Goal: Task Accomplishment & Management: Manage account settings

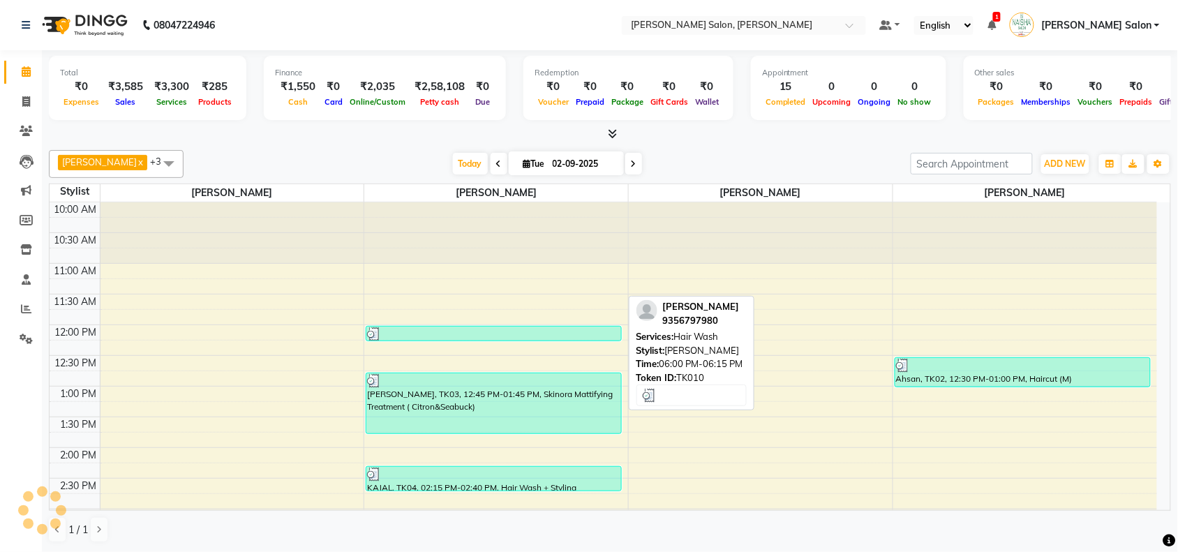
scroll to position [410, 0]
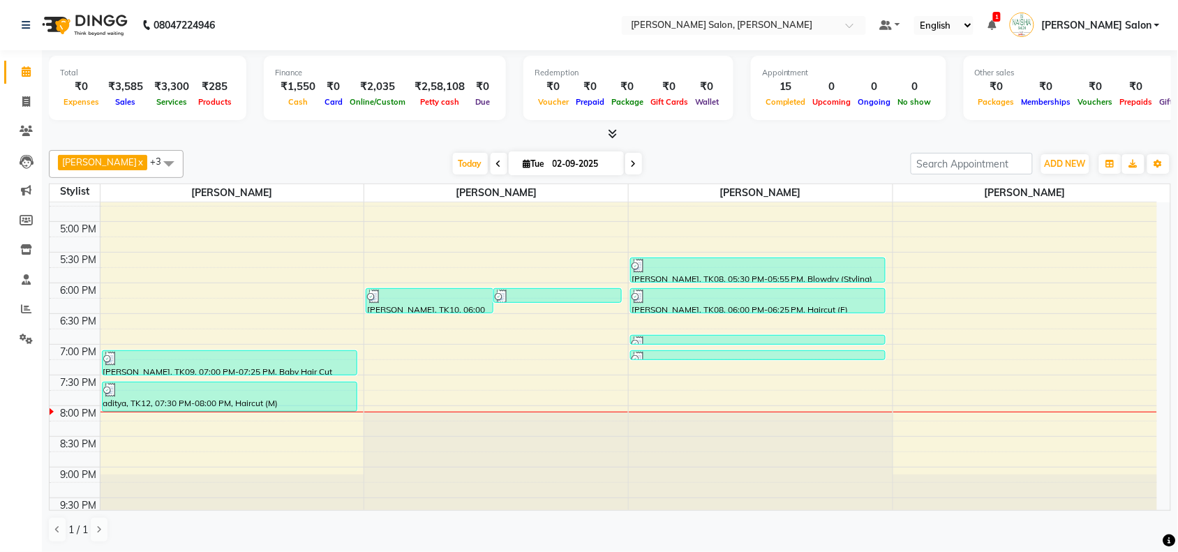
click at [375, 160] on div "[DATE] [DATE]" at bounding box center [546, 164] width 713 height 21
click at [27, 99] on icon at bounding box center [26, 101] width 8 height 10
select select "5497"
select select "service"
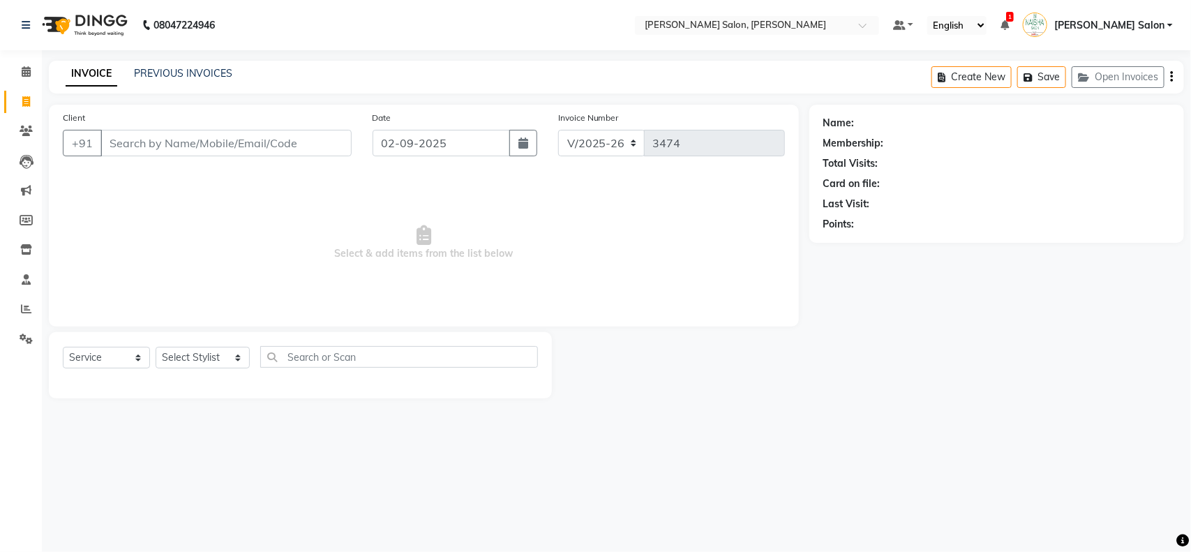
click at [307, 140] on input "Client" at bounding box center [225, 143] width 251 height 27
type input "9112073777"
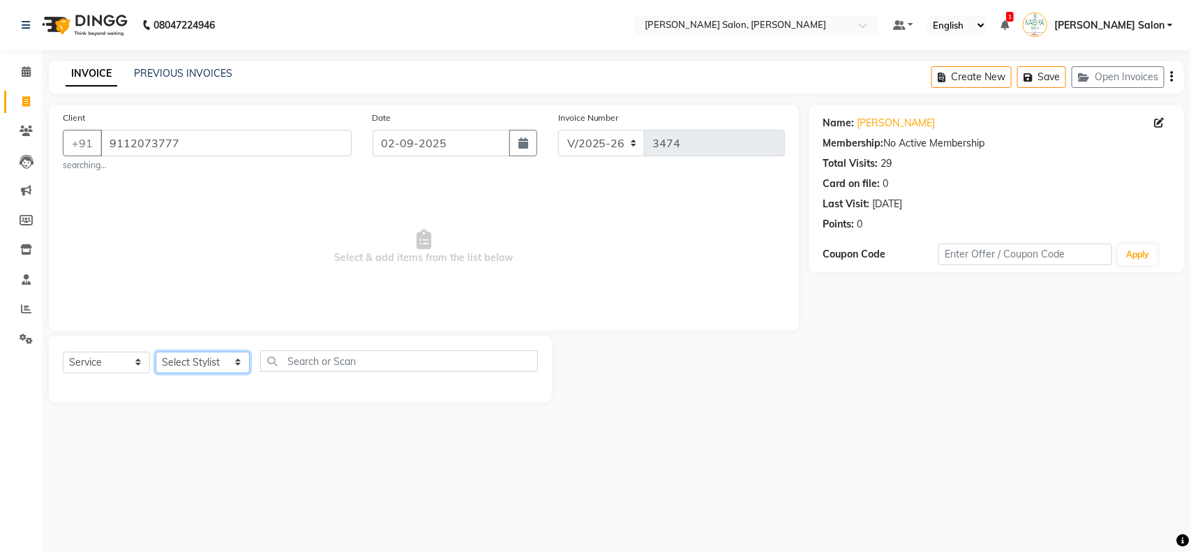
click at [239, 367] on select "Select Stylist Admin [PERSON_NAME] Salon Pawan [PERSON_NAME] dod [PERSON_NAME] …" at bounding box center [203, 363] width 94 height 22
select select "36999"
click at [156, 352] on select "Select Stylist Admin [PERSON_NAME] Salon Pawan [PERSON_NAME] dod [PERSON_NAME] …" at bounding box center [203, 363] width 94 height 22
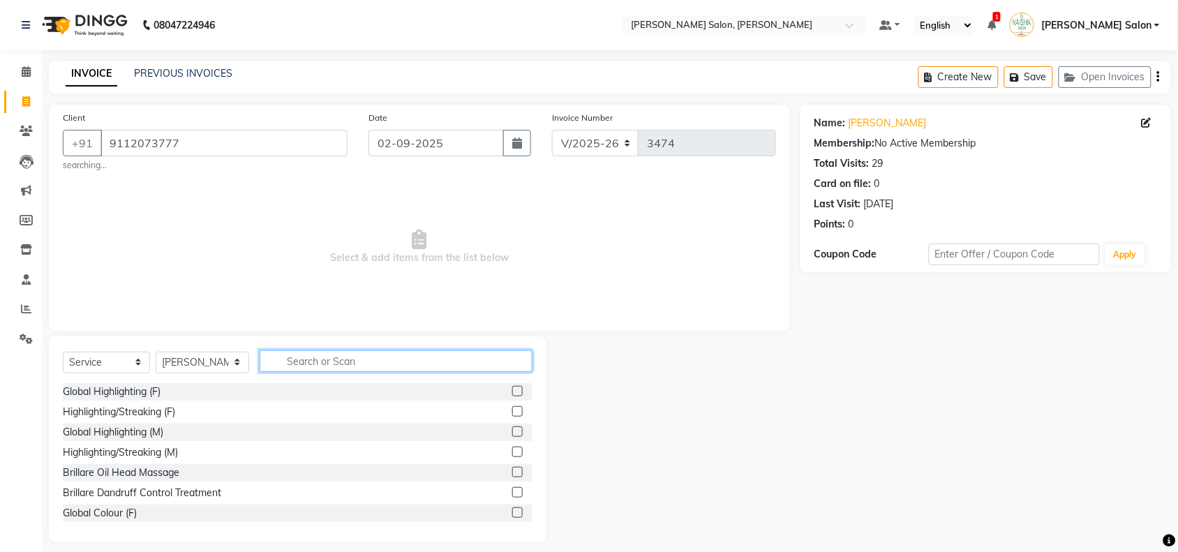
click at [350, 364] on input "text" at bounding box center [396, 361] width 273 height 22
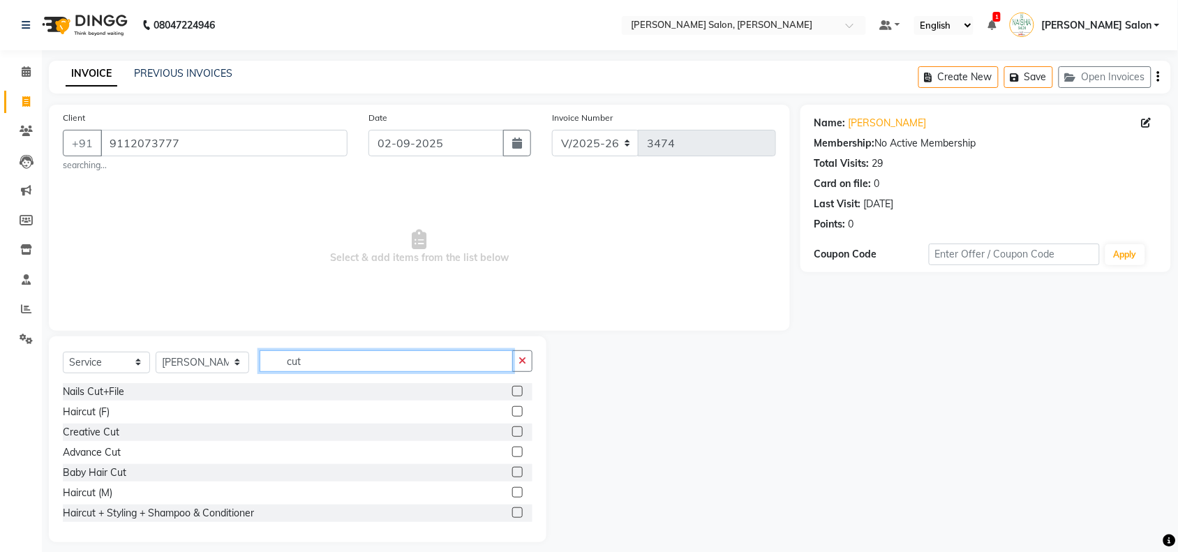
type input "cut"
click at [512, 493] on label at bounding box center [517, 492] width 10 height 10
click at [512, 493] on input "checkbox" at bounding box center [516, 492] width 9 height 9
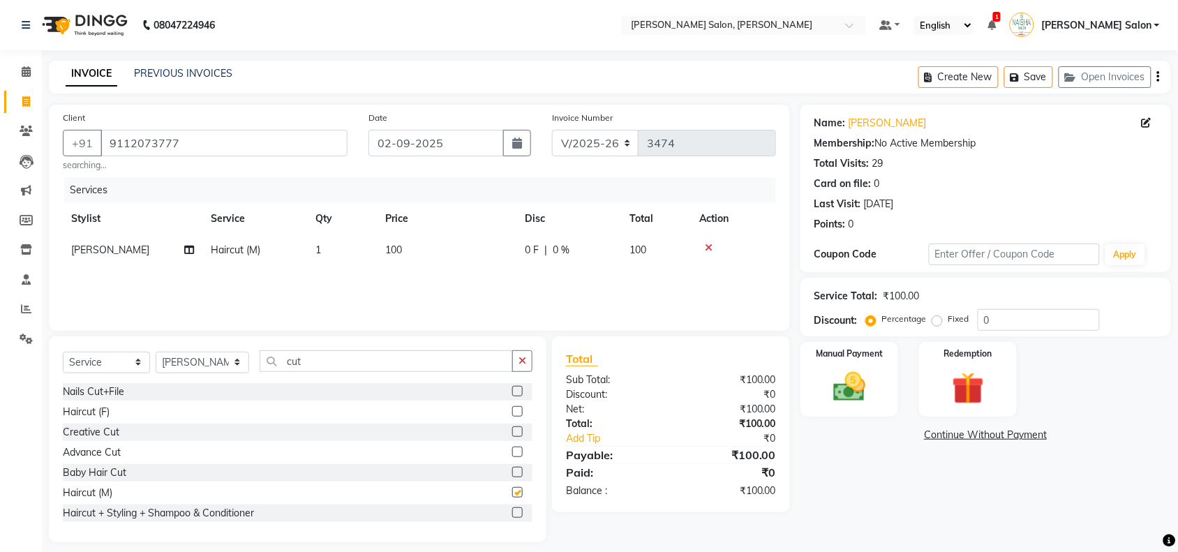
checkbox input "false"
click at [851, 393] on img at bounding box center [849, 387] width 54 height 38
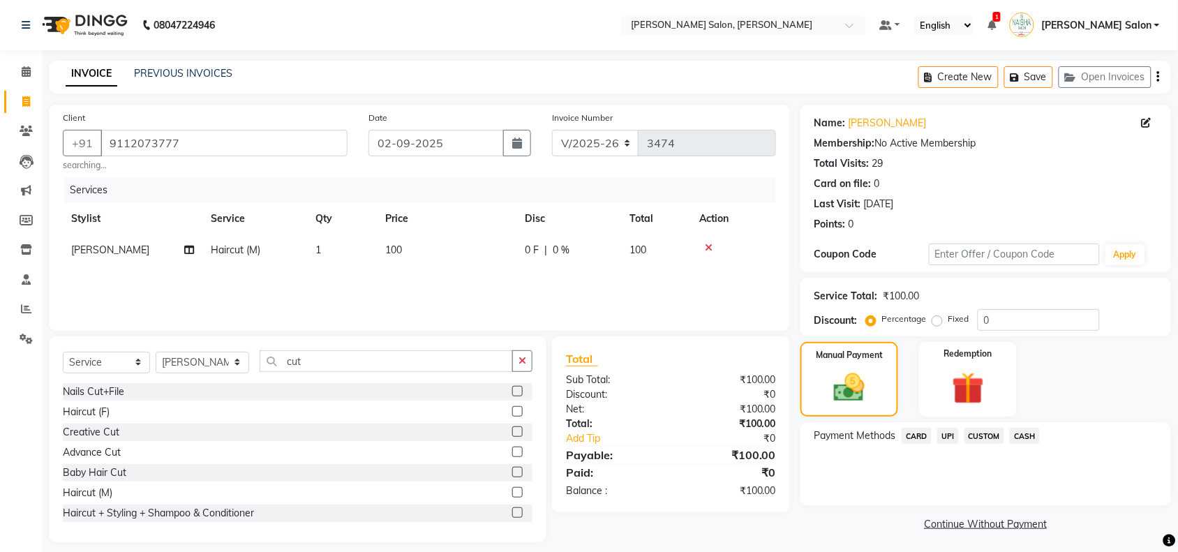
click at [1024, 431] on span "CASH" at bounding box center [1025, 436] width 30 height 16
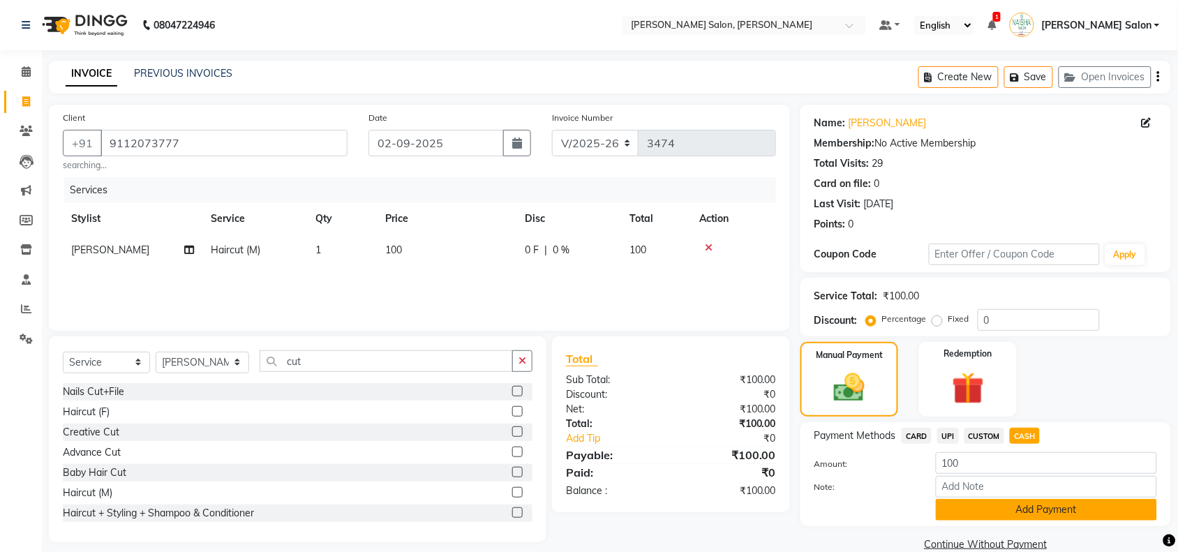
click at [1086, 506] on button "Add Payment" at bounding box center [1046, 510] width 221 height 22
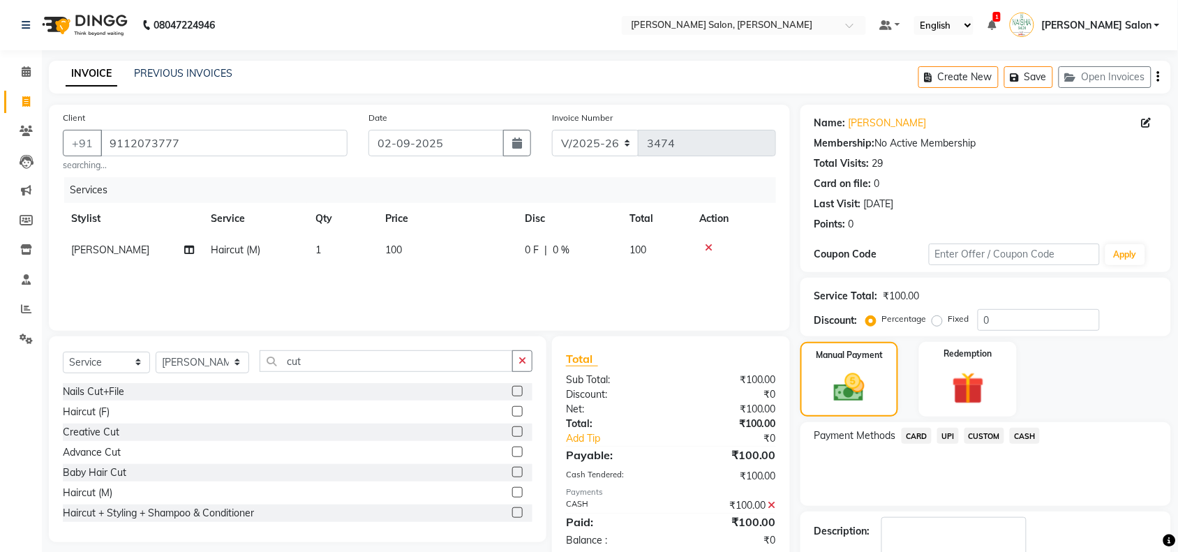
scroll to position [82, 0]
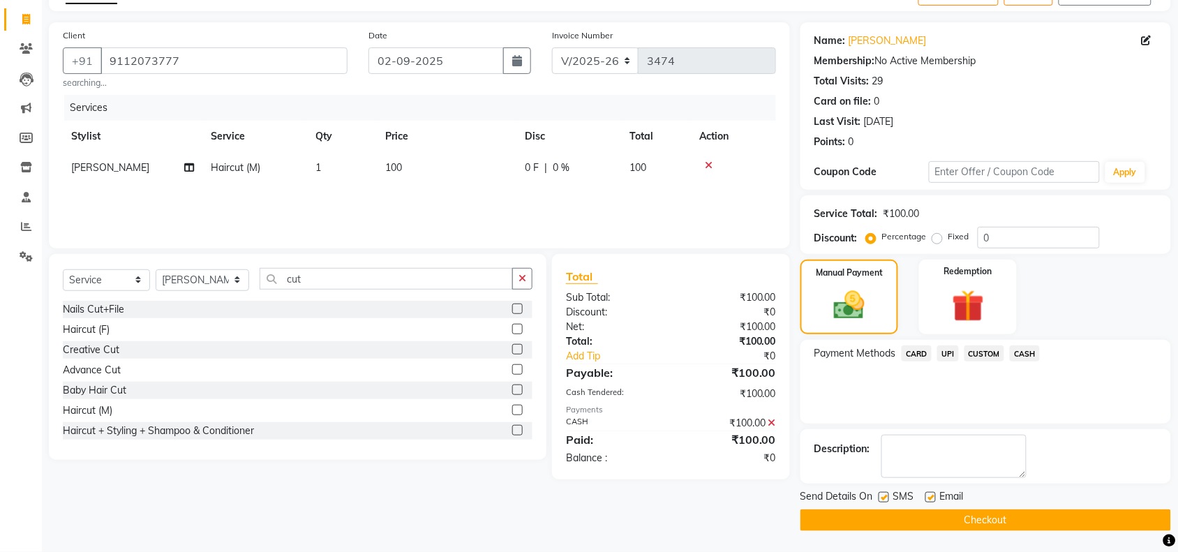
click at [1080, 518] on button "Checkout" at bounding box center [985, 520] width 371 height 22
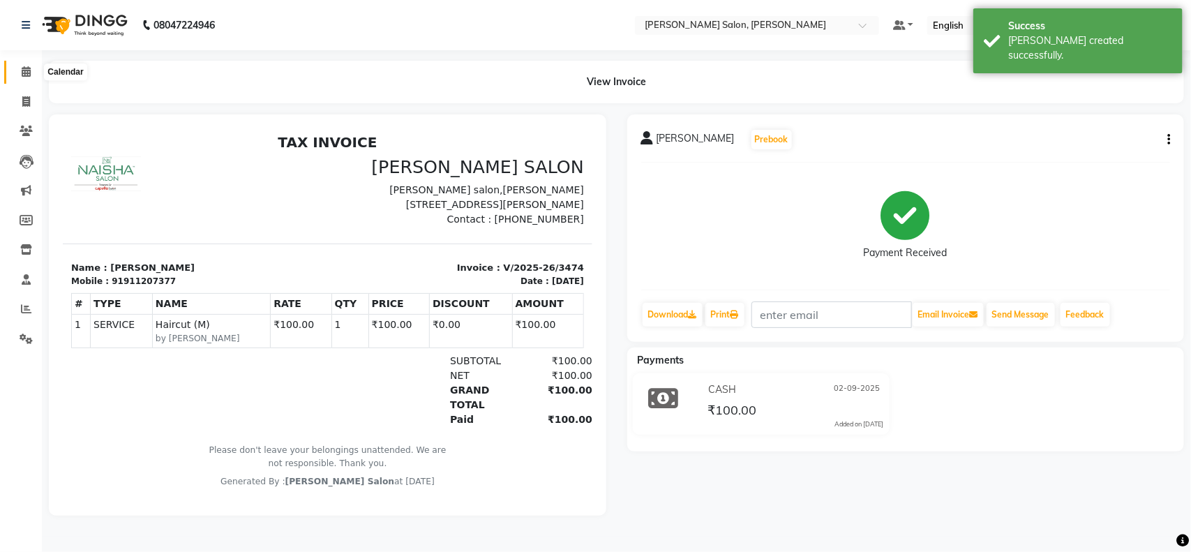
click at [23, 70] on icon at bounding box center [26, 71] width 9 height 10
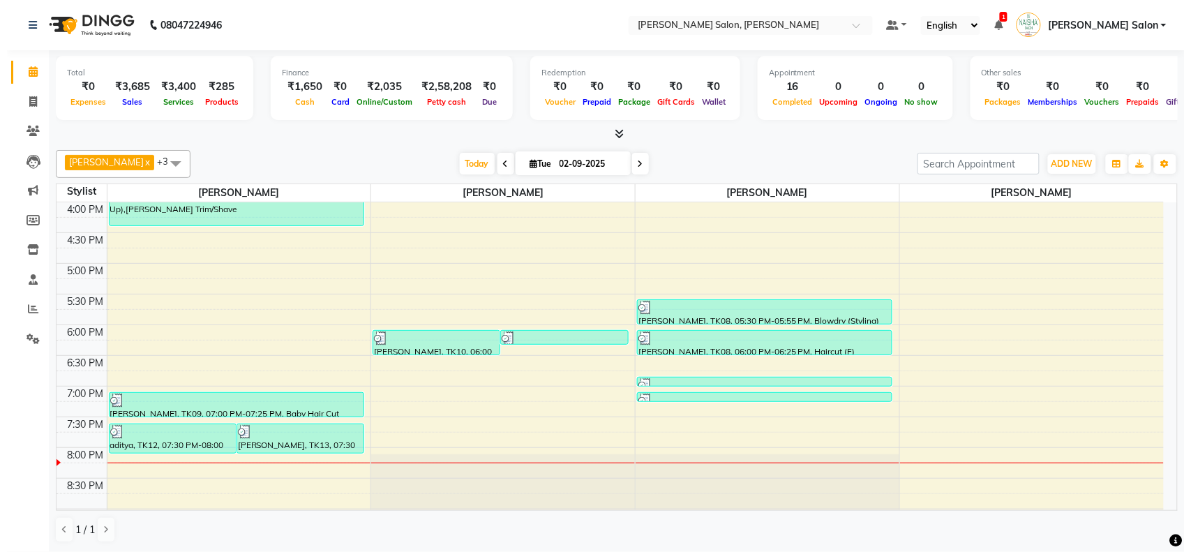
scroll to position [410, 0]
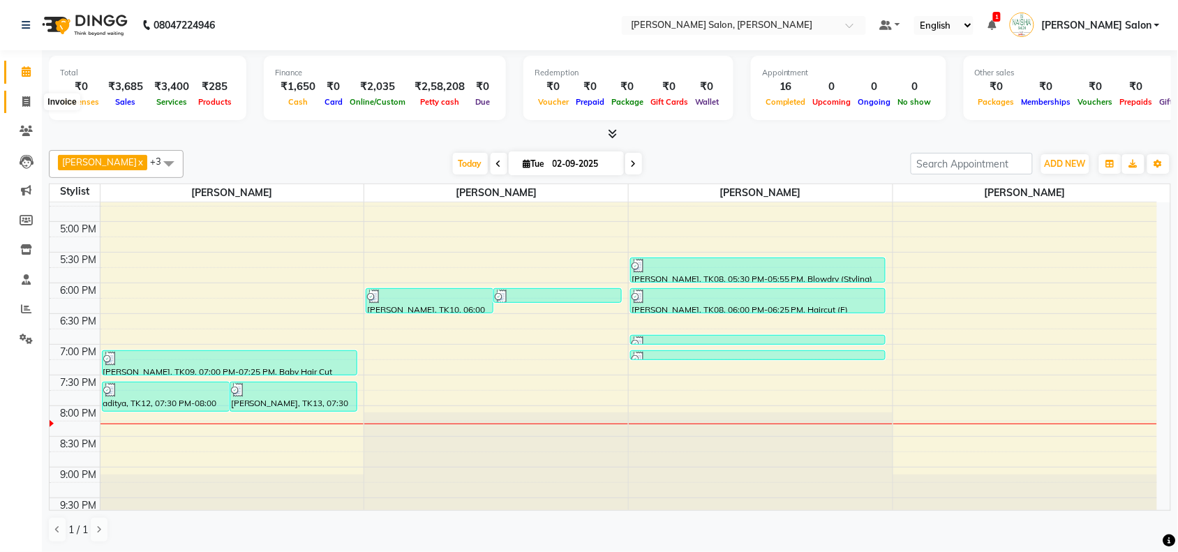
click at [24, 98] on icon at bounding box center [26, 101] width 8 height 10
select select "service"
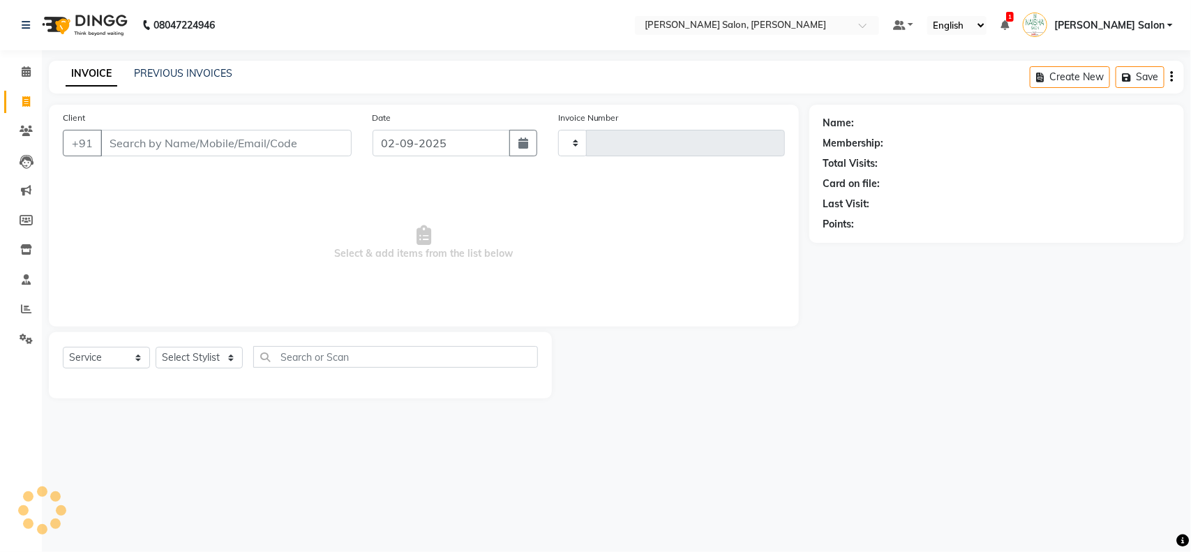
type input "3475"
select select "5497"
click at [319, 140] on input "Client" at bounding box center [225, 143] width 251 height 27
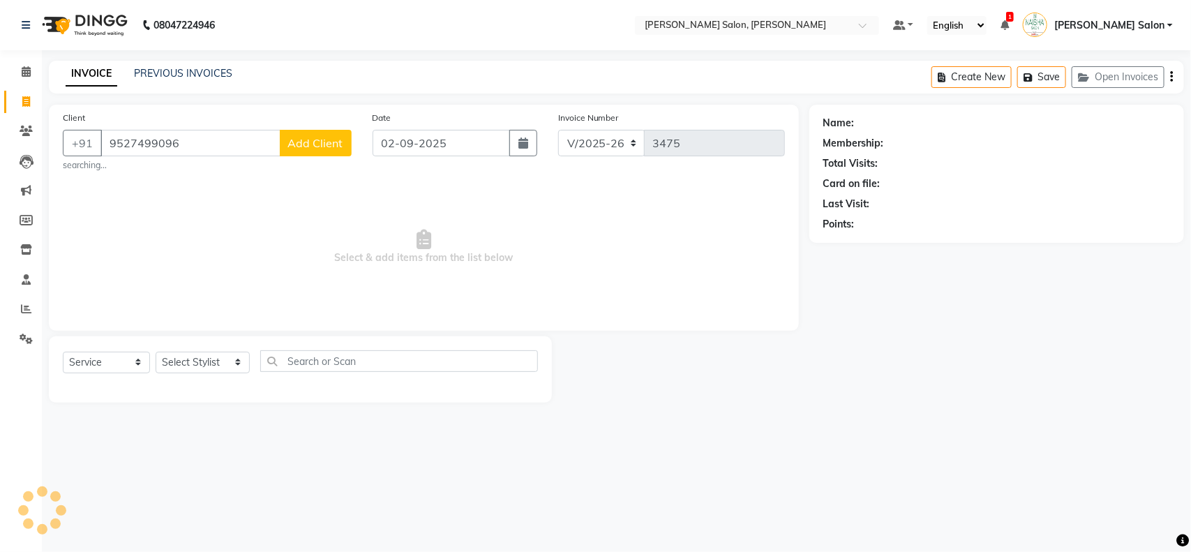
type input "9527499096"
click at [336, 137] on span "Add Client" at bounding box center [315, 143] width 55 height 14
select select "22"
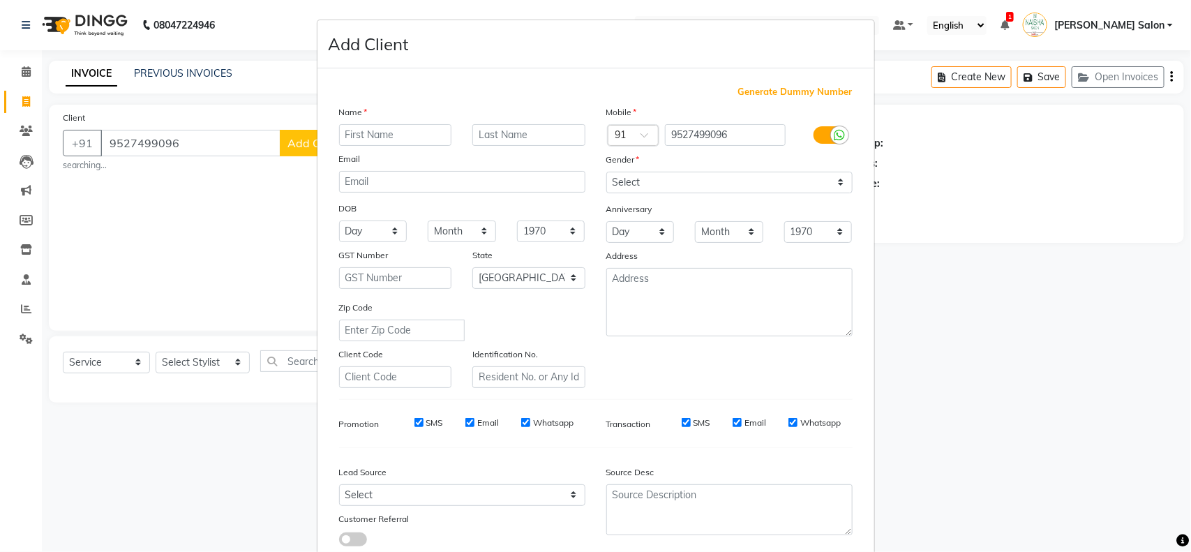
click at [393, 142] on input "text" at bounding box center [395, 135] width 113 height 22
type input "[PERSON_NAME]"
click at [835, 184] on select "Select [DEMOGRAPHIC_DATA] [DEMOGRAPHIC_DATA] Other Prefer Not To Say" at bounding box center [729, 183] width 246 height 22
select select "[DEMOGRAPHIC_DATA]"
click at [606, 172] on select "Select [DEMOGRAPHIC_DATA] [DEMOGRAPHIC_DATA] Other Prefer Not To Say" at bounding box center [729, 183] width 246 height 22
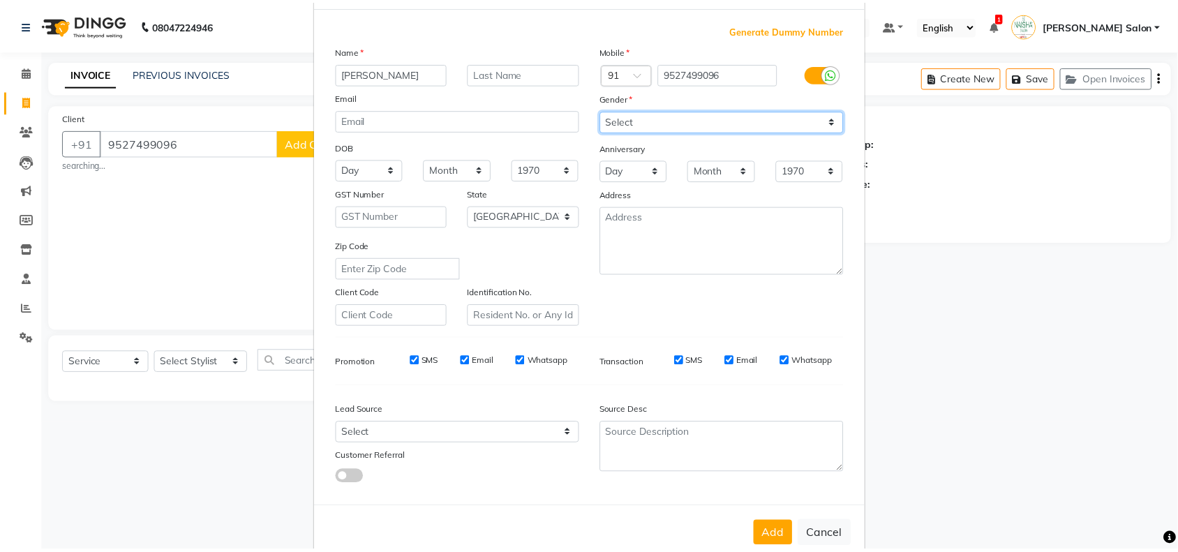
scroll to position [87, 0]
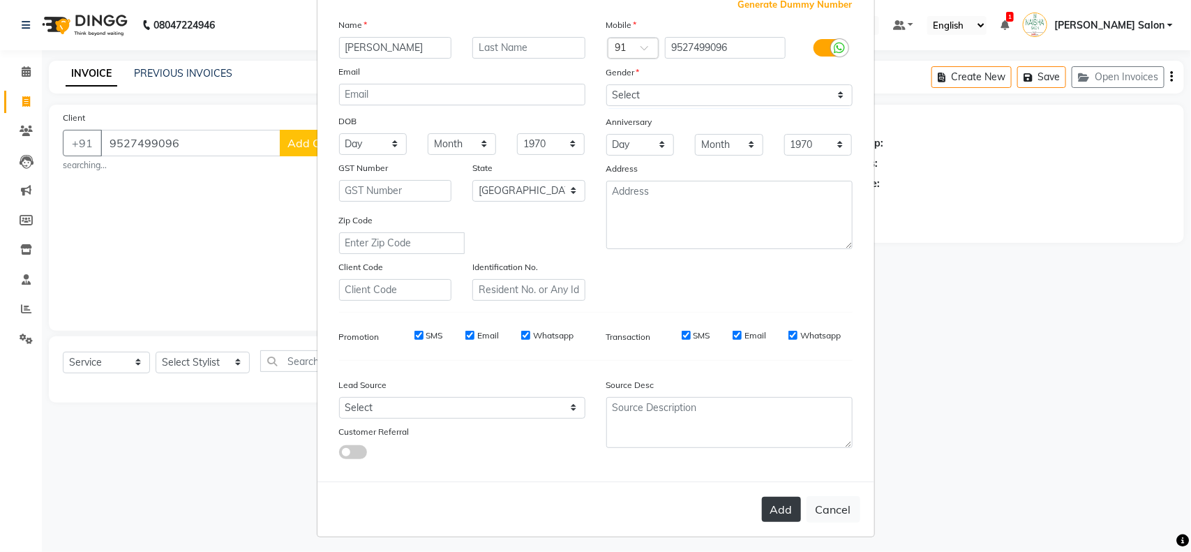
click at [765, 503] on button "Add" at bounding box center [781, 509] width 39 height 25
select select
select select "null"
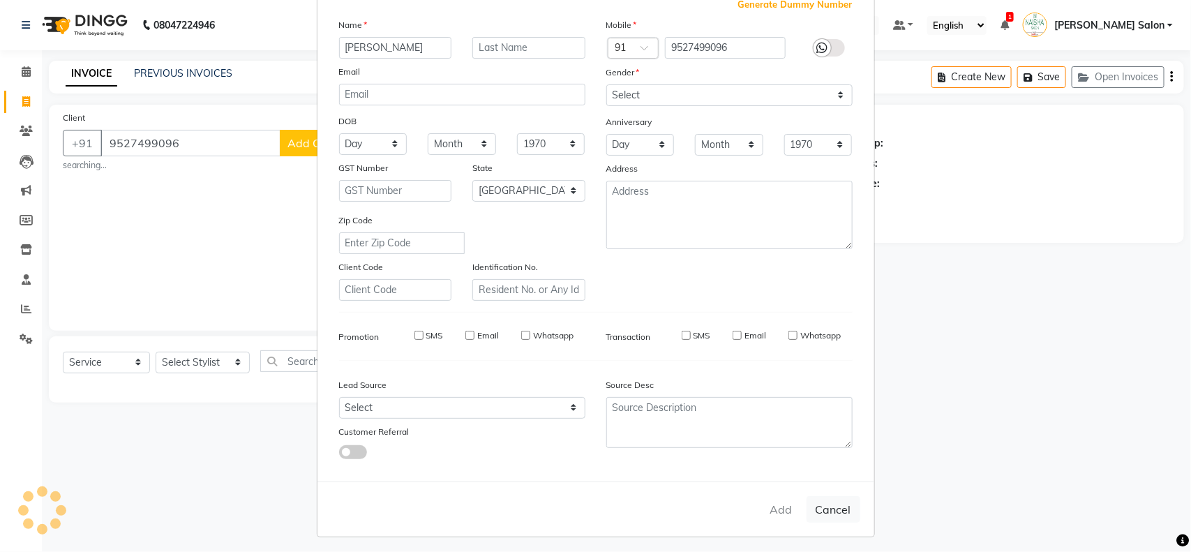
select select
checkbox input "false"
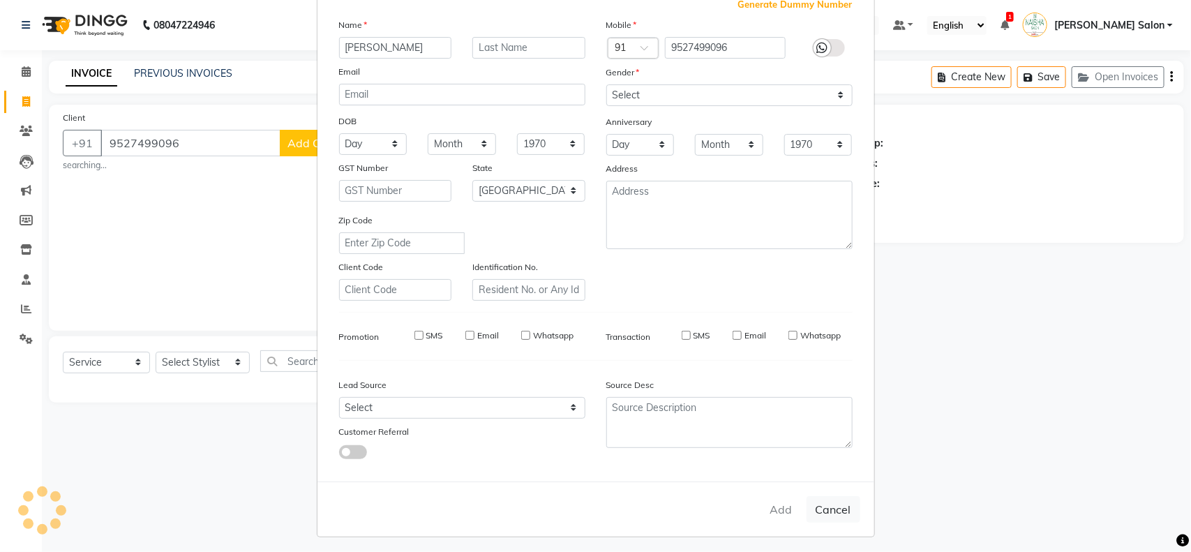
checkbox input "false"
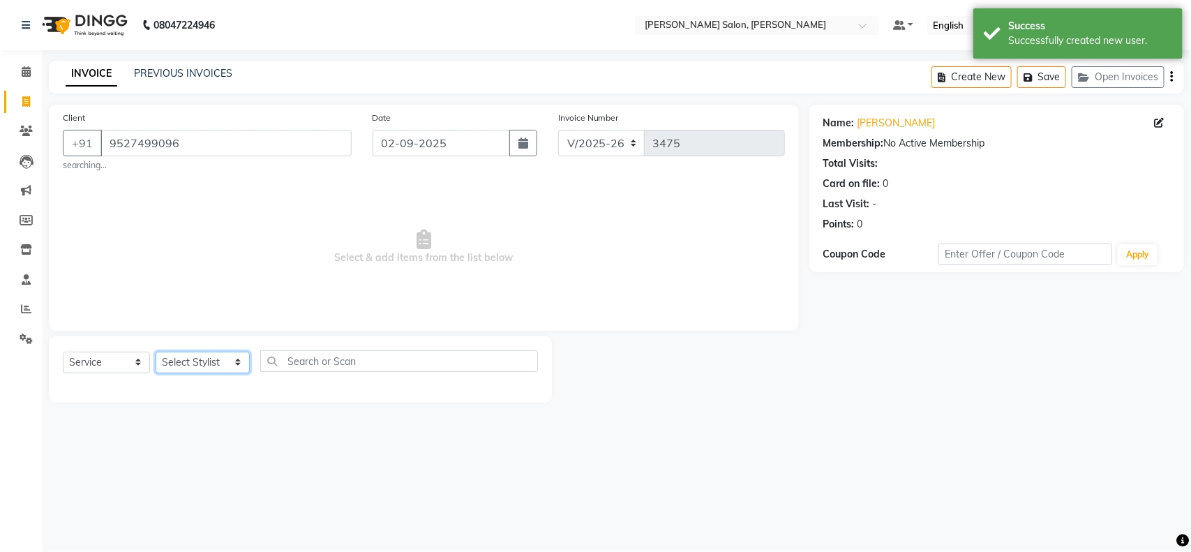
click at [234, 368] on select "Select Stylist Admin [PERSON_NAME] Salon Pawan [PERSON_NAME] dod [PERSON_NAME] …" at bounding box center [203, 363] width 94 height 22
select select "84067"
click at [156, 352] on select "Select Stylist Admin [PERSON_NAME] Salon Pawan [PERSON_NAME] dod [PERSON_NAME] …" at bounding box center [203, 363] width 94 height 22
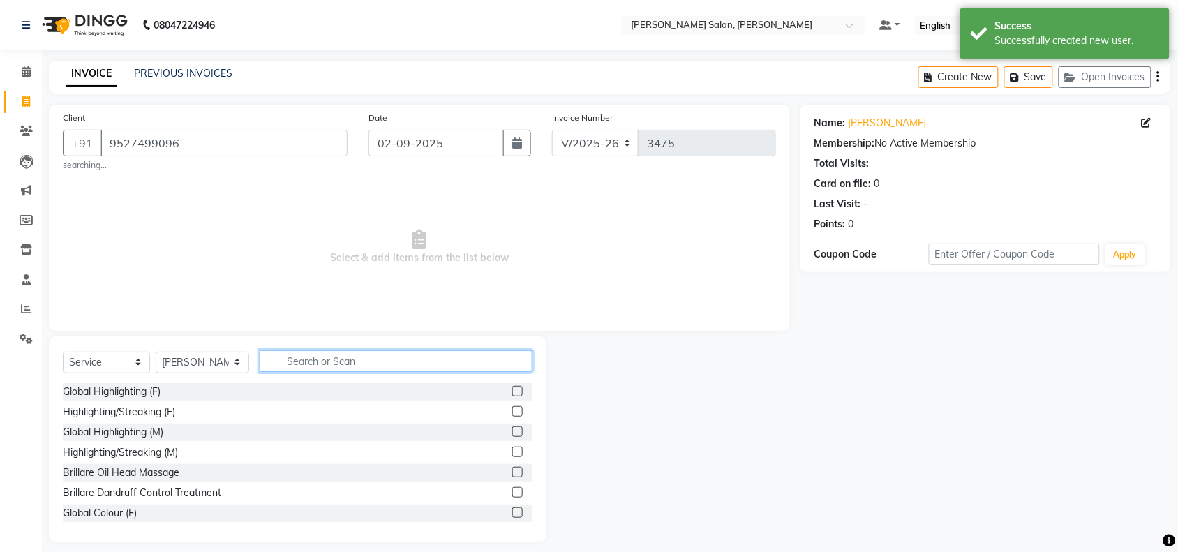
click at [373, 364] on input "text" at bounding box center [396, 361] width 273 height 22
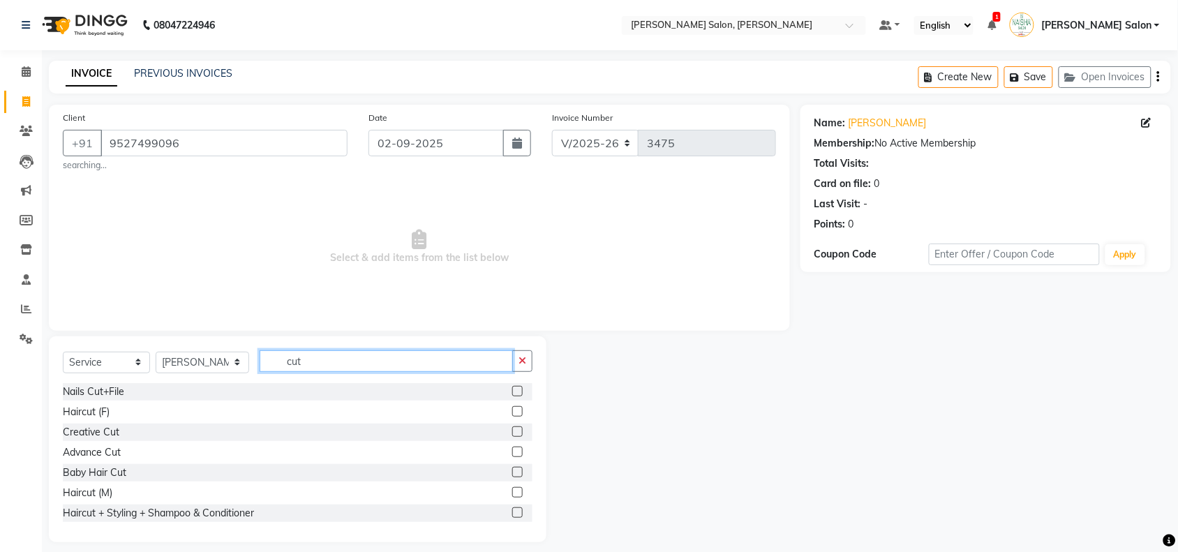
type input "cut"
click at [512, 490] on label at bounding box center [517, 492] width 10 height 10
click at [512, 490] on input "checkbox" at bounding box center [516, 492] width 9 height 9
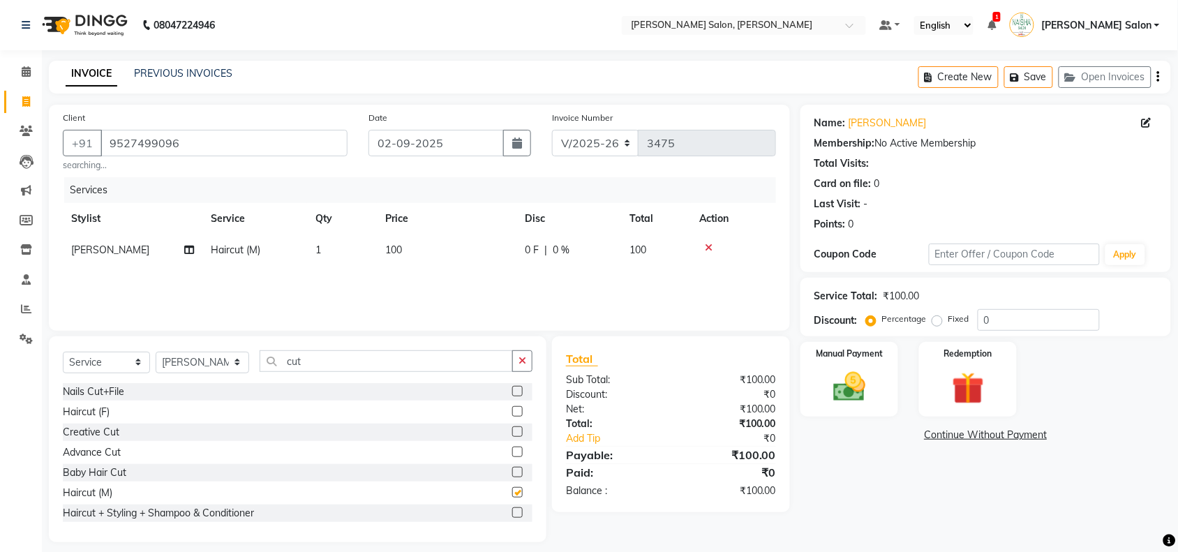
checkbox input "false"
click at [843, 391] on img at bounding box center [849, 387] width 54 height 38
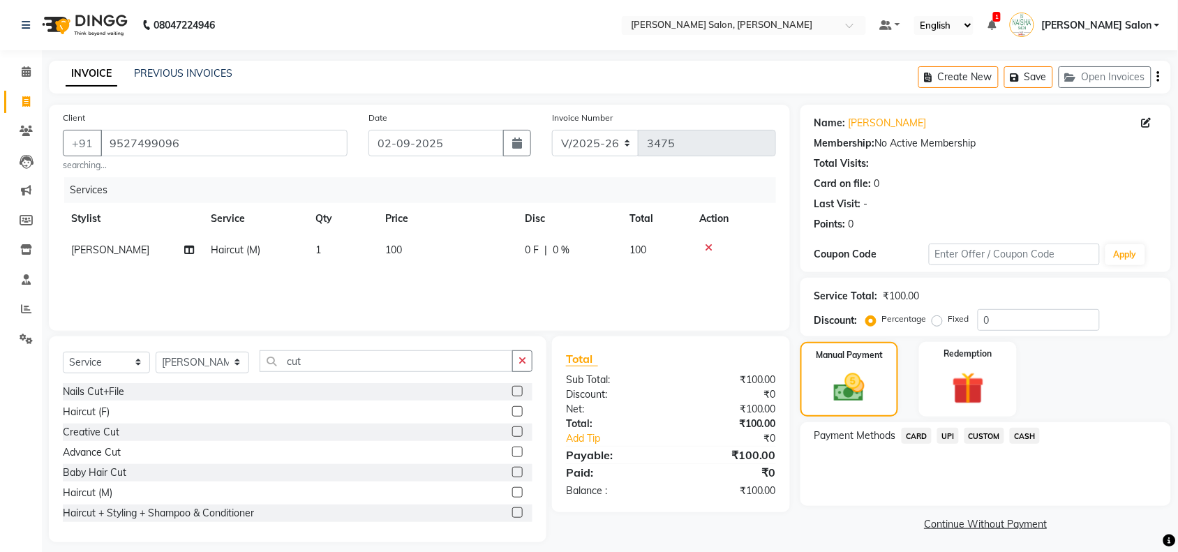
click at [946, 431] on span "UPI" at bounding box center [948, 436] width 22 height 16
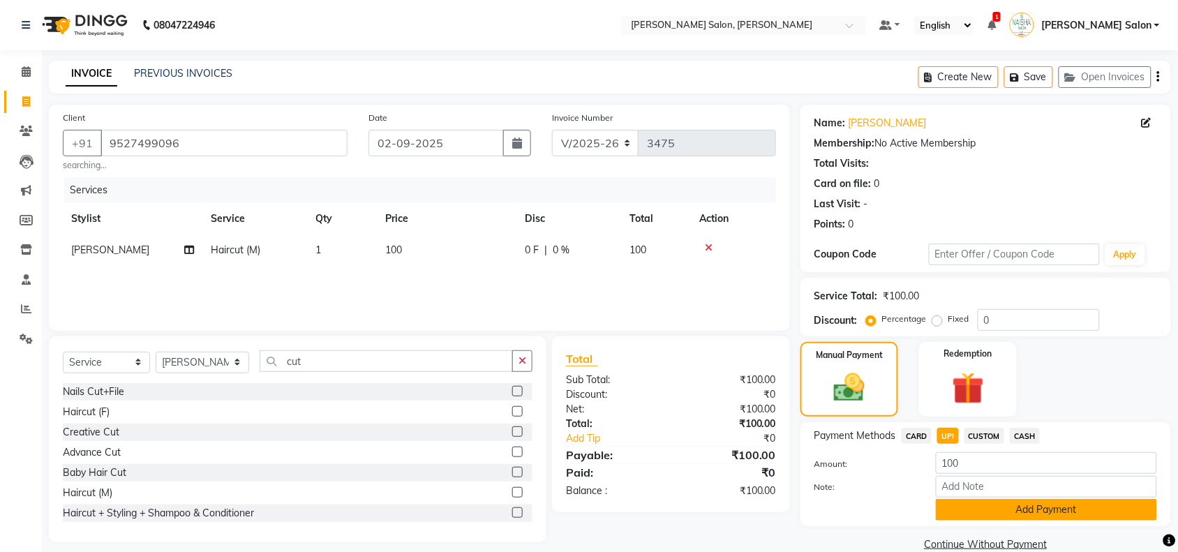
click at [1075, 515] on button "Add Payment" at bounding box center [1046, 510] width 221 height 22
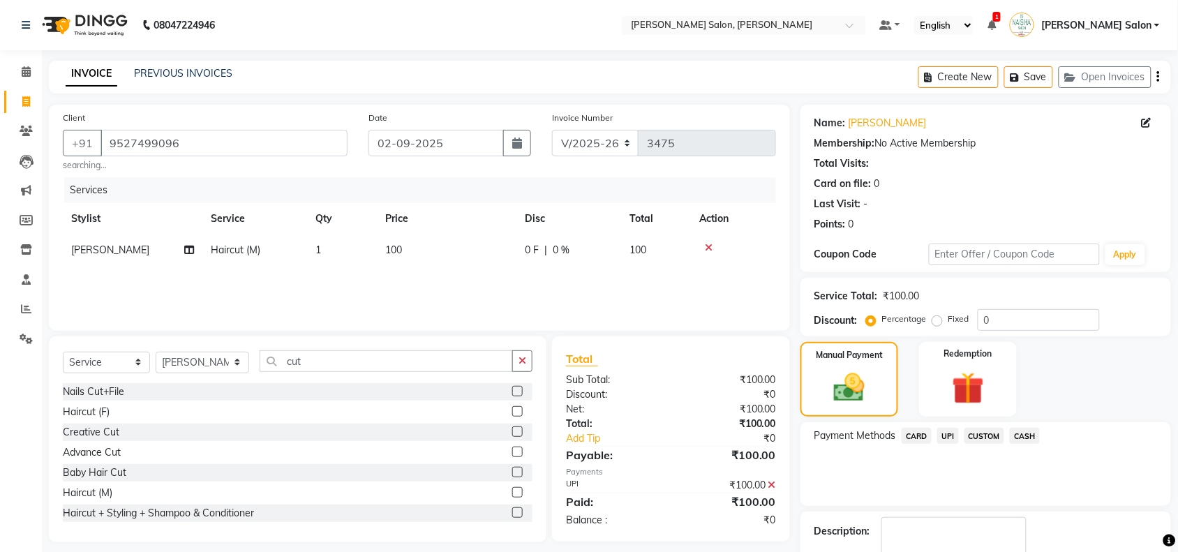
scroll to position [82, 0]
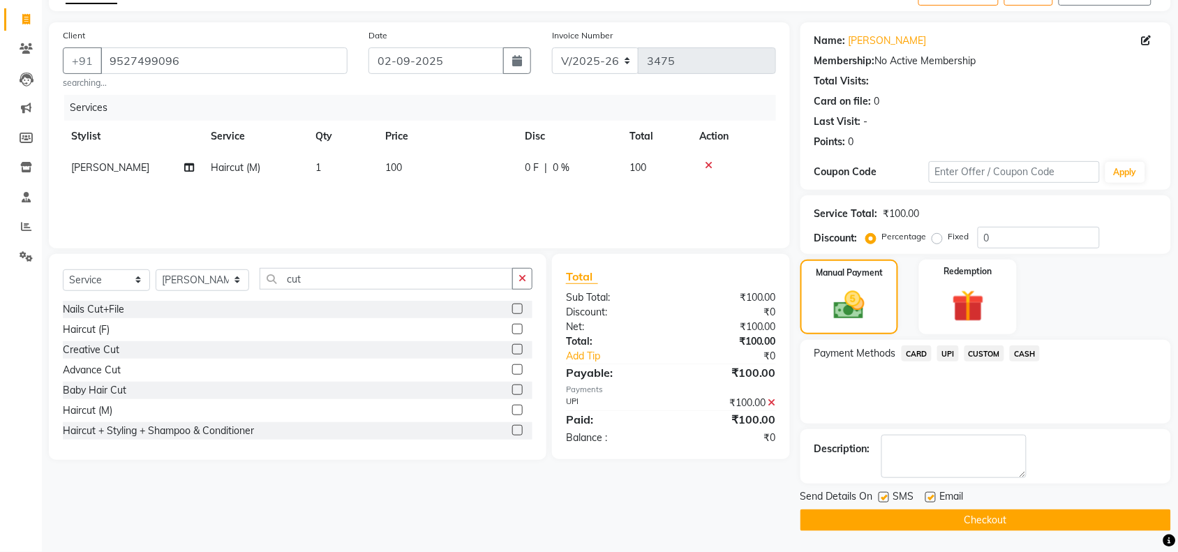
click at [1068, 523] on button "Checkout" at bounding box center [985, 520] width 371 height 22
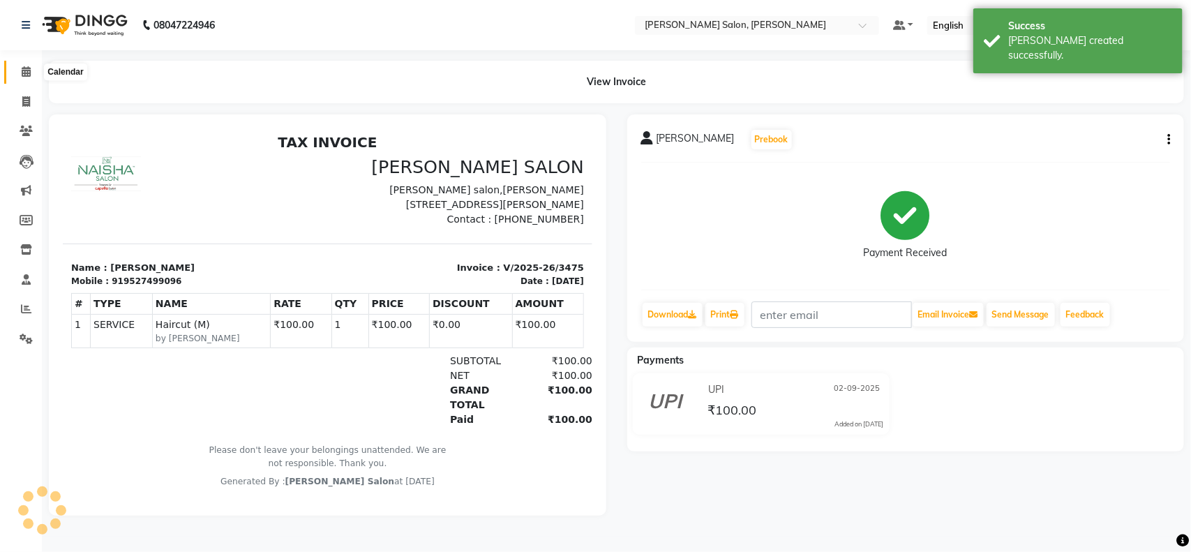
click at [19, 70] on span at bounding box center [26, 72] width 24 height 16
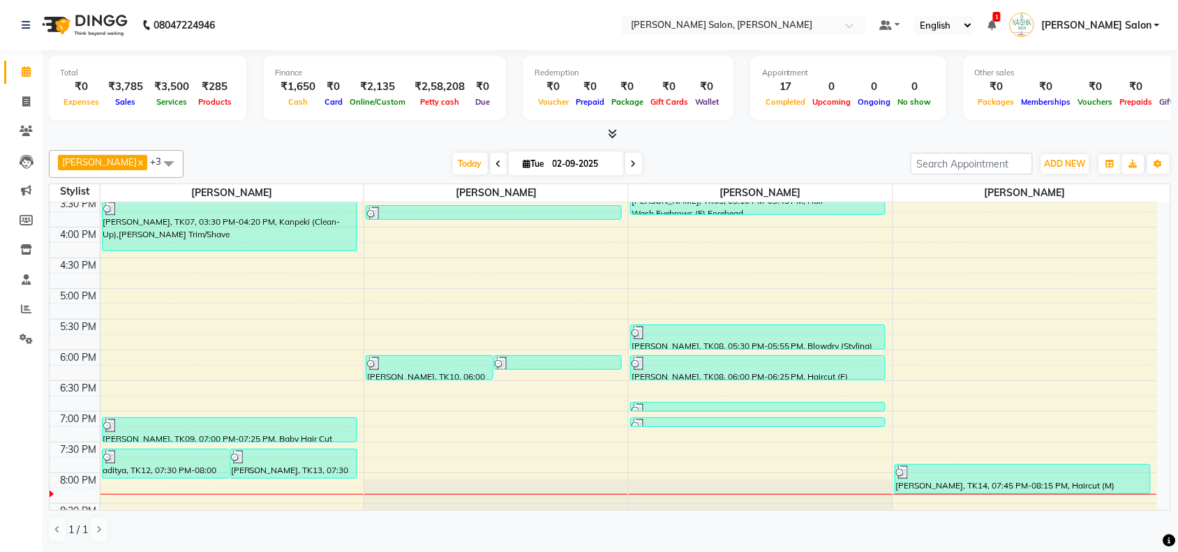
scroll to position [349, 0]
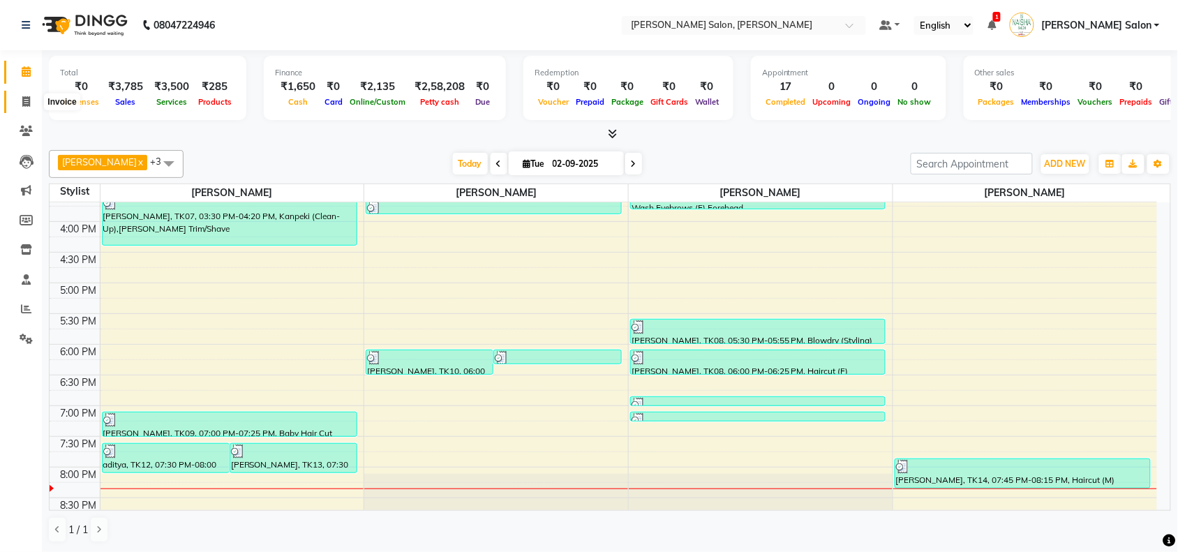
click at [24, 94] on span at bounding box center [26, 102] width 24 height 16
select select "service"
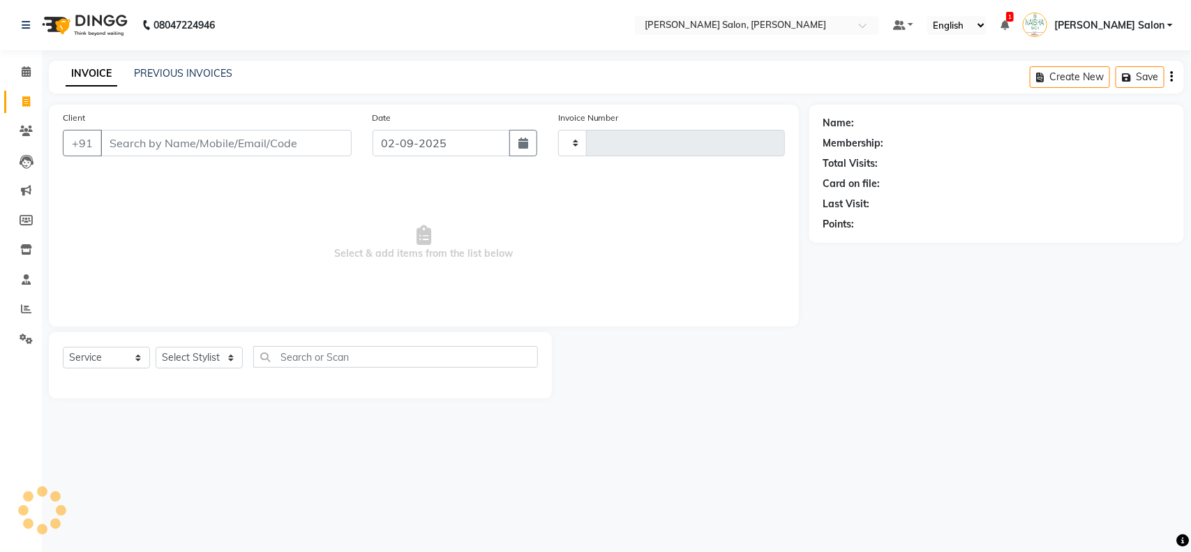
type input "3476"
select select "5497"
click at [246, 134] on input "Client" at bounding box center [225, 143] width 251 height 27
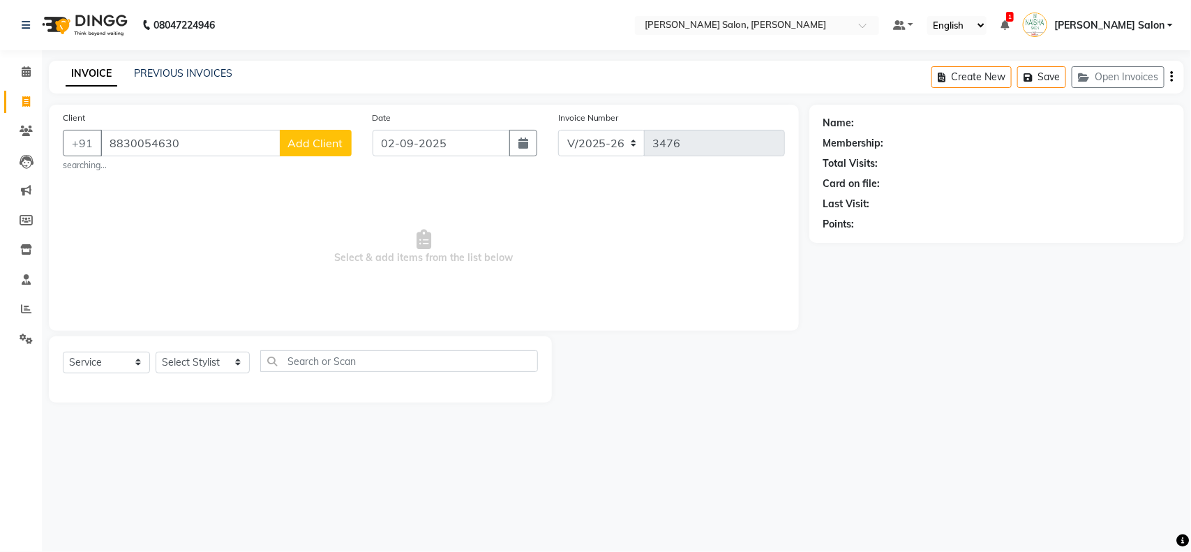
type input "8830054630"
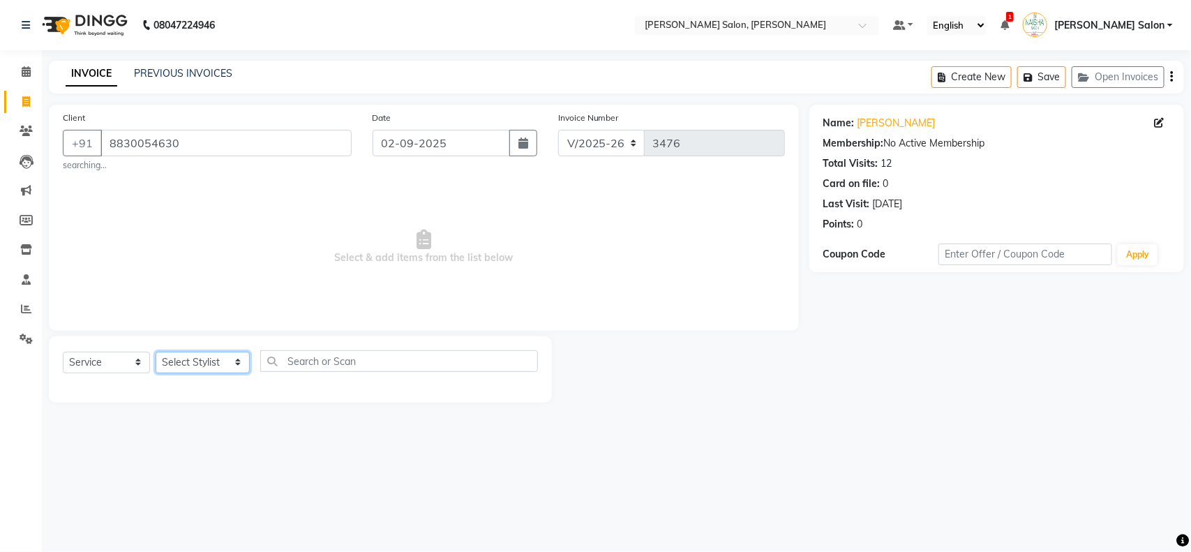
click at [223, 367] on select "Select Stylist Admin [PERSON_NAME] Salon Pawan [PERSON_NAME] dod [PERSON_NAME] …" at bounding box center [203, 363] width 94 height 22
select select "36999"
click at [156, 352] on select "Select Stylist Admin [PERSON_NAME] Salon Pawan [PERSON_NAME] dod [PERSON_NAME] …" at bounding box center [203, 363] width 94 height 22
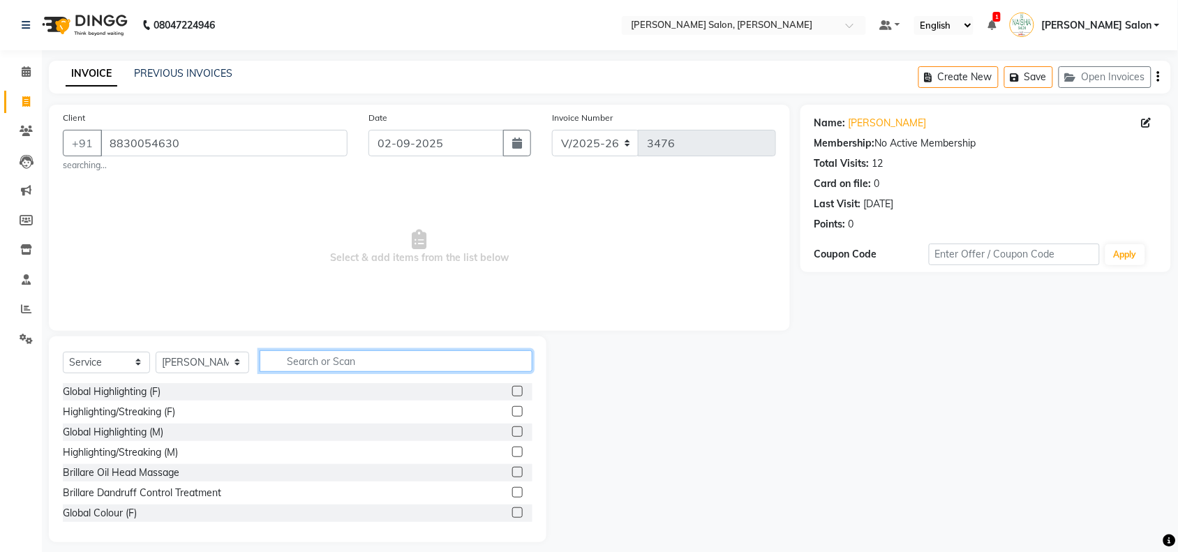
click at [301, 363] on input "text" at bounding box center [396, 361] width 273 height 22
type input "c"
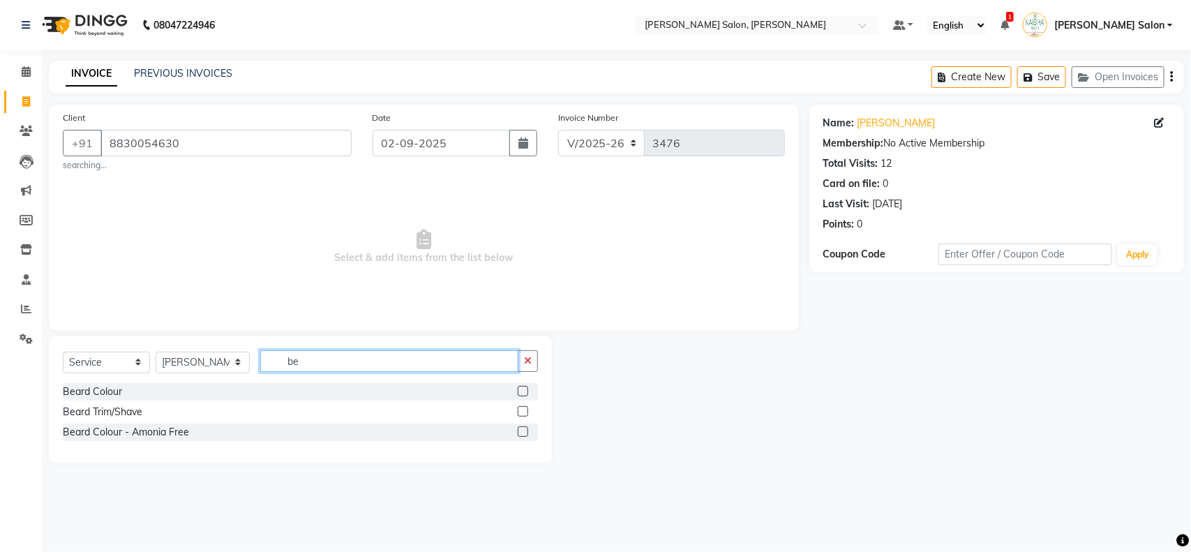
type input "be"
click at [524, 409] on label at bounding box center [523, 411] width 10 height 10
click at [524, 409] on input "checkbox" at bounding box center [522, 411] width 9 height 9
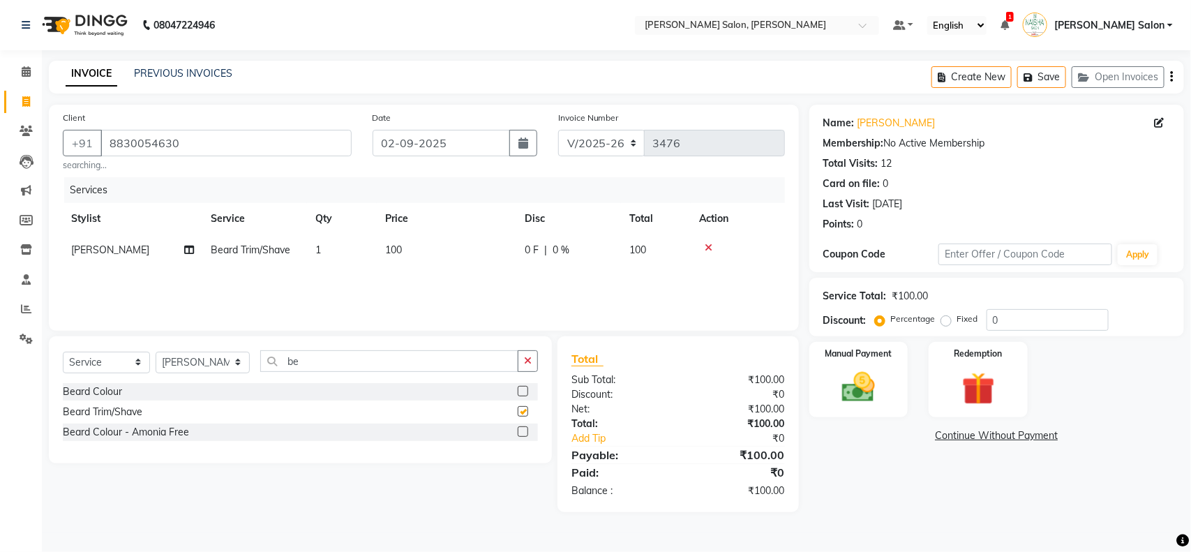
checkbox input "false"
click at [867, 393] on img at bounding box center [858, 387] width 55 height 39
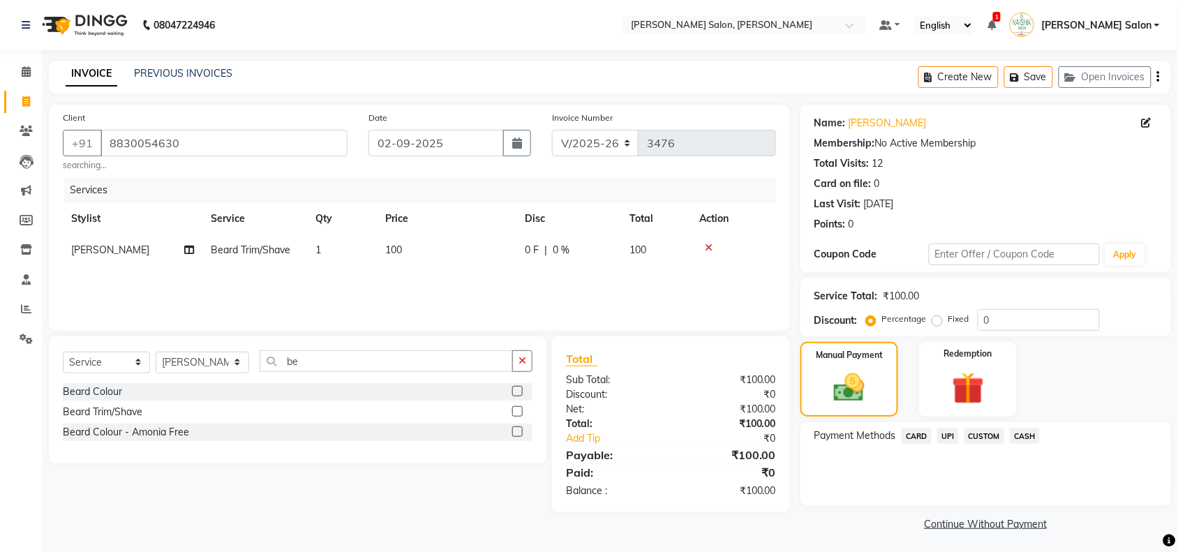
click at [950, 436] on span "UPI" at bounding box center [948, 436] width 22 height 16
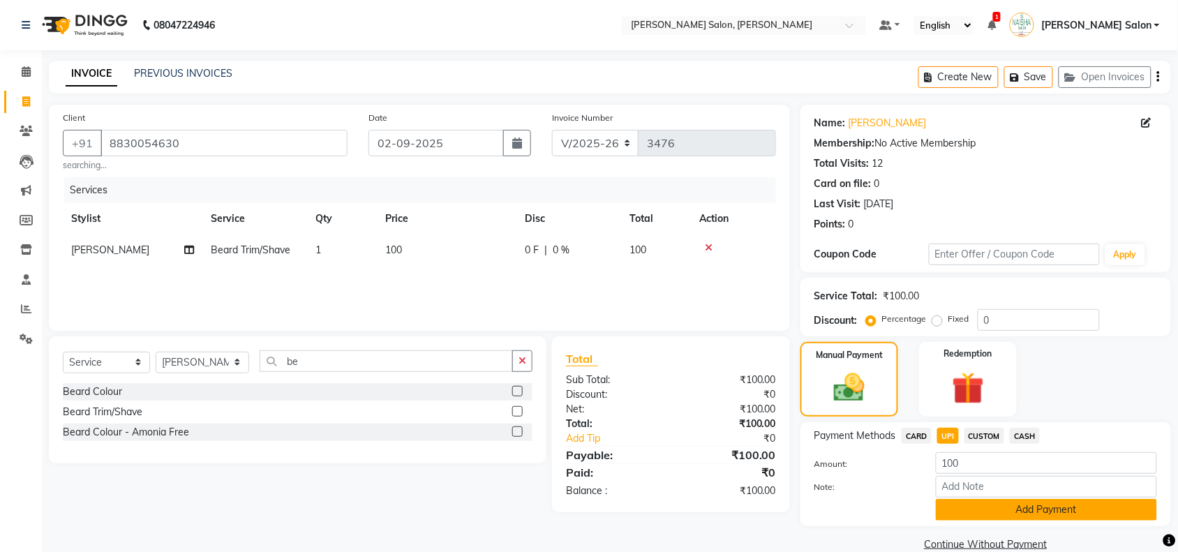
click at [1061, 504] on button "Add Payment" at bounding box center [1046, 510] width 221 height 22
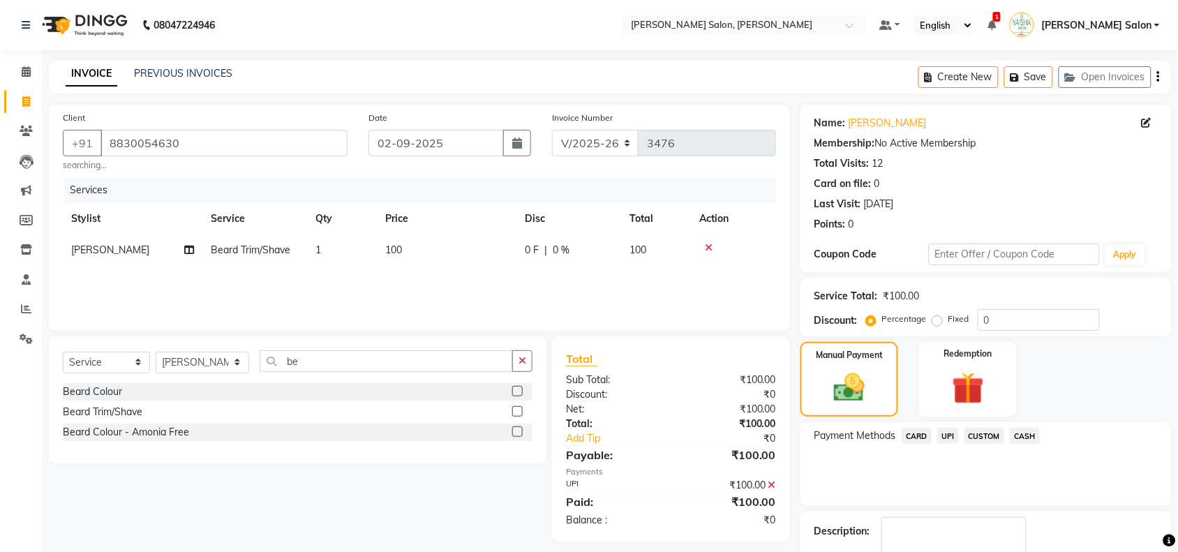
scroll to position [82, 0]
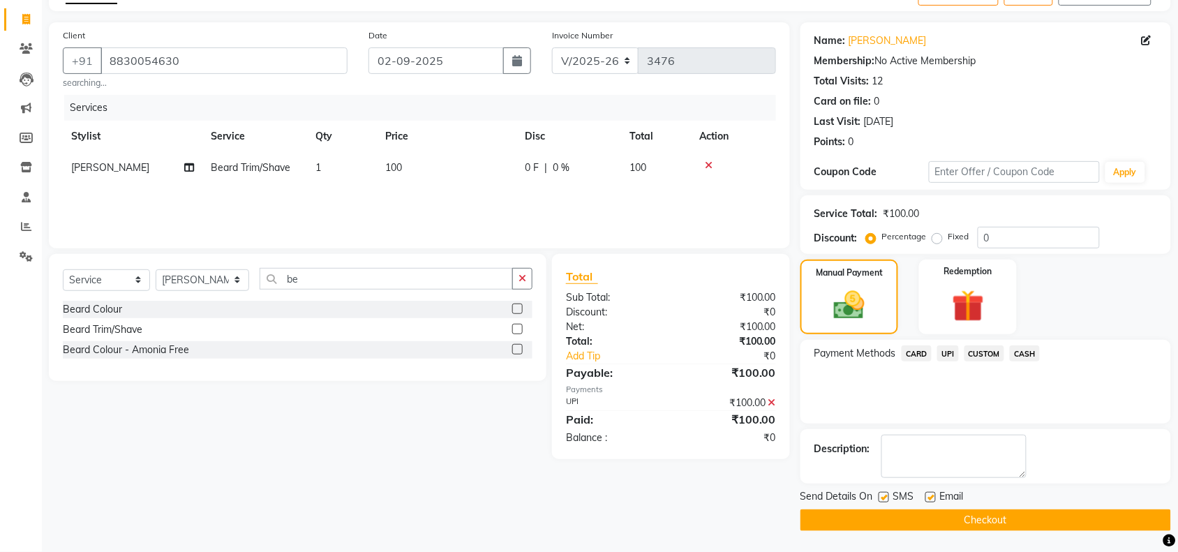
click at [1072, 517] on button "Checkout" at bounding box center [985, 520] width 371 height 22
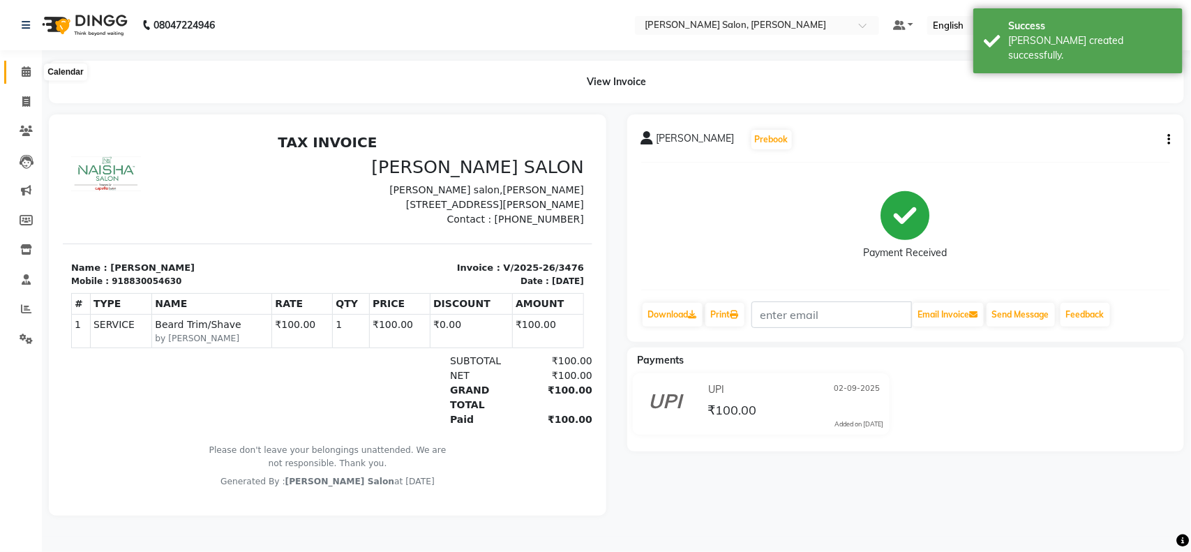
click at [22, 70] on icon at bounding box center [26, 71] width 9 height 10
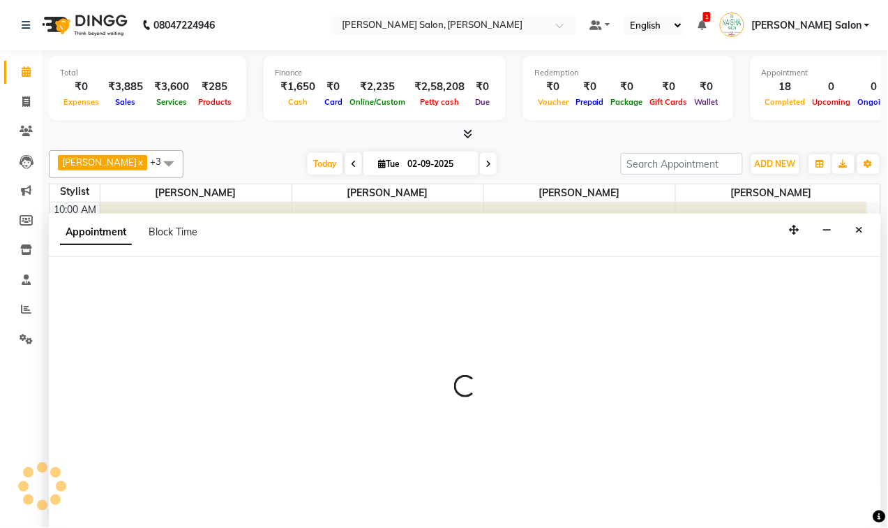
scroll to position [1, 0]
select select "36999"
select select "840"
select select "tentative"
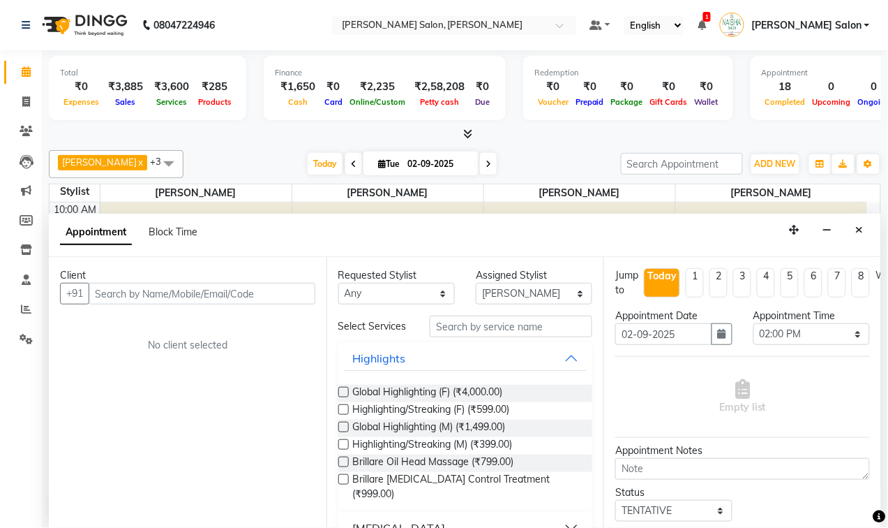
click at [190, 294] on input "text" at bounding box center [202, 294] width 227 height 22
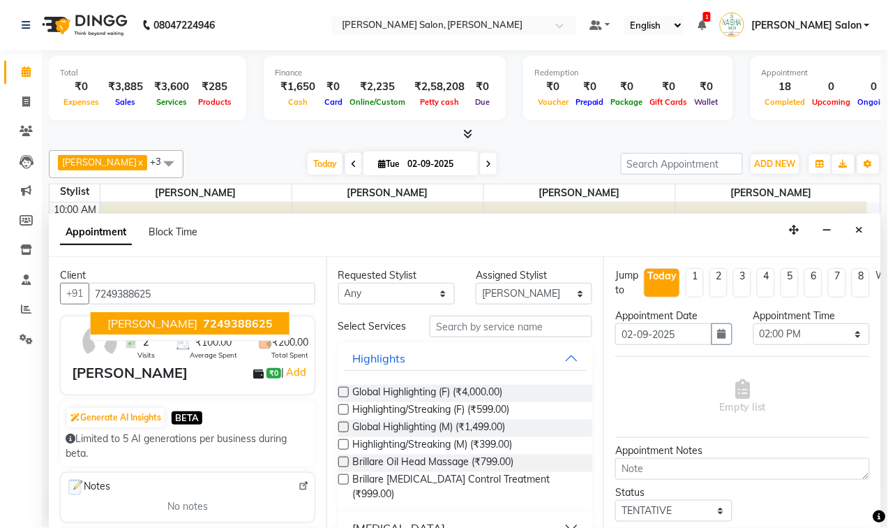
click at [203, 324] on span "7249388625" at bounding box center [238, 323] width 70 height 14
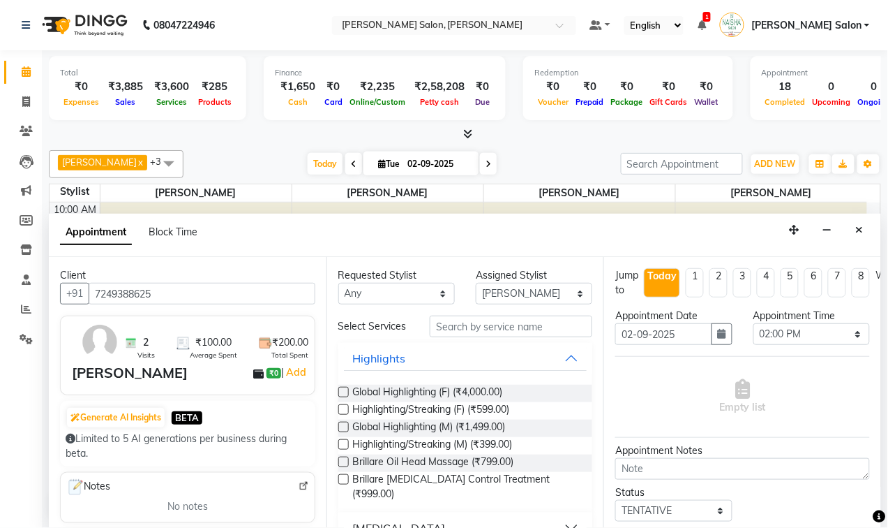
type input "7249388625"
click at [454, 329] on input "text" at bounding box center [511, 326] width 163 height 22
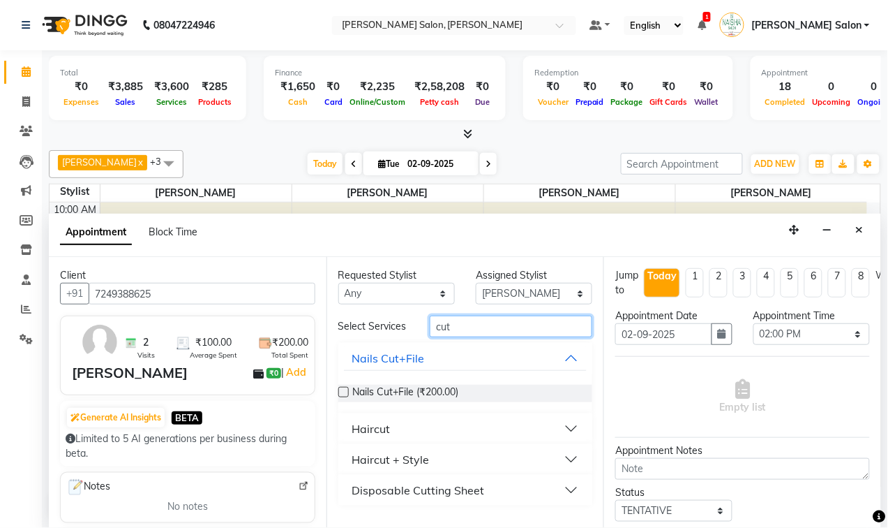
type input "cut"
click at [564, 426] on button "Haircut" at bounding box center [466, 428] width 244 height 25
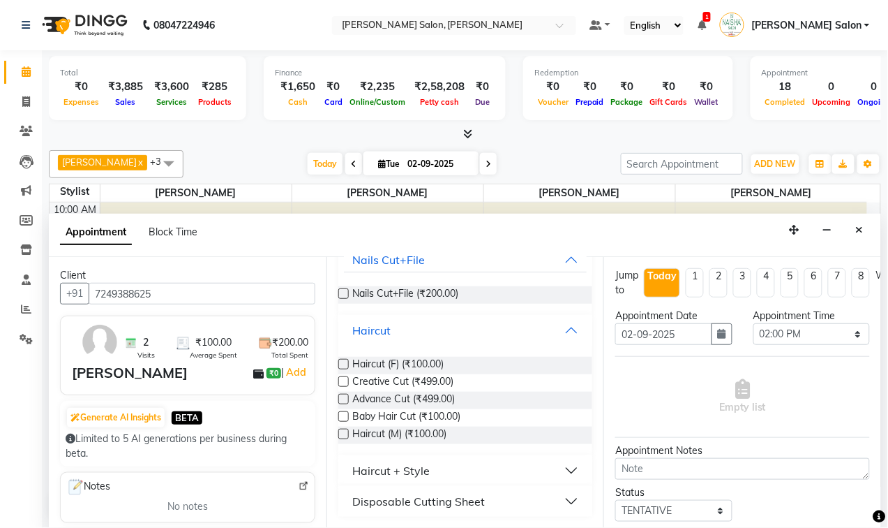
scroll to position [105, 0]
click at [343, 431] on label at bounding box center [343, 433] width 10 height 10
click at [343, 431] on input "checkbox" at bounding box center [342, 435] width 9 height 9
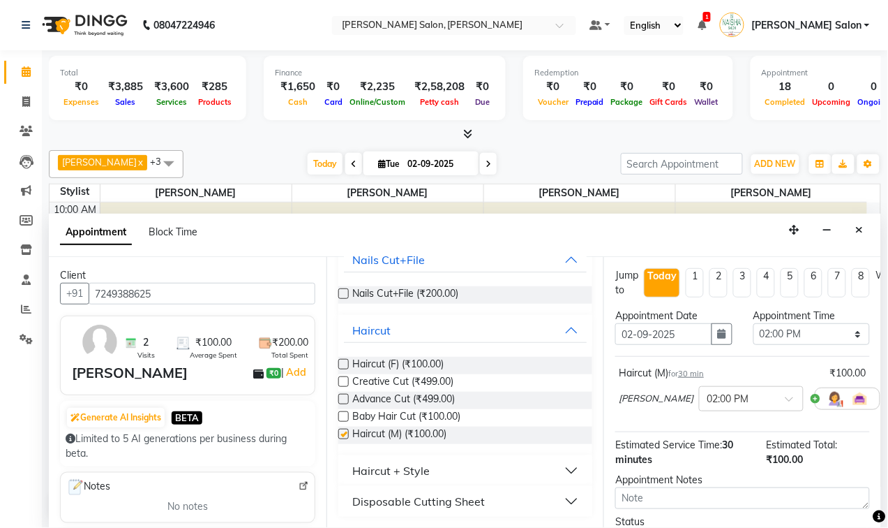
checkbox input "false"
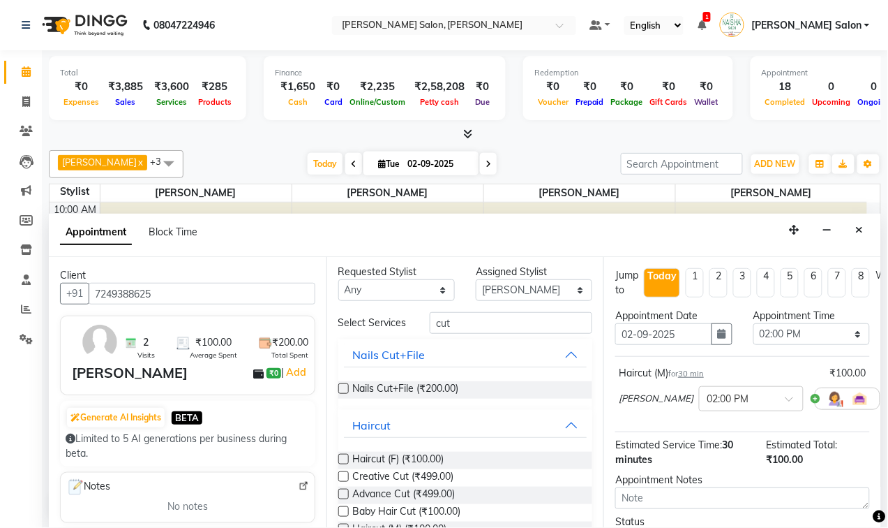
scroll to position [0, 0]
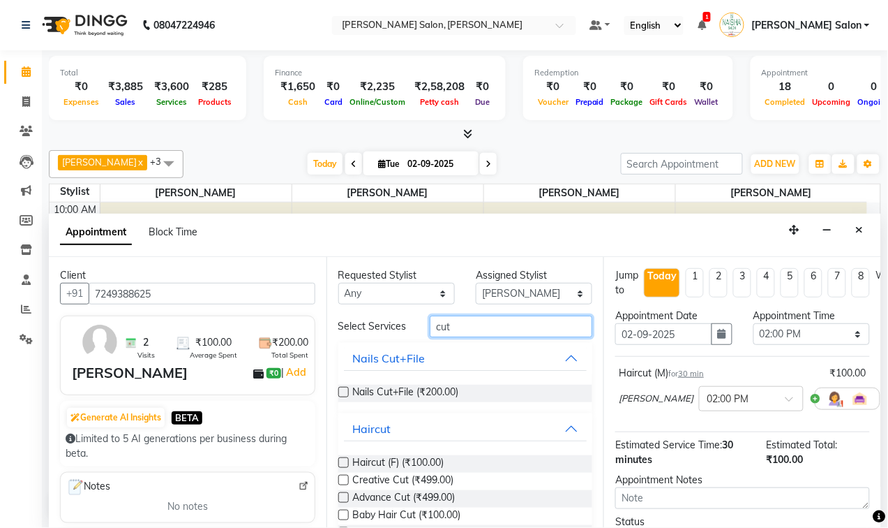
click at [465, 332] on input "cut" at bounding box center [511, 326] width 163 height 22
click at [567, 294] on select "Select Admin [PERSON_NAME] Salon Pawan [PERSON_NAME] dod [PERSON_NAME] [PERSON_…" at bounding box center [534, 294] width 117 height 22
select select "84067"
click at [476, 283] on select "Select Admin [PERSON_NAME] Salon Pawan [PERSON_NAME] dod [PERSON_NAME] [PERSON_…" at bounding box center [534, 294] width 117 height 22
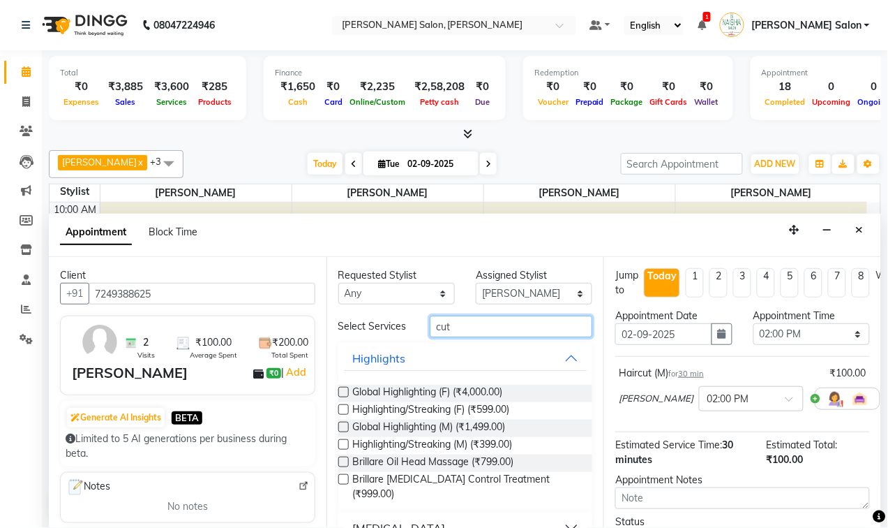
click at [503, 329] on input "cut" at bounding box center [511, 326] width 163 height 22
click at [461, 325] on input "cut" at bounding box center [511, 326] width 163 height 22
type input "c"
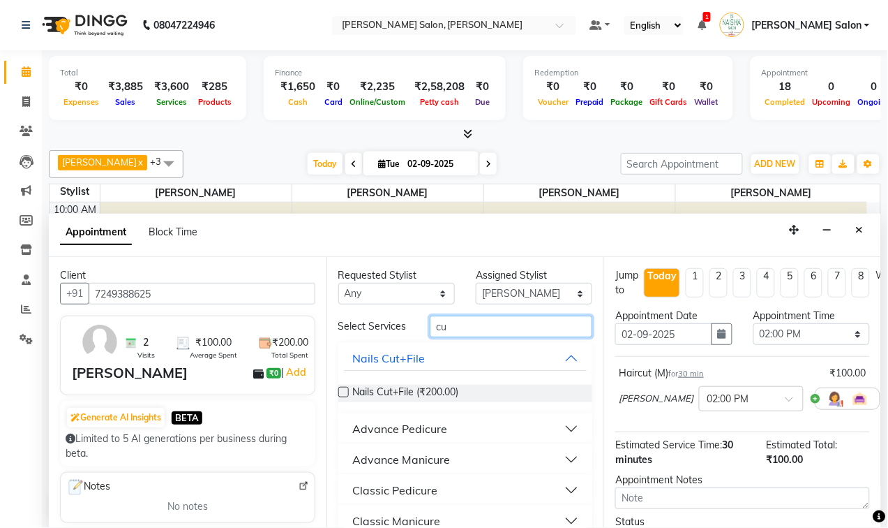
type input "cut"
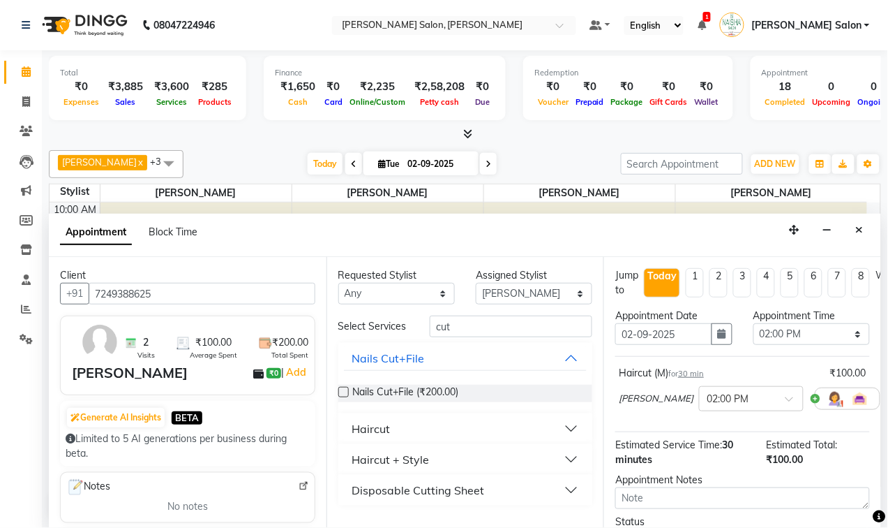
click at [573, 427] on button "Haircut" at bounding box center [466, 428] width 244 height 25
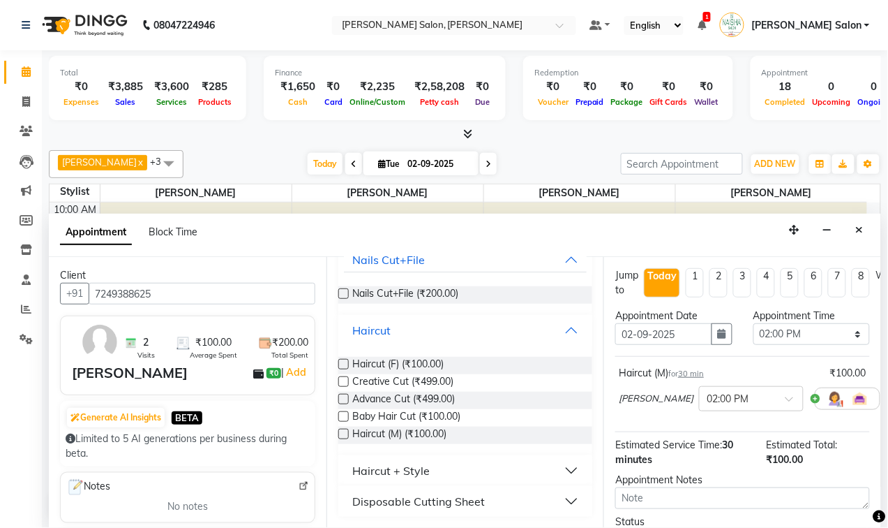
scroll to position [105, 0]
click at [342, 430] on label at bounding box center [343, 433] width 10 height 10
click at [342, 431] on input "checkbox" at bounding box center [342, 435] width 9 height 9
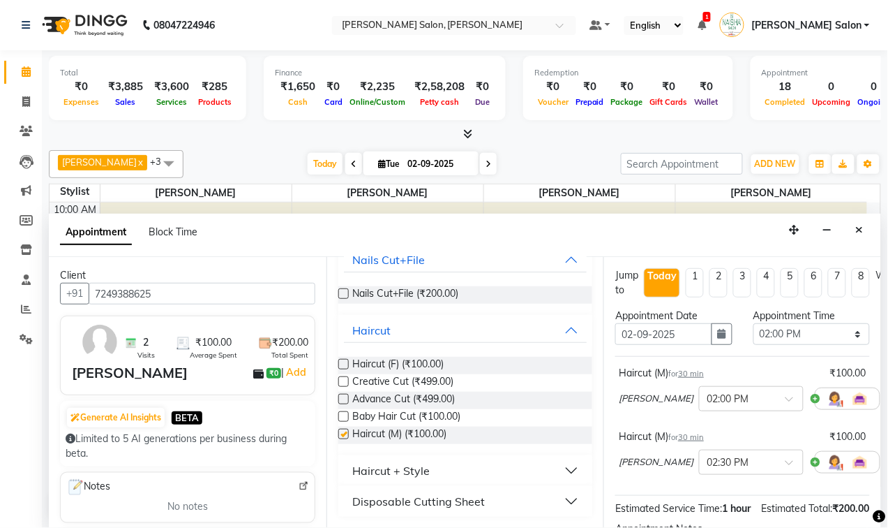
checkbox input "false"
click at [886, 400] on icon at bounding box center [890, 399] width 8 height 10
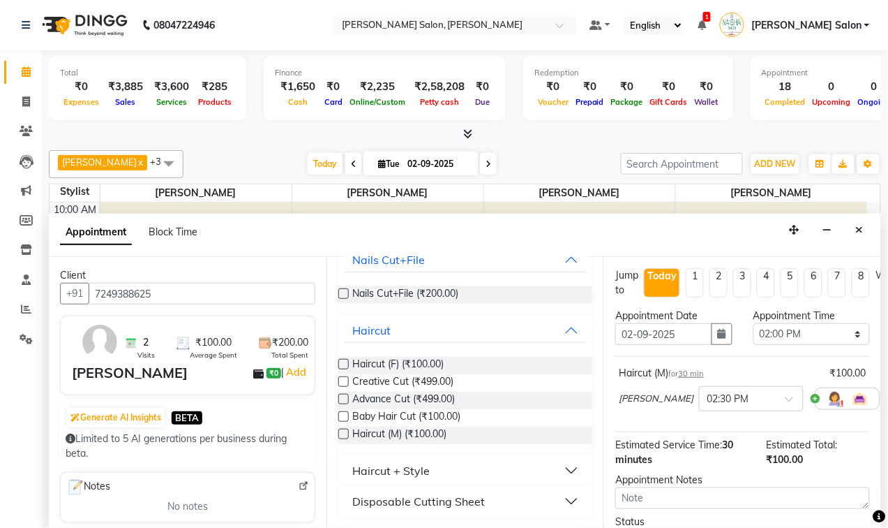
scroll to position [18, 0]
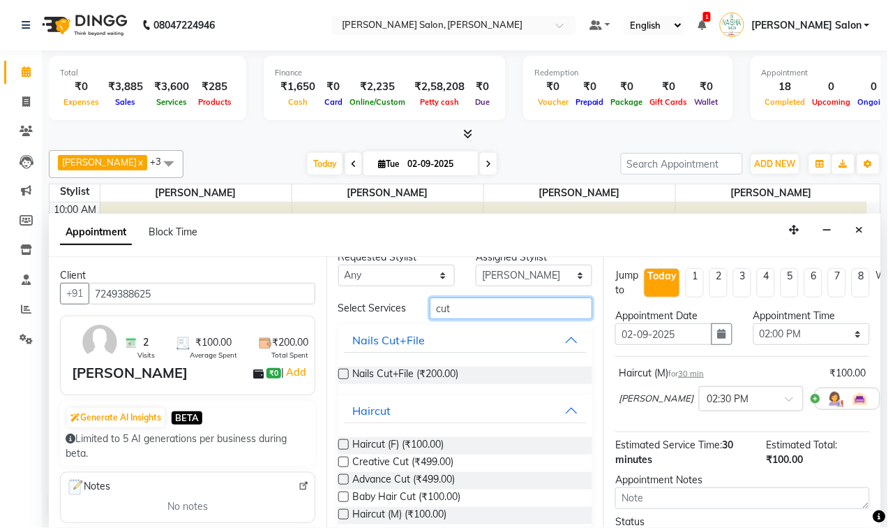
click at [472, 300] on input "cut" at bounding box center [511, 308] width 163 height 22
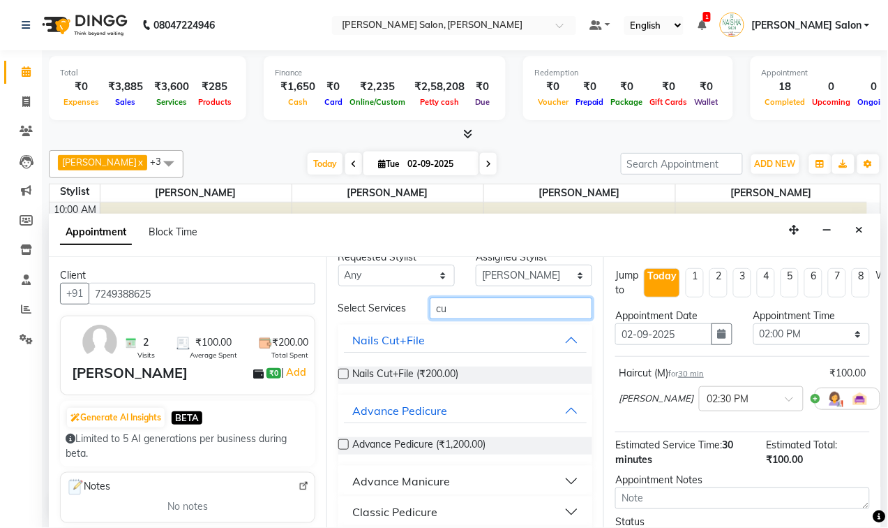
type input "c"
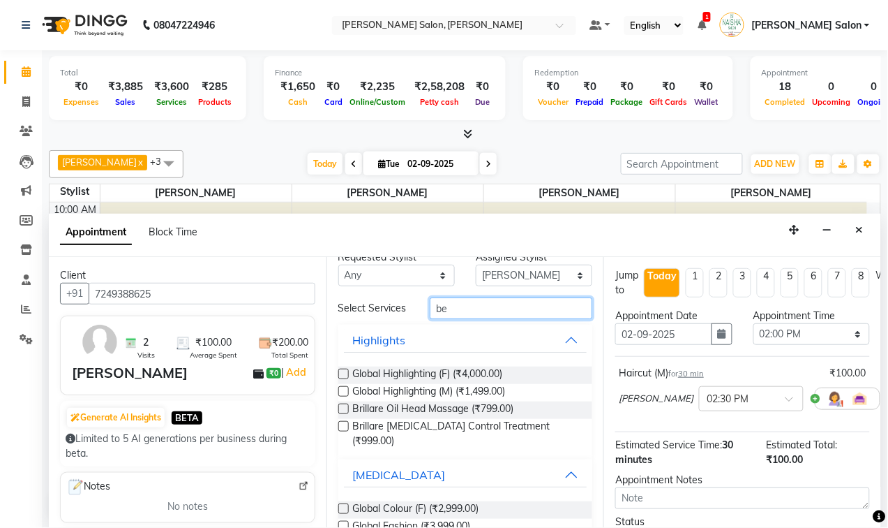
scroll to position [0, 0]
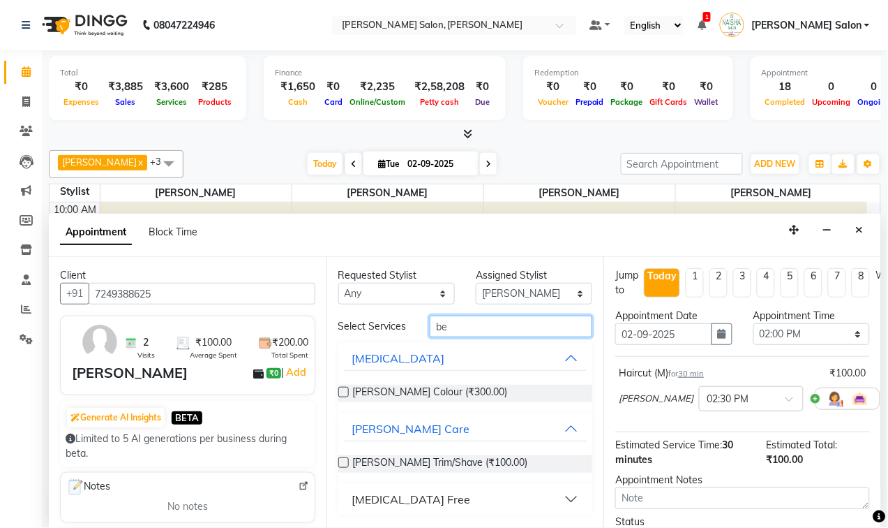
type input "be"
click at [343, 463] on label at bounding box center [343, 462] width 10 height 10
click at [343, 463] on input "checkbox" at bounding box center [342, 463] width 9 height 9
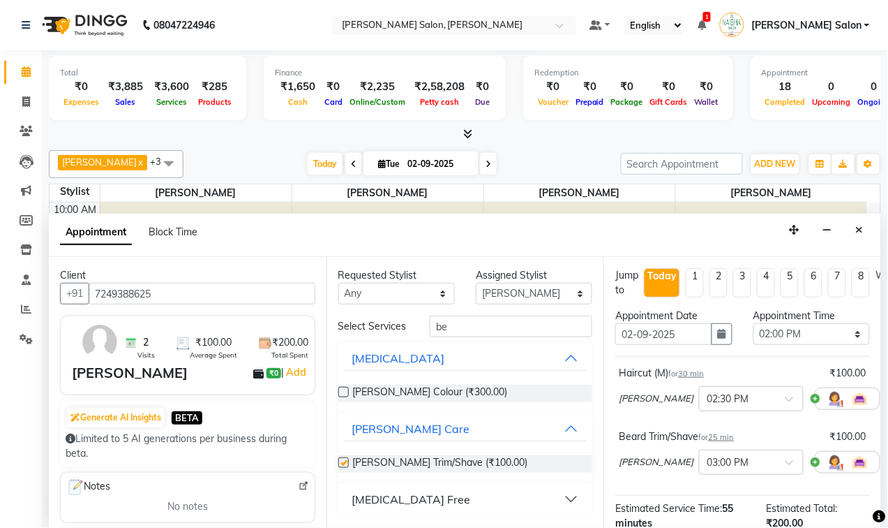
checkbox input "false"
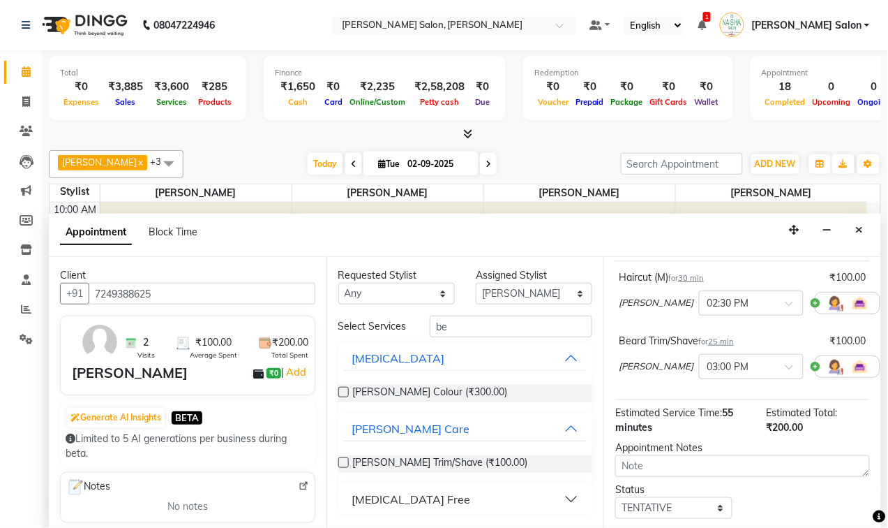
scroll to position [174, 0]
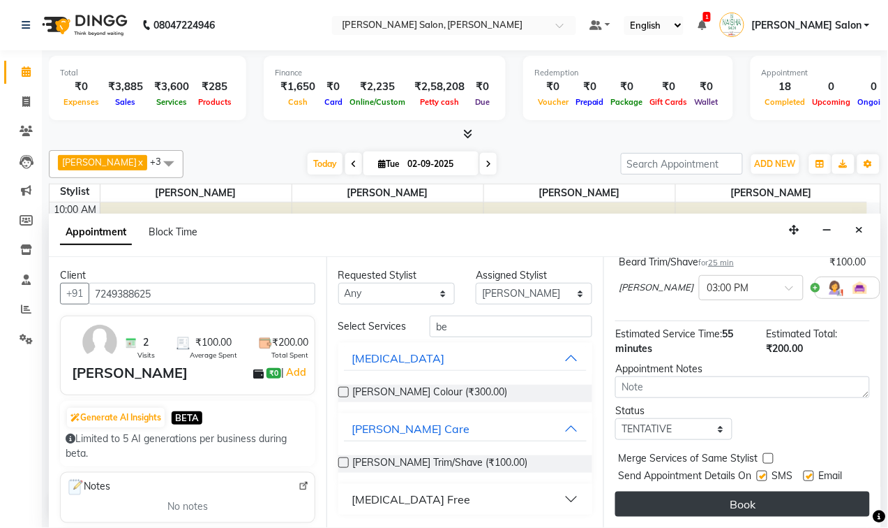
click at [740, 507] on button "Book" at bounding box center [742, 503] width 255 height 25
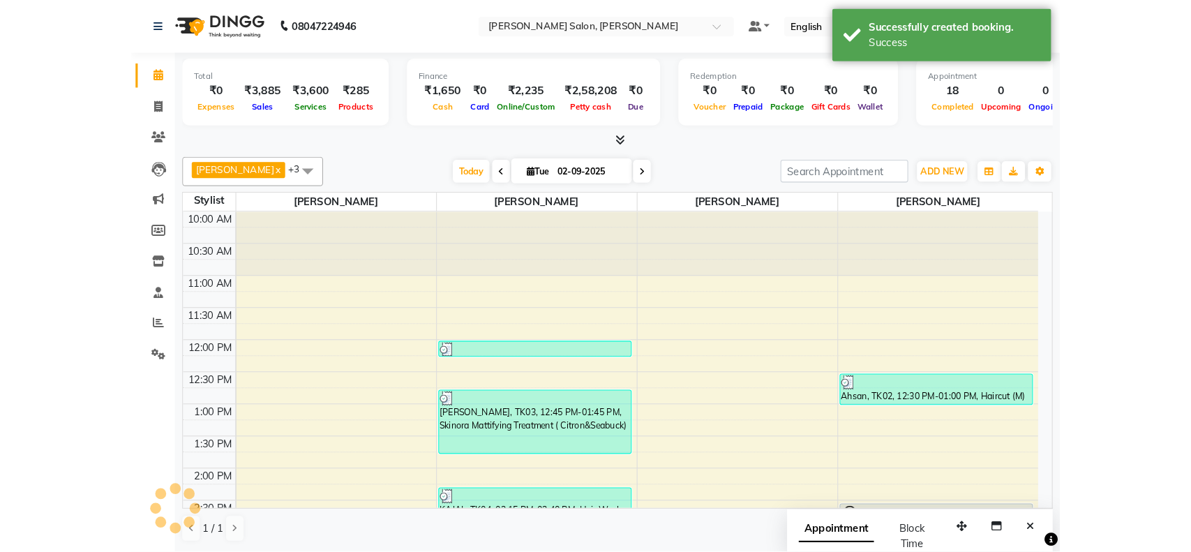
scroll to position [0, 0]
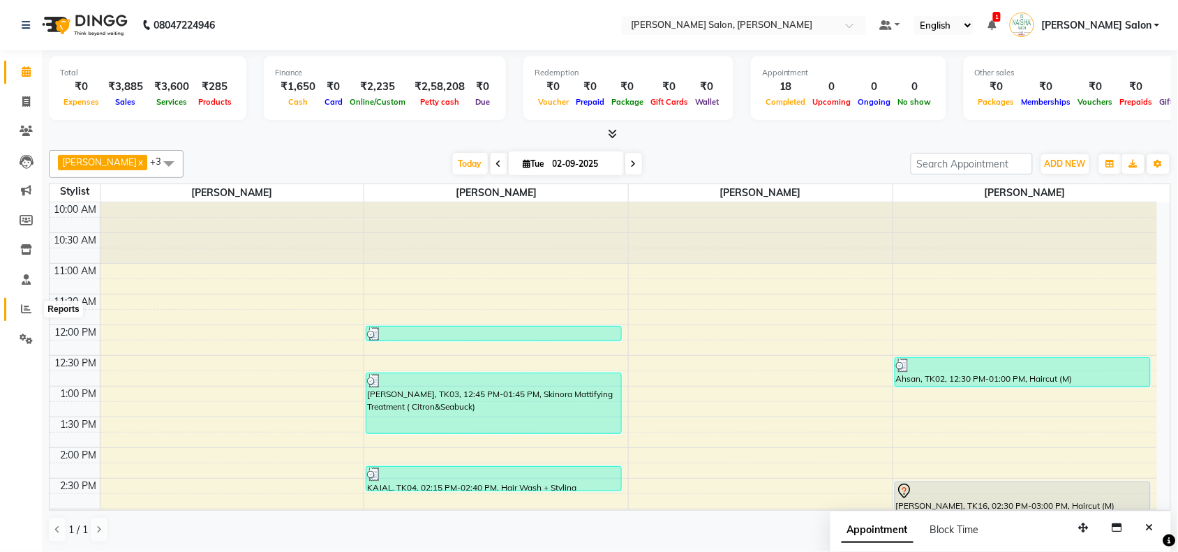
click at [21, 308] on icon at bounding box center [26, 309] width 10 height 10
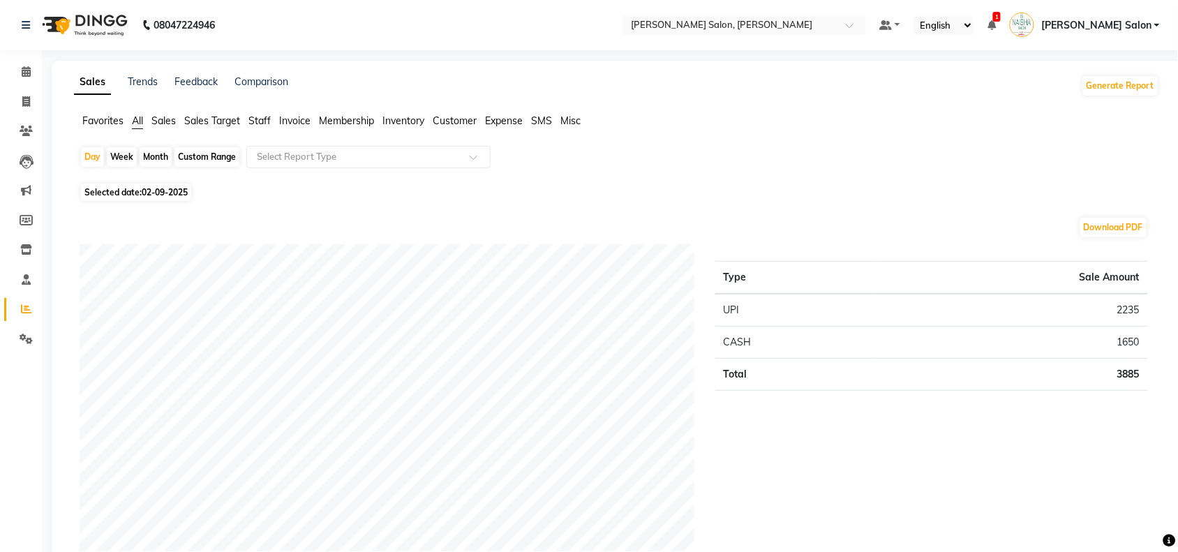
click at [115, 157] on div "Week" at bounding box center [122, 157] width 30 height 20
select select "9"
select select "2025"
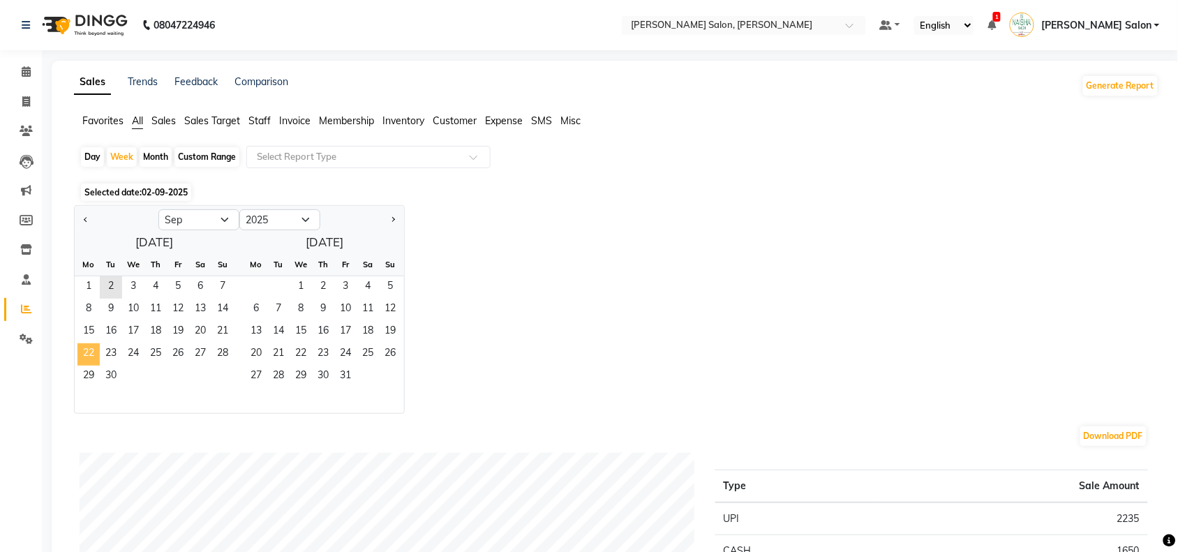
click at [88, 359] on span "22" at bounding box center [88, 354] width 22 height 22
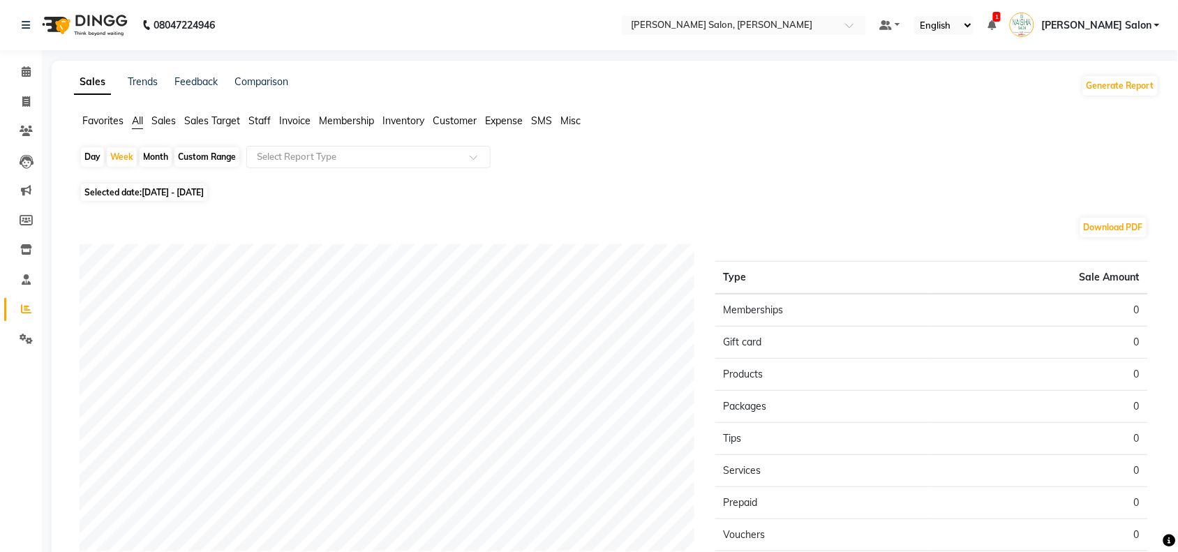
click at [260, 109] on div "Sales Trends Feedback Comparison Generate Report Favorites All Sales Sales Targ…" at bounding box center [617, 368] width 1130 height 614
click at [260, 121] on span "Staff" at bounding box center [259, 120] width 22 height 13
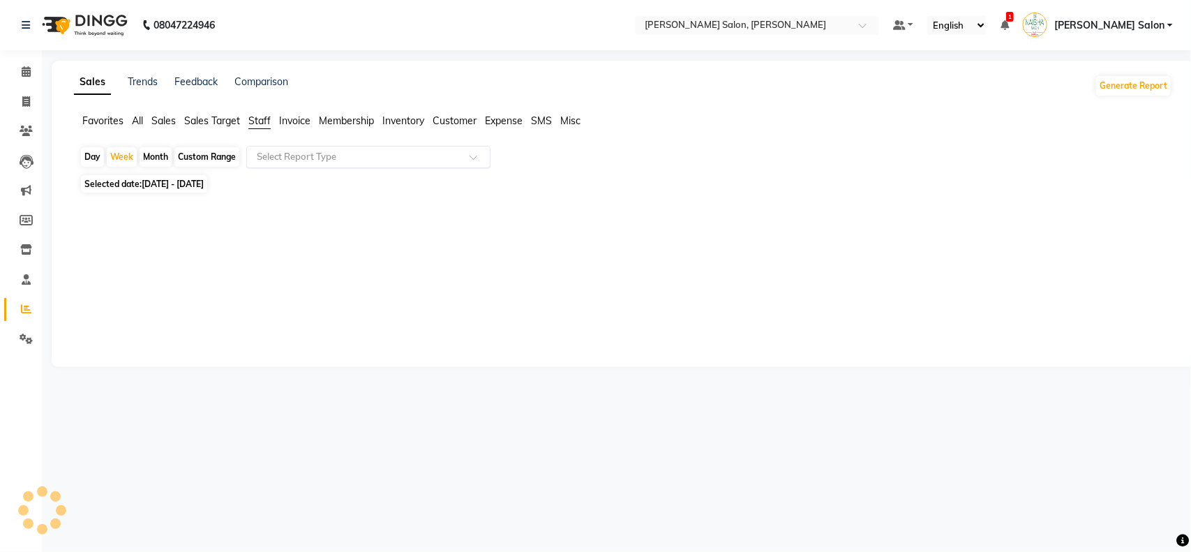
click at [471, 159] on span at bounding box center [478, 161] width 17 height 14
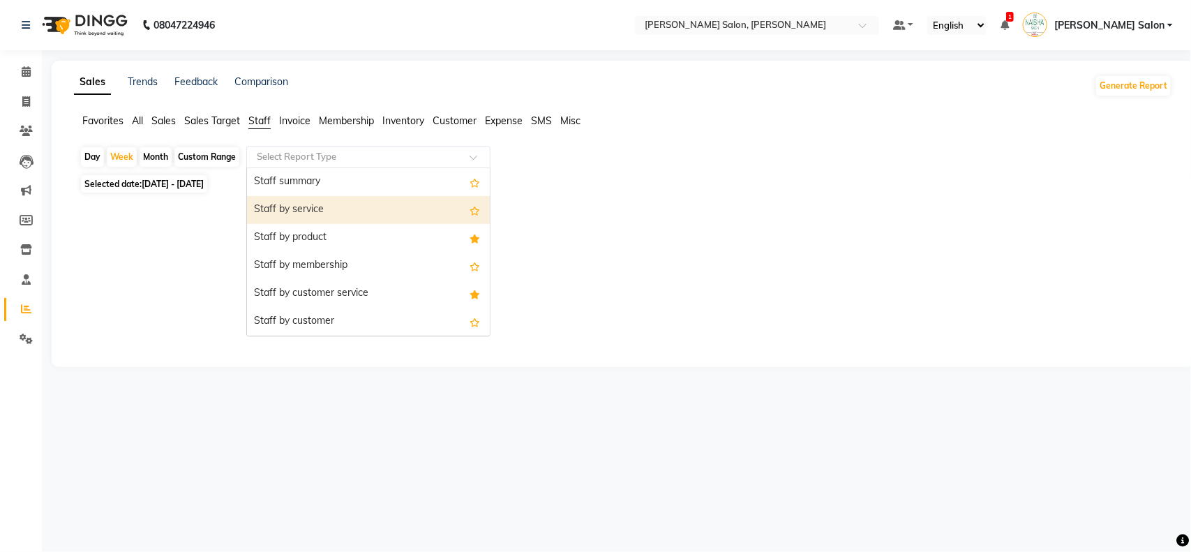
click at [357, 210] on div "Staff by service" at bounding box center [368, 210] width 243 height 28
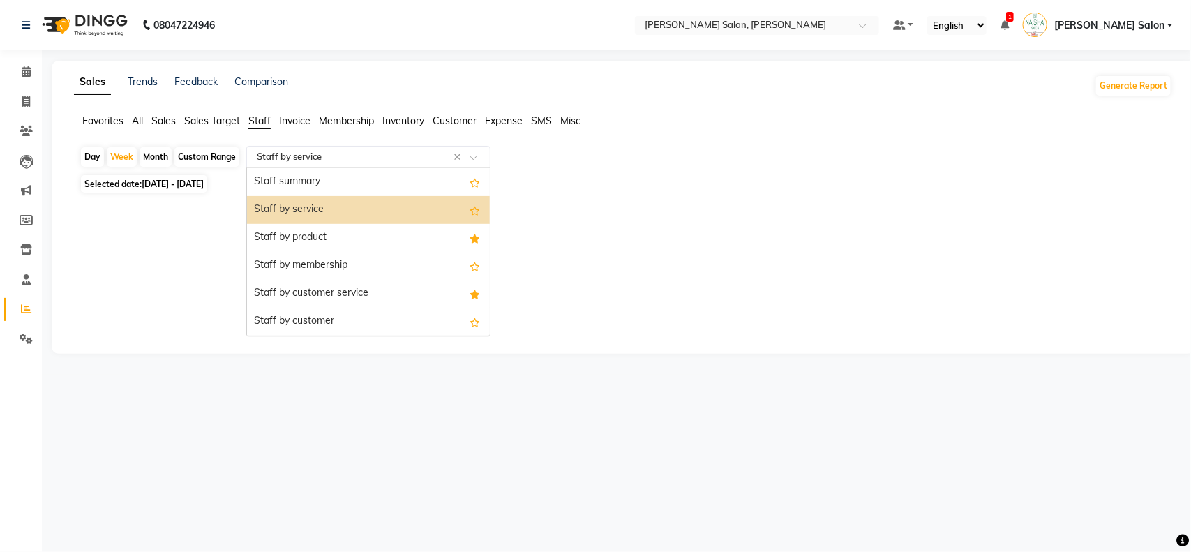
click at [478, 155] on span at bounding box center [478, 161] width 17 height 14
click at [336, 207] on div "Staff by service" at bounding box center [368, 210] width 243 height 28
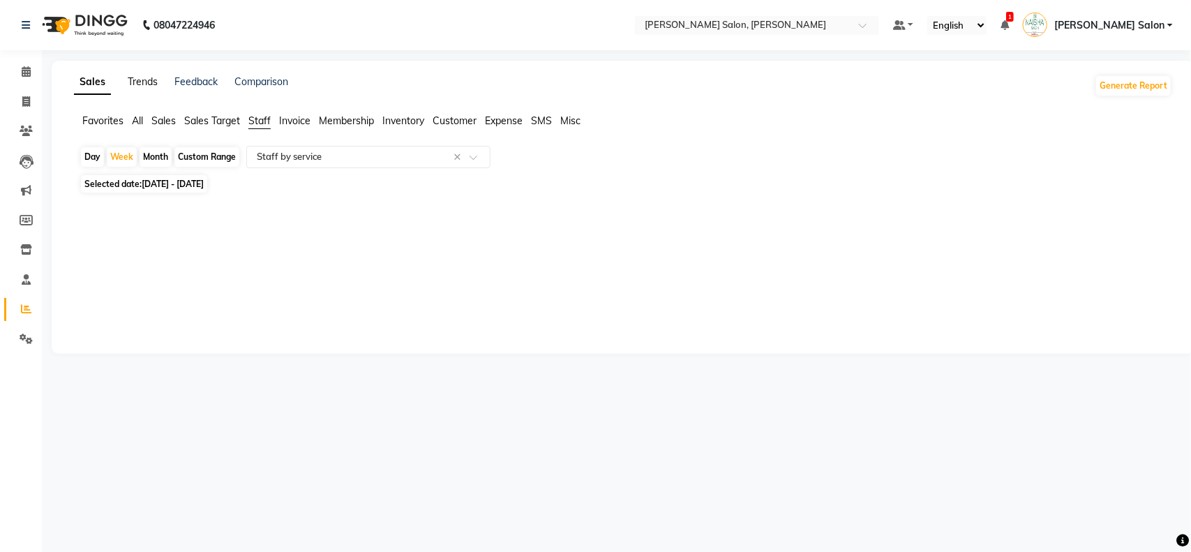
click at [144, 82] on link "Trends" at bounding box center [143, 81] width 30 height 13
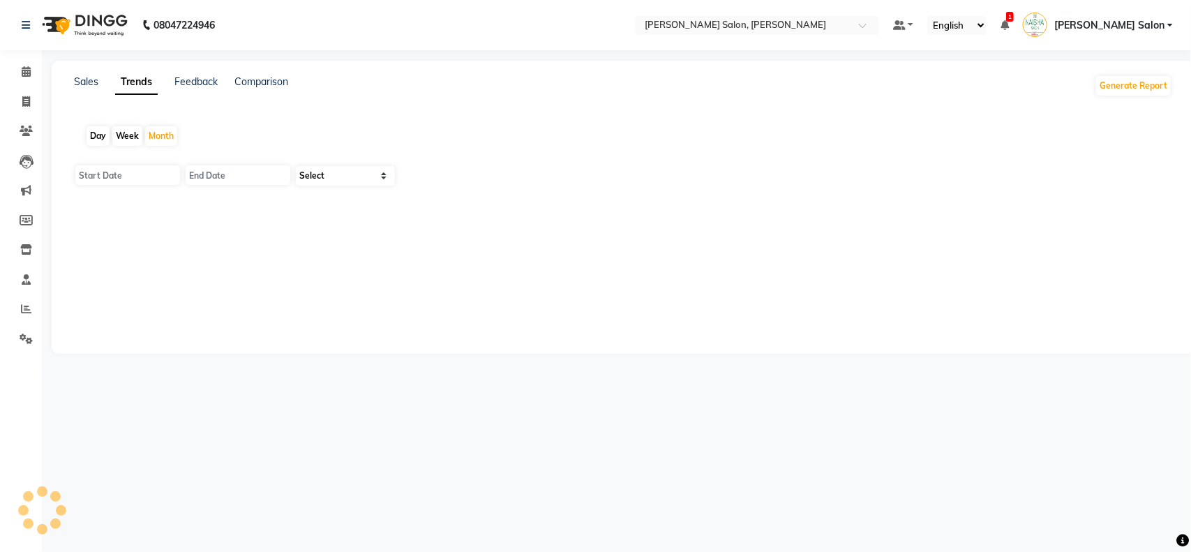
type input "[DATE]"
select select "by_client"
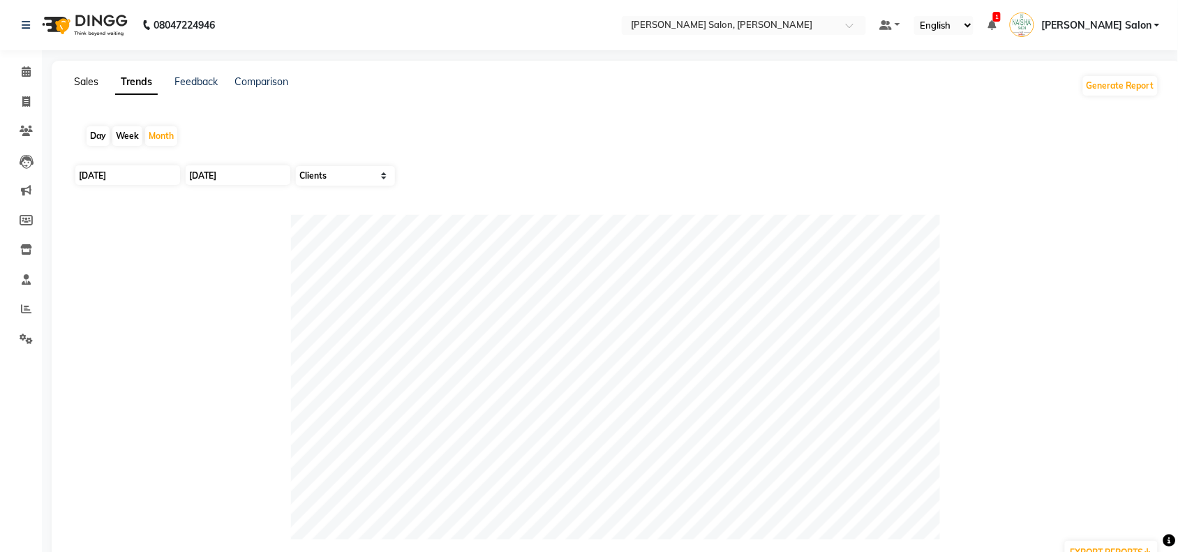
click at [82, 82] on link "Sales" at bounding box center [86, 81] width 24 height 13
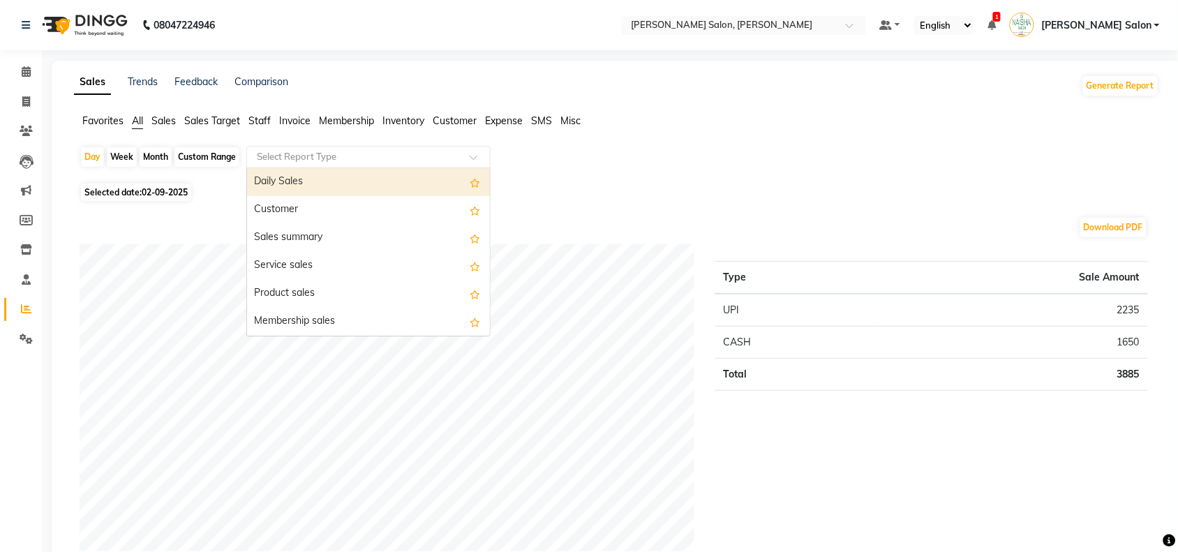
click at [476, 159] on span at bounding box center [478, 161] width 17 height 14
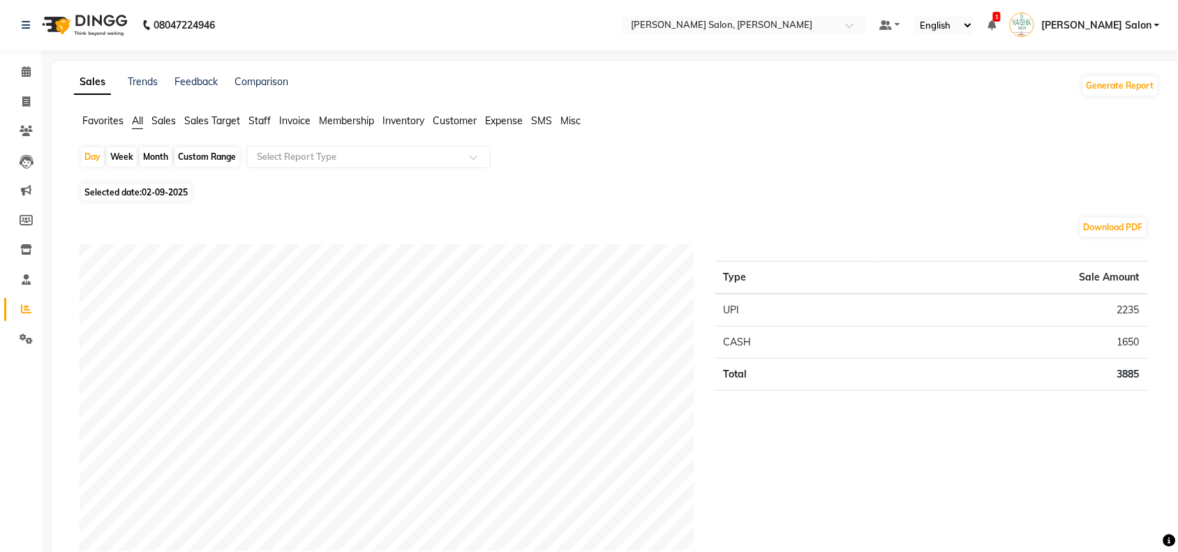
click at [257, 115] on span "Staff" at bounding box center [259, 120] width 22 height 13
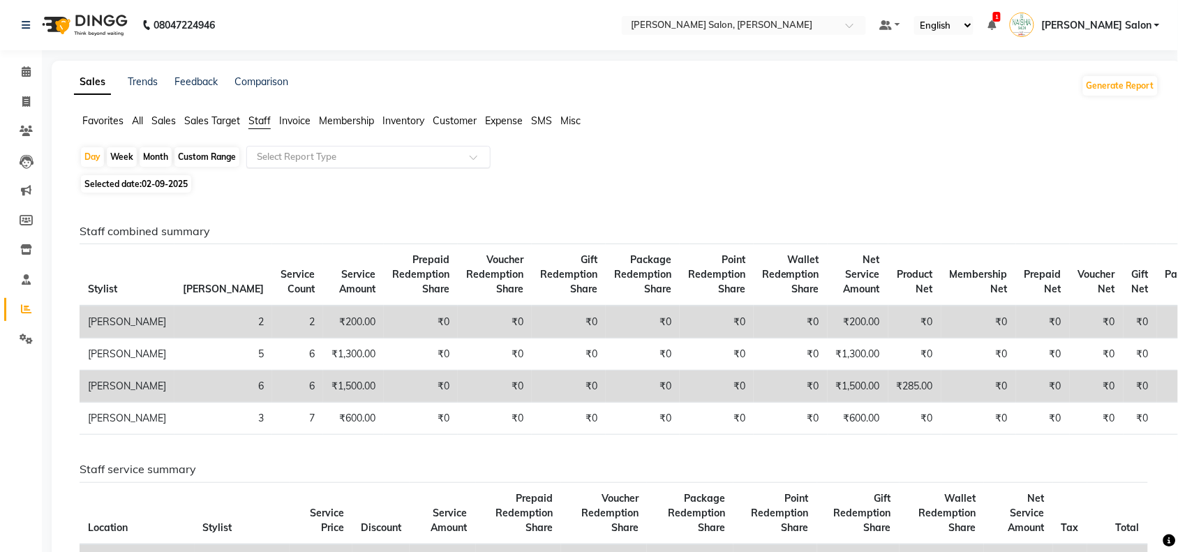
click at [473, 160] on span at bounding box center [478, 161] width 17 height 14
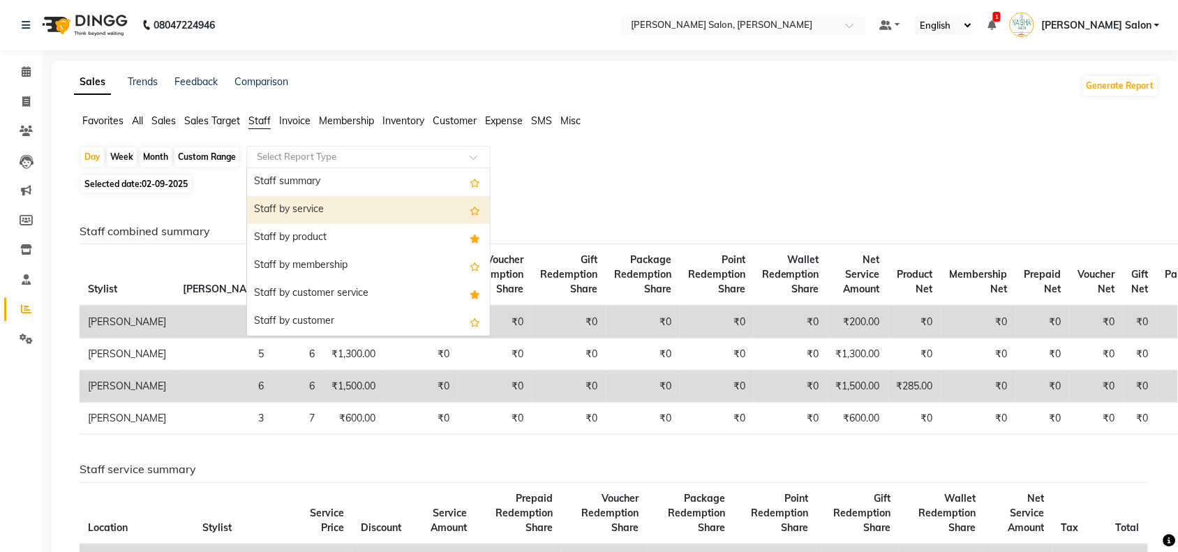
click at [339, 204] on div "Staff by service" at bounding box center [368, 210] width 243 height 28
select select "full_report"
select select "csv"
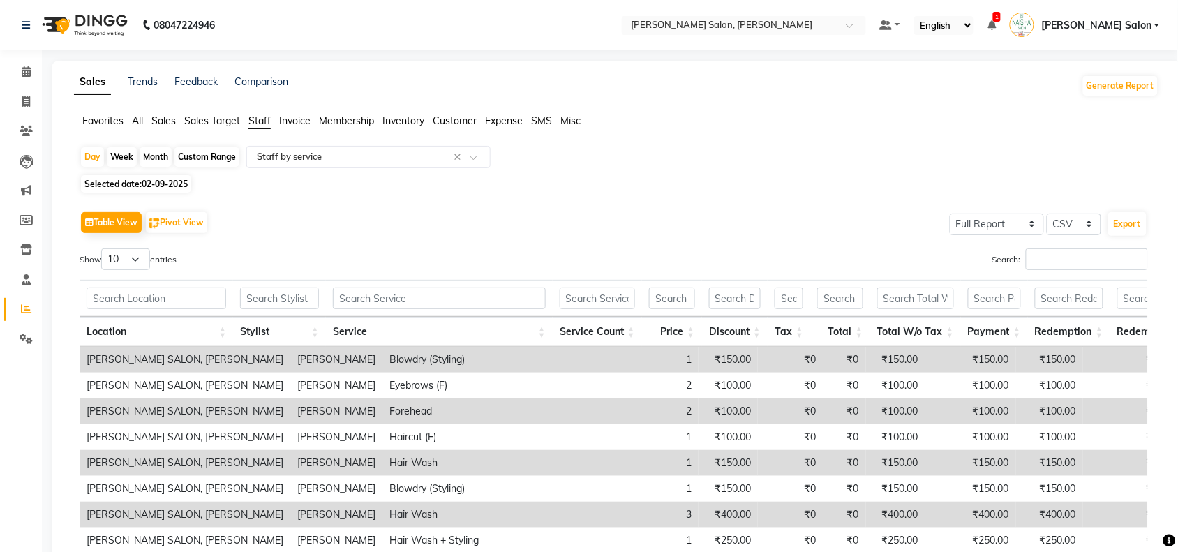
click at [120, 154] on div "Week" at bounding box center [122, 157] width 30 height 20
select select "9"
select select "2025"
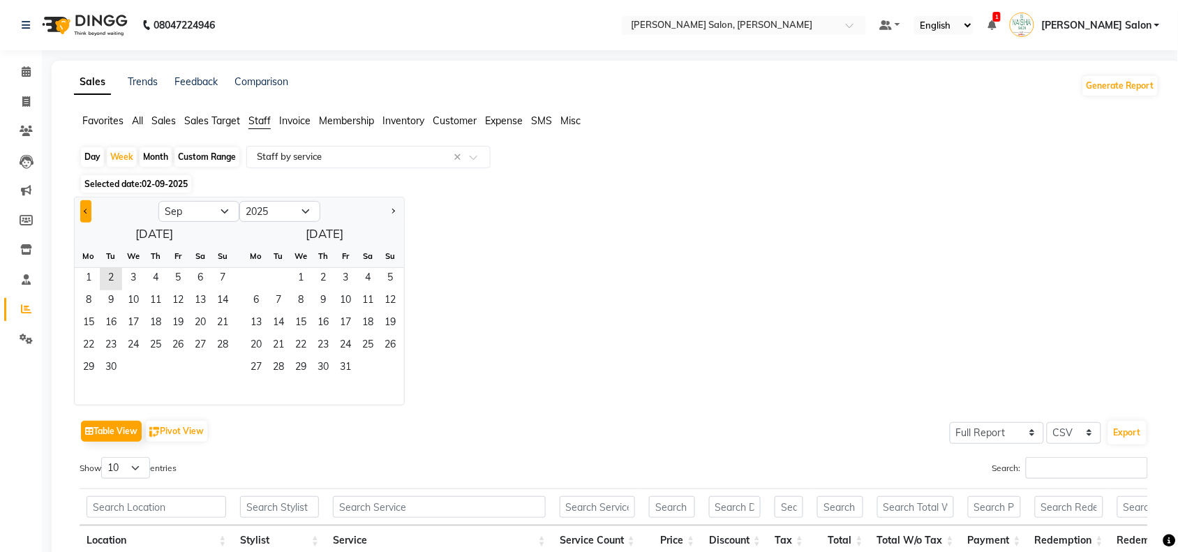
click at [85, 210] on span "Previous month" at bounding box center [86, 211] width 5 height 5
select select "8"
click at [89, 368] on span "25" at bounding box center [88, 368] width 22 height 22
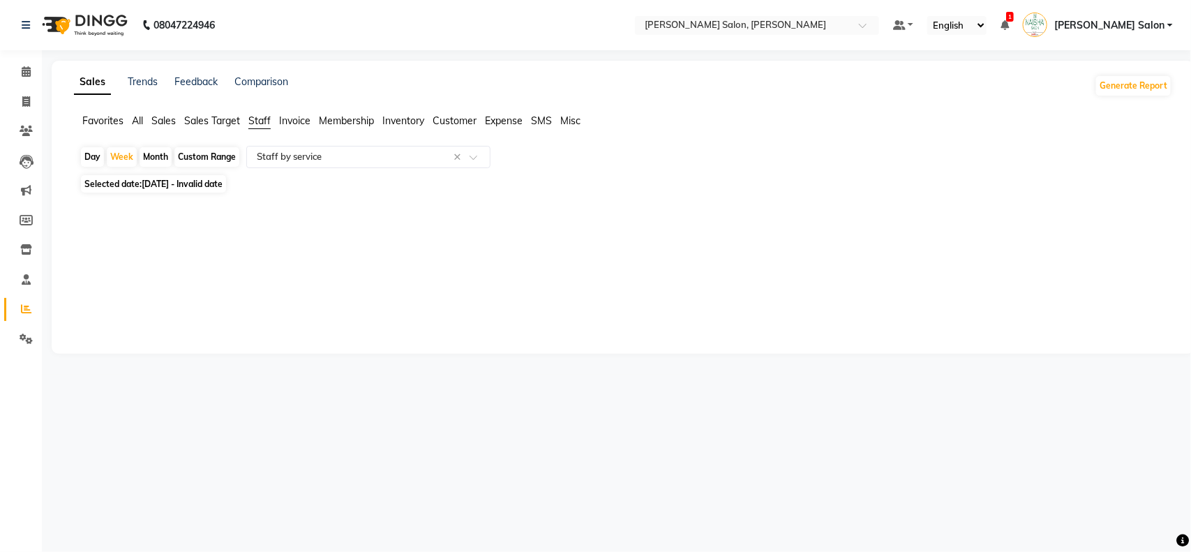
click at [223, 185] on span "[DATE] - Invalid date" at bounding box center [182, 184] width 81 height 10
select select "8"
select select "2025"
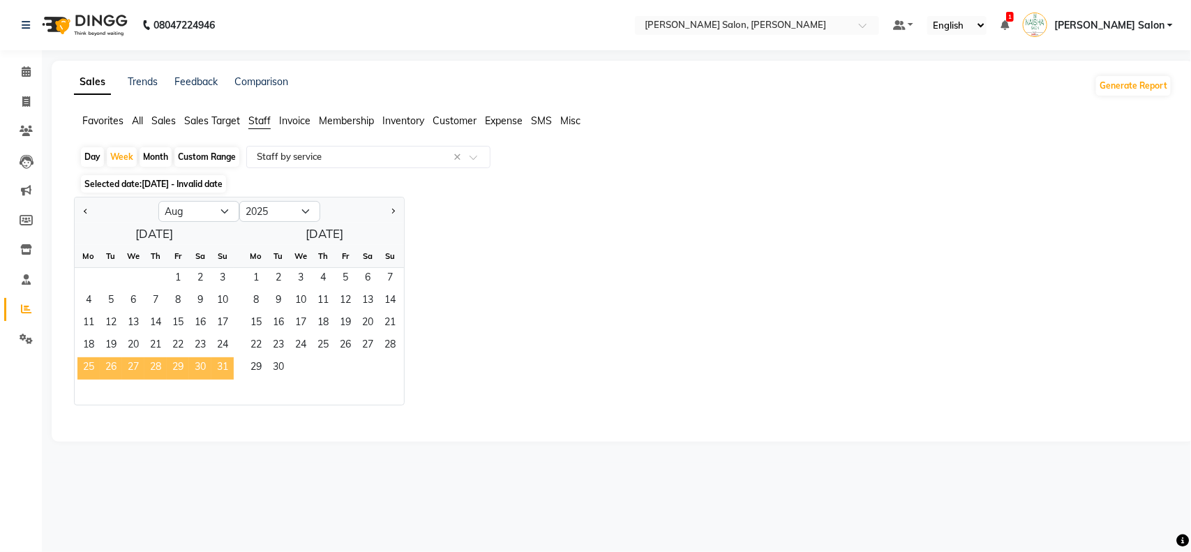
click at [89, 364] on span "25" at bounding box center [88, 368] width 22 height 22
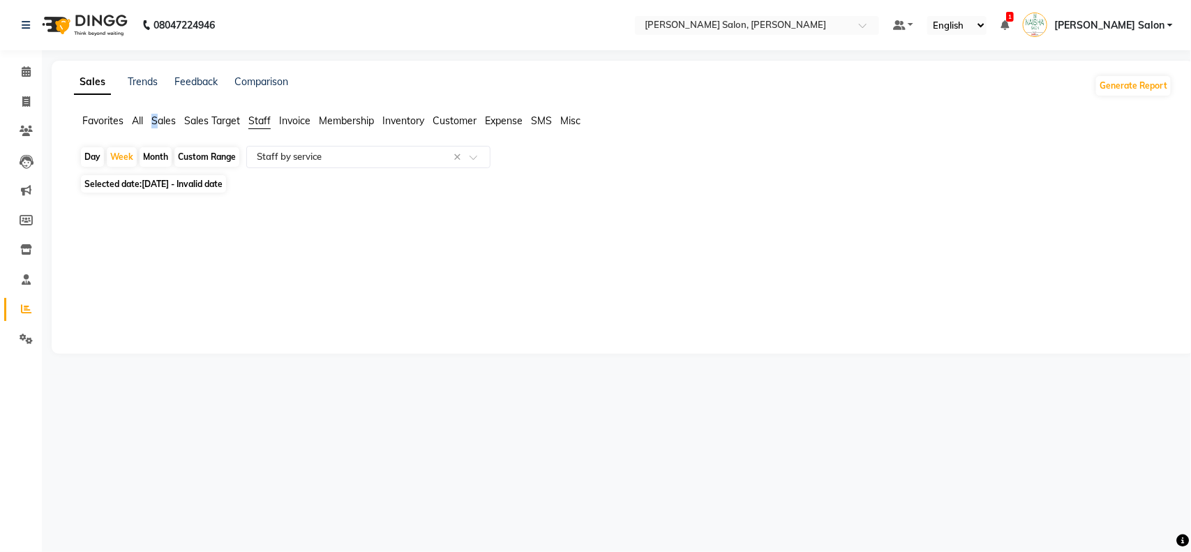
click at [156, 121] on span "Sales" at bounding box center [163, 120] width 24 height 13
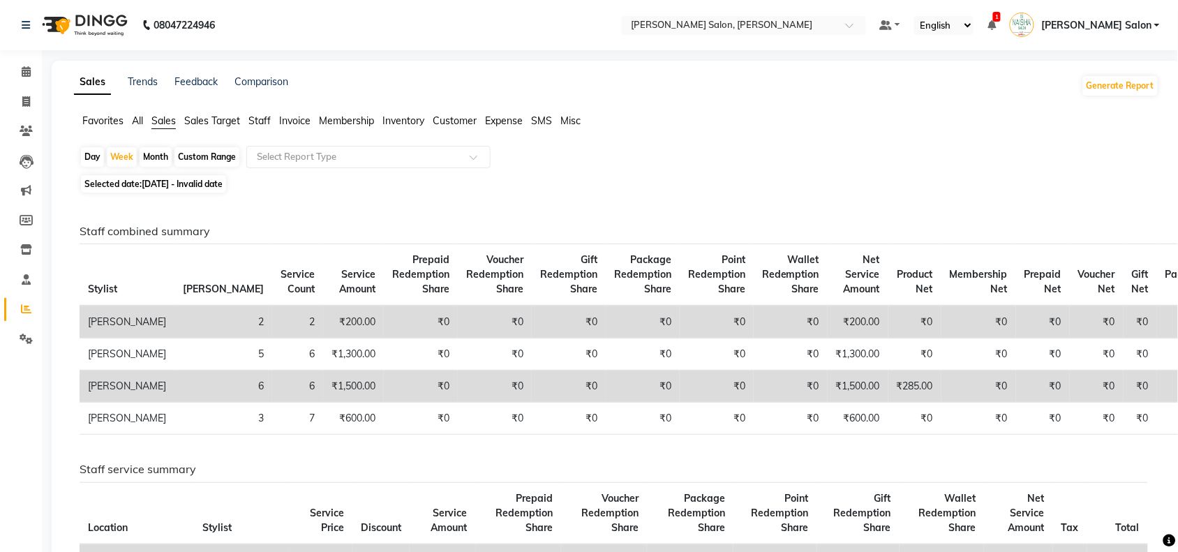
click at [256, 124] on span "Staff" at bounding box center [259, 120] width 22 height 13
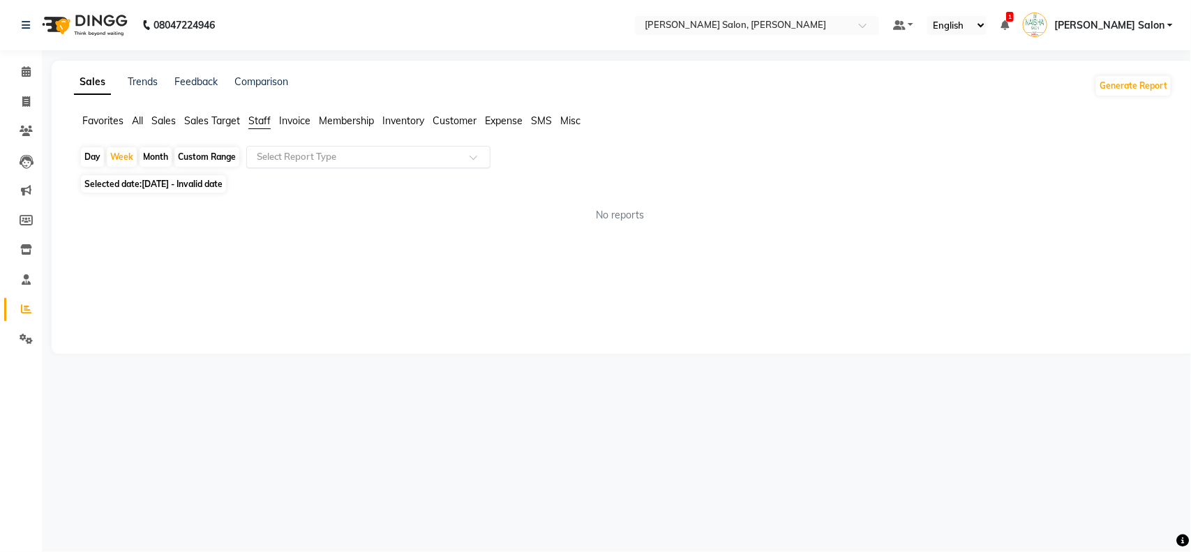
click at [479, 159] on span at bounding box center [478, 161] width 17 height 14
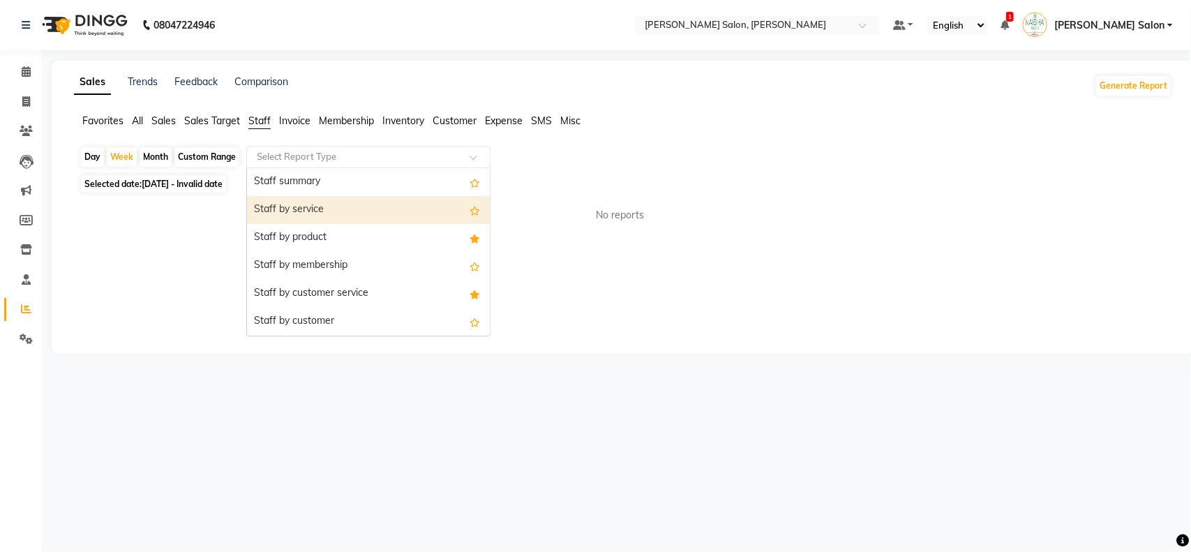
click at [350, 210] on div "Staff by service" at bounding box center [368, 210] width 243 height 28
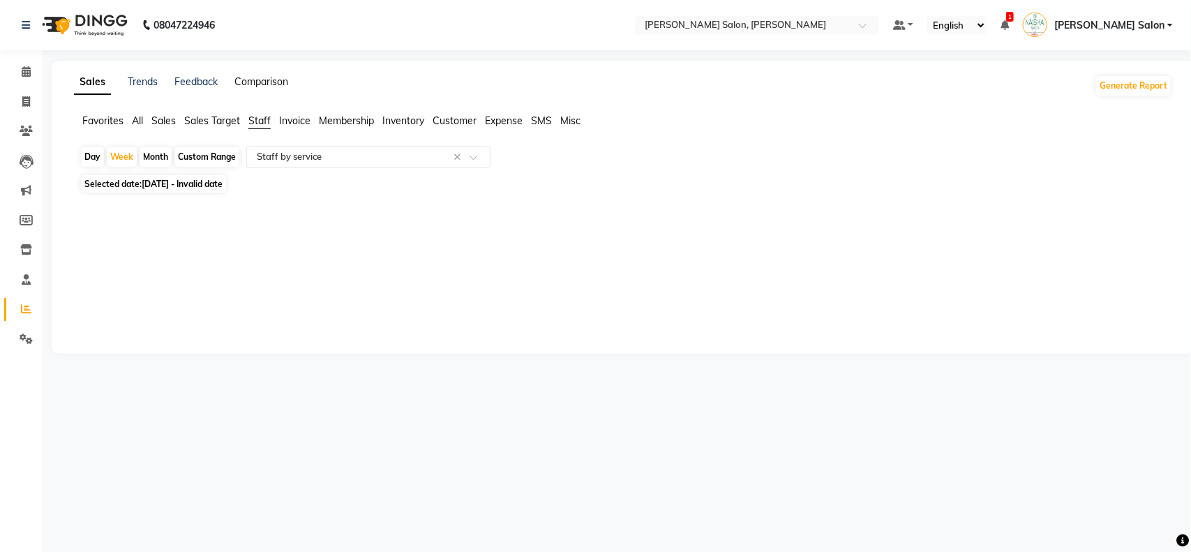
click at [248, 78] on link "Comparison" at bounding box center [261, 81] width 54 height 13
select select "single_date"
select select "single_date_dash"
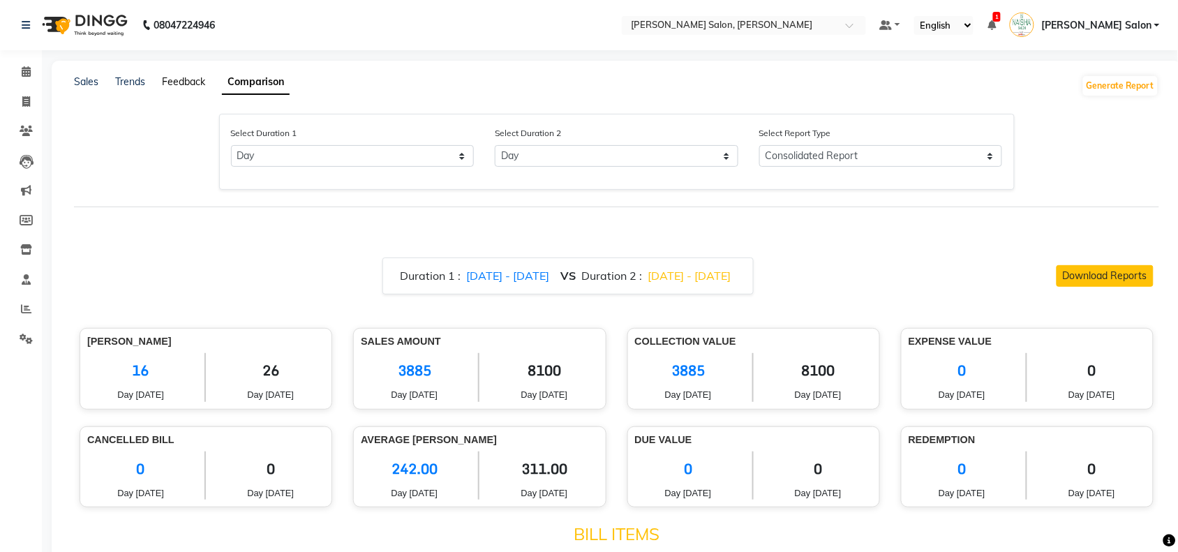
click at [193, 81] on link "Feedback" at bounding box center [183, 81] width 43 height 13
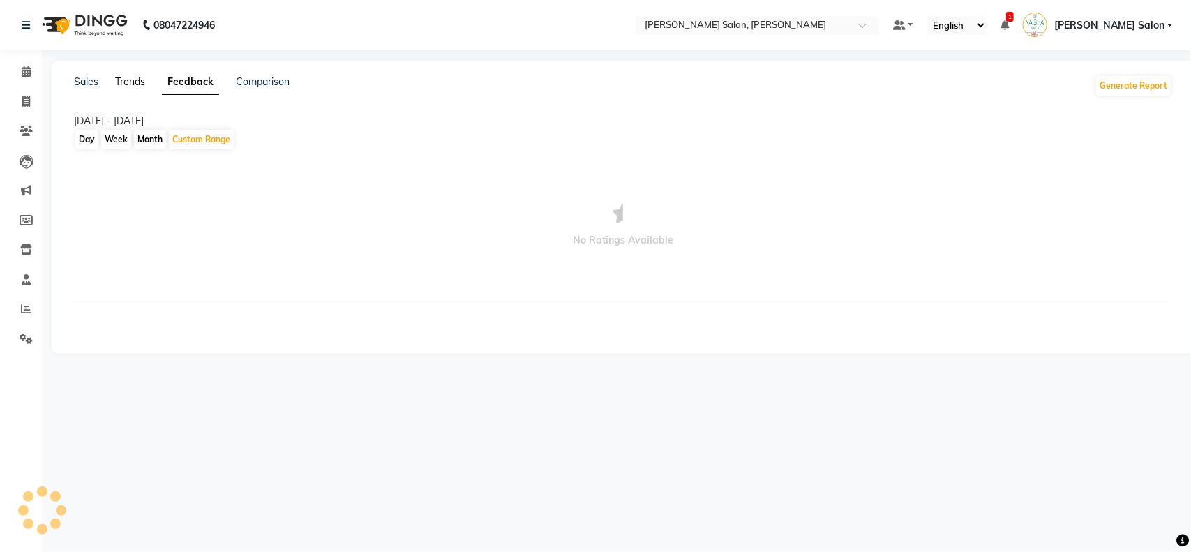
click at [121, 77] on link "Trends" at bounding box center [130, 81] width 30 height 13
select select "by_client"
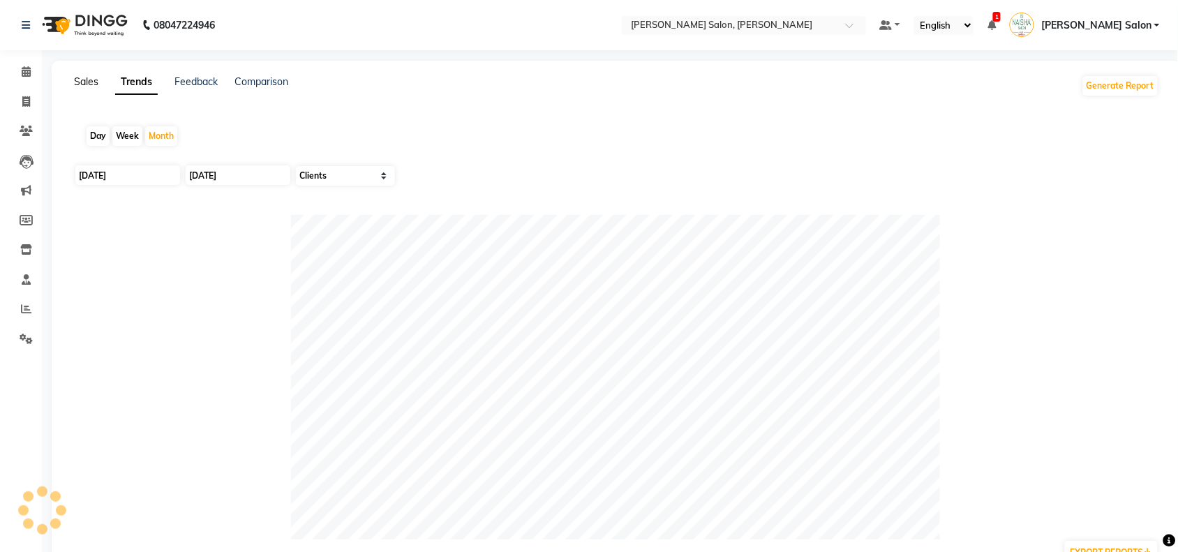
click at [88, 85] on link "Sales" at bounding box center [86, 81] width 24 height 13
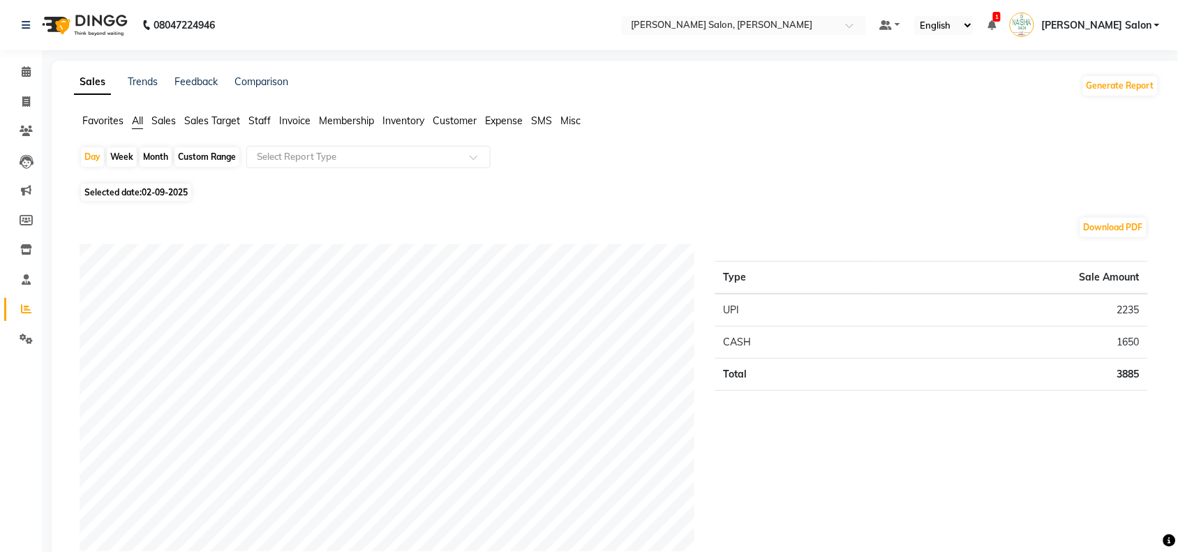
click at [113, 154] on div "Week" at bounding box center [122, 157] width 30 height 20
select select "9"
select select "2025"
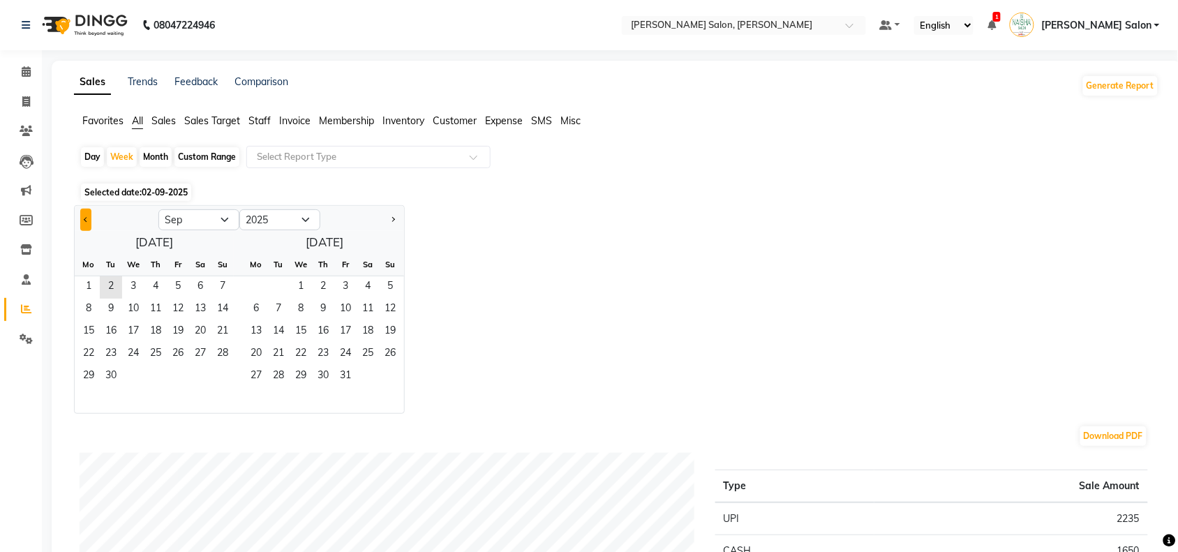
click at [85, 215] on button "Previous month" at bounding box center [85, 220] width 11 height 22
select select "8"
click at [88, 371] on span "25" at bounding box center [88, 377] width 22 height 22
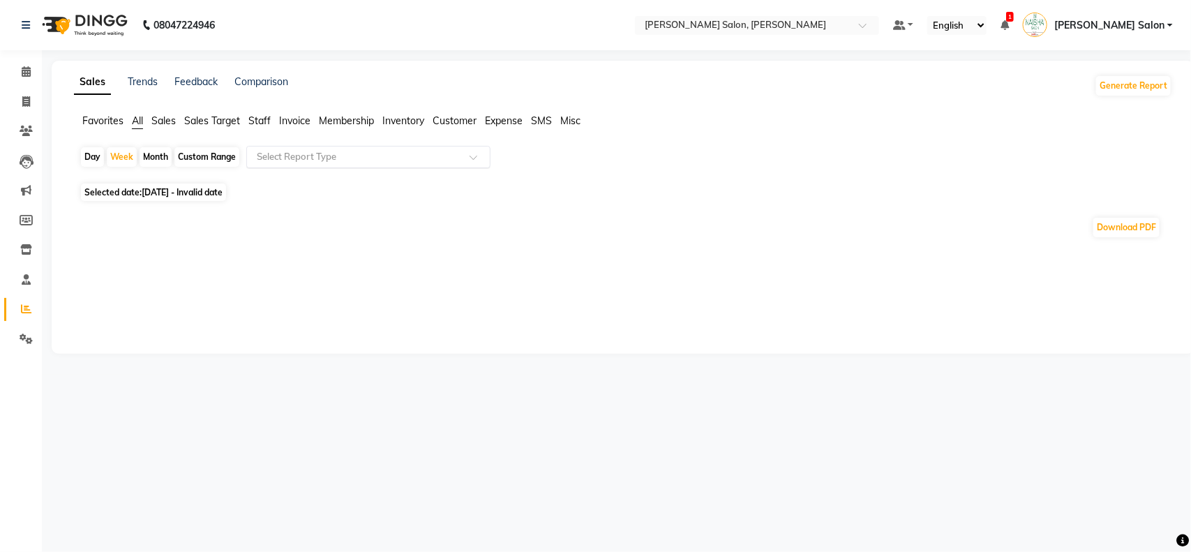
click at [468, 155] on div at bounding box center [368, 157] width 243 height 14
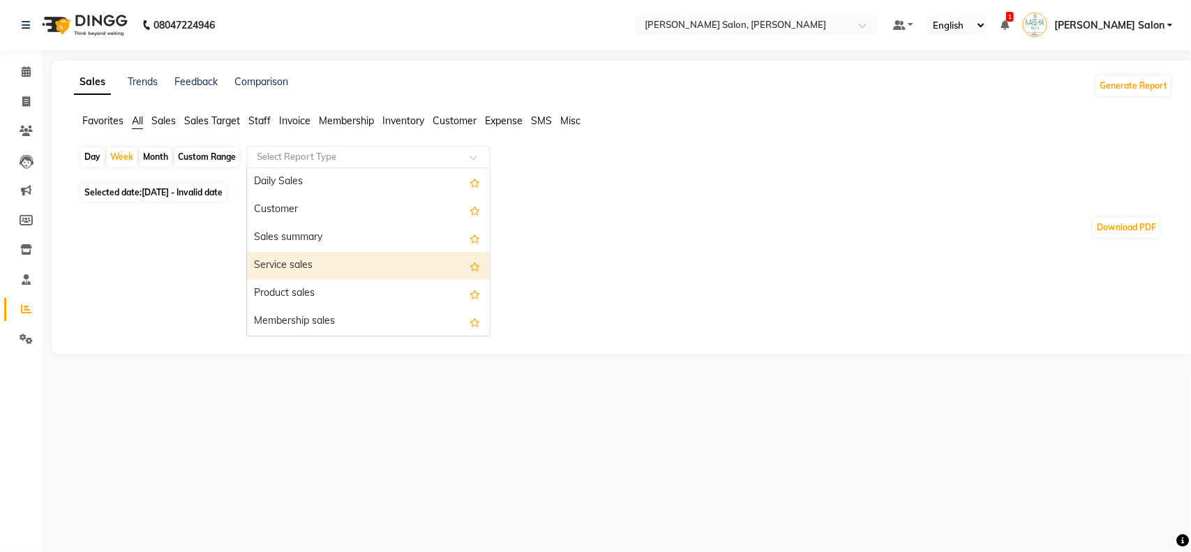
click at [315, 266] on div "Service sales" at bounding box center [368, 266] width 243 height 28
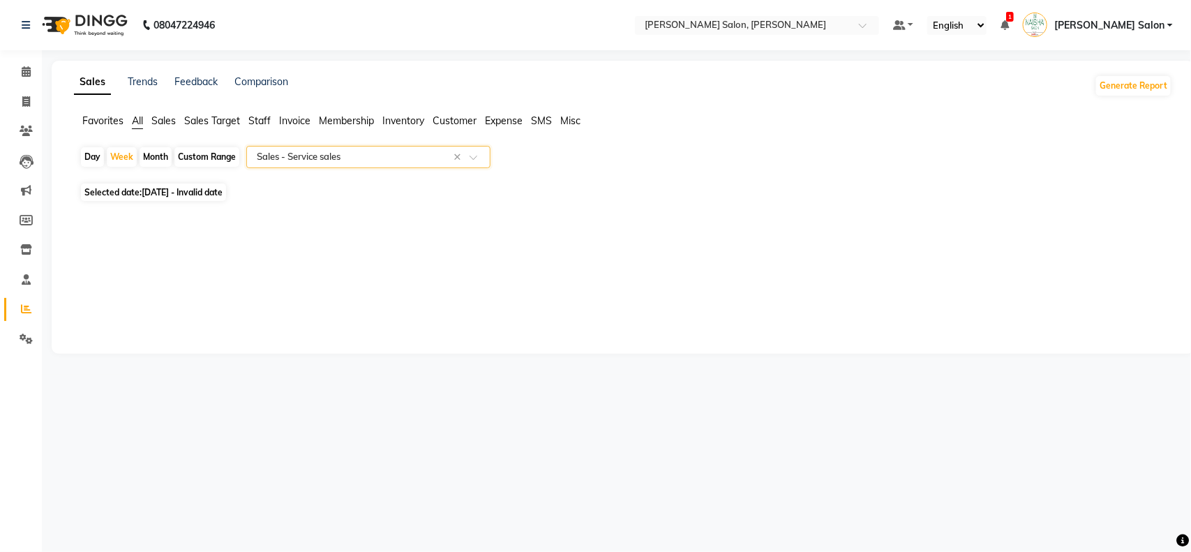
click at [466, 155] on div at bounding box center [368, 157] width 243 height 14
click at [264, 117] on span "Staff" at bounding box center [259, 120] width 22 height 13
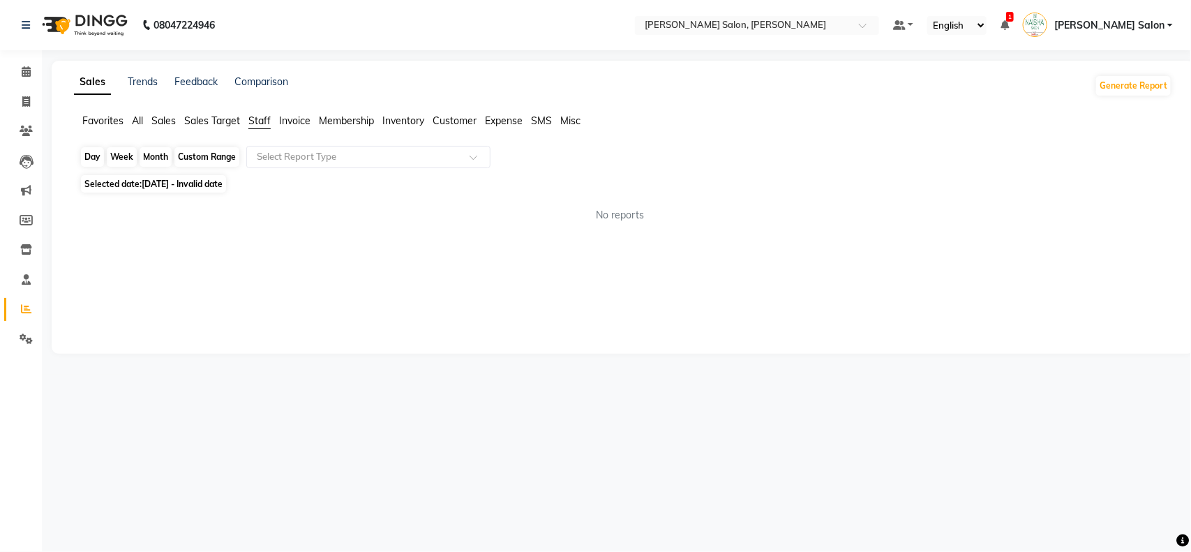
click at [121, 152] on div "Week" at bounding box center [122, 157] width 30 height 20
select select "8"
select select "2025"
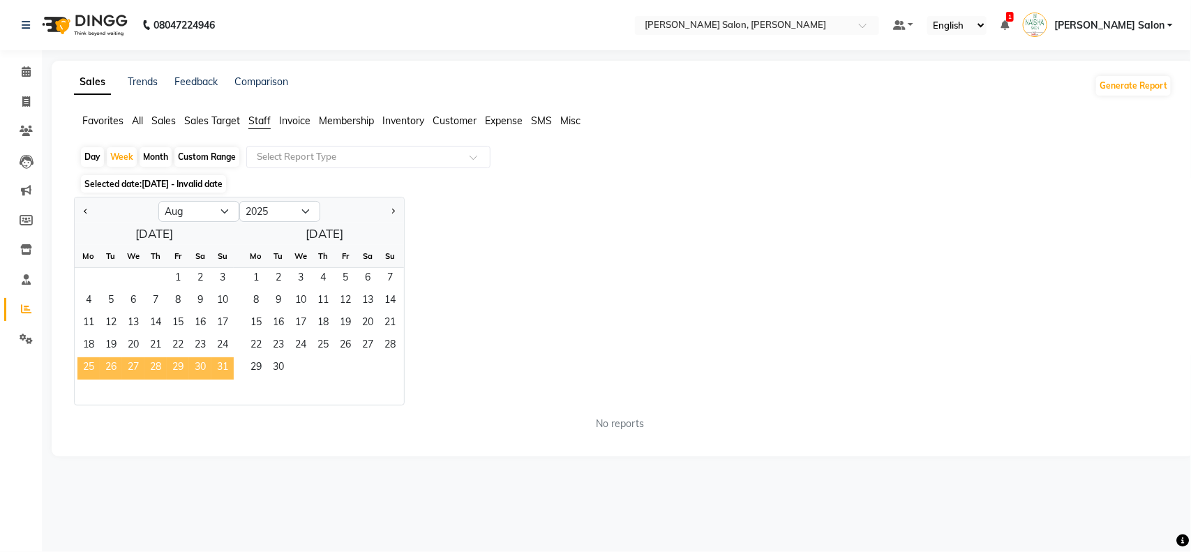
click at [91, 361] on span "25" at bounding box center [88, 368] width 22 height 22
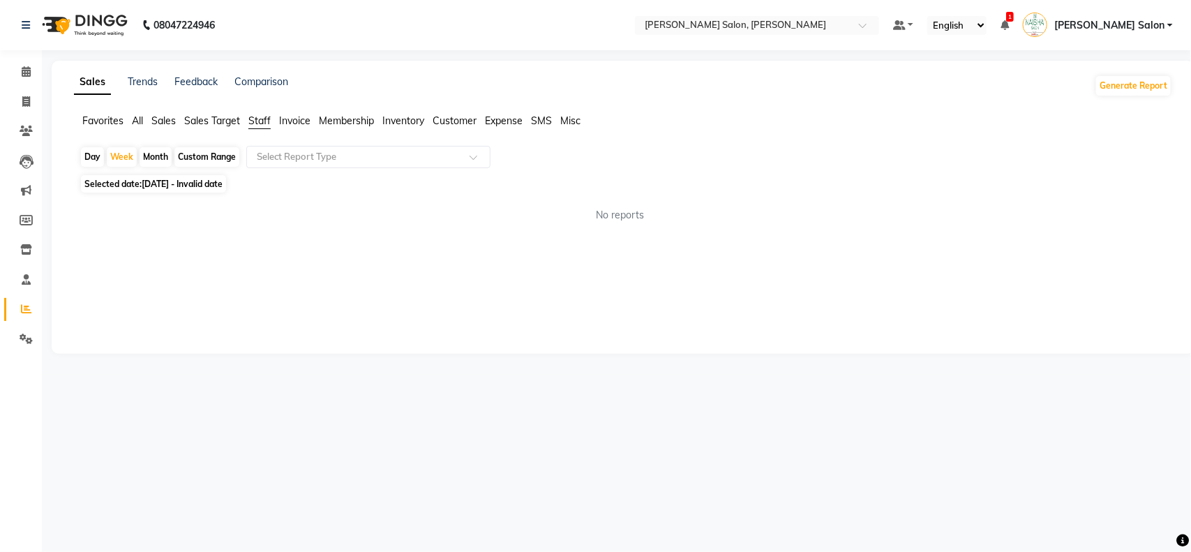
click at [223, 184] on span "[DATE] - Invalid date" at bounding box center [182, 184] width 81 height 10
select select "8"
select select "2025"
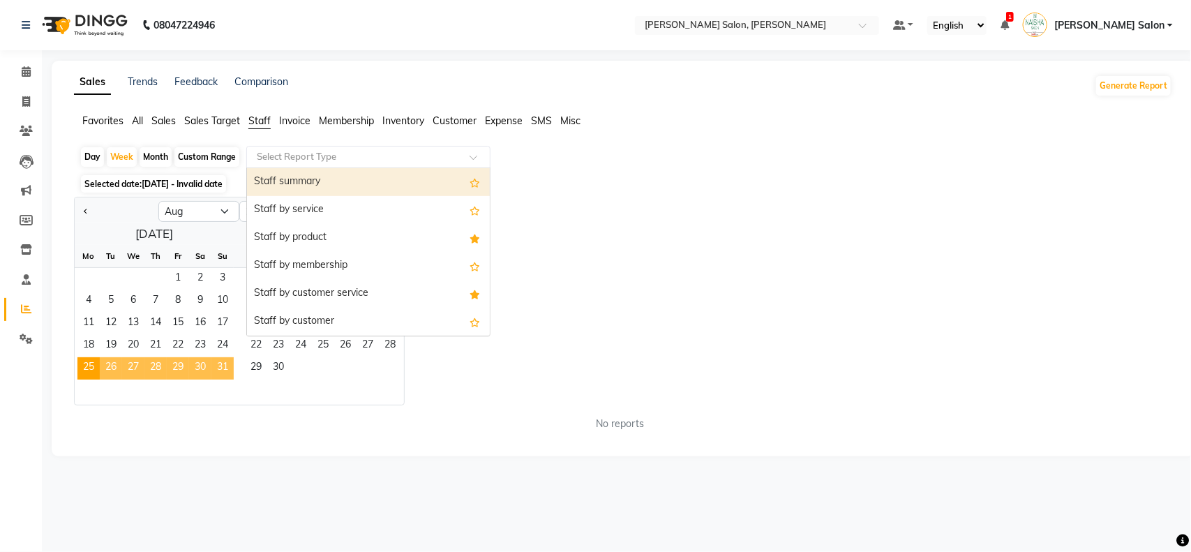
click at [473, 158] on span at bounding box center [478, 161] width 17 height 14
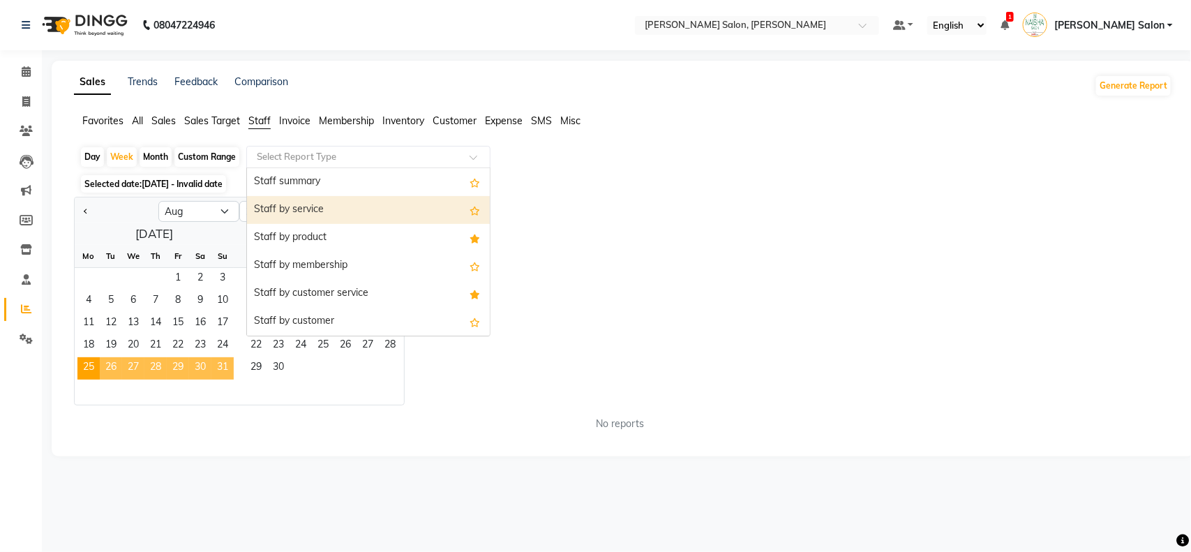
click at [273, 206] on div "Staff by service" at bounding box center [368, 210] width 243 height 28
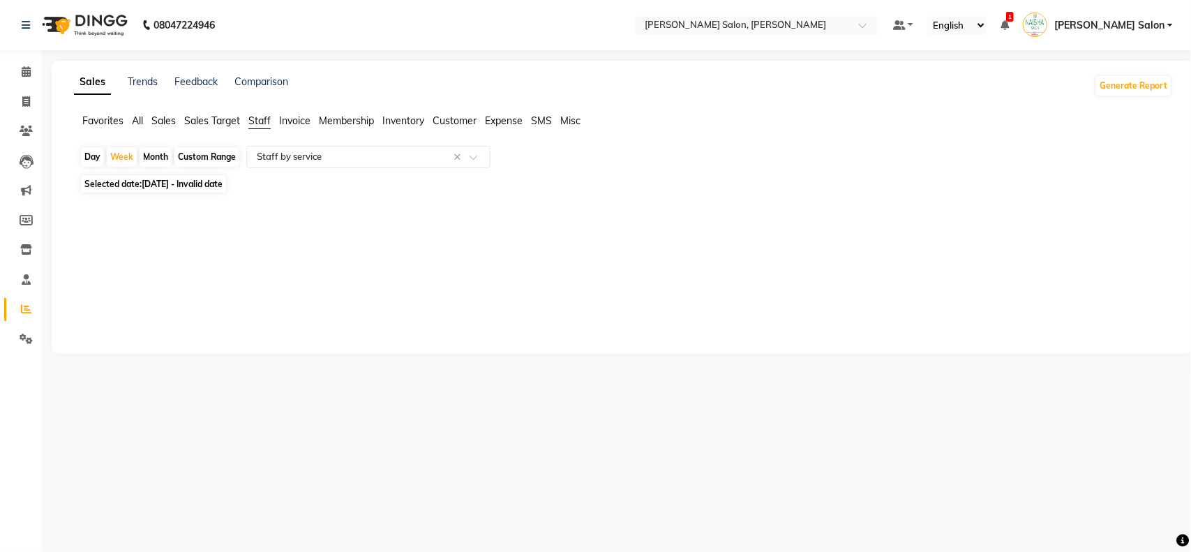
click at [200, 120] on span "Sales Target" at bounding box center [212, 120] width 56 height 13
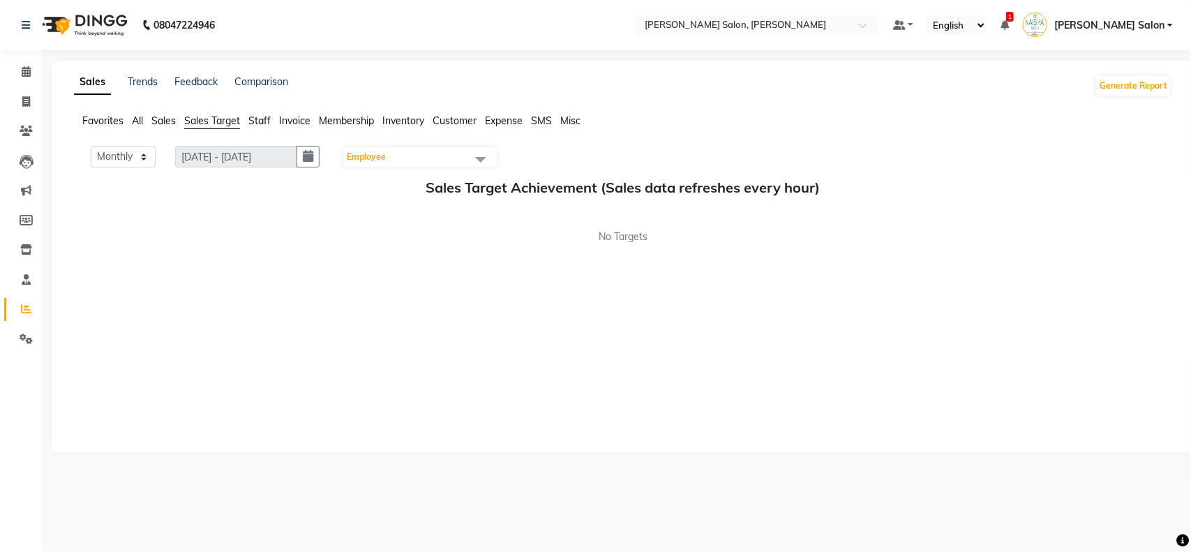
click at [487, 159] on span at bounding box center [481, 159] width 28 height 27
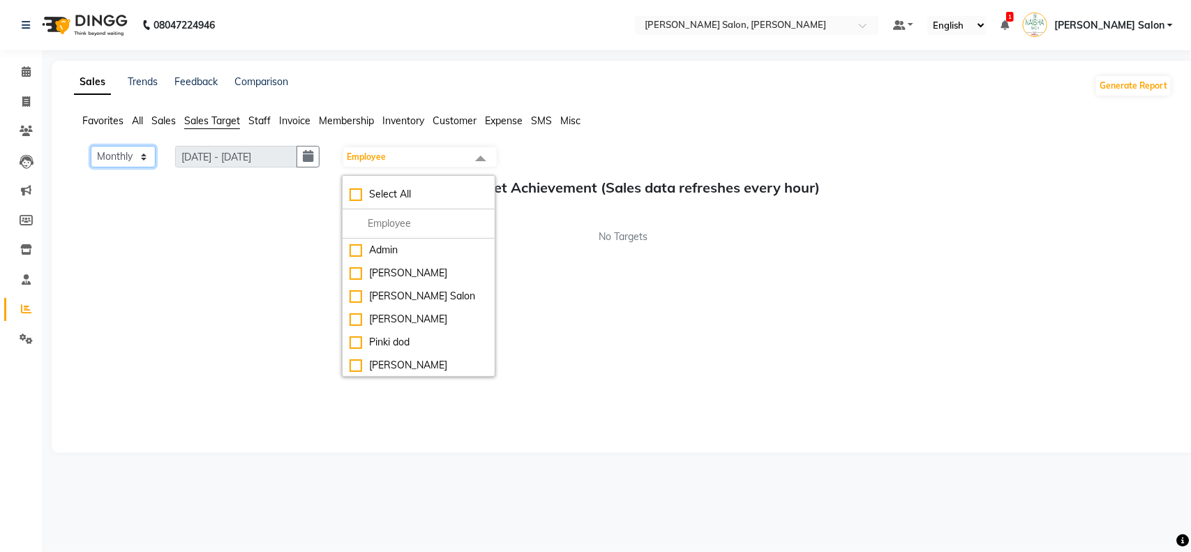
click at [147, 154] on select "Monthly Weekly" at bounding box center [123, 157] width 65 height 22
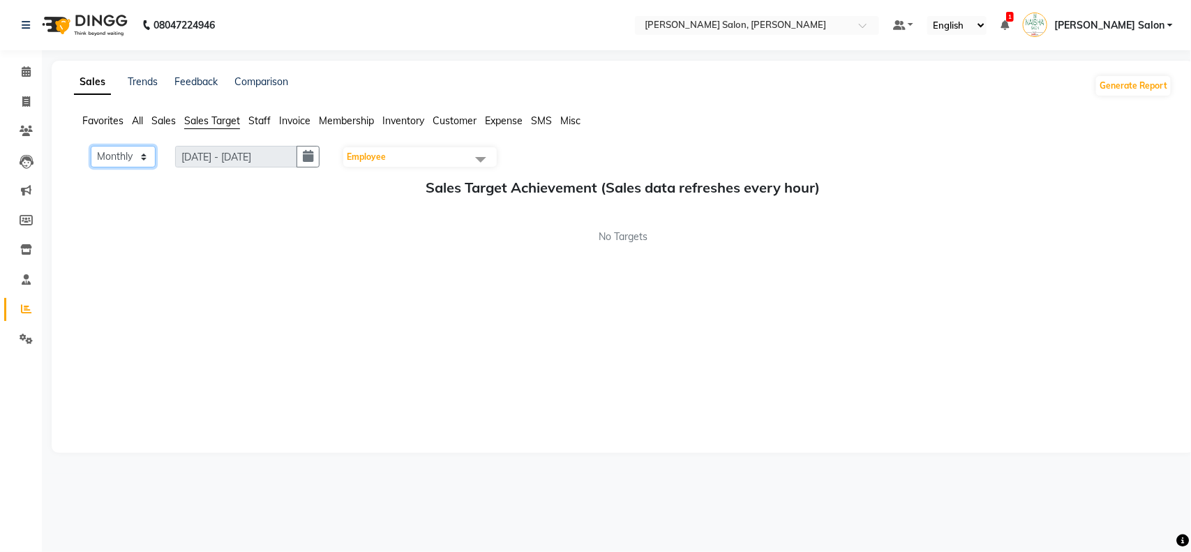
select select "Weekly"
click at [91, 146] on select "Monthly Weekly" at bounding box center [123, 157] width 65 height 22
click at [159, 117] on span "Sales" at bounding box center [163, 120] width 24 height 13
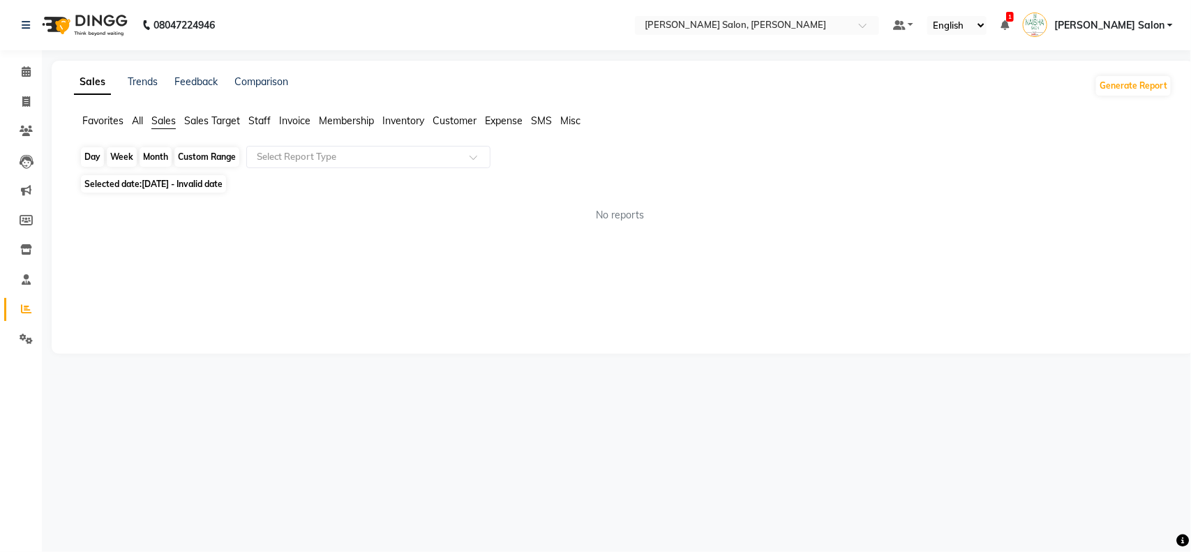
click at [124, 160] on div "Week" at bounding box center [122, 157] width 30 height 20
select select "8"
select select "2025"
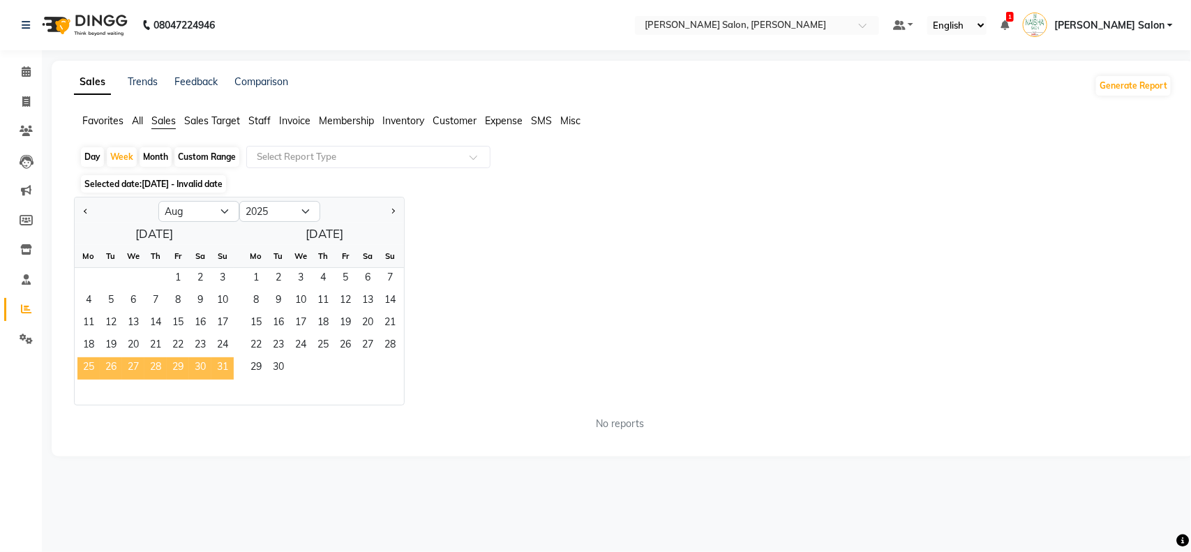
click at [92, 363] on span "25" at bounding box center [88, 368] width 22 height 22
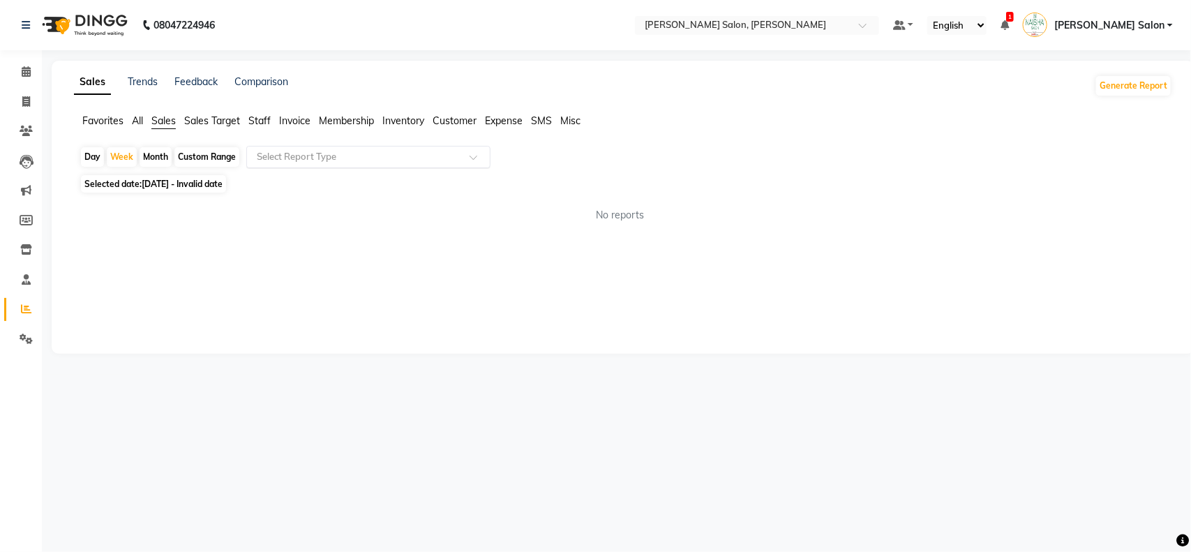
click at [473, 158] on span at bounding box center [478, 161] width 17 height 14
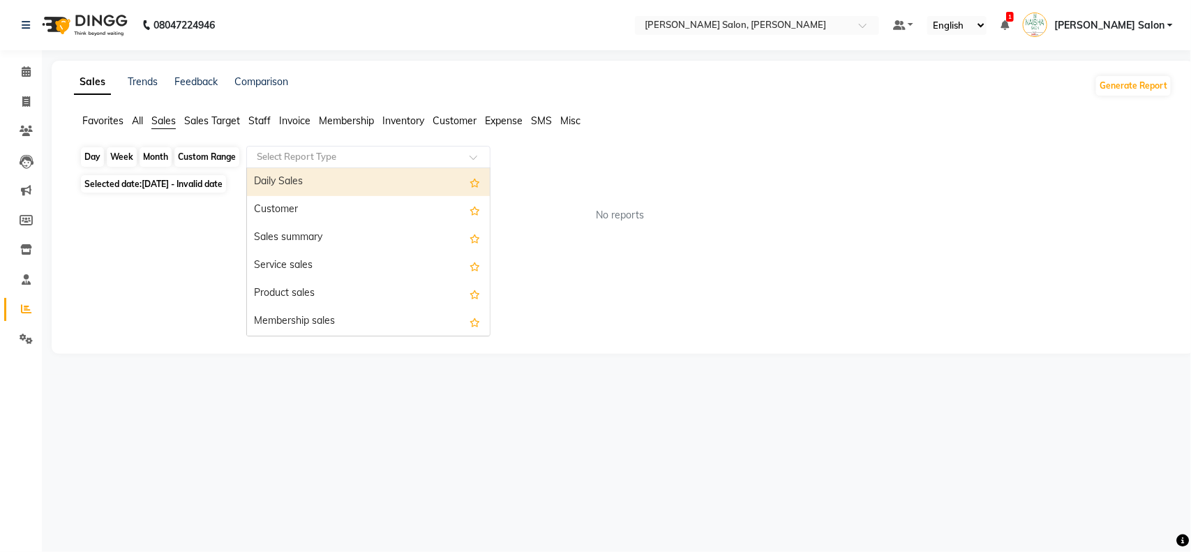
click at [123, 155] on div "Week" at bounding box center [122, 157] width 30 height 20
select select "8"
select select "2025"
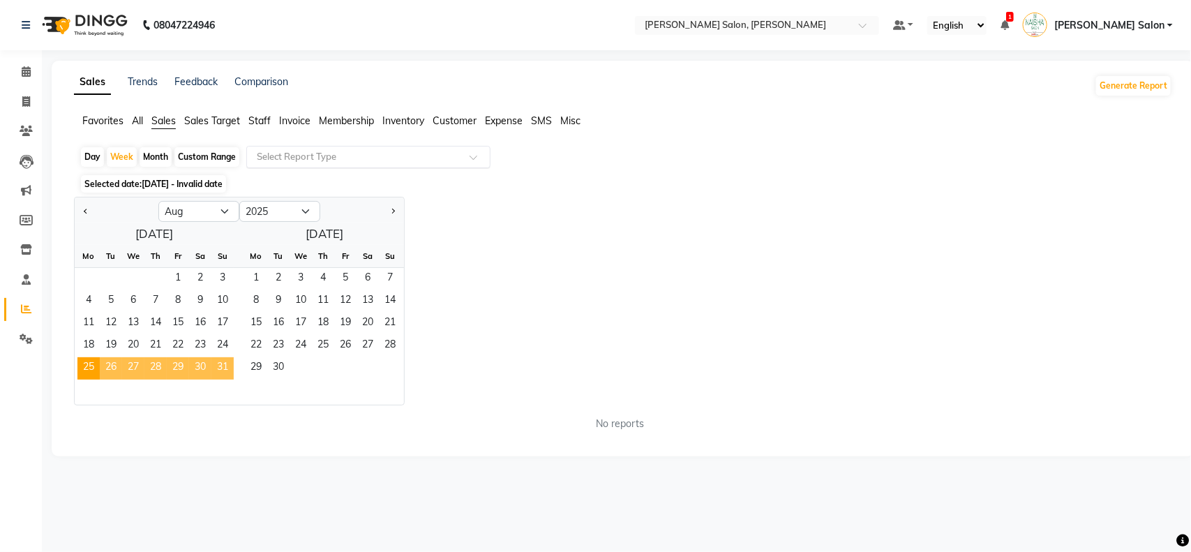
click at [472, 157] on span at bounding box center [478, 161] width 17 height 14
click at [263, 119] on span "Staff" at bounding box center [259, 120] width 22 height 13
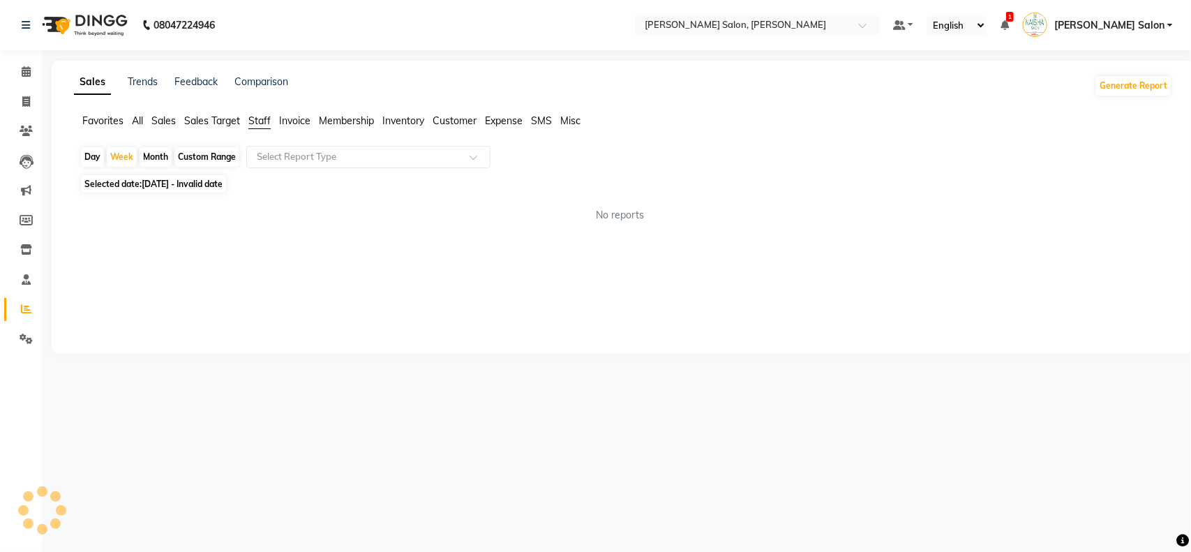
click at [263, 119] on span "Staff" at bounding box center [259, 120] width 22 height 13
click at [126, 160] on div "Week" at bounding box center [122, 157] width 30 height 20
select select "8"
select select "2025"
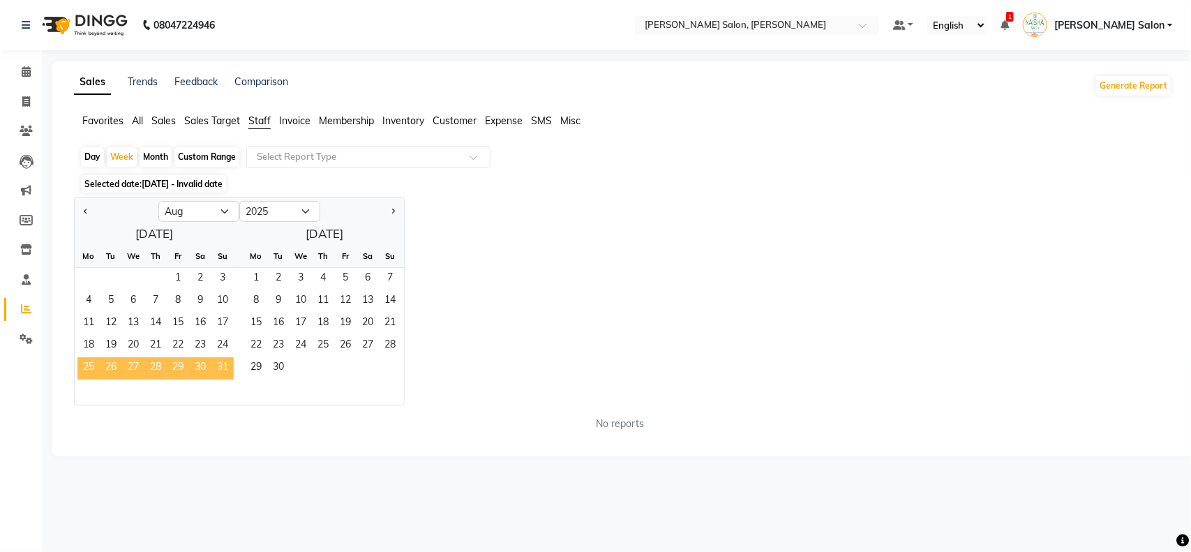
click at [86, 368] on span "25" at bounding box center [88, 368] width 22 height 22
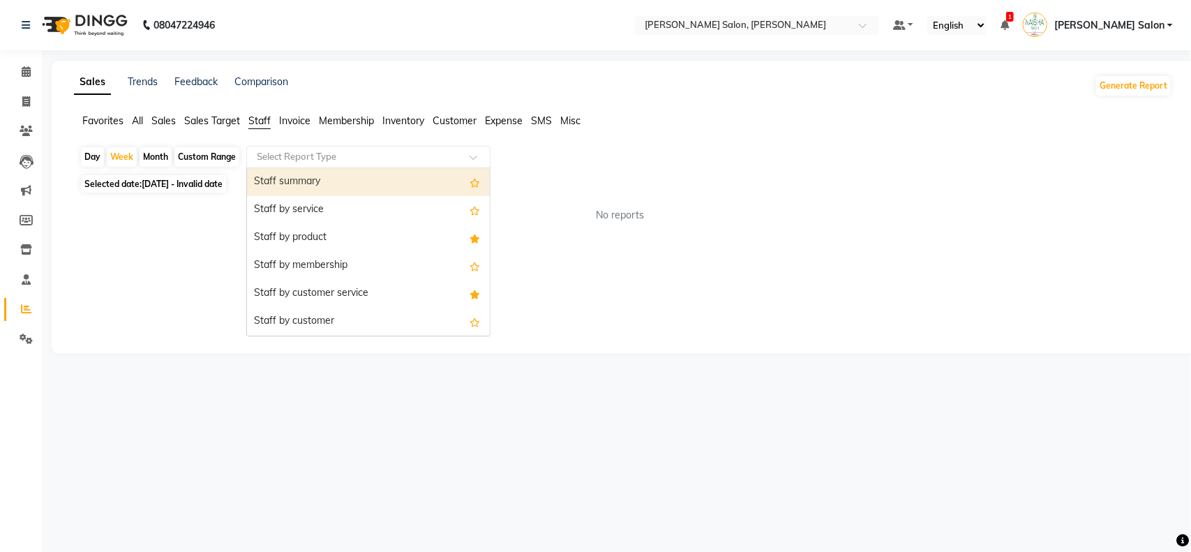
click at [476, 154] on span at bounding box center [478, 161] width 17 height 14
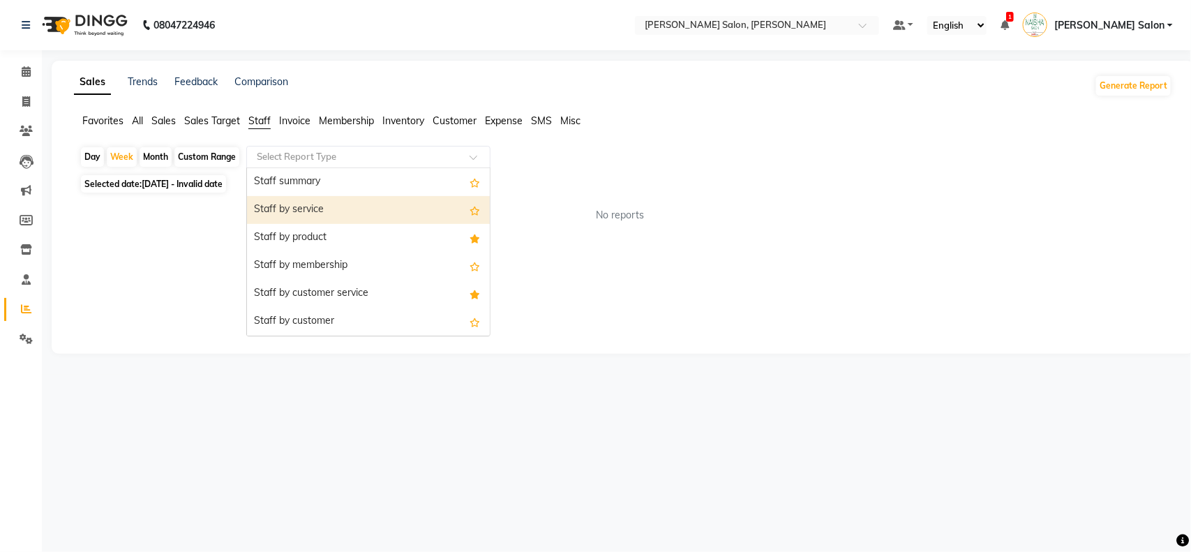
click at [396, 218] on div "Staff by service" at bounding box center [368, 210] width 243 height 28
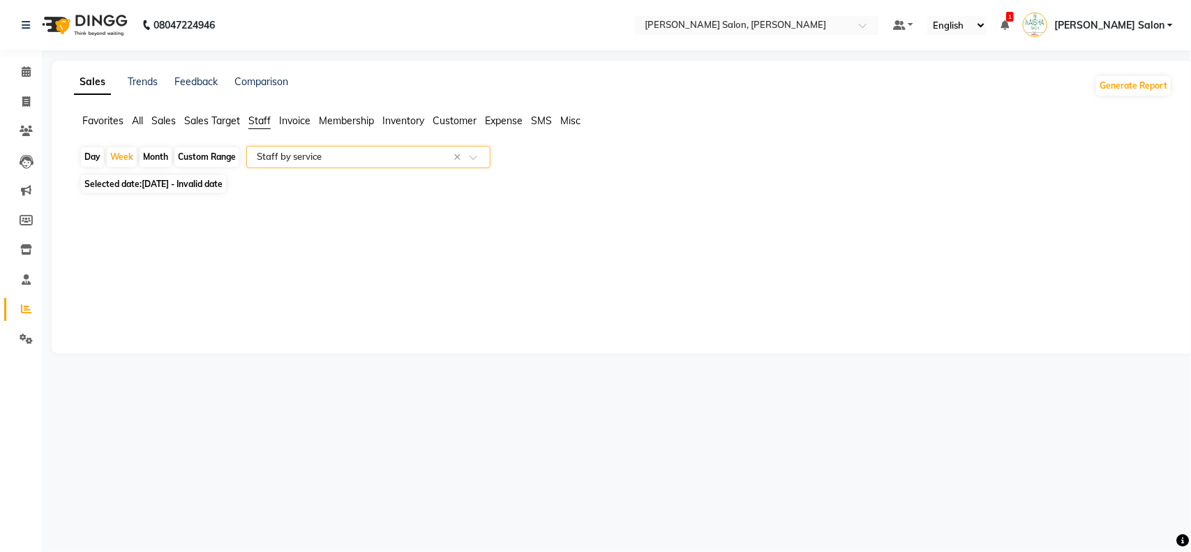
click at [472, 159] on span at bounding box center [478, 161] width 17 height 14
click at [120, 155] on div "Week" at bounding box center [122, 157] width 30 height 20
select select "8"
select select "2025"
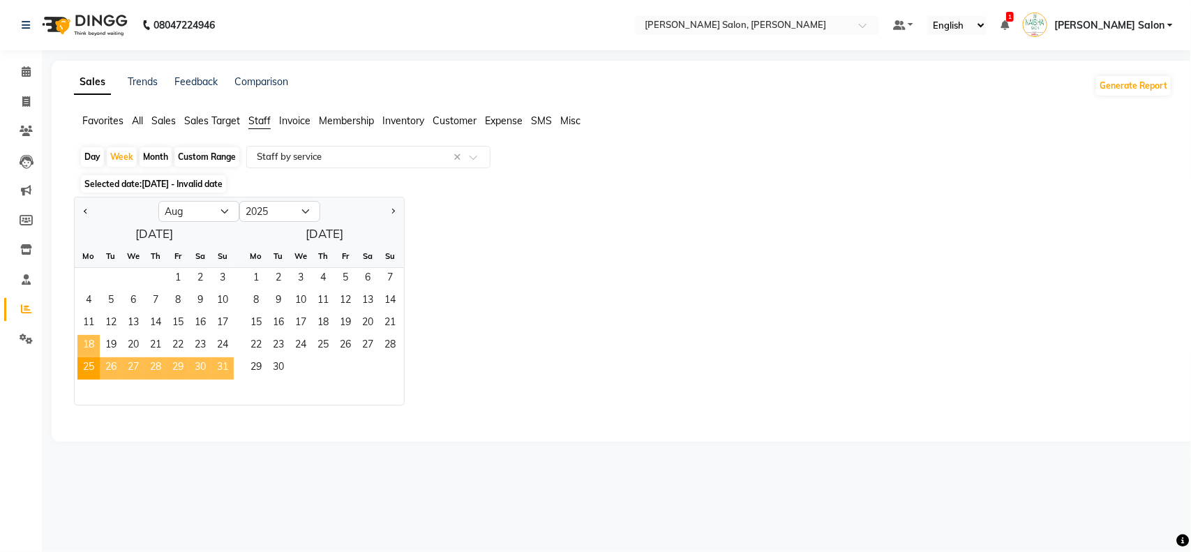
click at [92, 347] on span "18" at bounding box center [88, 346] width 22 height 22
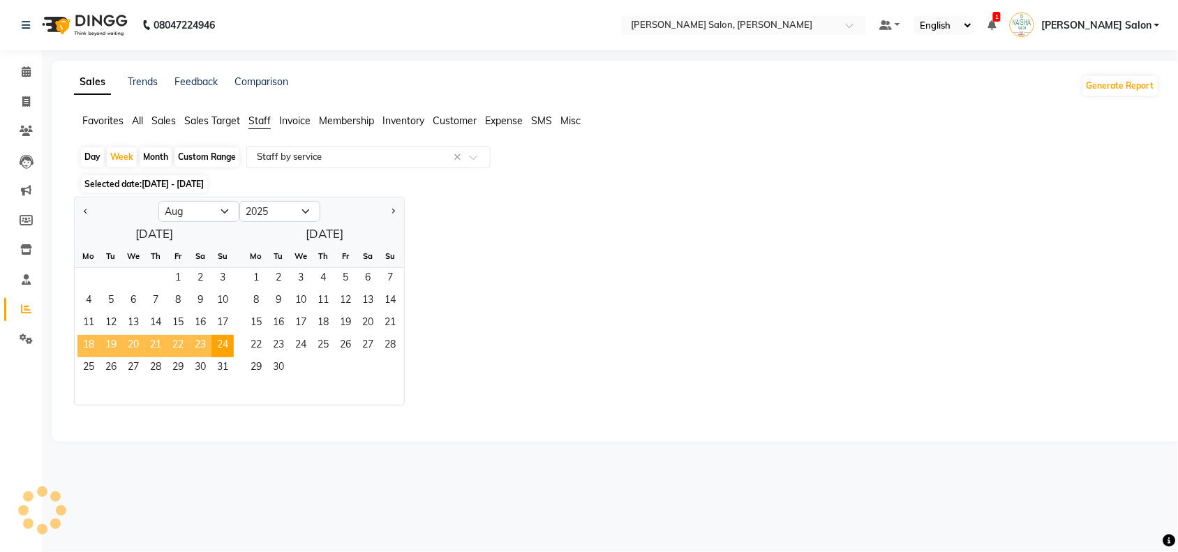
select select "full_report"
select select "csv"
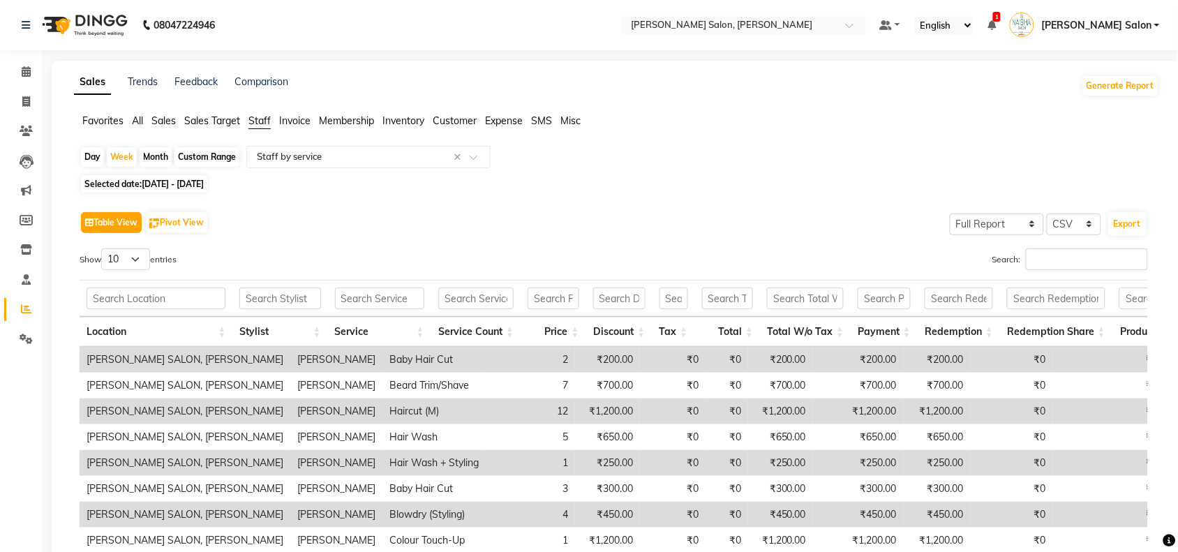
click at [105, 218] on button "Table View" at bounding box center [111, 222] width 61 height 21
click at [86, 225] on icon "button" at bounding box center [89, 222] width 8 height 8
click at [166, 221] on button "Pivot View" at bounding box center [176, 222] width 61 height 21
select select "full_report"
select select "csv"
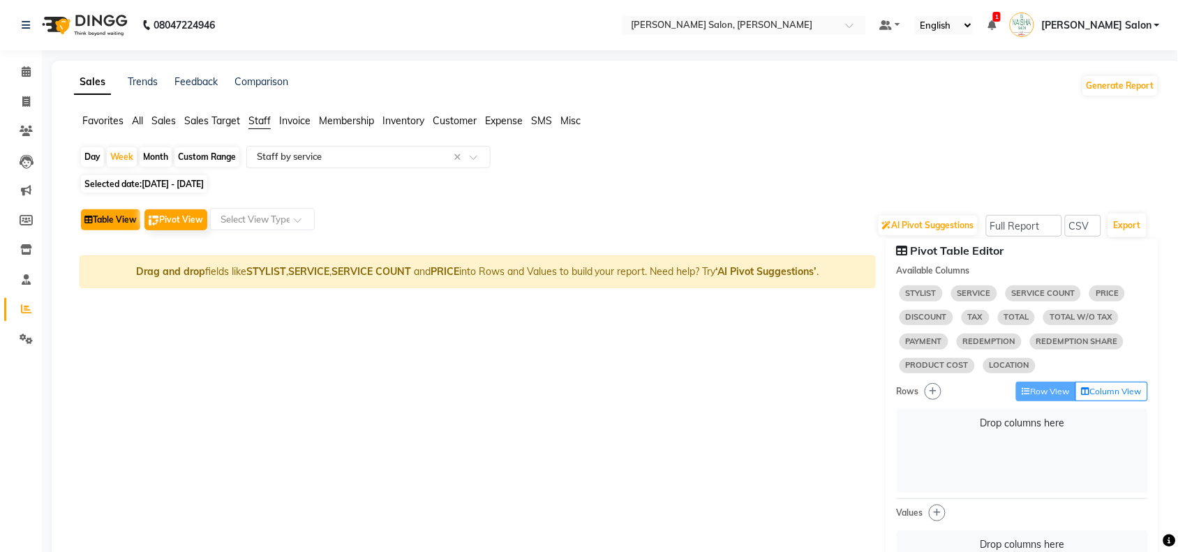
click at [116, 220] on button "Table View" at bounding box center [110, 219] width 59 height 21
select select "full_report"
select select "csv"
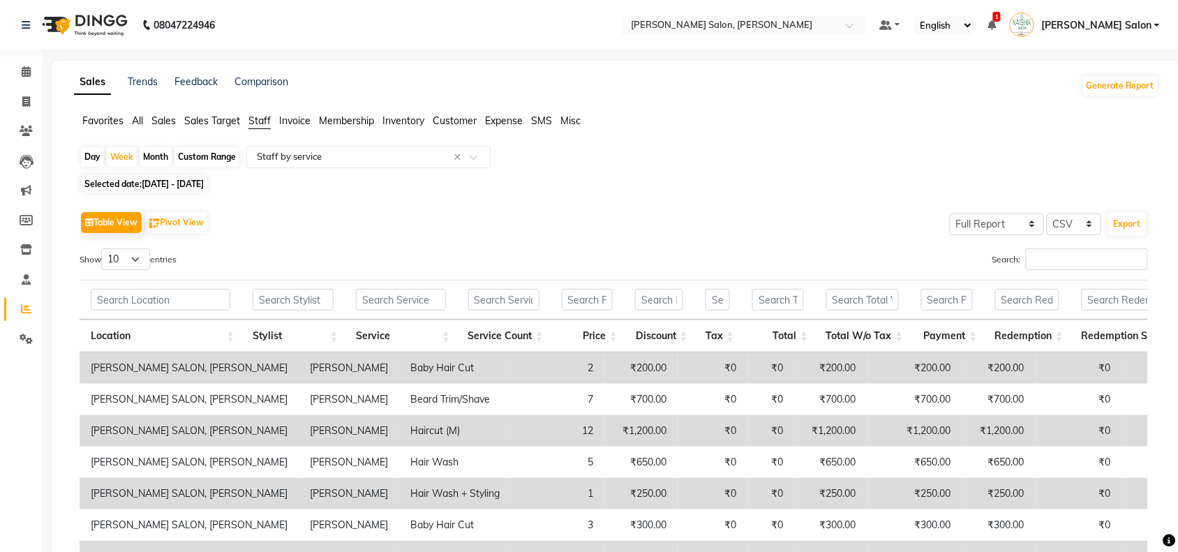
click at [157, 152] on div "Month" at bounding box center [156, 157] width 32 height 20
select select "8"
select select "2025"
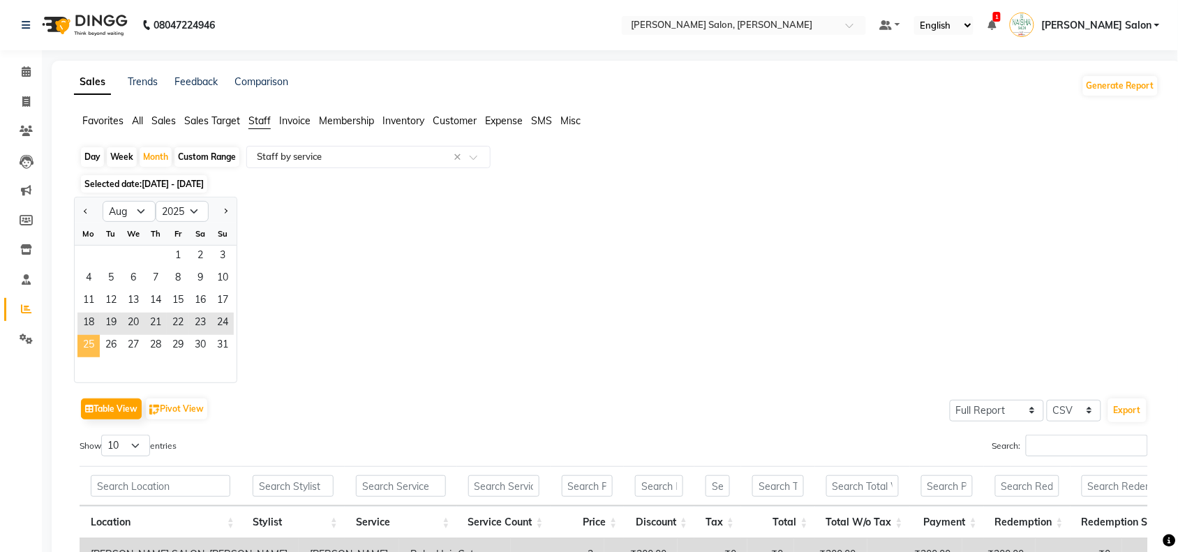
click at [92, 346] on span "25" at bounding box center [88, 346] width 22 height 22
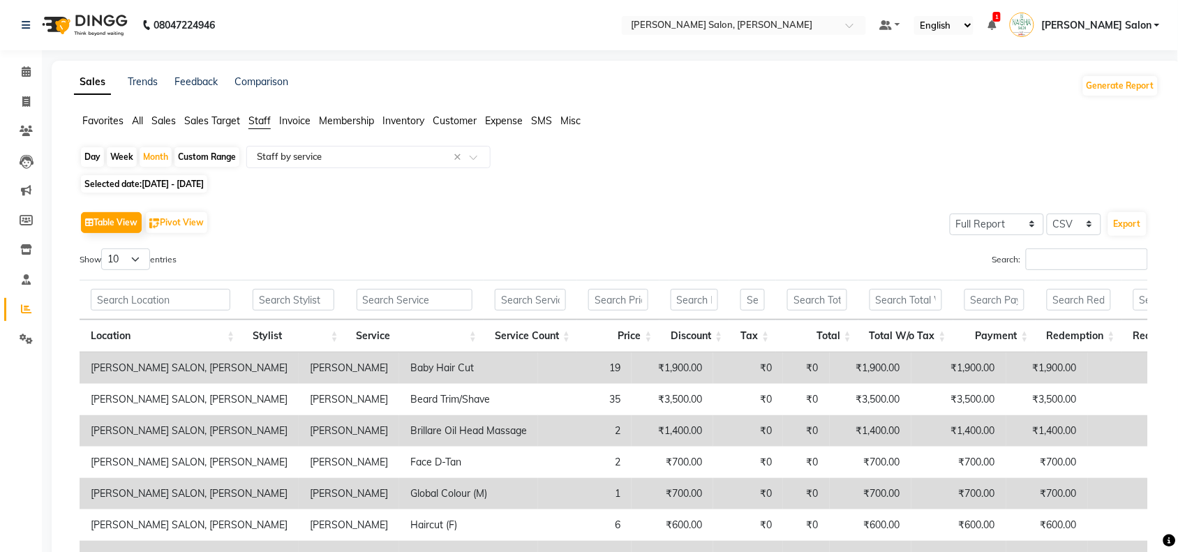
click at [120, 147] on div "Week" at bounding box center [122, 157] width 30 height 20
select select "8"
select select "2025"
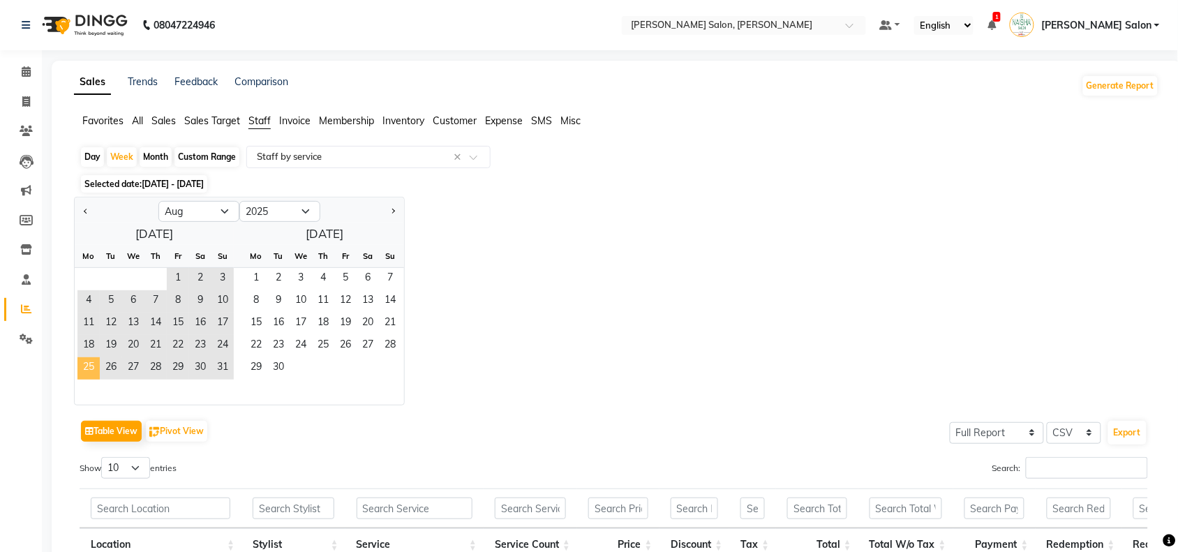
click at [96, 368] on span "25" at bounding box center [88, 368] width 22 height 22
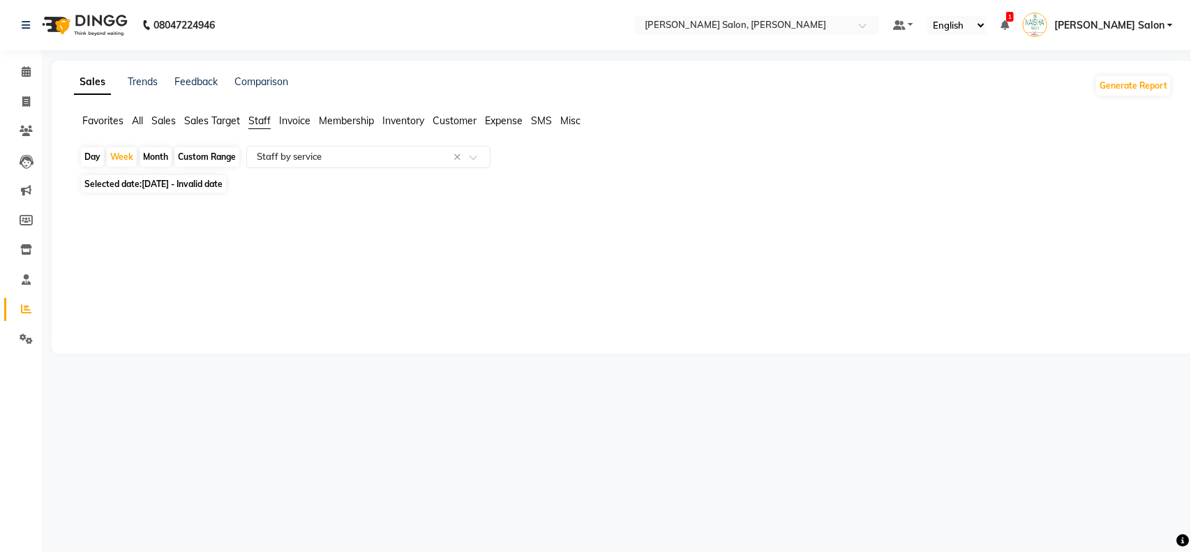
click at [98, 182] on span "Selected date: [DATE] - Invalid date" at bounding box center [153, 183] width 145 height 17
select select "8"
select select "2025"
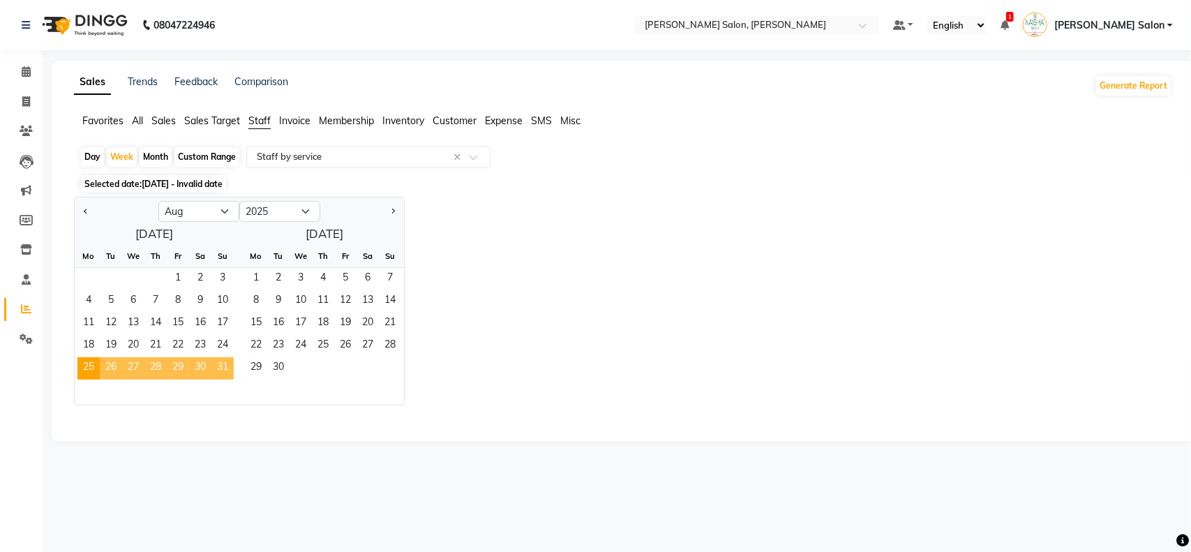
click at [226, 177] on span "Selected date: [DATE] - Invalid date" at bounding box center [153, 183] width 145 height 17
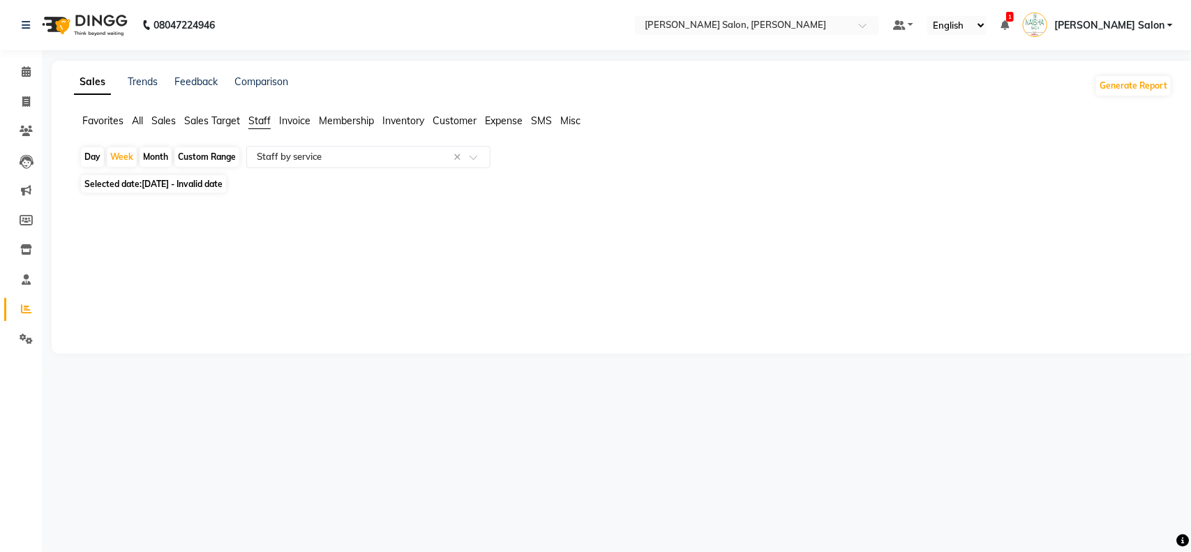
click at [220, 184] on span "[DATE] - Invalid date" at bounding box center [182, 184] width 81 height 10
select select "8"
select select "2025"
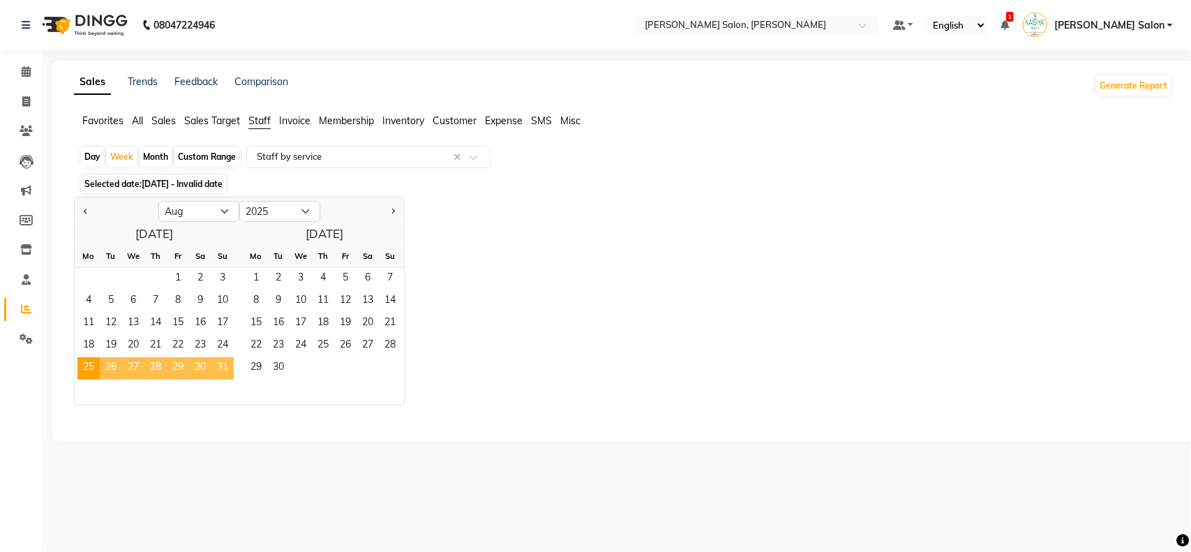
click at [165, 158] on div "Month" at bounding box center [156, 157] width 32 height 20
select select "8"
select select "2025"
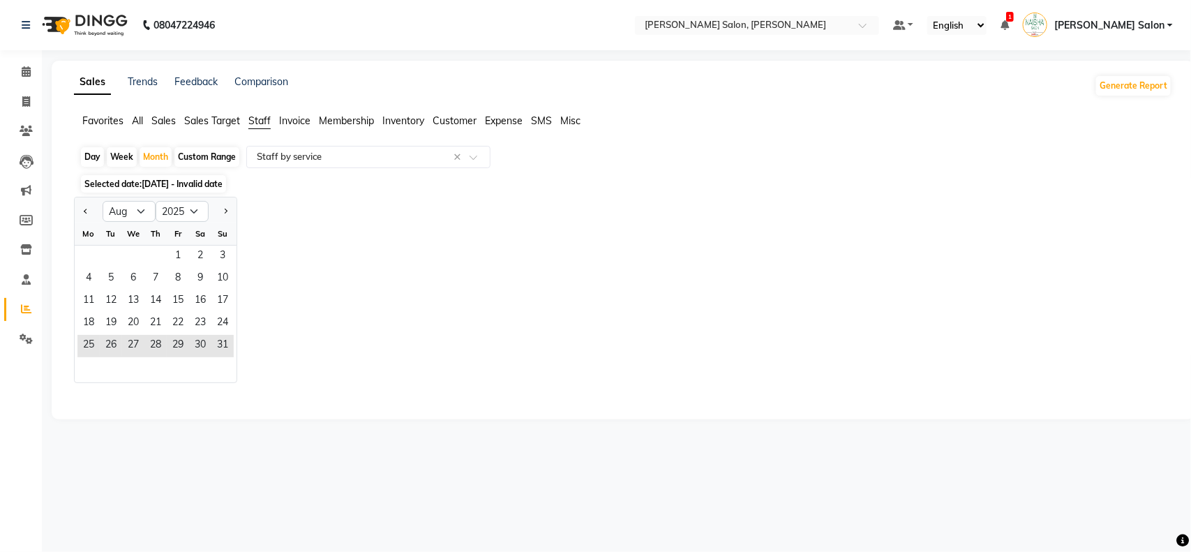
click at [124, 158] on div "Week" at bounding box center [122, 157] width 30 height 20
select select "8"
select select "2025"
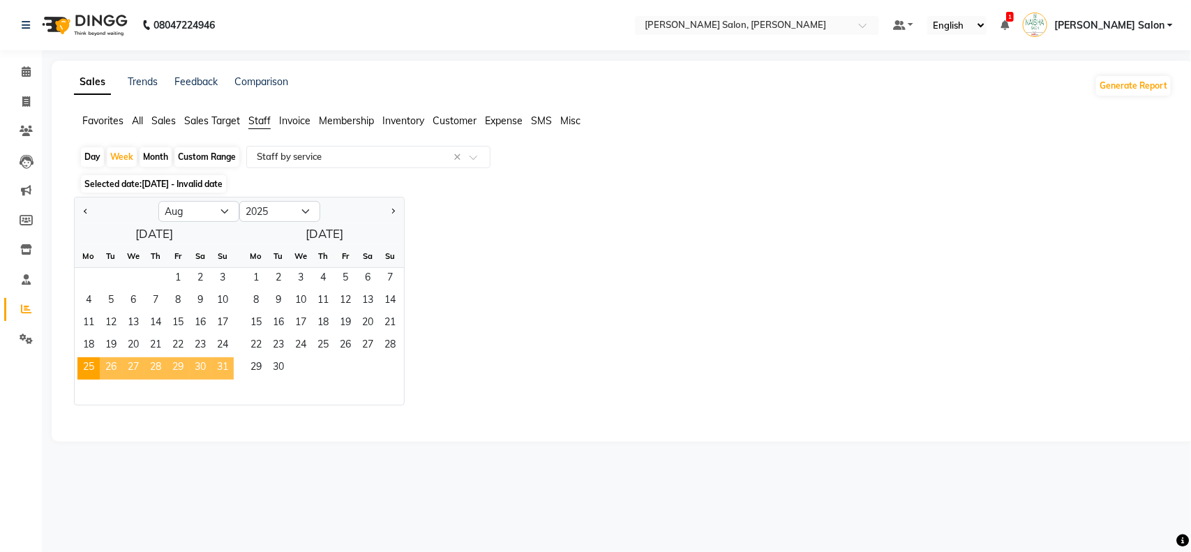
click at [92, 158] on div "Day" at bounding box center [92, 157] width 23 height 20
select select "8"
select select "2025"
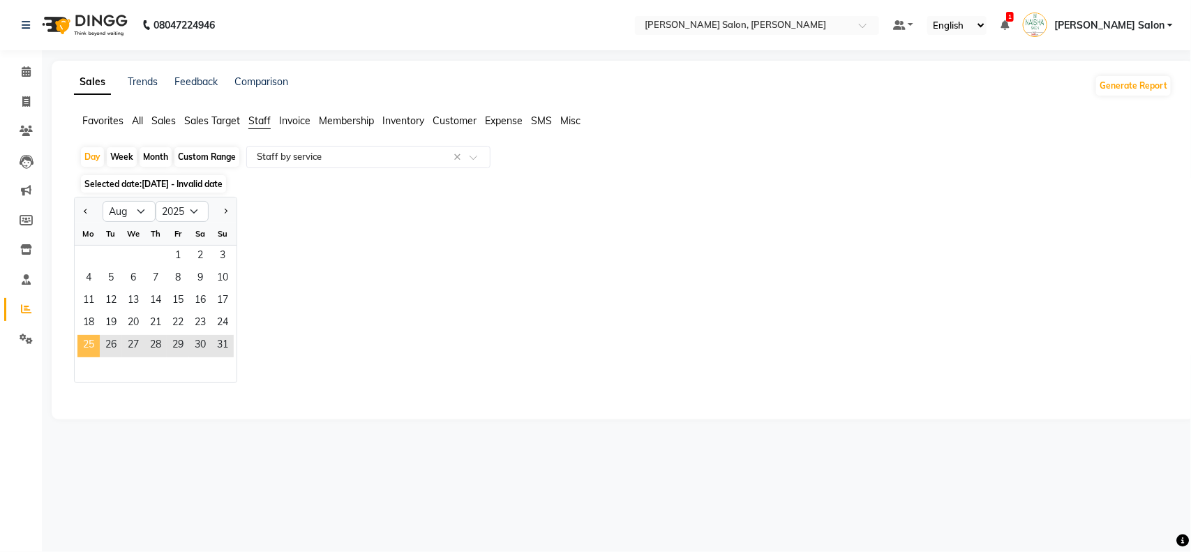
click at [88, 342] on span "25" at bounding box center [88, 346] width 22 height 22
select select "full_report"
select select "csv"
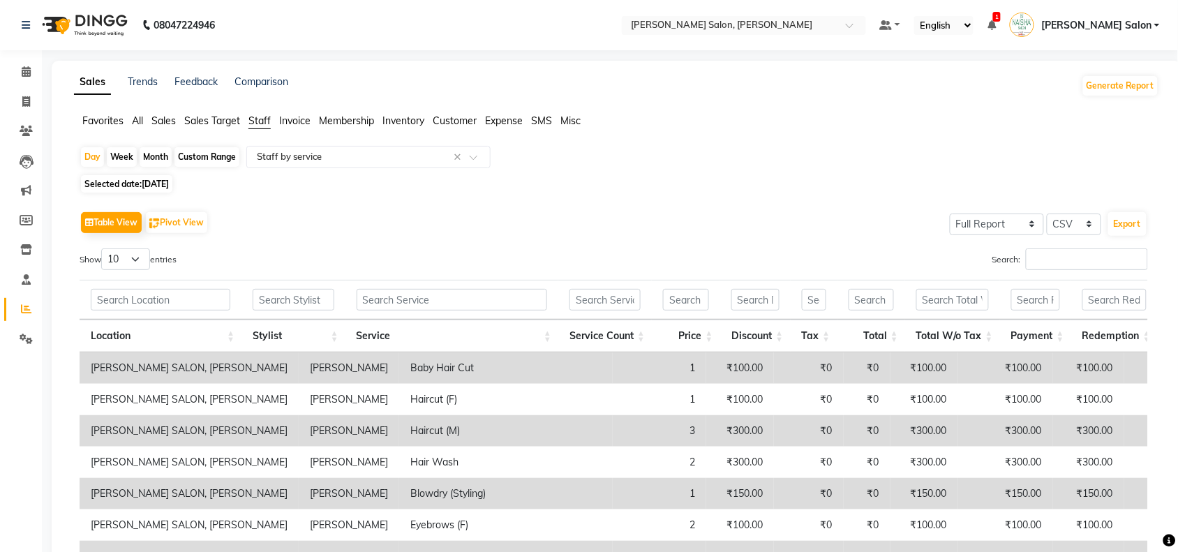
click at [151, 154] on div "Month" at bounding box center [156, 157] width 32 height 20
select select "8"
select select "2025"
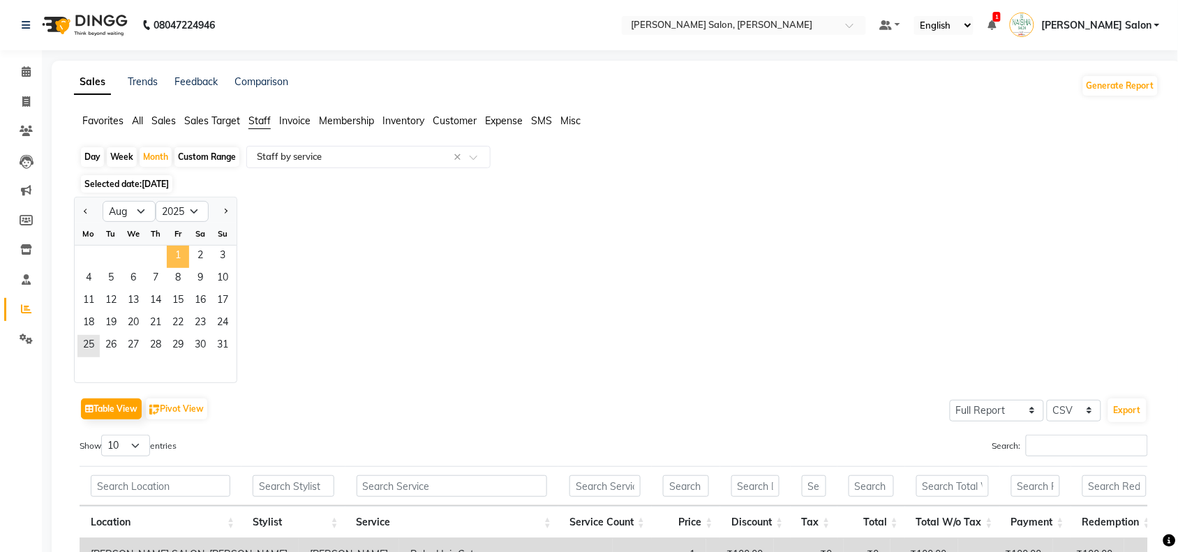
click at [179, 255] on span "1" at bounding box center [178, 257] width 22 height 22
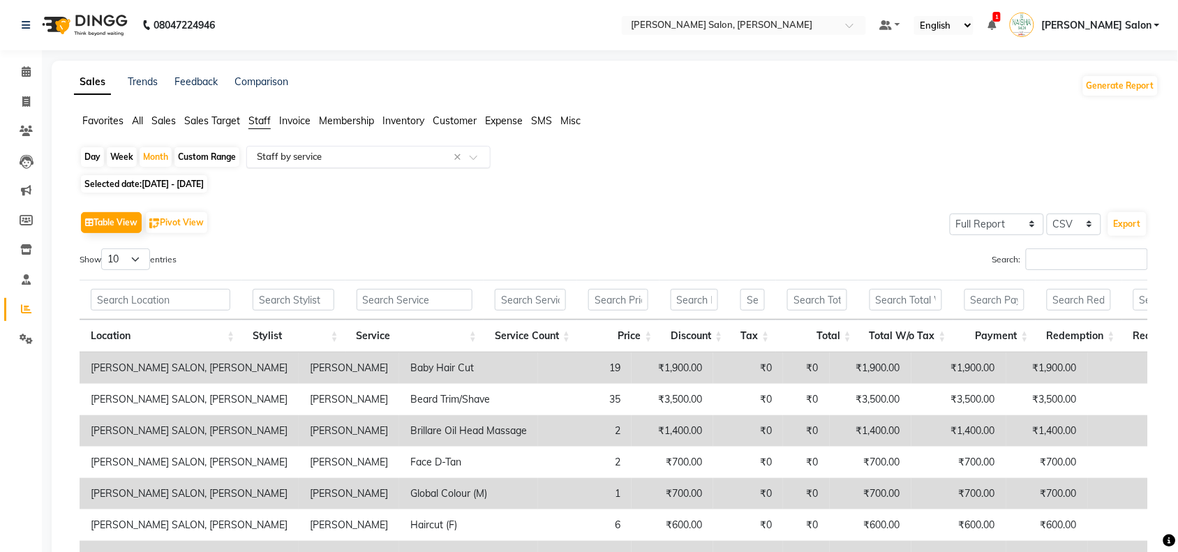
click at [476, 158] on span at bounding box center [478, 161] width 17 height 14
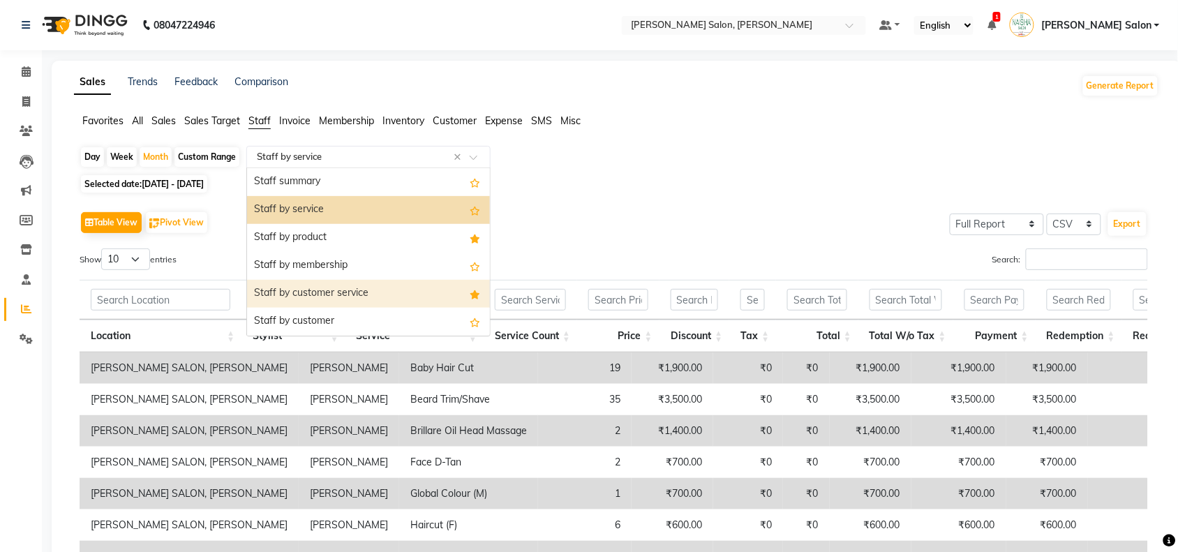
click at [368, 294] on div "Staff by customer service" at bounding box center [368, 294] width 243 height 28
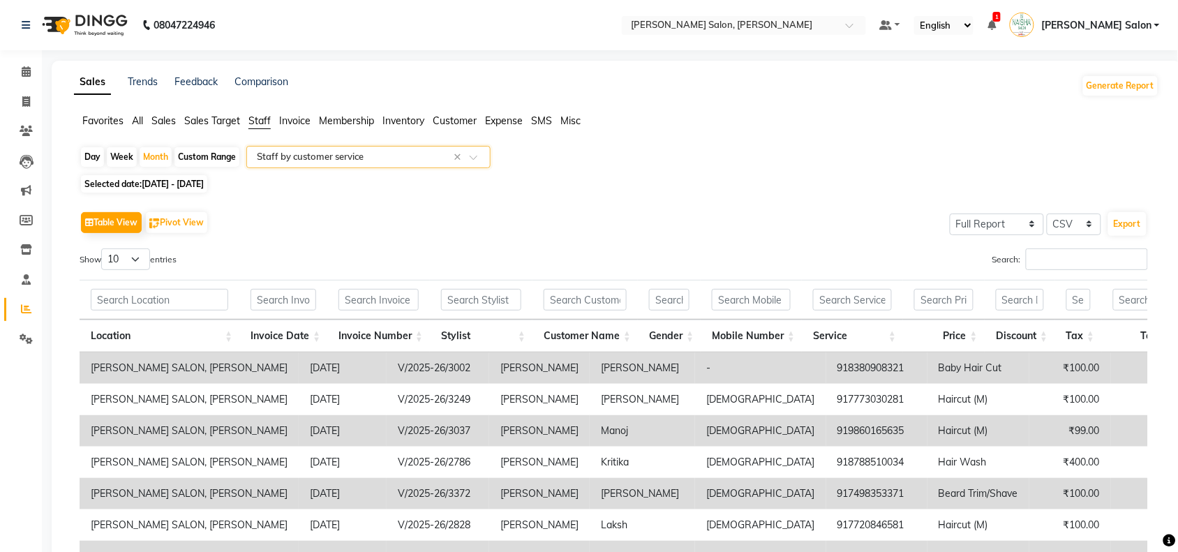
scroll to position [206, 0]
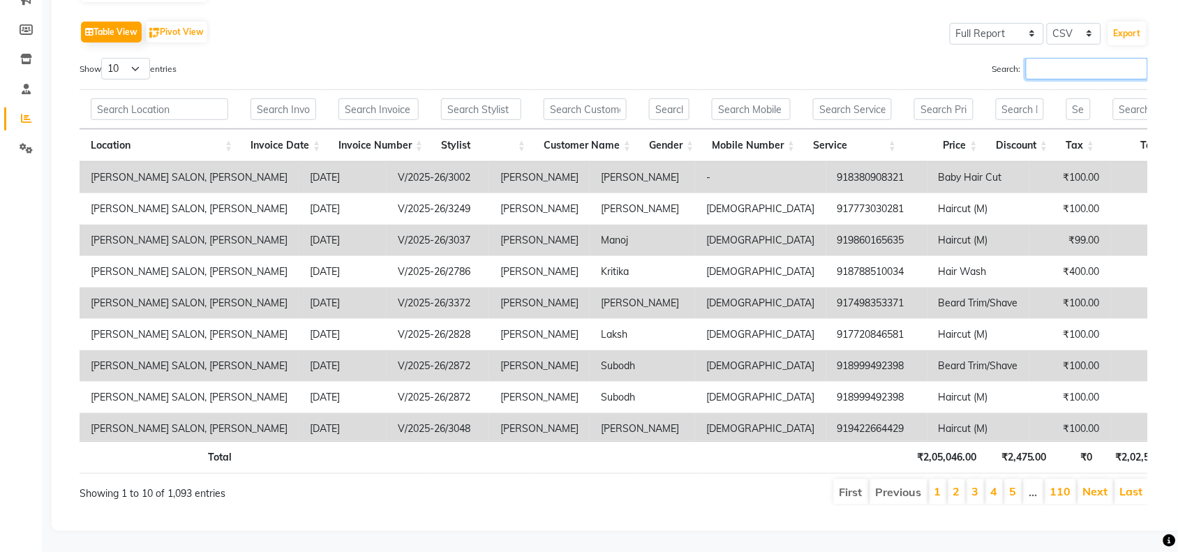
click at [1045, 58] on input "Search:" at bounding box center [1087, 69] width 122 height 22
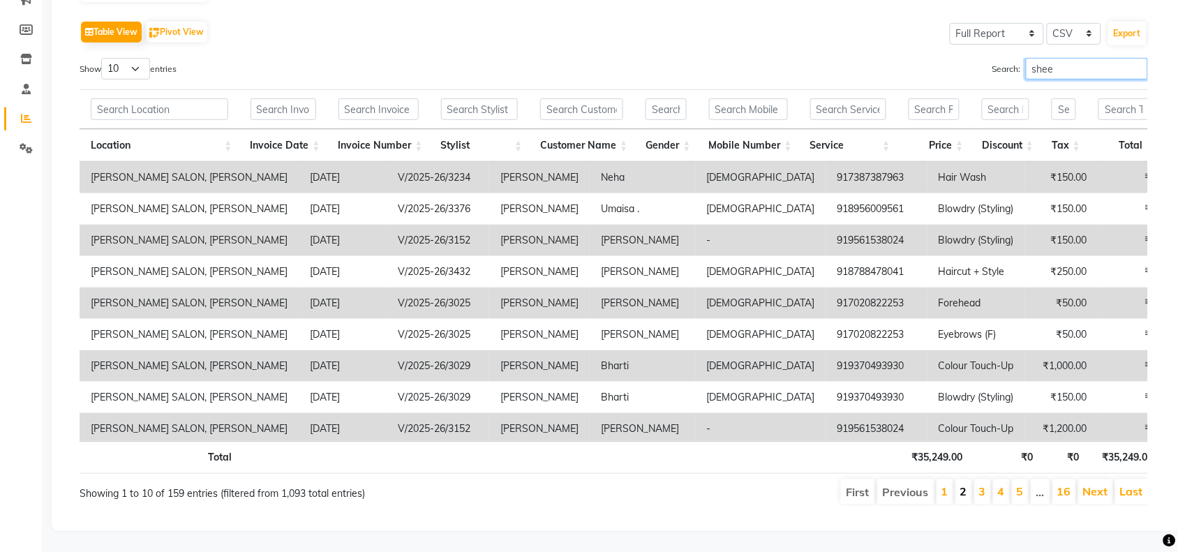
type input "shee"
click at [963, 484] on link "2" at bounding box center [963, 491] width 7 height 14
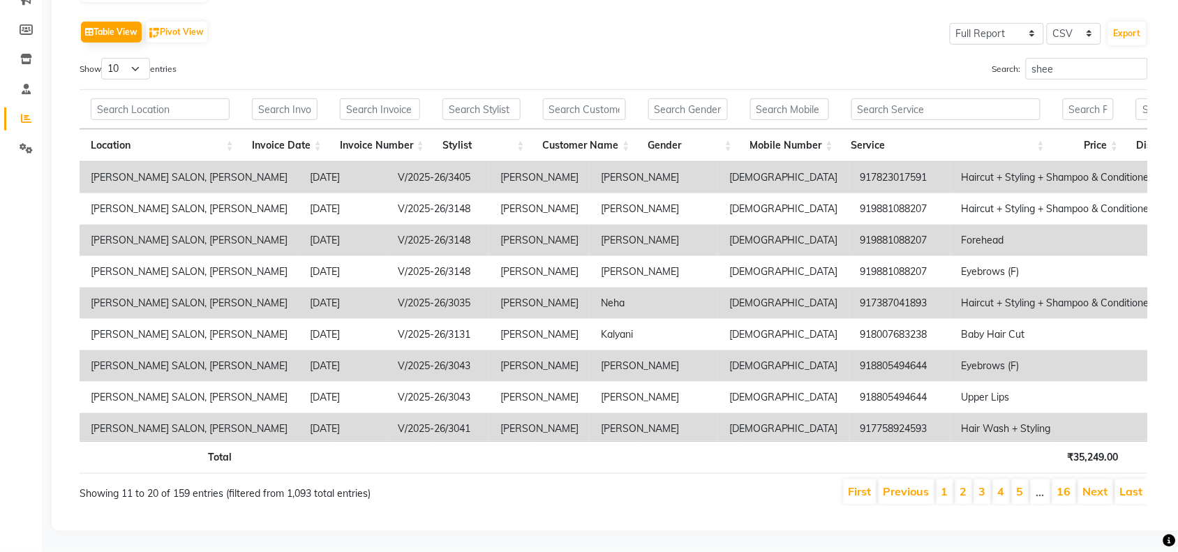
click at [977, 479] on li "3" at bounding box center [982, 491] width 17 height 25
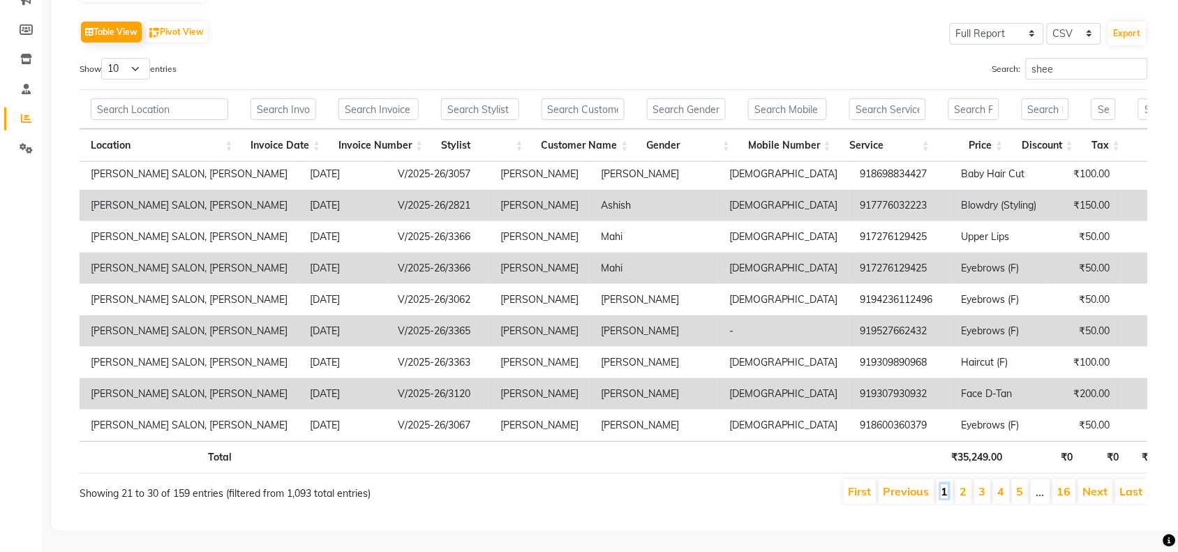
click at [941, 484] on link "1" at bounding box center [944, 491] width 7 height 14
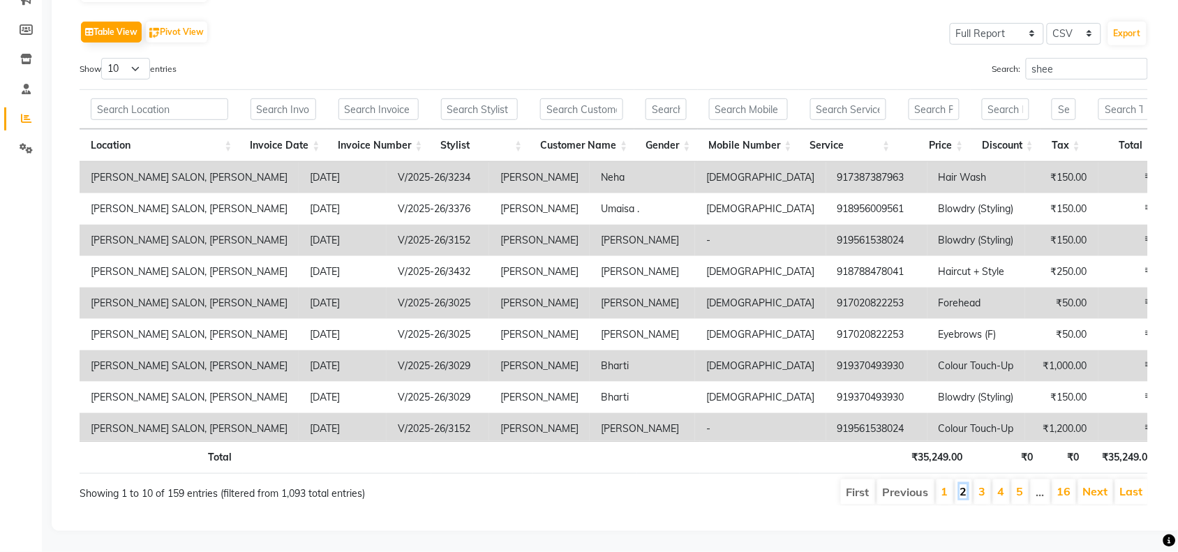
click at [965, 484] on link "2" at bounding box center [963, 491] width 7 height 14
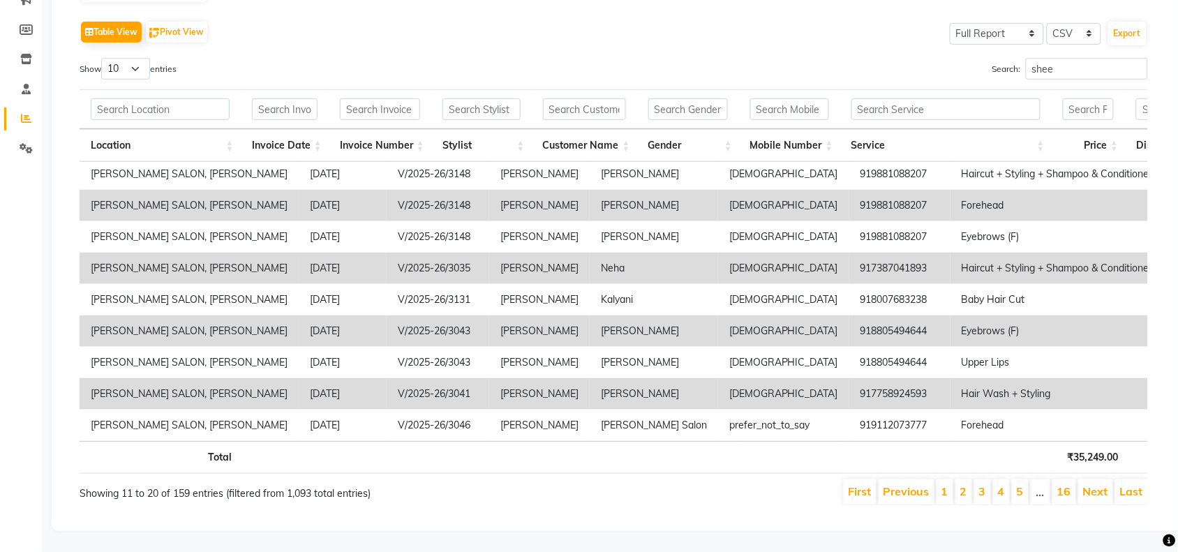
scroll to position [0, 0]
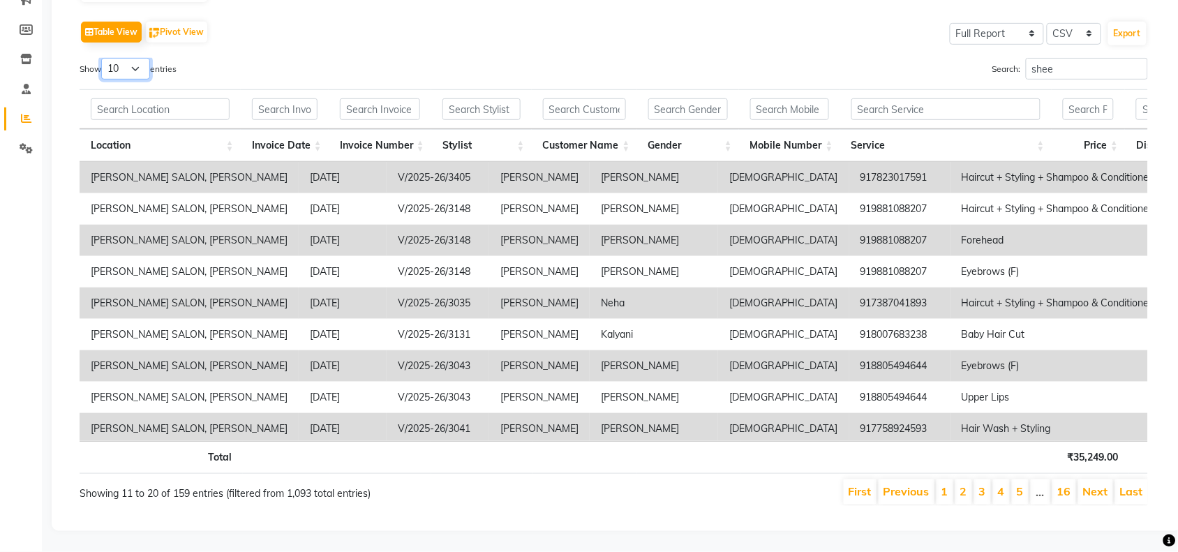
click at [134, 58] on select "10 25 50 100" at bounding box center [125, 69] width 49 height 22
click at [103, 58] on select "10 25 50 100" at bounding box center [125, 69] width 49 height 22
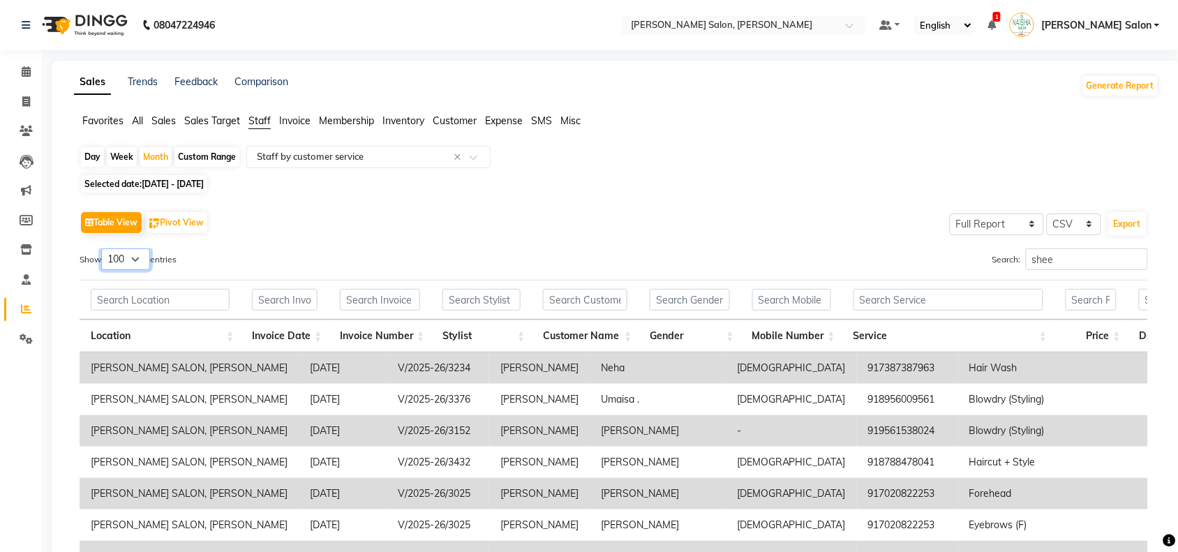
scroll to position [206, 0]
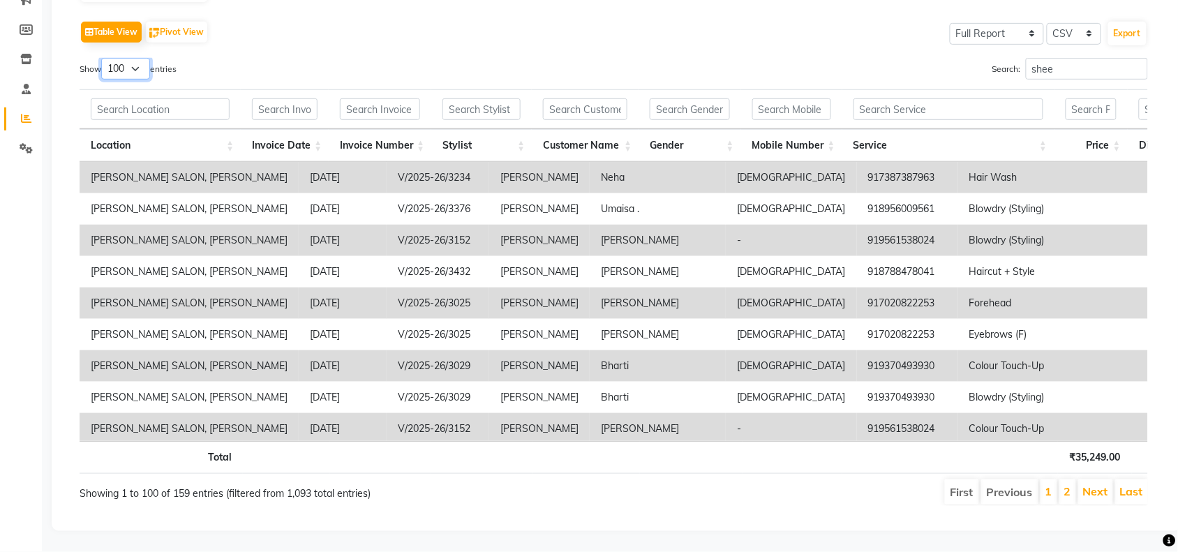
click at [143, 58] on select "10 25 50 100" at bounding box center [125, 69] width 49 height 22
select select "10"
click at [103, 58] on select "10 25 50 100" at bounding box center [125, 69] width 49 height 22
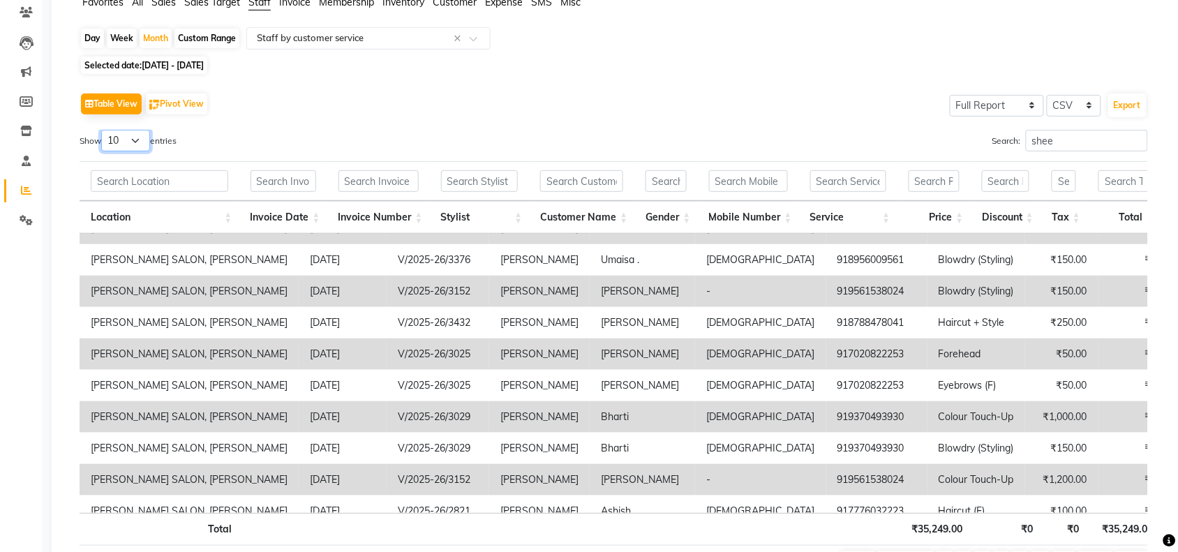
scroll to position [0, 0]
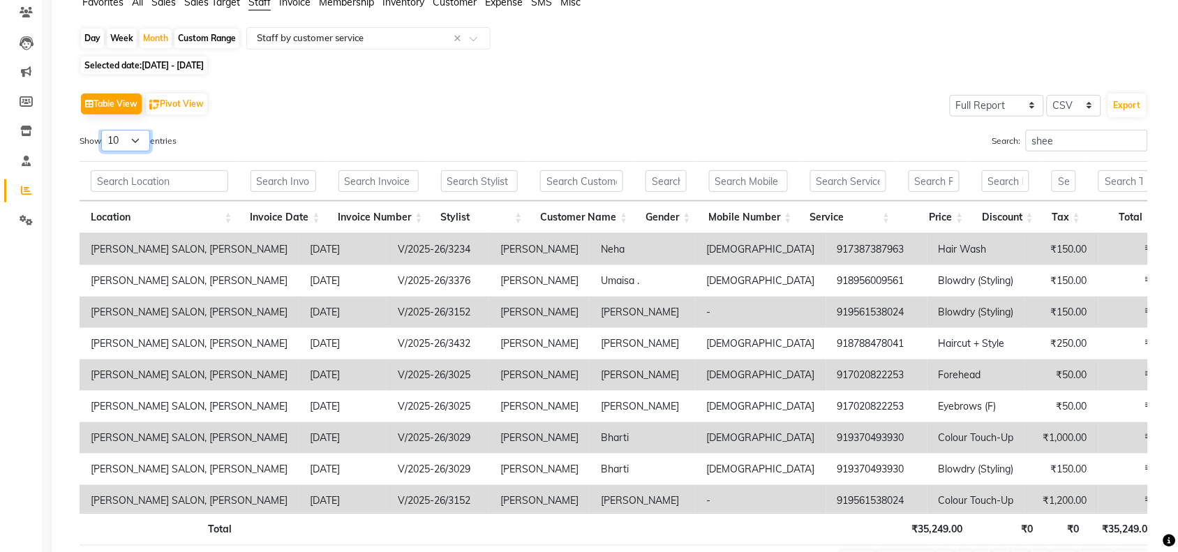
click at [140, 141] on select "10 25 50 100" at bounding box center [125, 141] width 49 height 22
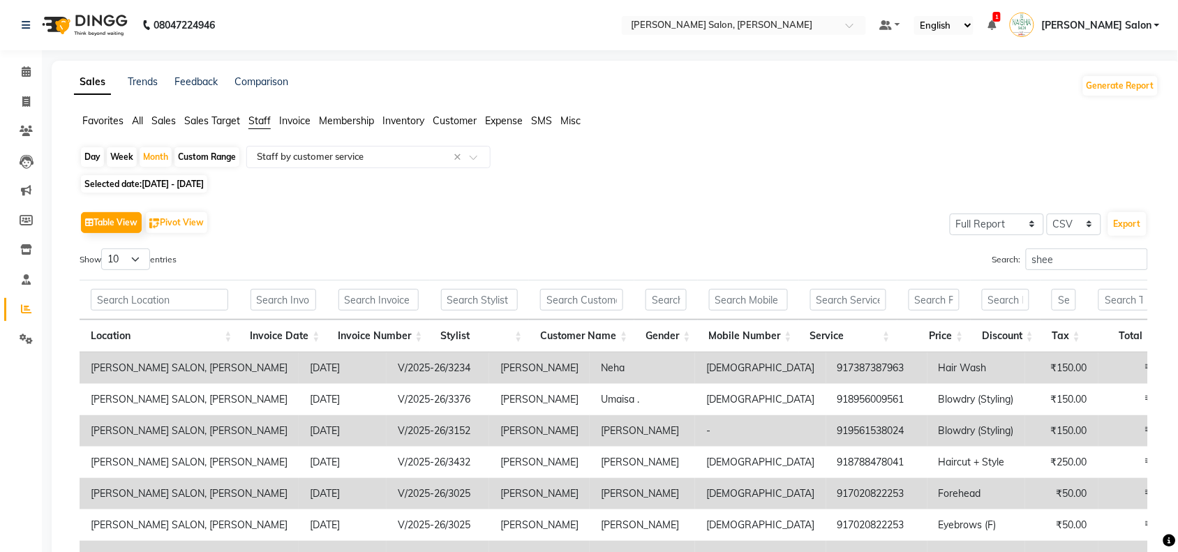
click at [91, 156] on div "Day" at bounding box center [92, 157] width 23 height 20
select select "8"
select select "2025"
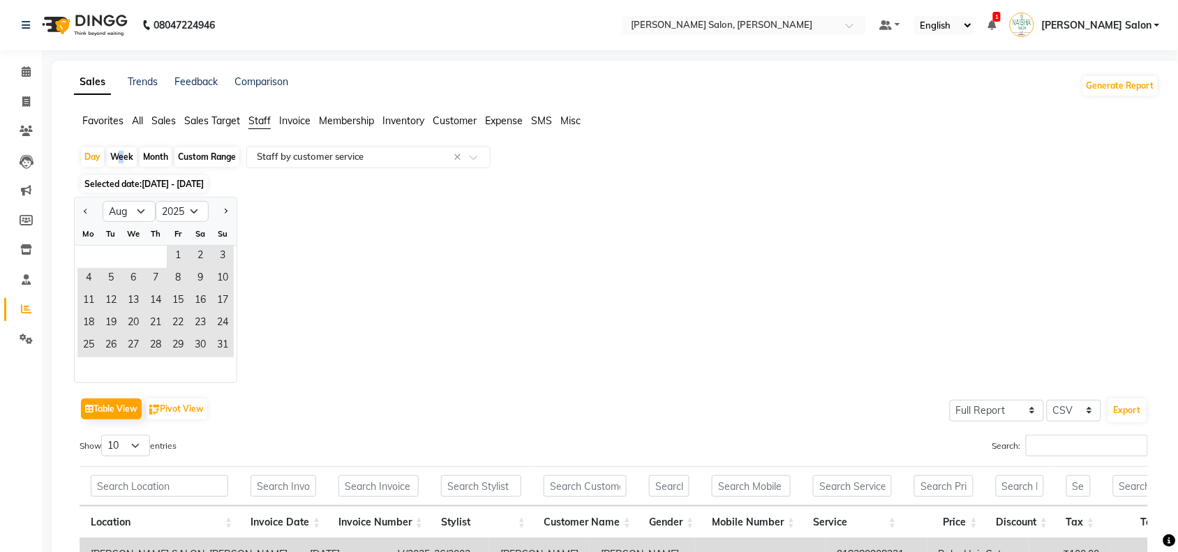
click at [116, 151] on div "Week" at bounding box center [122, 157] width 30 height 20
select select "8"
select select "2025"
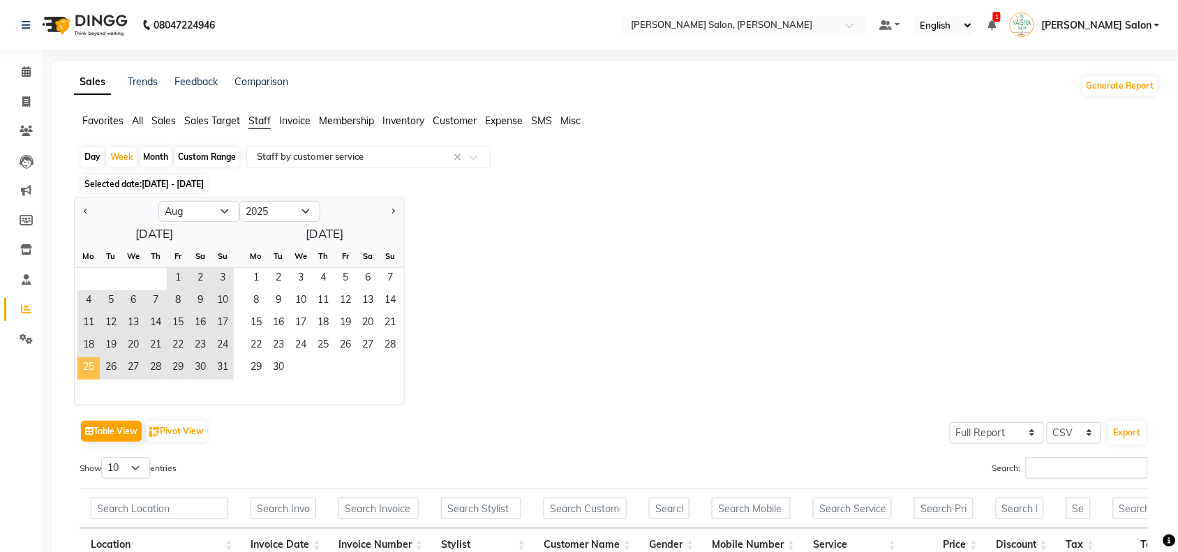
click at [82, 374] on span "25" at bounding box center [88, 368] width 22 height 22
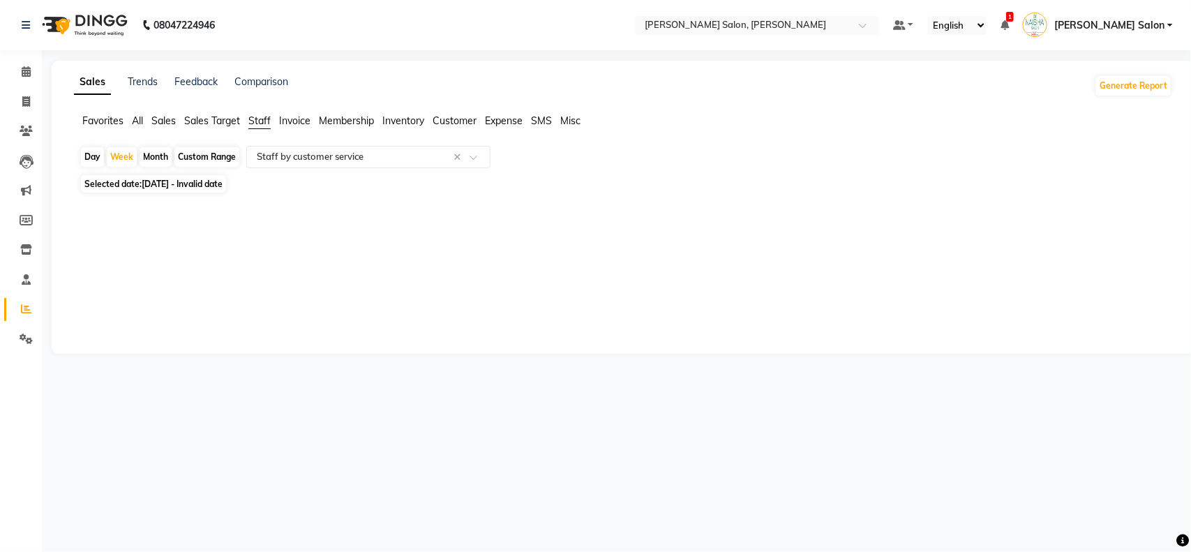
click at [223, 183] on span "[DATE] - Invalid date" at bounding box center [182, 184] width 81 height 10
select select "8"
select select "2025"
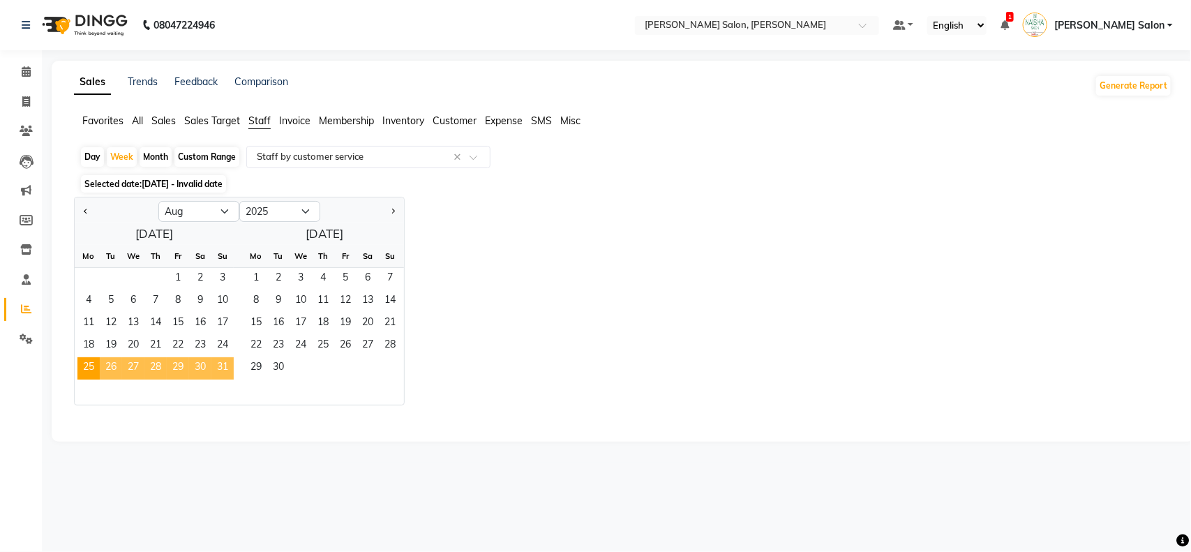
click at [294, 119] on span "Invoice" at bounding box center [294, 120] width 31 height 13
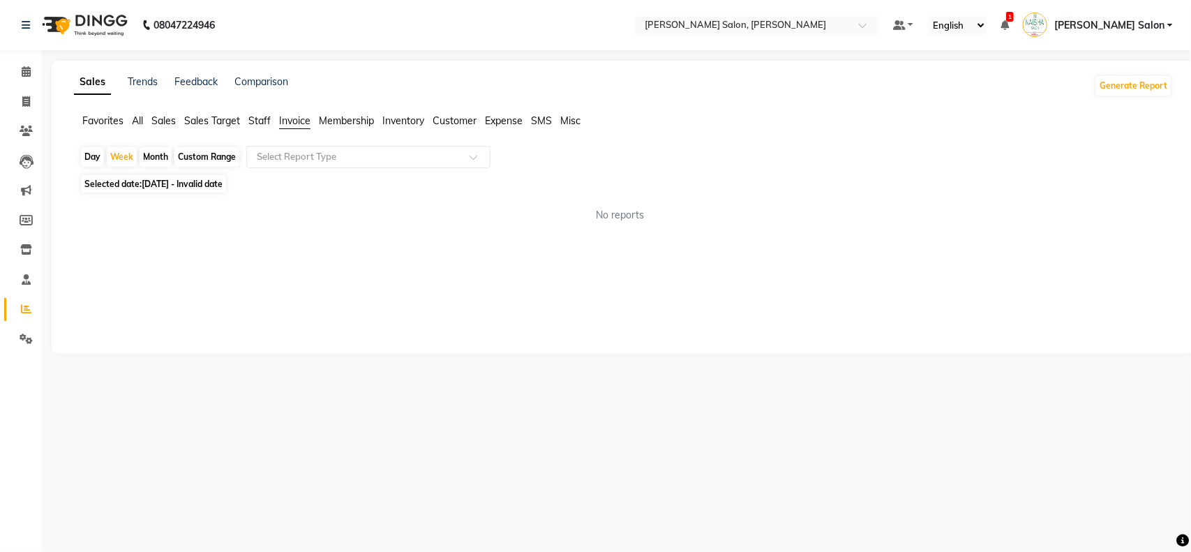
click at [291, 124] on span "Invoice" at bounding box center [294, 120] width 31 height 13
click at [462, 158] on div at bounding box center [368, 157] width 243 height 14
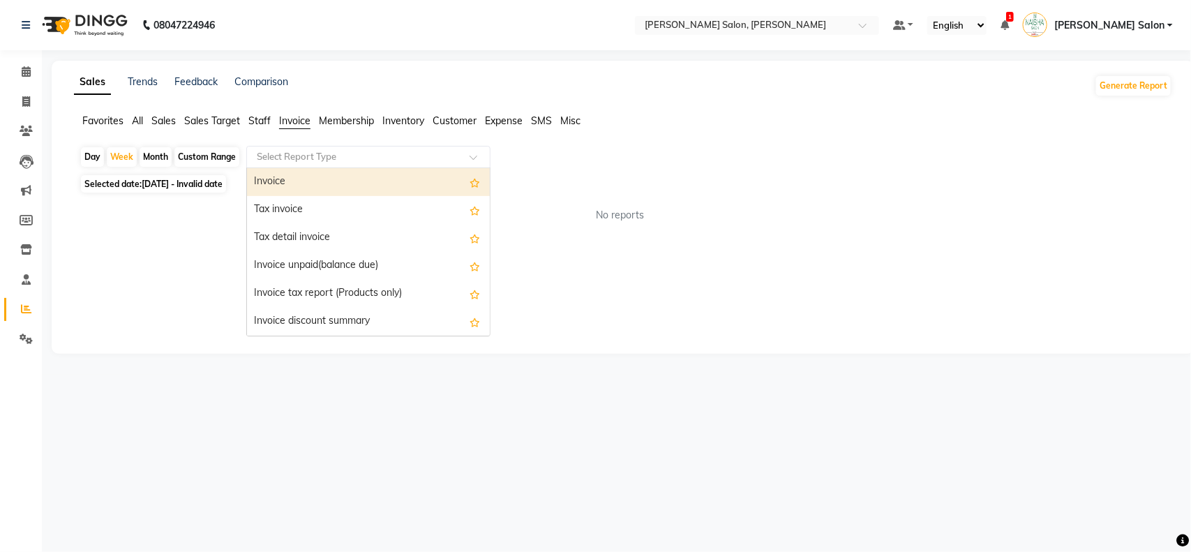
click at [406, 119] on span "Inventory" at bounding box center [403, 120] width 42 height 13
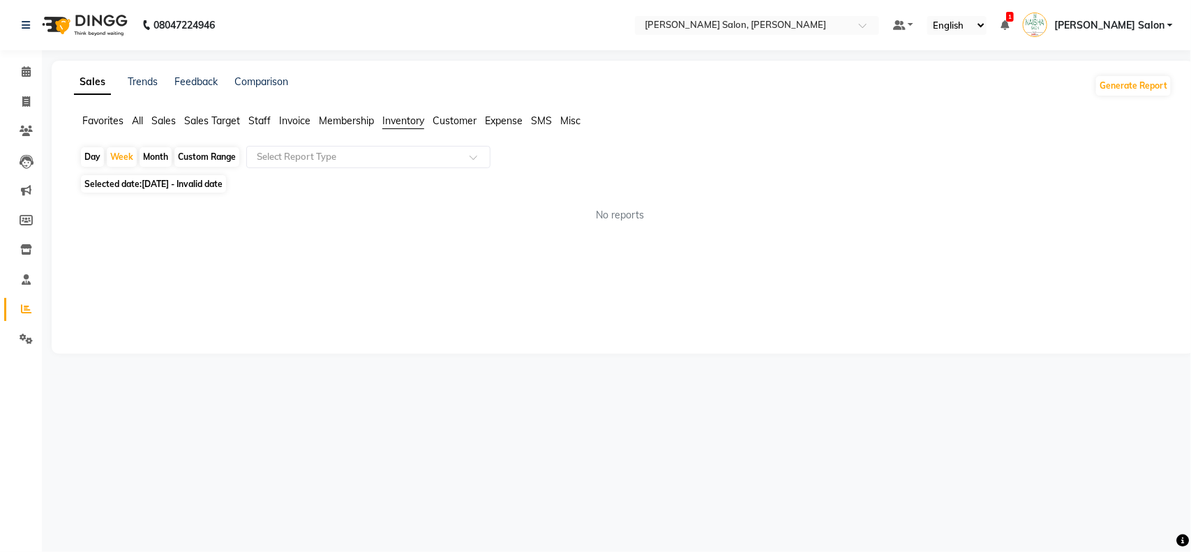
click at [256, 119] on span "Staff" at bounding box center [259, 120] width 22 height 13
click at [170, 117] on span "Sales" at bounding box center [163, 120] width 24 height 13
click at [218, 124] on span "Sales Target" at bounding box center [212, 120] width 56 height 13
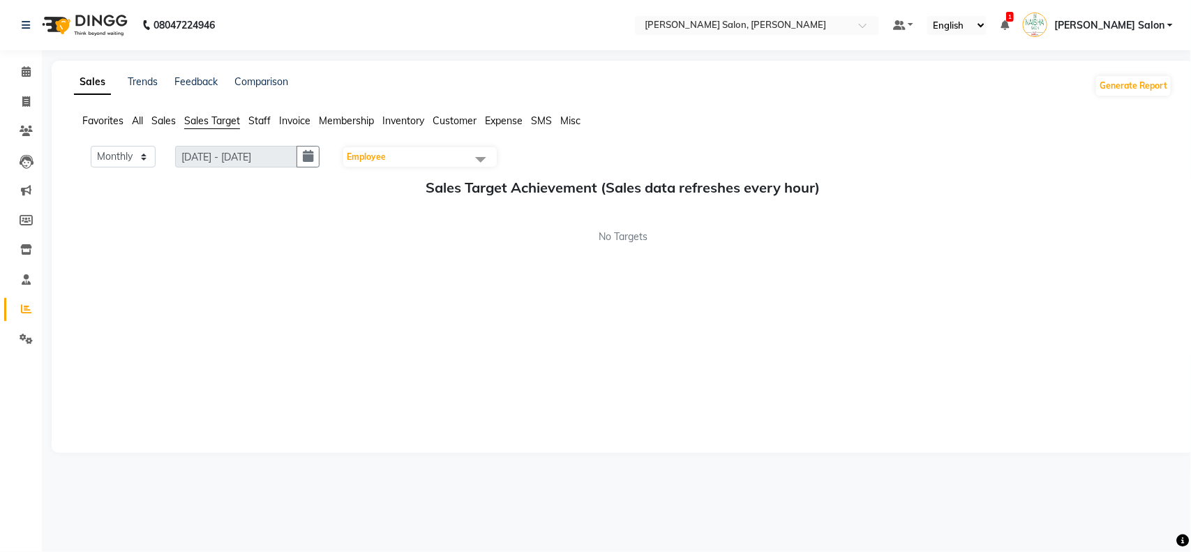
click at [488, 158] on span at bounding box center [481, 159] width 28 height 27
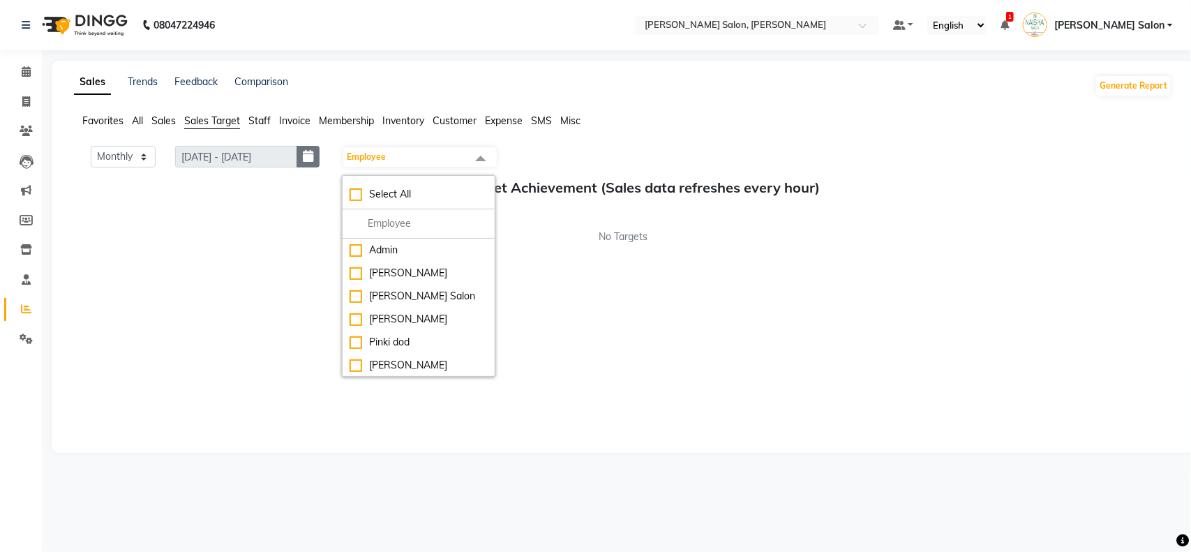
click at [311, 156] on icon "button" at bounding box center [308, 156] width 10 height 1
select select "9"
select select "2025"
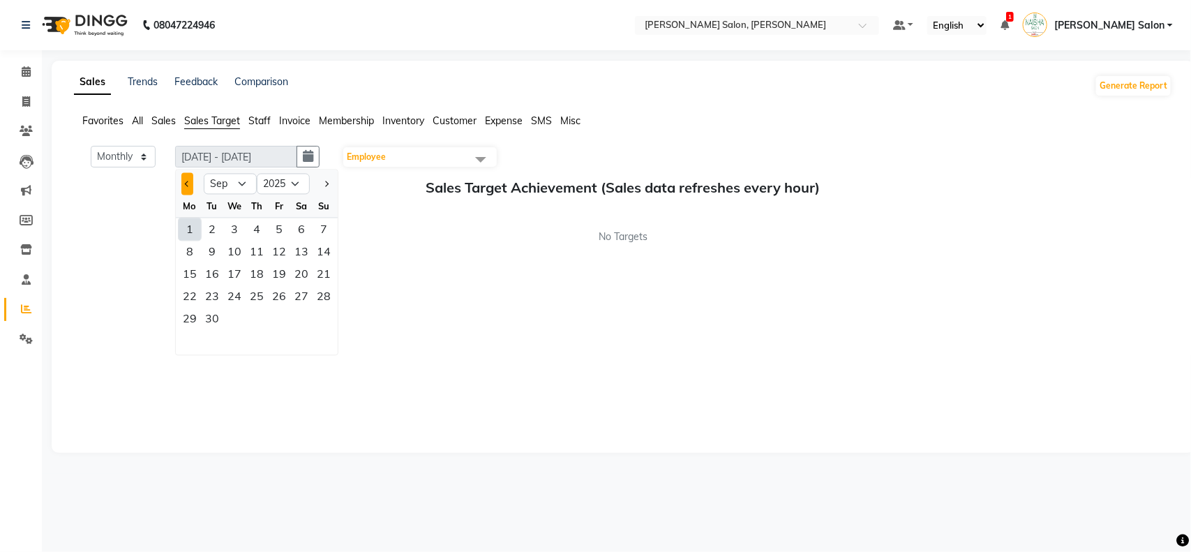
click at [183, 181] on button "Previous month" at bounding box center [187, 184] width 12 height 22
select select "8"
click at [192, 326] on div "25" at bounding box center [190, 319] width 22 height 22
type input "[DATE] - [DATE]"
click at [141, 159] on select "Monthly Weekly" at bounding box center [123, 157] width 65 height 22
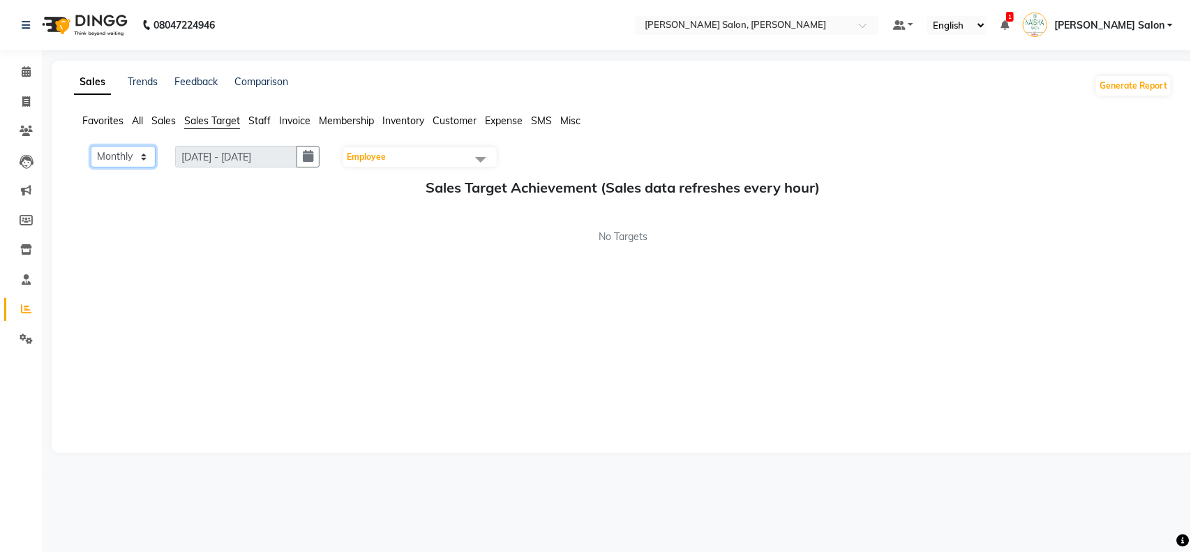
click at [141, 159] on select "Monthly Weekly" at bounding box center [123, 157] width 65 height 22
select select "Weekly"
click at [91, 146] on select "Monthly Weekly" at bounding box center [123, 157] width 65 height 22
click at [267, 119] on span "Staff" at bounding box center [259, 120] width 22 height 13
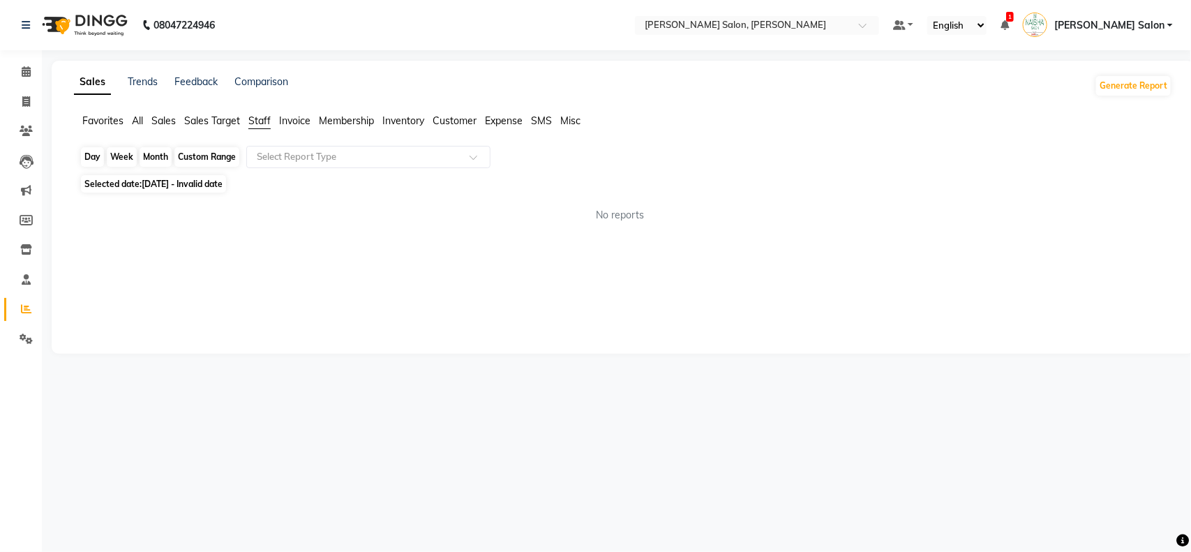
click at [127, 162] on div "Week" at bounding box center [122, 157] width 30 height 20
select select "8"
select select "2025"
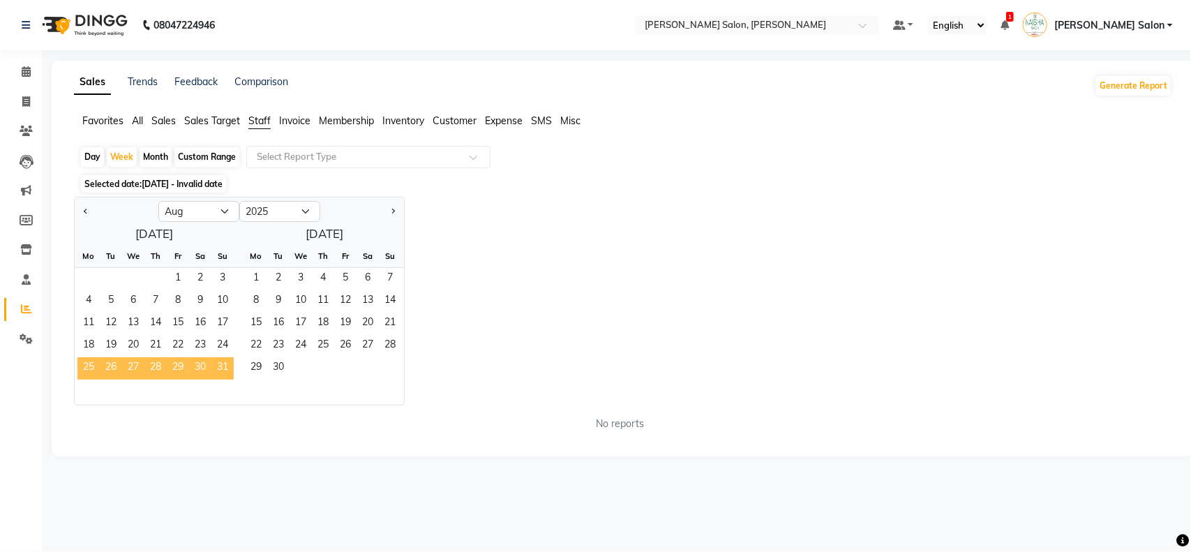
click at [82, 366] on span "25" at bounding box center [88, 368] width 22 height 22
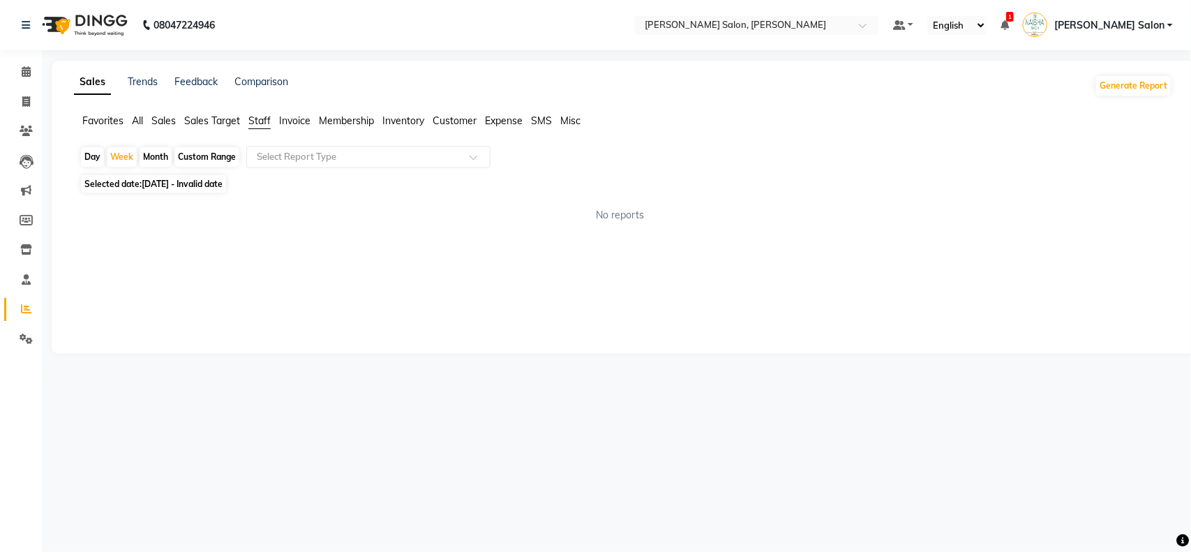
click at [407, 112] on div "Sales Trends Feedback Comparison Generate Report Favorites All Sales Sales Targ…" at bounding box center [623, 207] width 1143 height 293
click at [403, 121] on span "Inventory" at bounding box center [403, 120] width 42 height 13
click at [458, 121] on span "Customer" at bounding box center [455, 120] width 44 height 13
click at [463, 121] on span "Customer" at bounding box center [455, 120] width 44 height 13
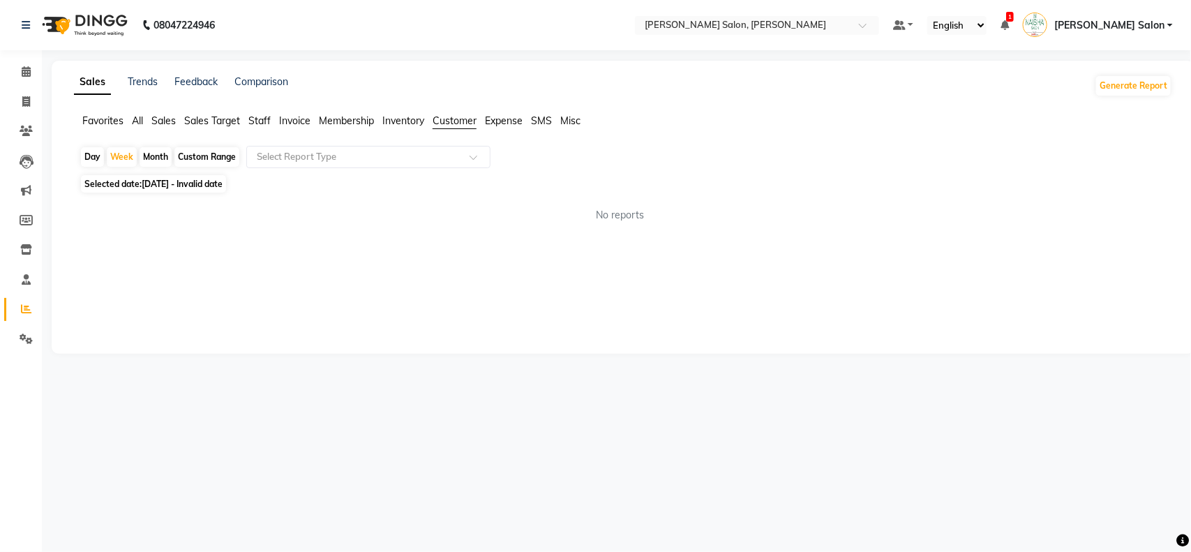
click at [498, 122] on span "Expense" at bounding box center [504, 120] width 38 height 13
click at [253, 117] on span "Staff" at bounding box center [259, 120] width 22 height 13
click at [304, 119] on span "Invoice" at bounding box center [294, 120] width 31 height 13
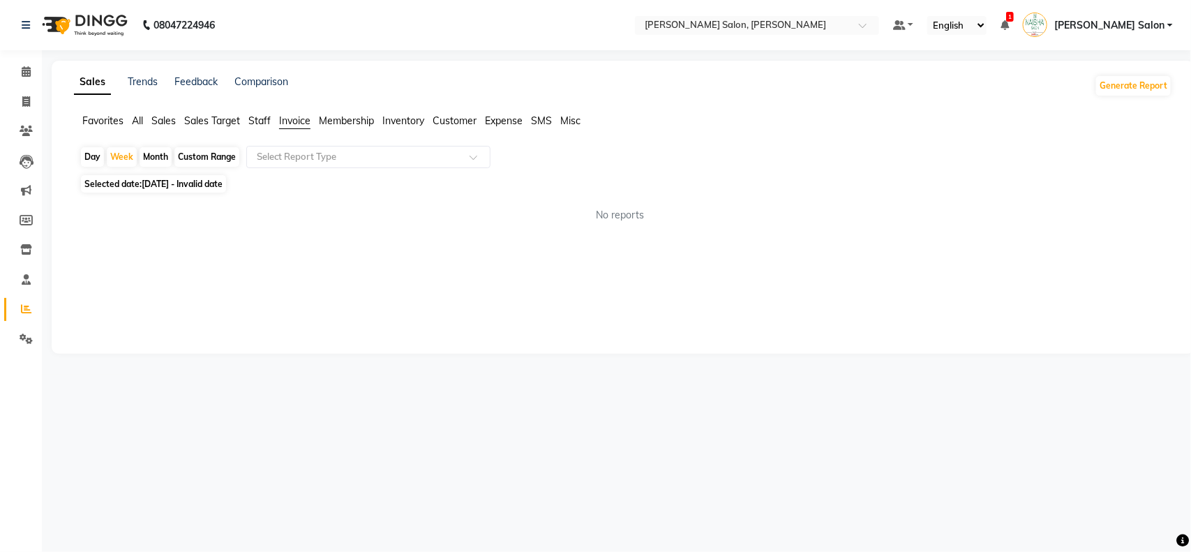
click at [330, 119] on span "Membership" at bounding box center [346, 120] width 55 height 13
click at [190, 123] on span "Sales Target" at bounding box center [212, 120] width 56 height 13
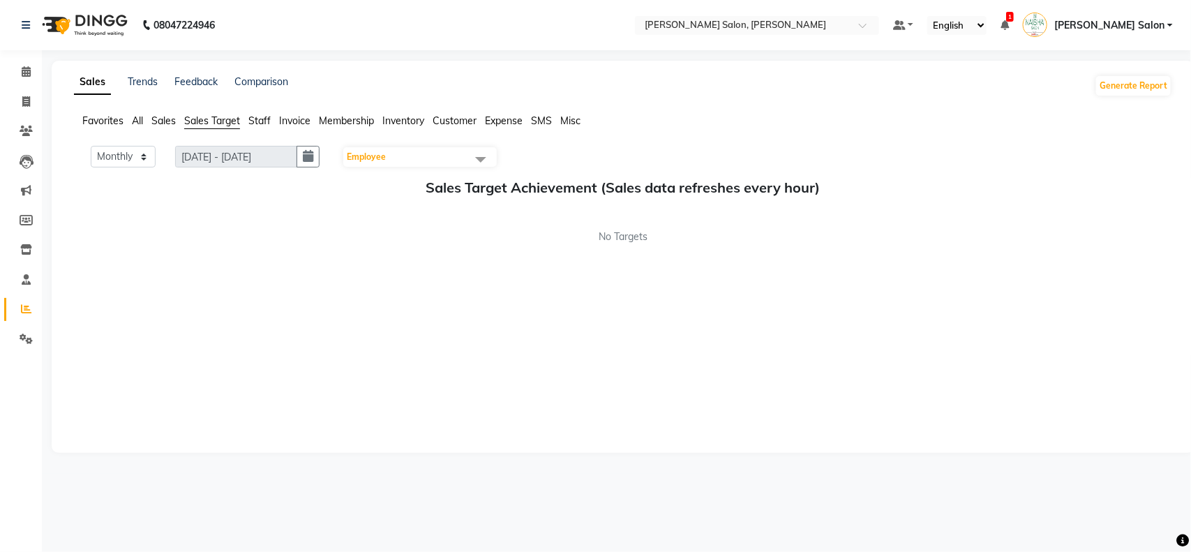
click at [488, 161] on span at bounding box center [481, 159] width 28 height 27
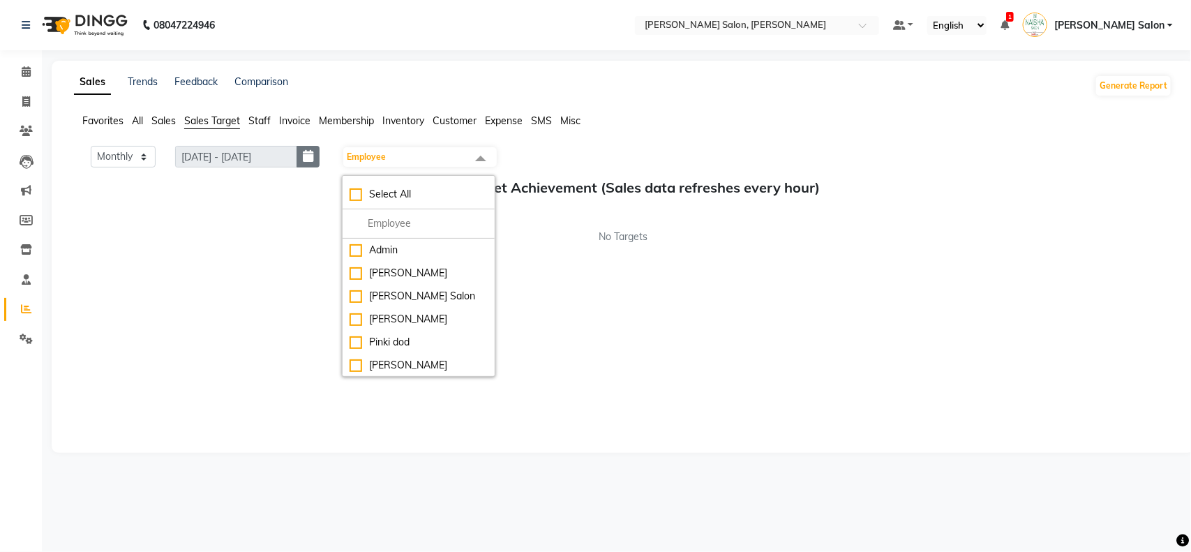
click at [313, 157] on icon "button" at bounding box center [308, 156] width 10 height 1
select select "9"
select select "2025"
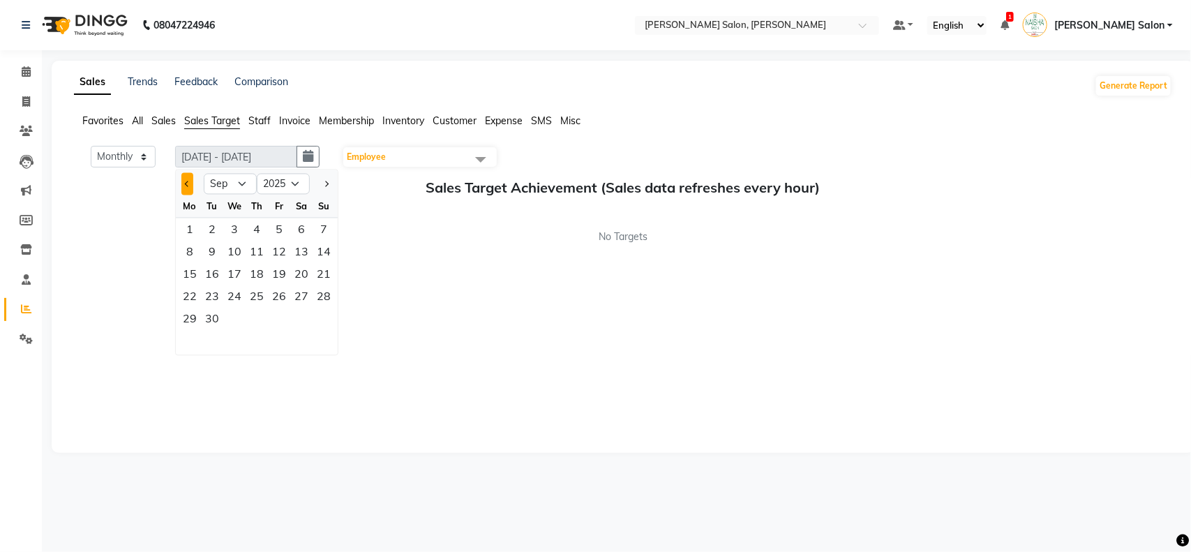
click at [187, 179] on button "Previous month" at bounding box center [187, 184] width 12 height 22
select select "8"
click at [196, 325] on div "25" at bounding box center [190, 319] width 22 height 22
type input "[DATE] - [DATE]"
click at [150, 151] on select "Monthly Weekly" at bounding box center [123, 157] width 65 height 22
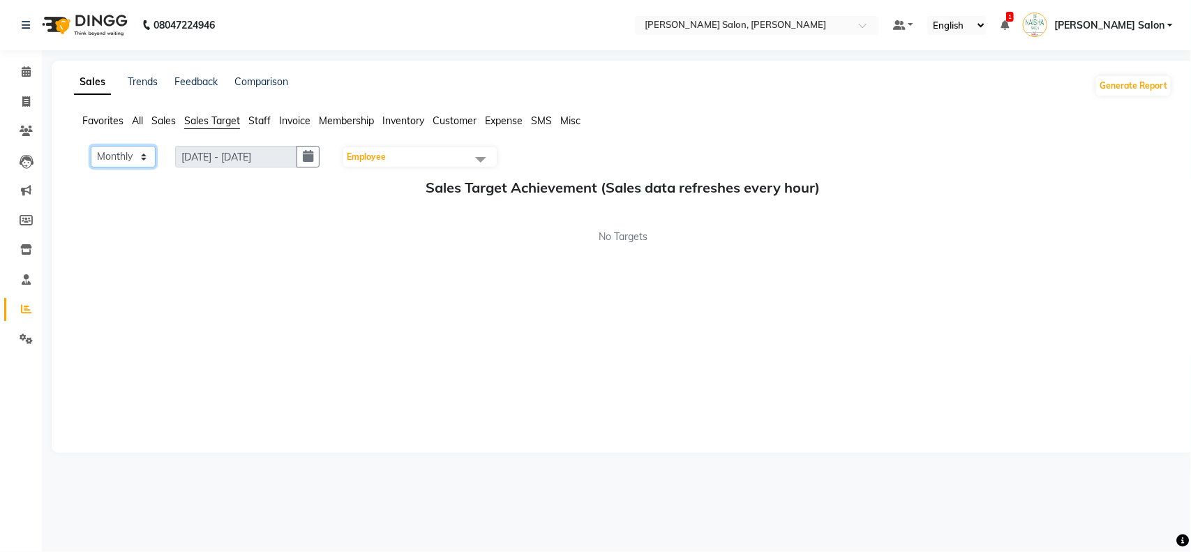
click at [144, 163] on select "Monthly Weekly" at bounding box center [123, 157] width 65 height 22
select select "Weekly"
click at [91, 146] on select "Monthly Weekly" at bounding box center [123, 157] width 65 height 22
click at [320, 162] on button "button" at bounding box center [308, 157] width 23 height 22
select select "9"
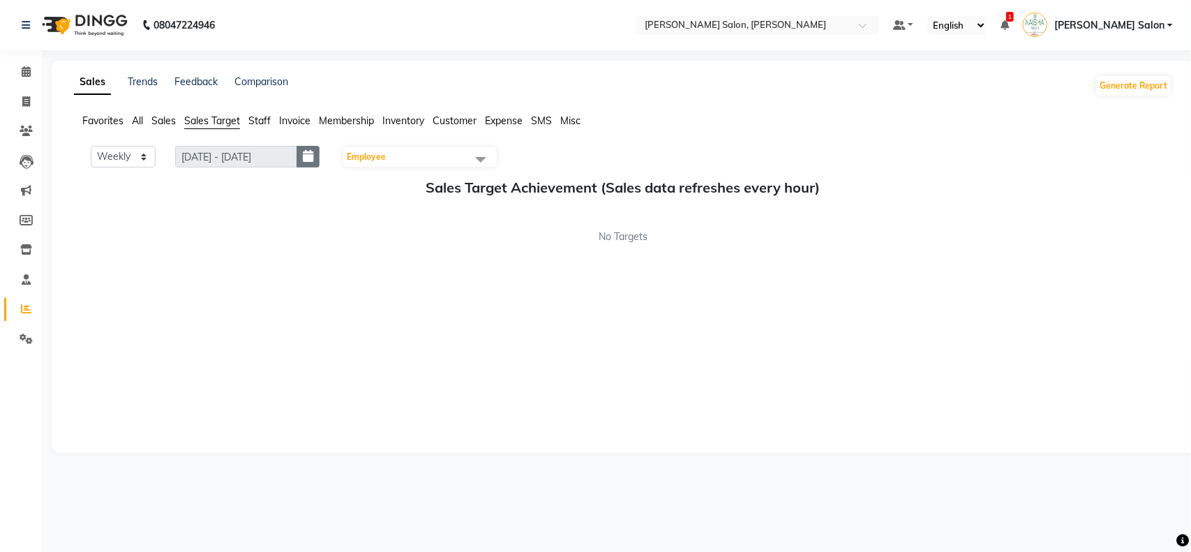
select select "2025"
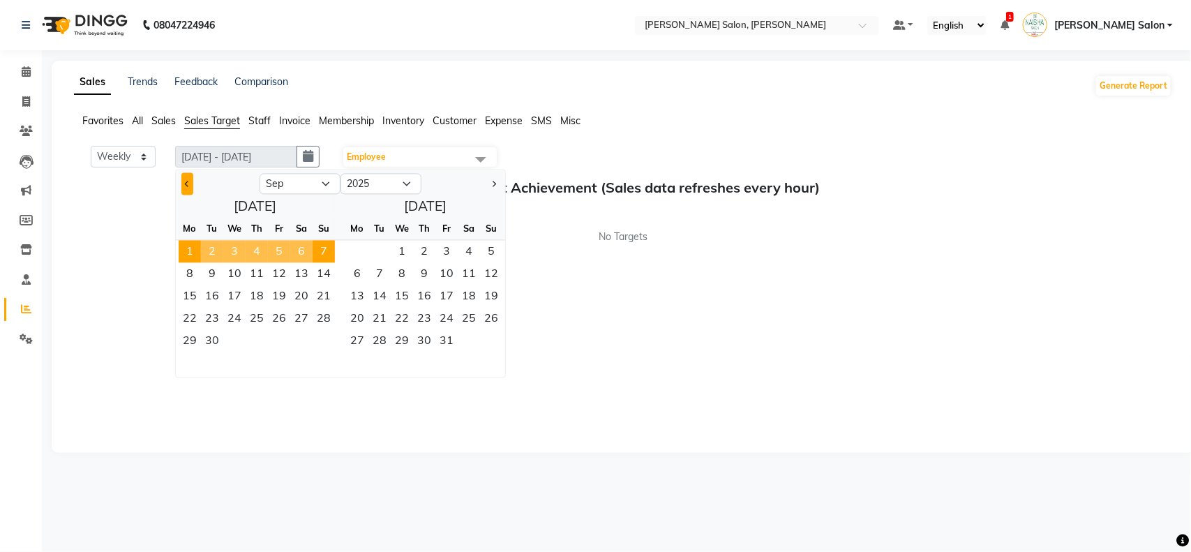
click at [188, 184] on span "Previous month" at bounding box center [188, 184] width 6 height 6
select select "8"
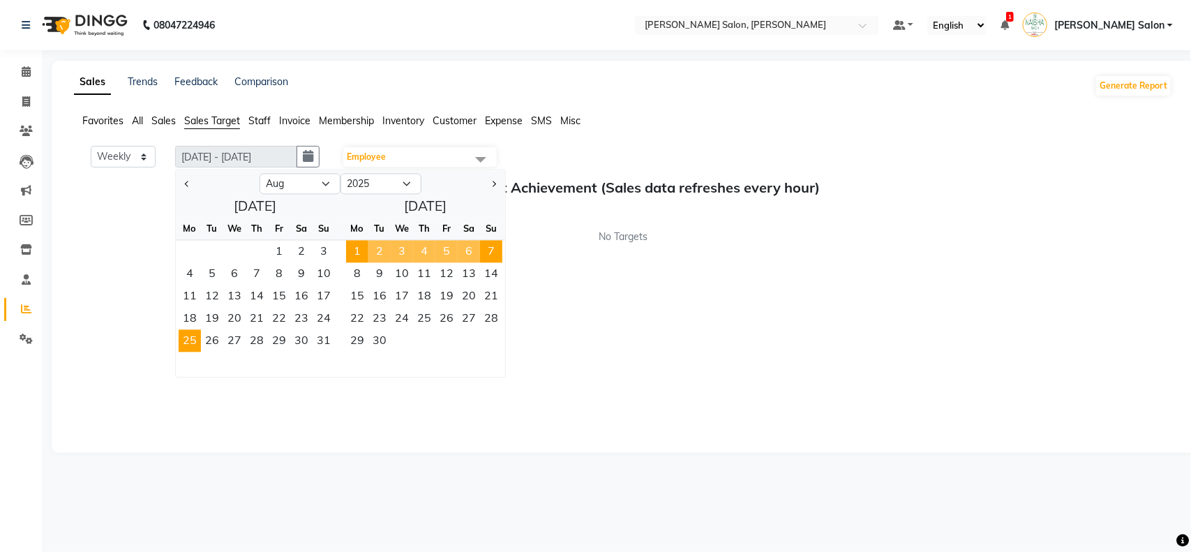
click at [188, 338] on span "25" at bounding box center [190, 341] width 22 height 22
type input "[DATE] - [DATE]"
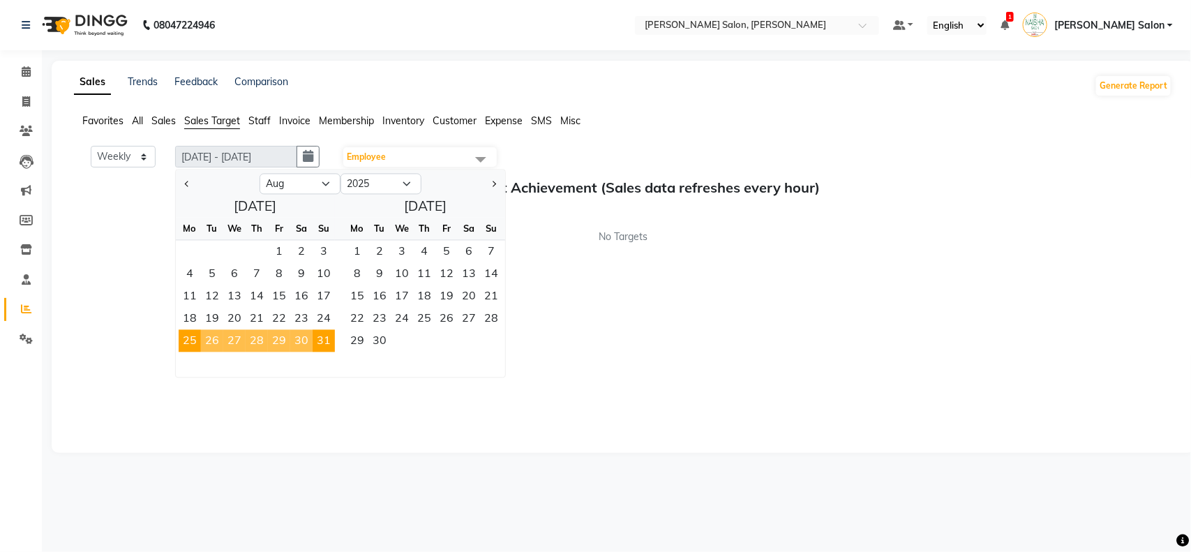
click at [487, 157] on span at bounding box center [481, 159] width 28 height 27
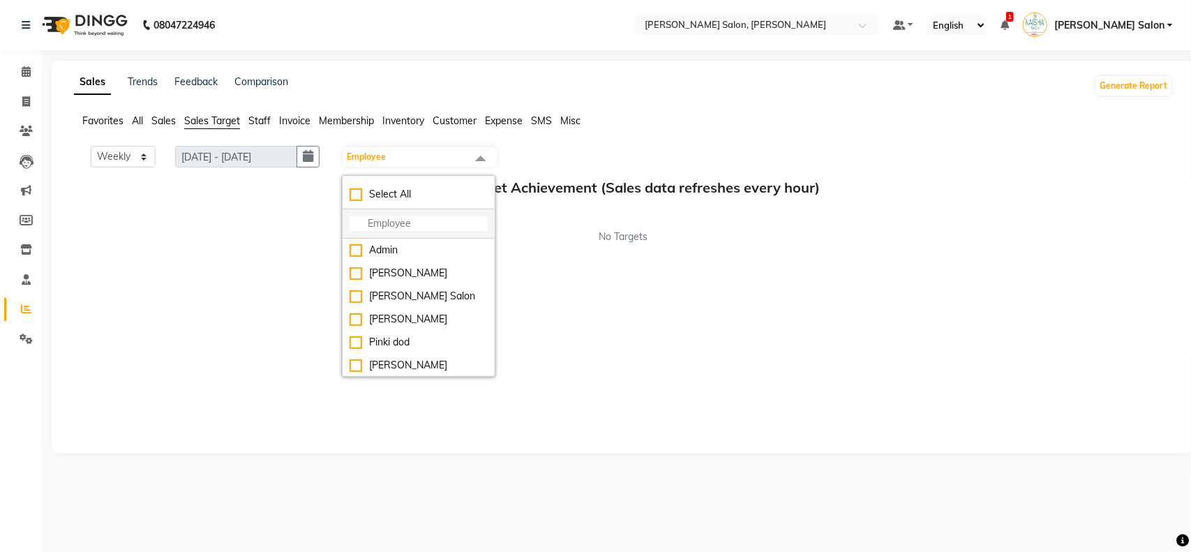
click at [400, 225] on input "multiselect-search" at bounding box center [419, 223] width 138 height 15
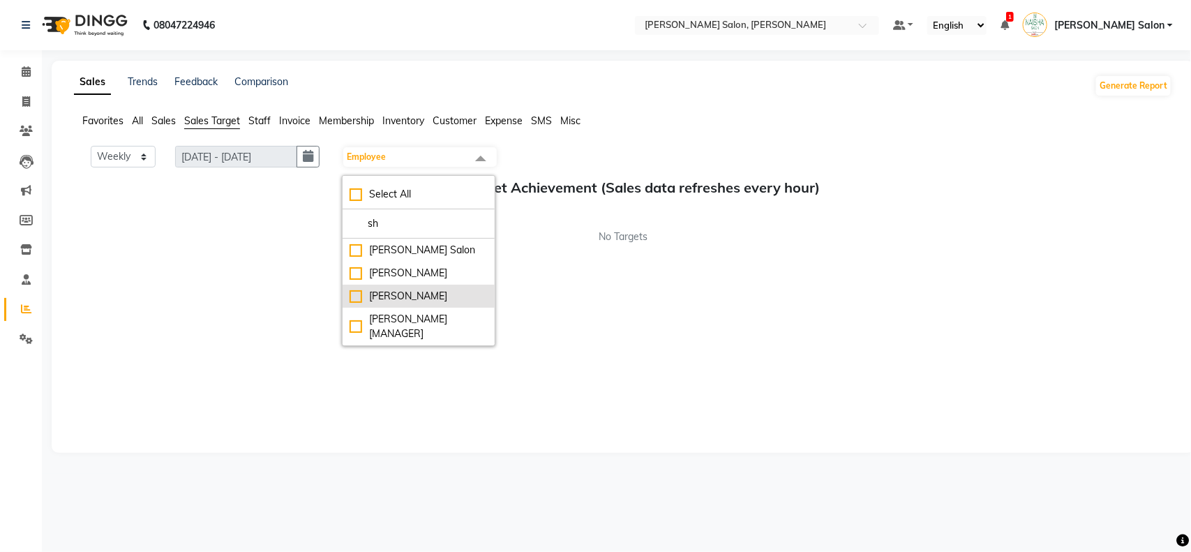
type input "sh"
click at [360, 294] on div "[PERSON_NAME]" at bounding box center [419, 296] width 138 height 15
checkbox input "true"
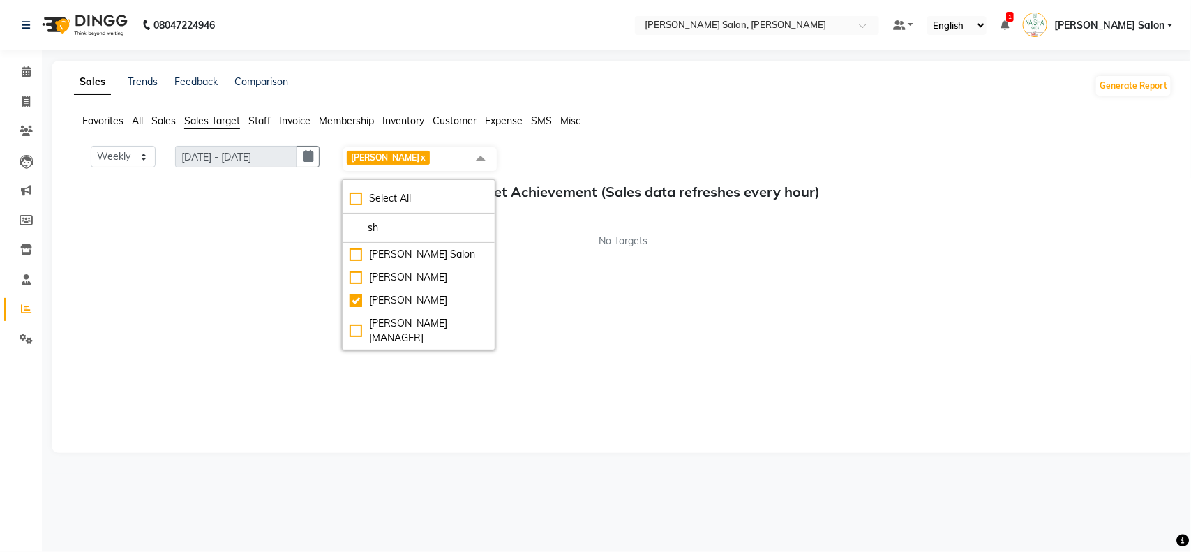
click at [485, 151] on span at bounding box center [481, 159] width 28 height 27
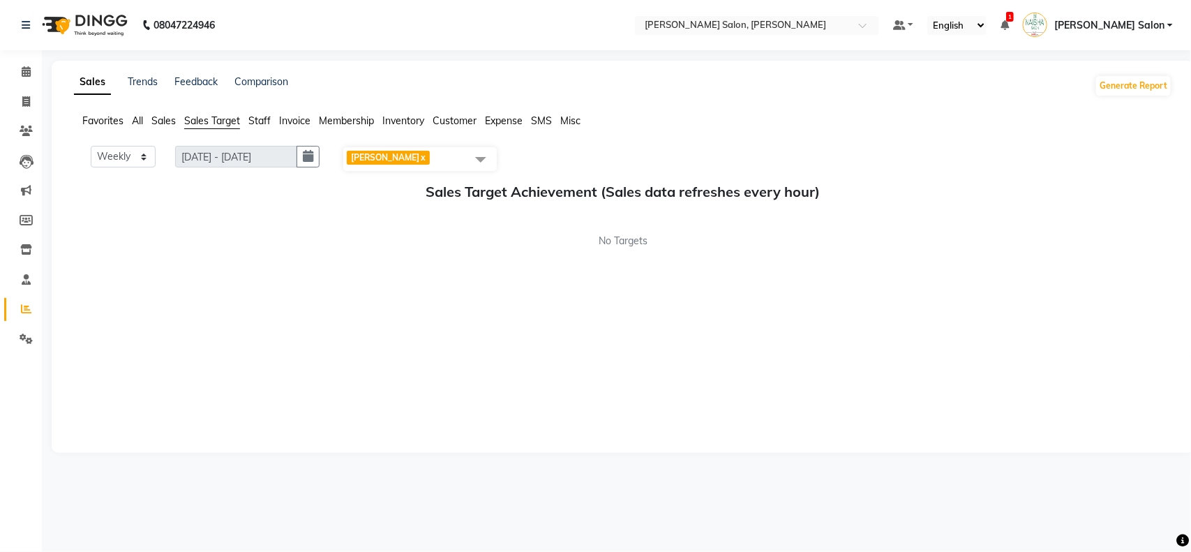
click at [485, 151] on span at bounding box center [481, 159] width 28 height 27
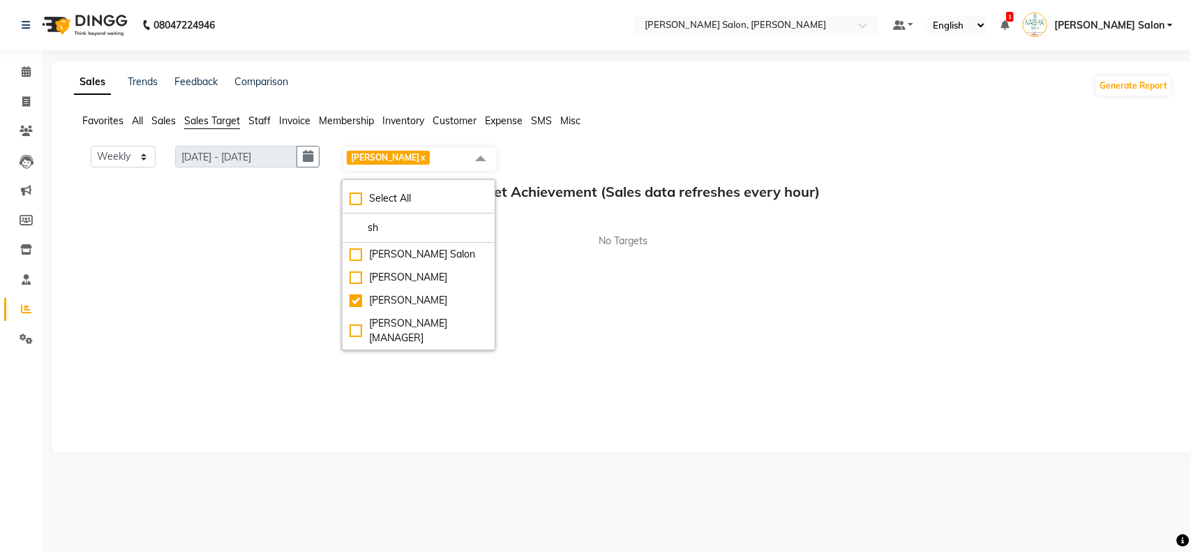
click at [426, 156] on link "x" at bounding box center [422, 157] width 6 height 10
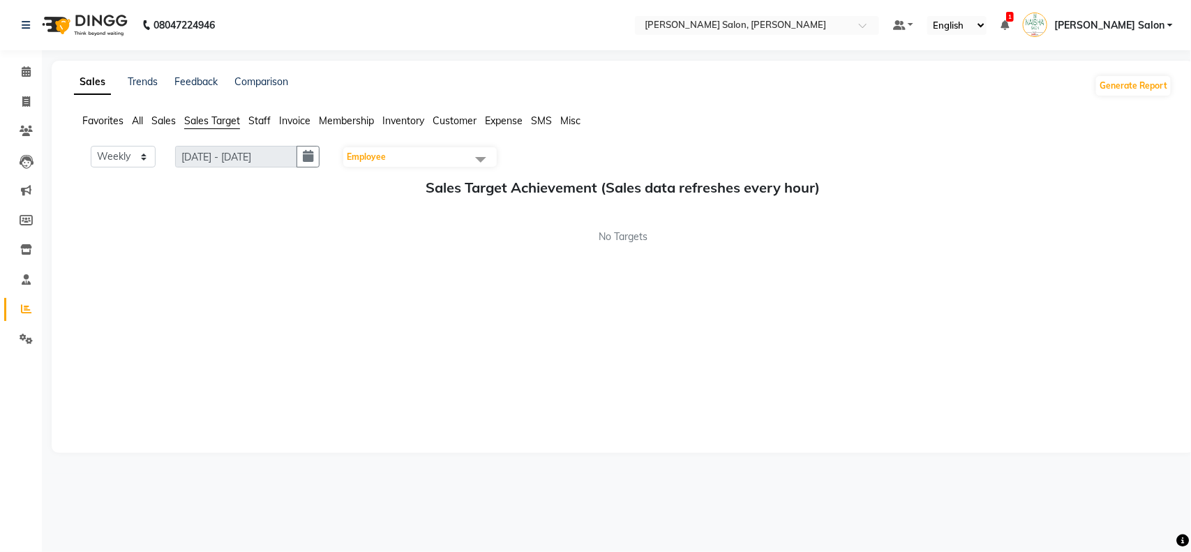
click at [255, 119] on span "Staff" at bounding box center [259, 120] width 22 height 13
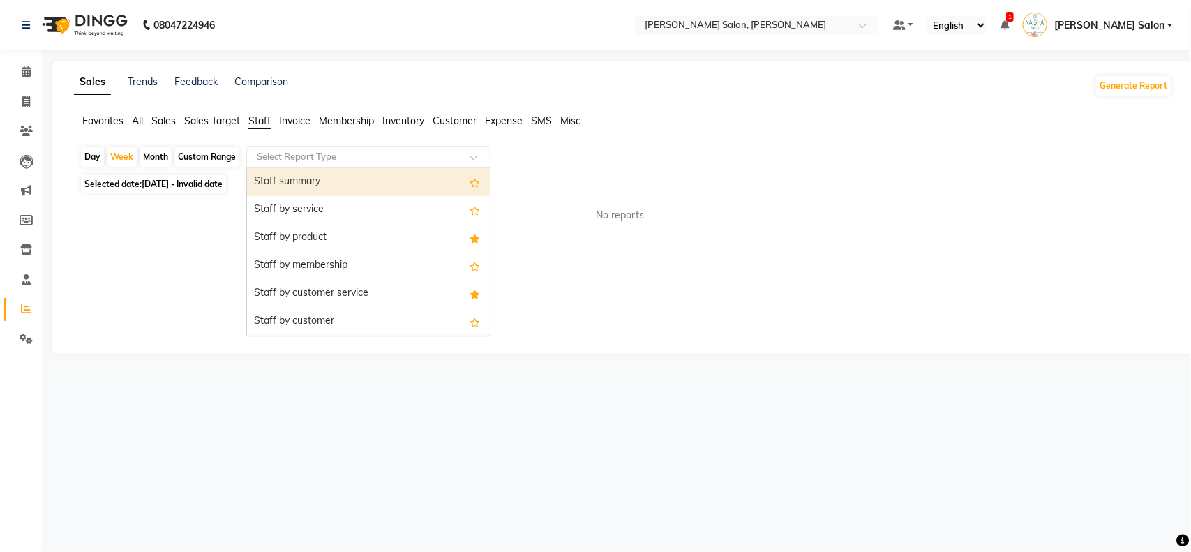
click at [472, 159] on span at bounding box center [478, 161] width 17 height 14
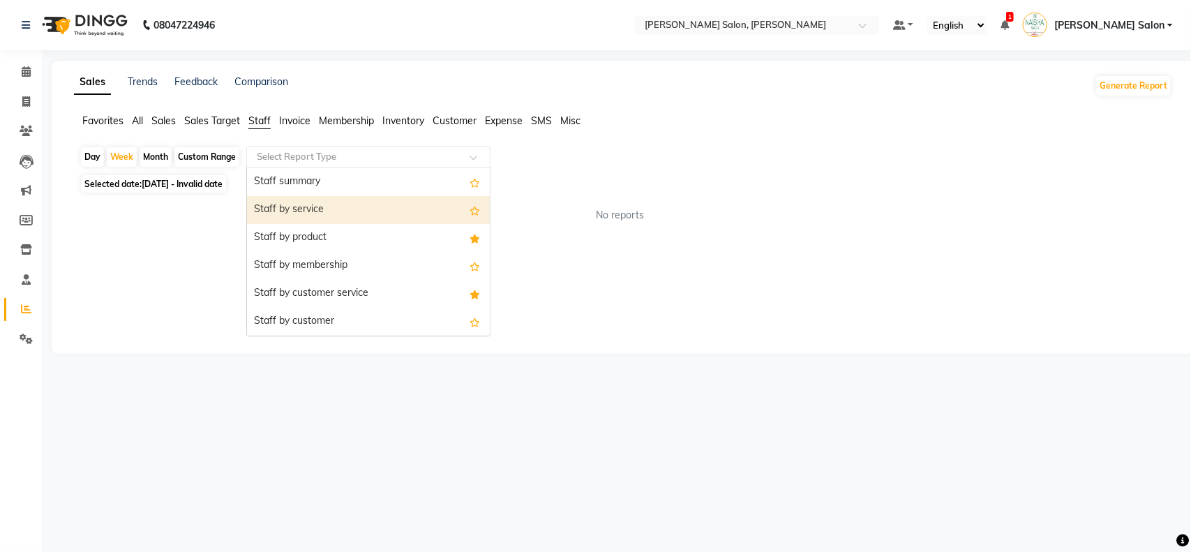
click at [364, 203] on div "Staff by service" at bounding box center [368, 210] width 243 height 28
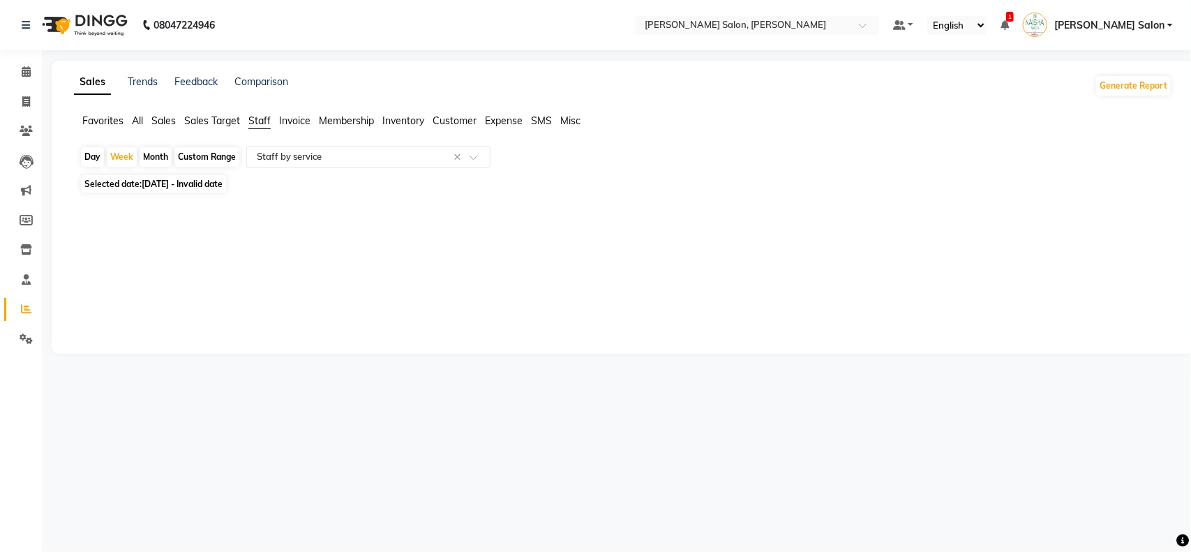
click at [292, 120] on span "Invoice" at bounding box center [294, 120] width 31 height 13
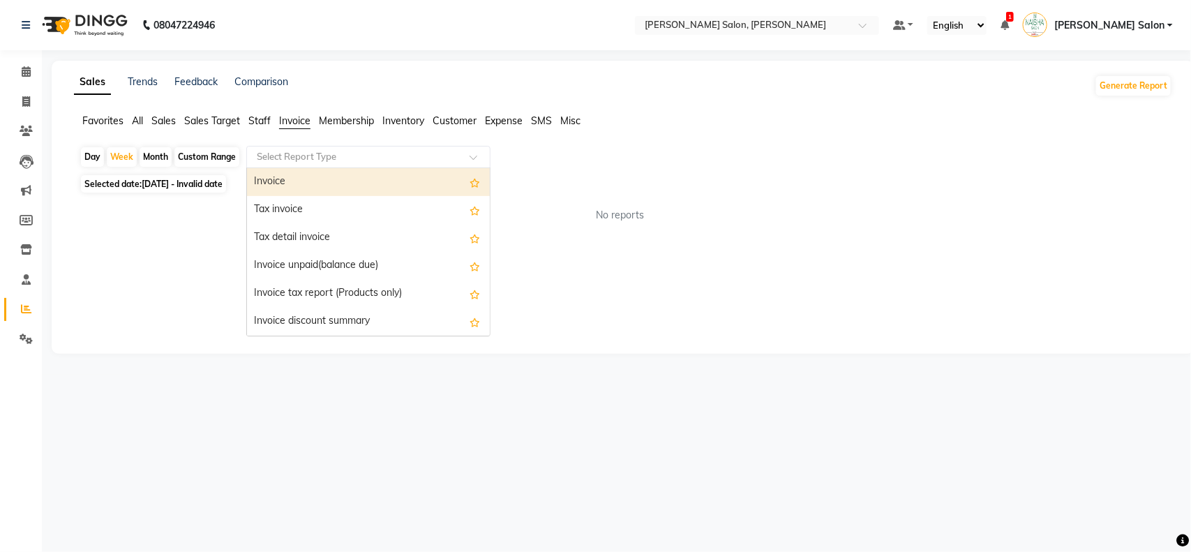
click at [472, 157] on span at bounding box center [478, 161] width 17 height 14
click at [258, 178] on div "Invoice" at bounding box center [368, 182] width 243 height 28
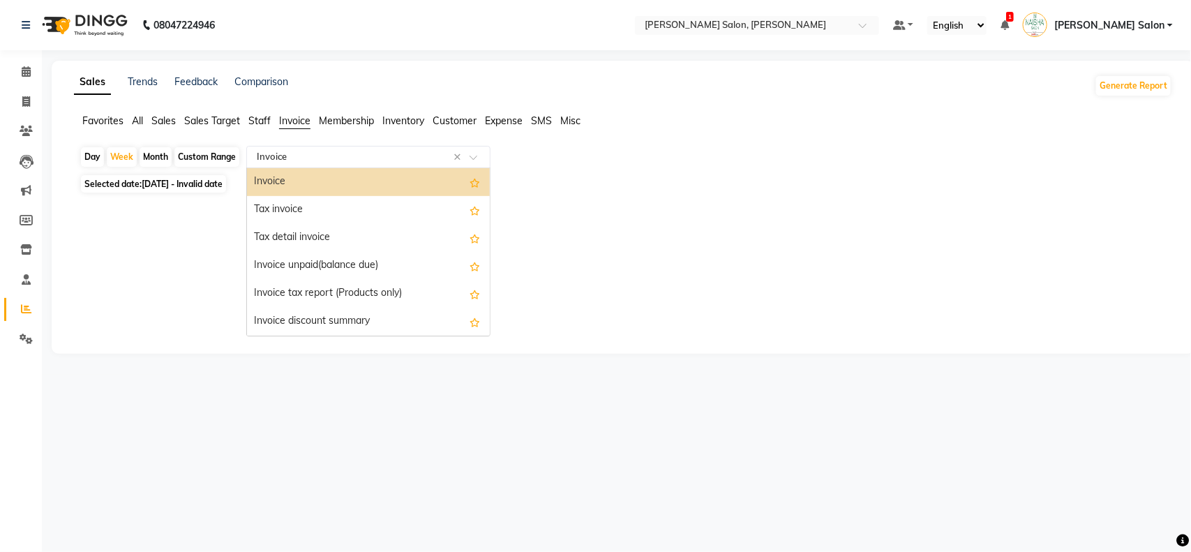
click at [472, 158] on span at bounding box center [478, 161] width 17 height 14
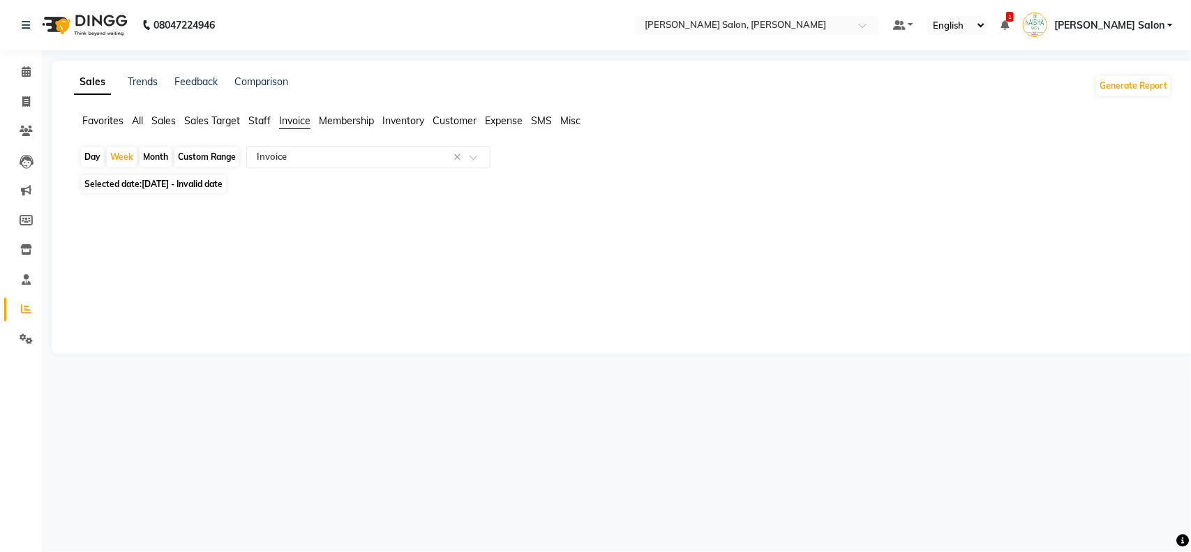
click at [256, 122] on span "Staff" at bounding box center [259, 120] width 22 height 13
click at [158, 117] on span "Sales" at bounding box center [163, 120] width 24 height 13
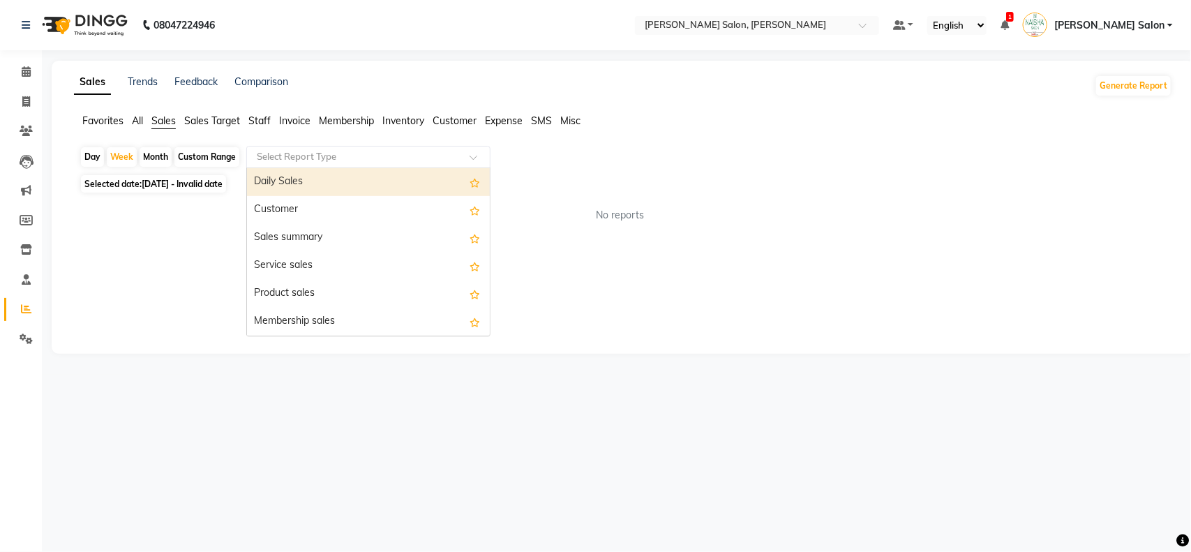
click at [473, 156] on span at bounding box center [478, 161] width 17 height 14
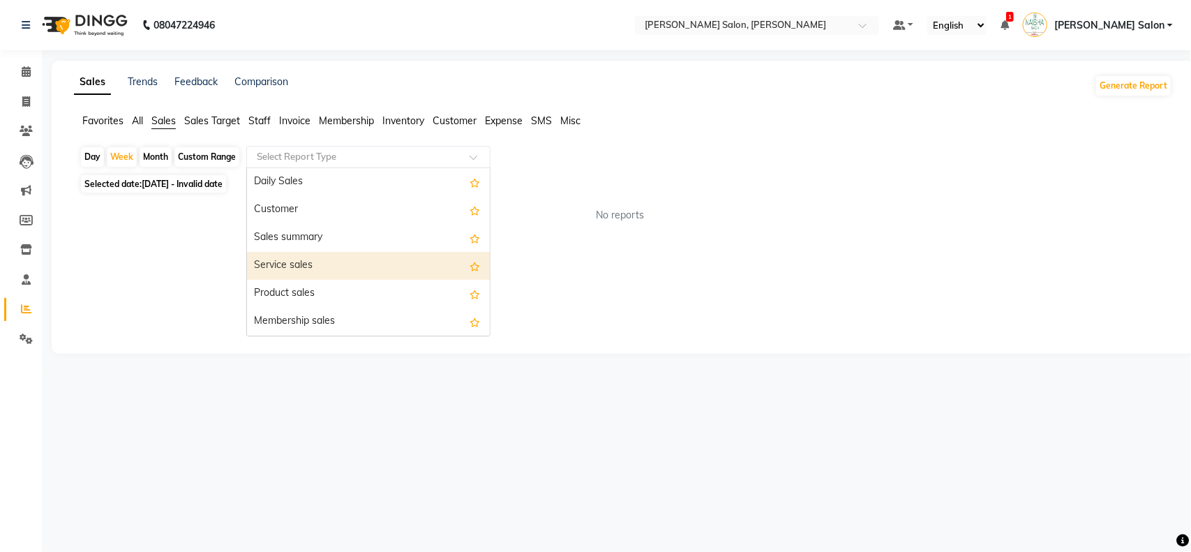
click at [363, 267] on div "Service sales" at bounding box center [368, 266] width 243 height 28
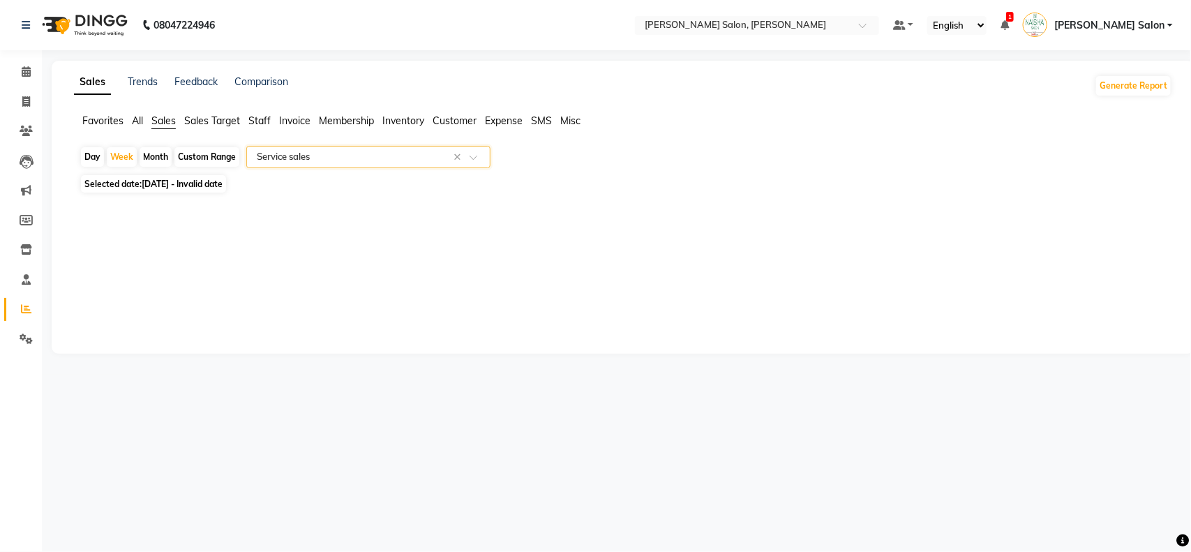
click at [468, 158] on div at bounding box center [368, 157] width 243 height 14
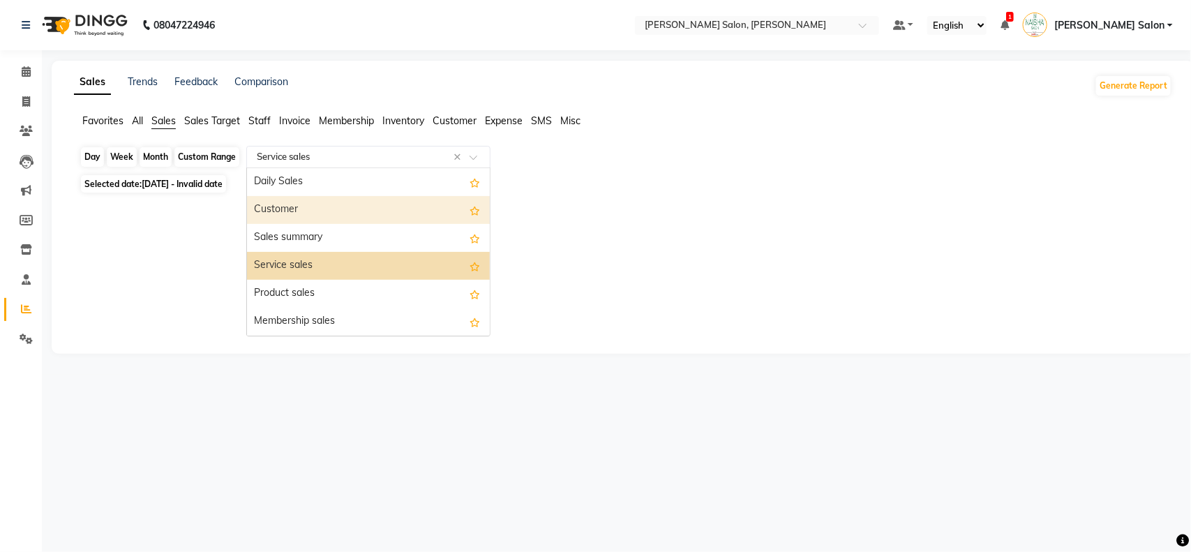
click at [119, 160] on div "Week" at bounding box center [122, 157] width 30 height 20
select select "8"
select select "2025"
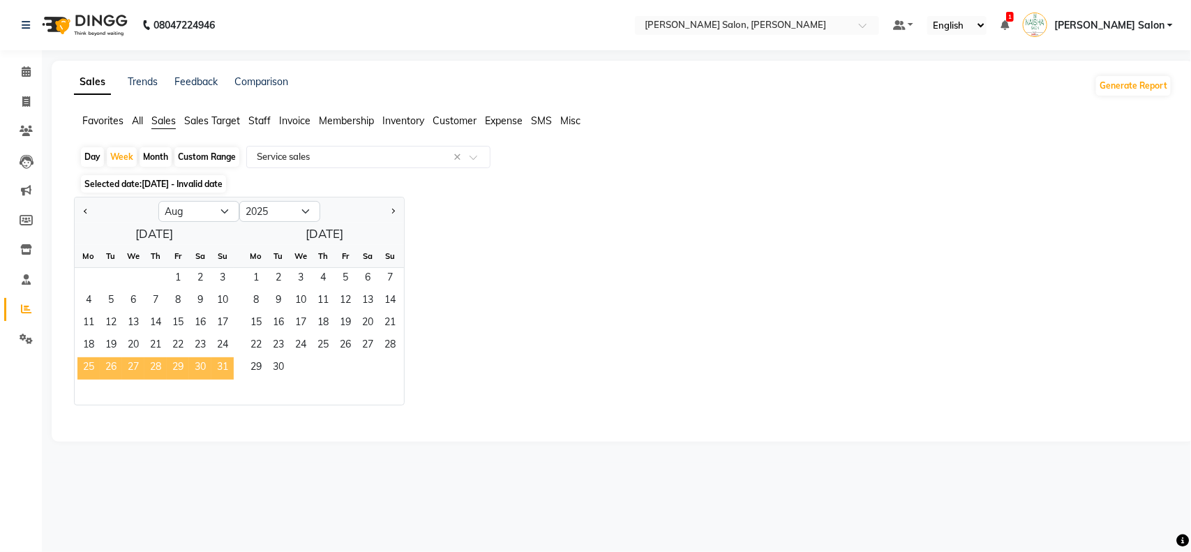
click at [84, 371] on span "25" at bounding box center [88, 368] width 22 height 22
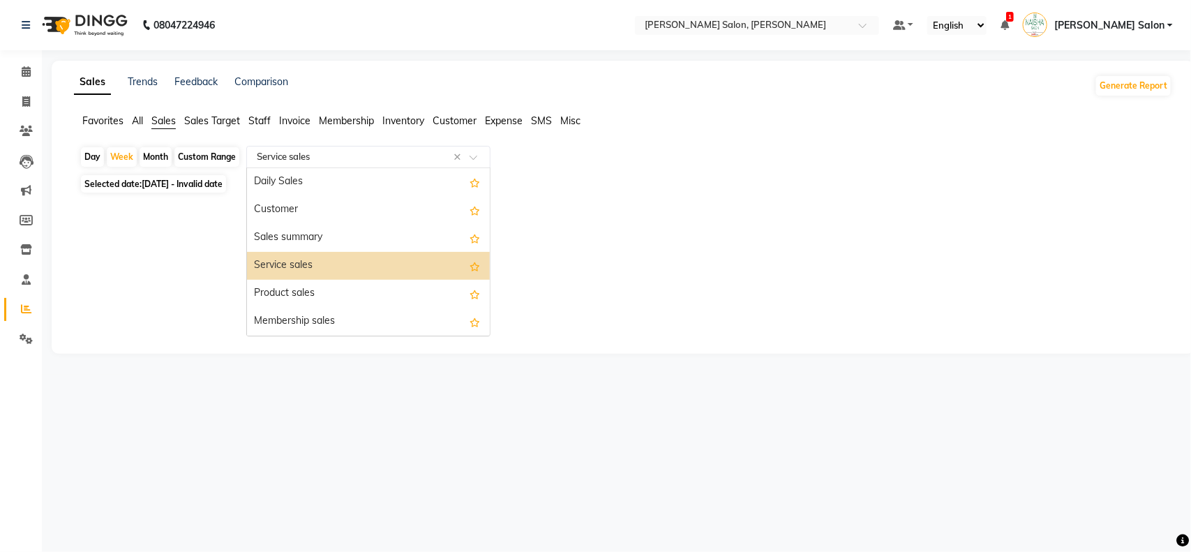
click at [470, 154] on span at bounding box center [478, 161] width 17 height 14
click at [379, 214] on div "Customer" at bounding box center [368, 210] width 243 height 28
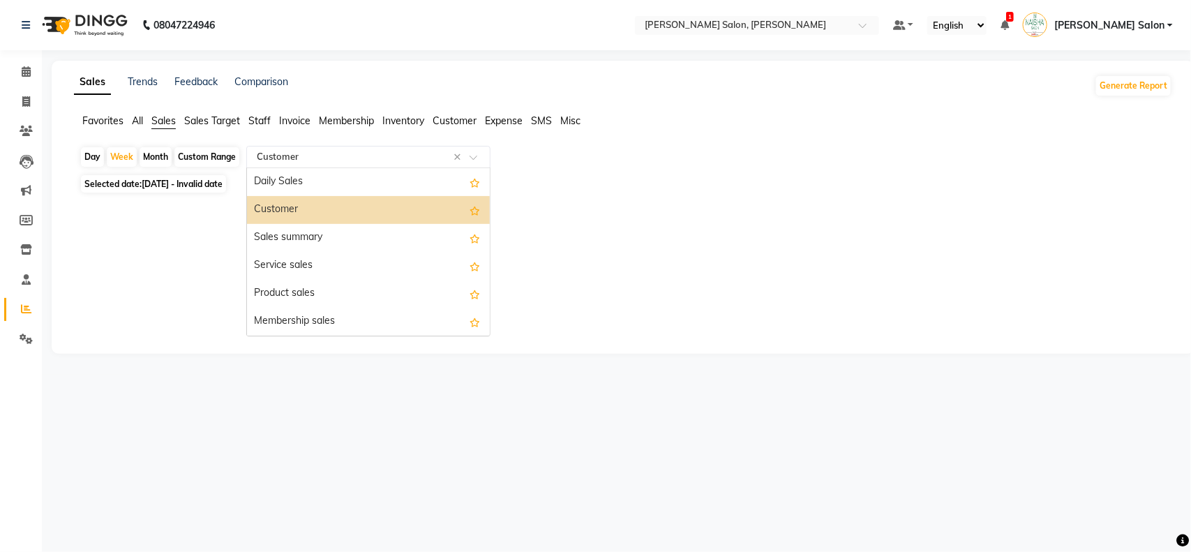
click at [468, 159] on div at bounding box center [368, 157] width 243 height 14
click at [437, 186] on div "Daily Sales" at bounding box center [368, 182] width 243 height 28
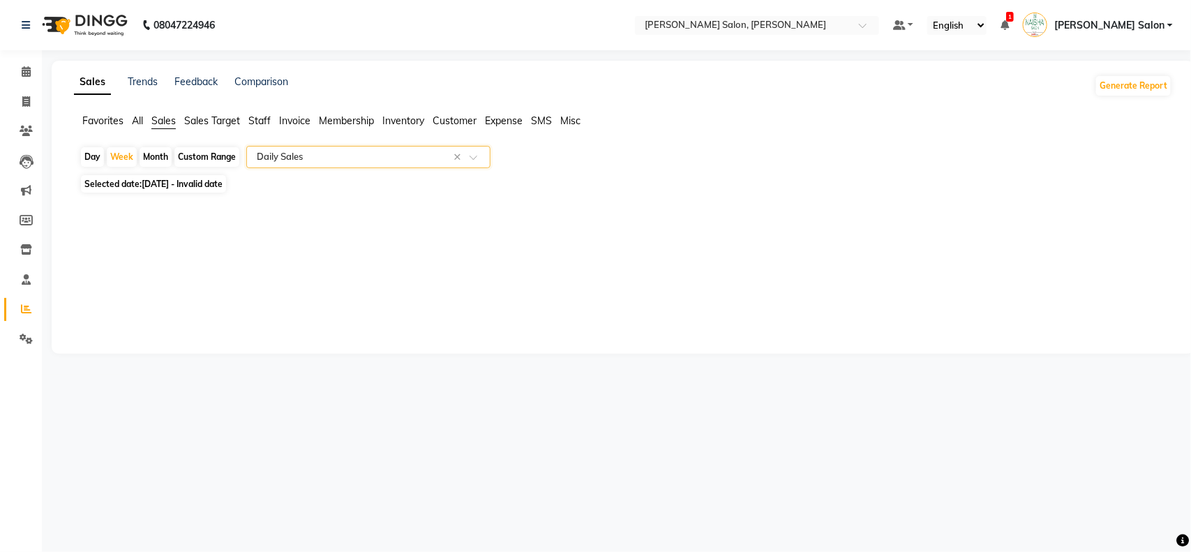
click at [482, 159] on span at bounding box center [478, 161] width 17 height 14
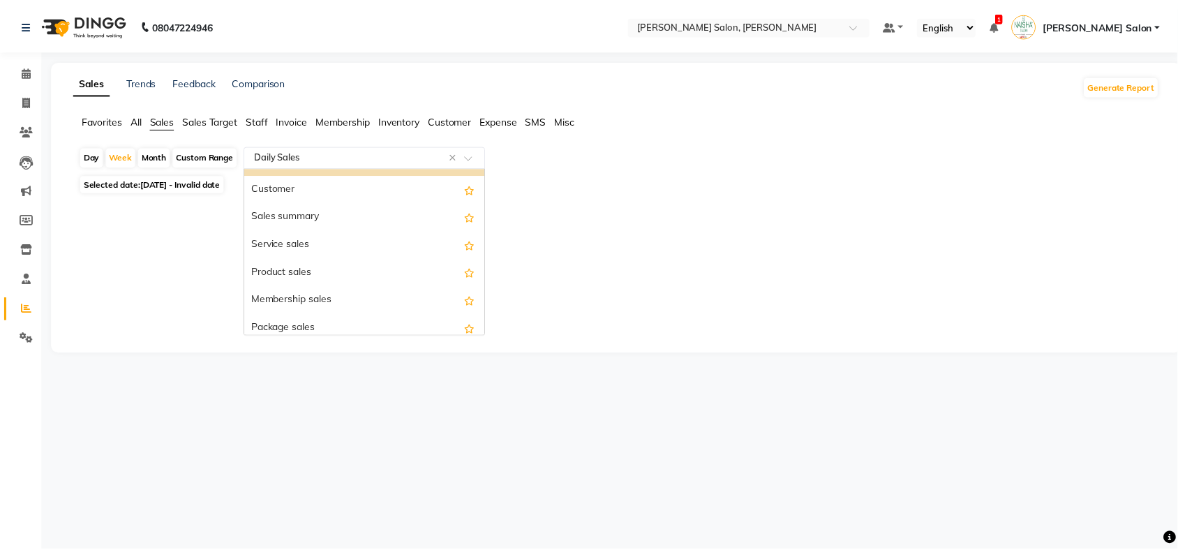
scroll to position [20, 0]
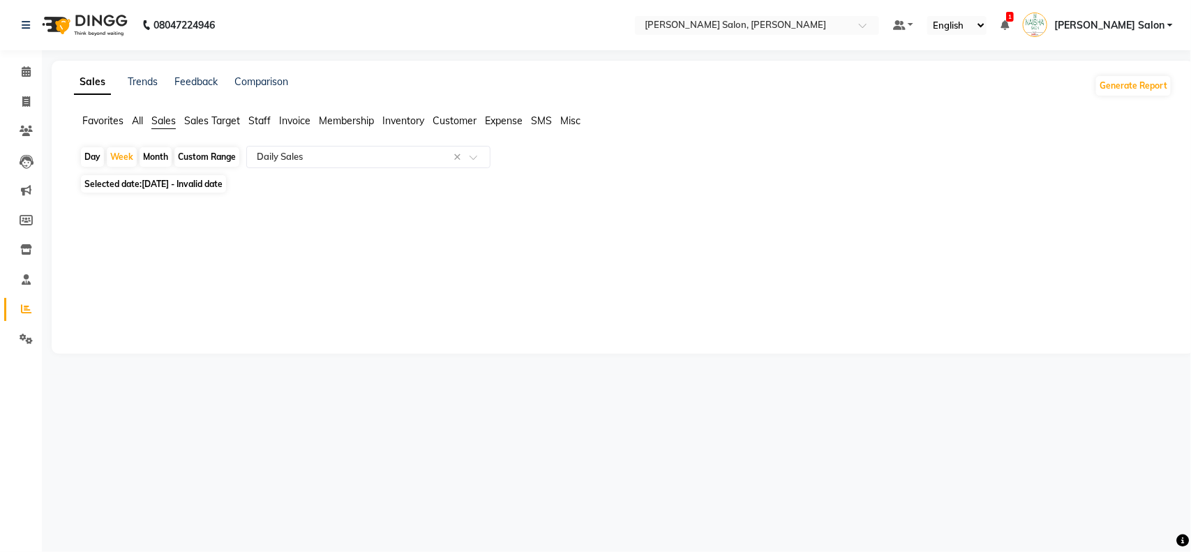
click at [256, 117] on span "Staff" at bounding box center [259, 120] width 22 height 13
click at [477, 164] on span at bounding box center [478, 161] width 17 height 14
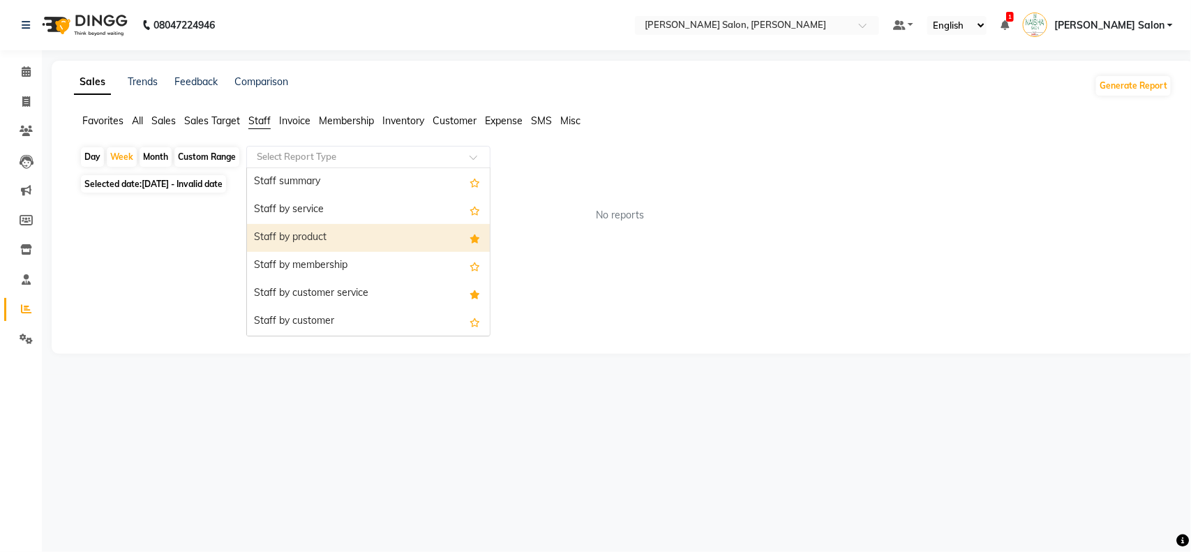
click at [327, 245] on div "Staff by product" at bounding box center [368, 238] width 243 height 28
click at [476, 162] on span at bounding box center [478, 161] width 17 height 14
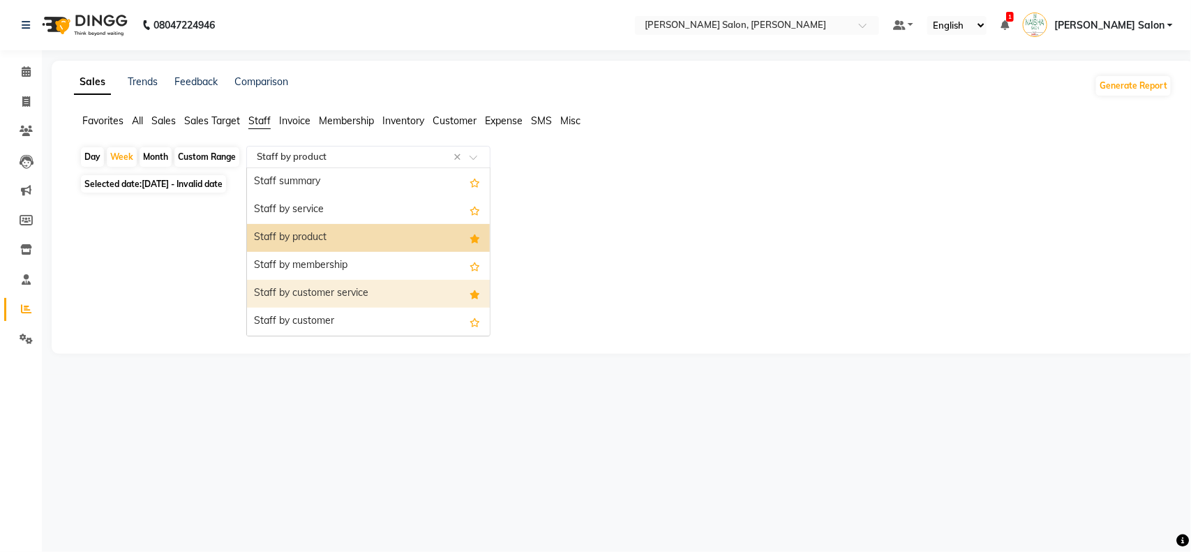
click at [361, 295] on div "Staff by customer service" at bounding box center [368, 294] width 243 height 28
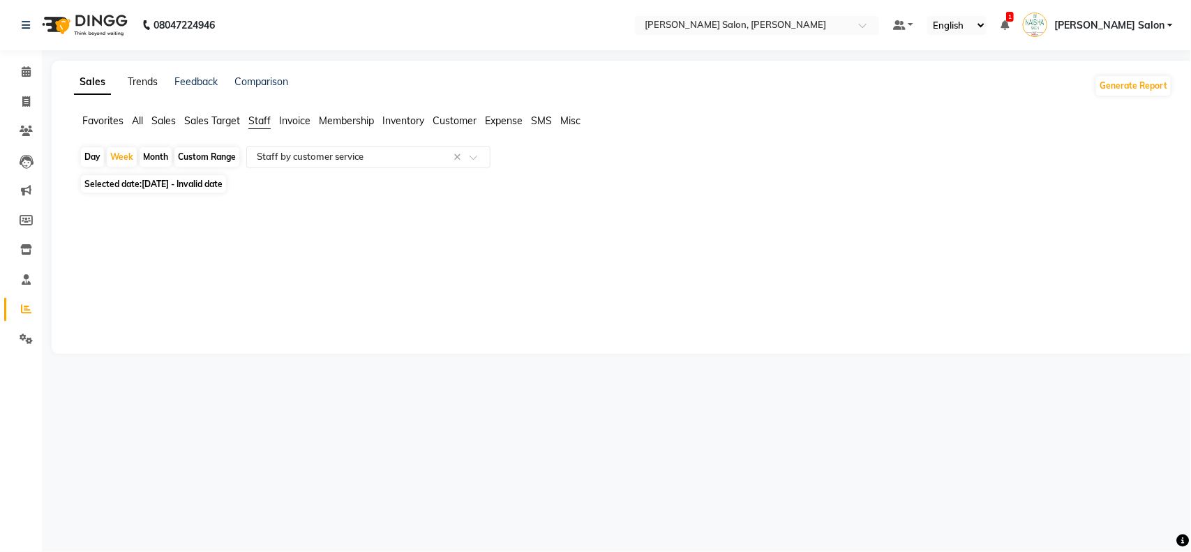
click at [142, 81] on link "Trends" at bounding box center [143, 81] width 30 height 13
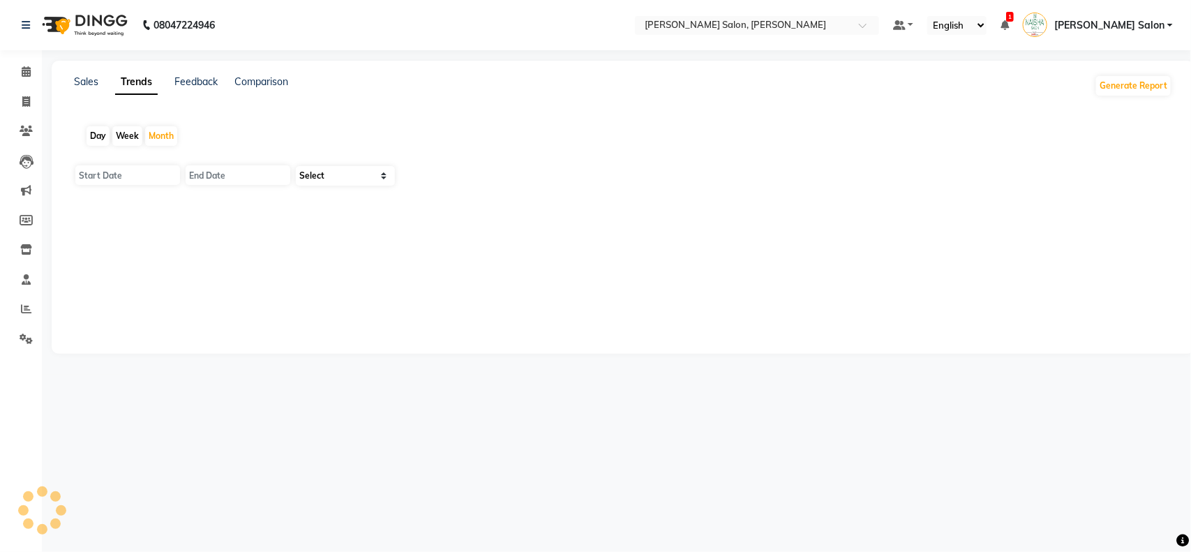
type input "[DATE]"
select select "by_client"
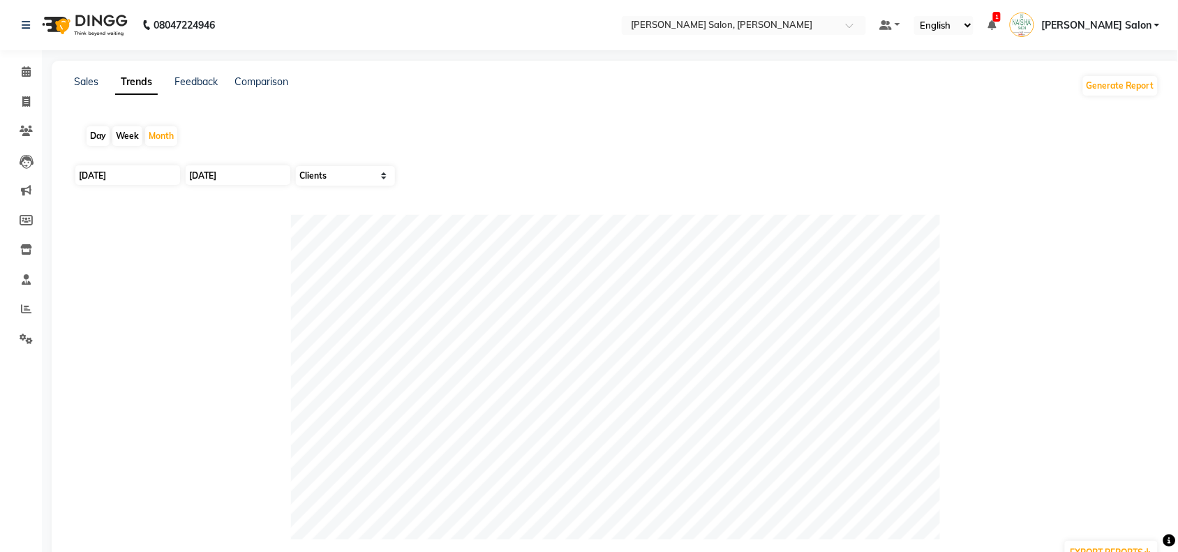
click at [119, 135] on div "Week" at bounding box center [127, 136] width 30 height 20
type input "[DATE]"
type input "02-09-2025"
click at [196, 88] on div "Feedback" at bounding box center [195, 86] width 43 height 22
click at [272, 75] on link "Comparison" at bounding box center [261, 81] width 54 height 13
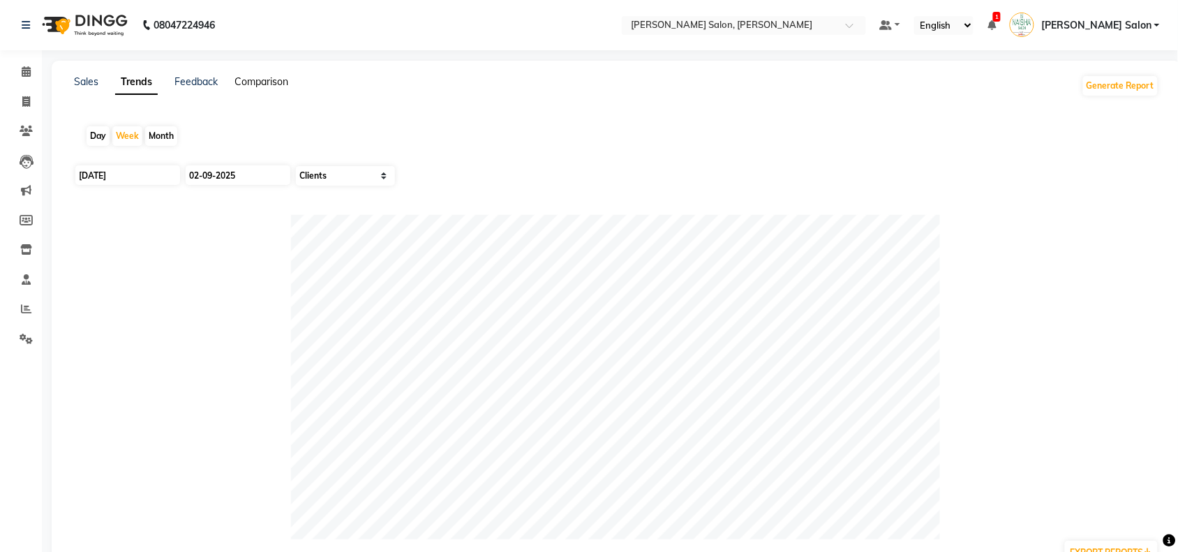
select select "single_date"
select select "single_date_dash"
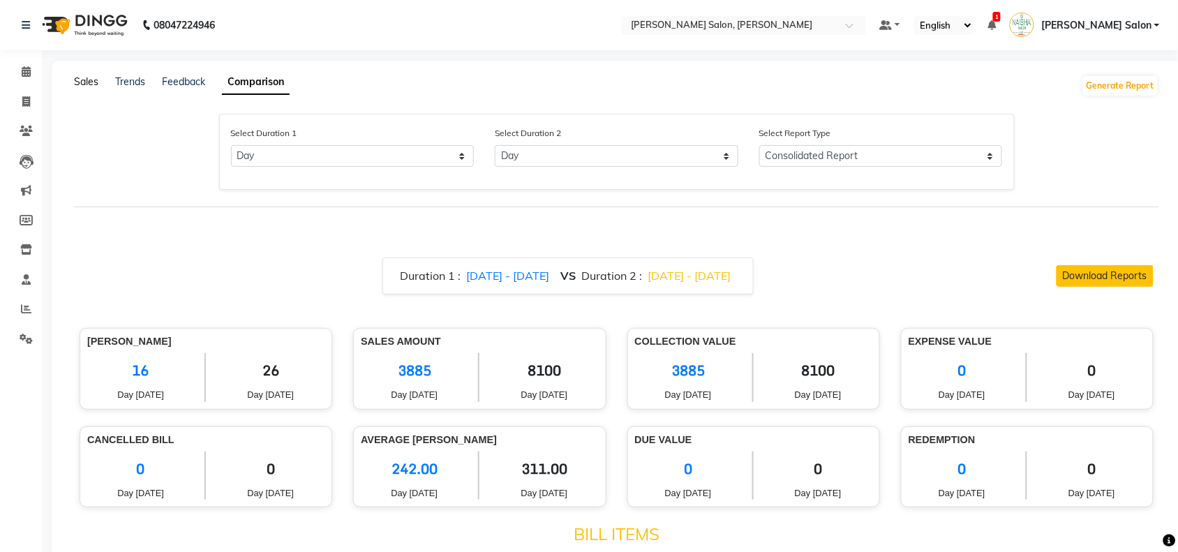
click at [81, 79] on link "Sales" at bounding box center [86, 81] width 24 height 13
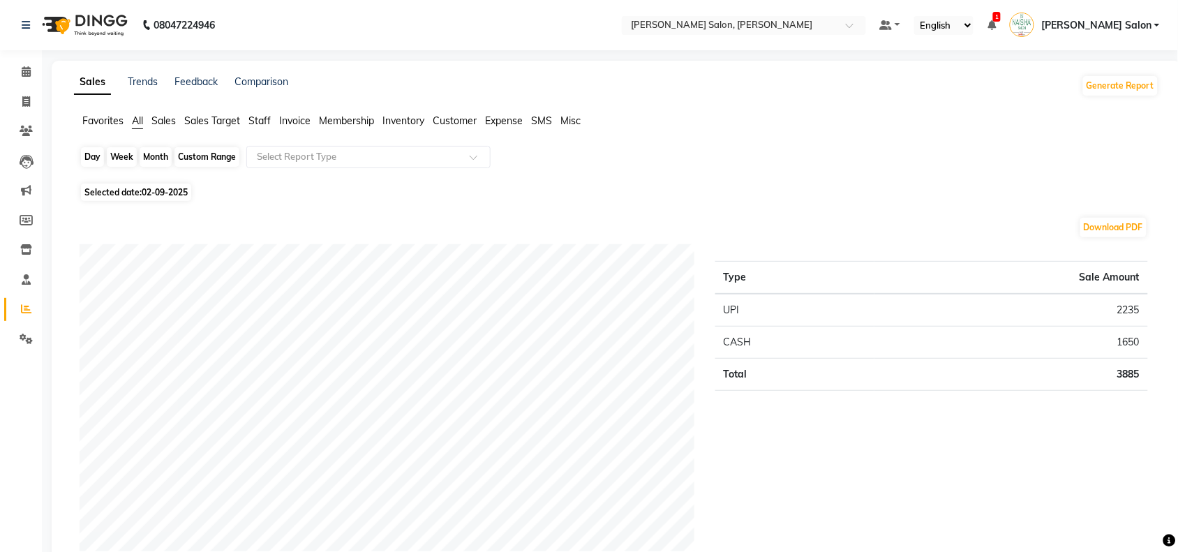
click at [89, 158] on div "Day" at bounding box center [92, 157] width 23 height 20
select select "9"
select select "2025"
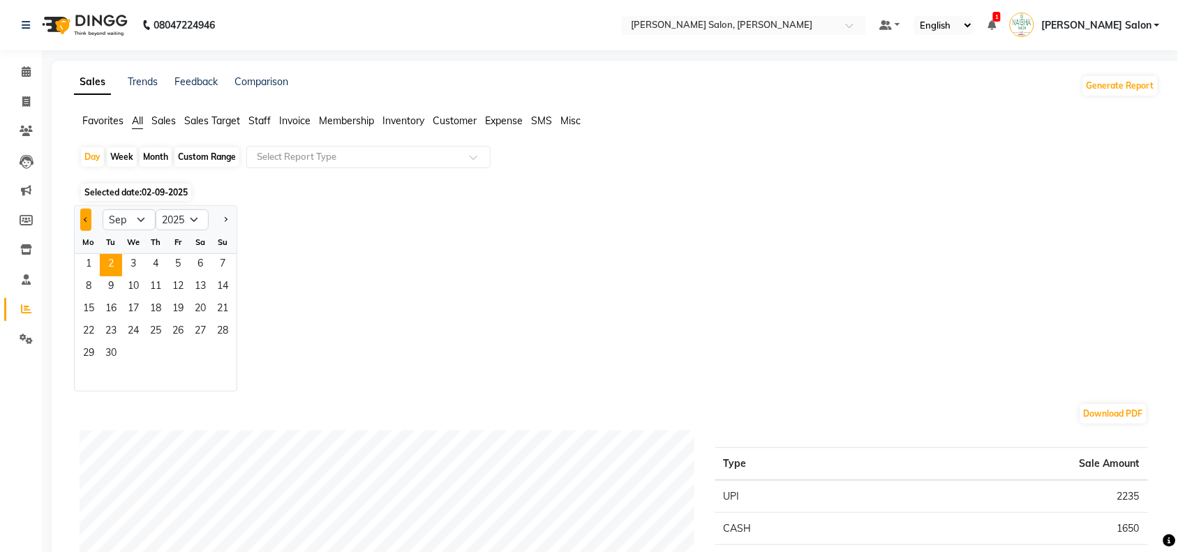
click at [87, 223] on button "Previous month" at bounding box center [85, 220] width 11 height 22
select select "8"
click at [87, 350] on span "25" at bounding box center [88, 354] width 22 height 22
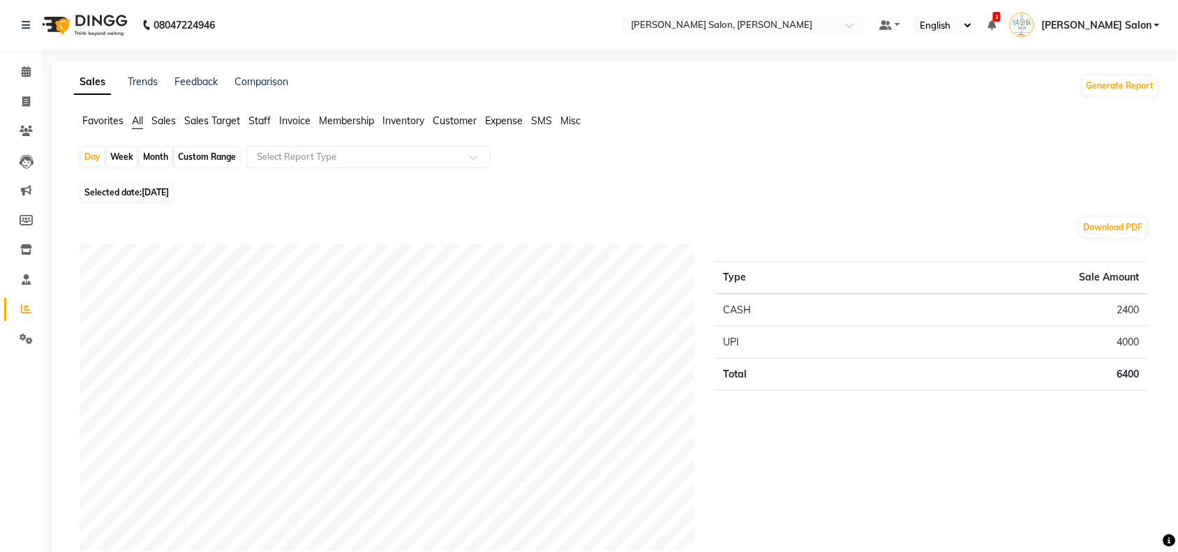
click at [115, 156] on div "Week" at bounding box center [122, 157] width 30 height 20
select select "8"
select select "2025"
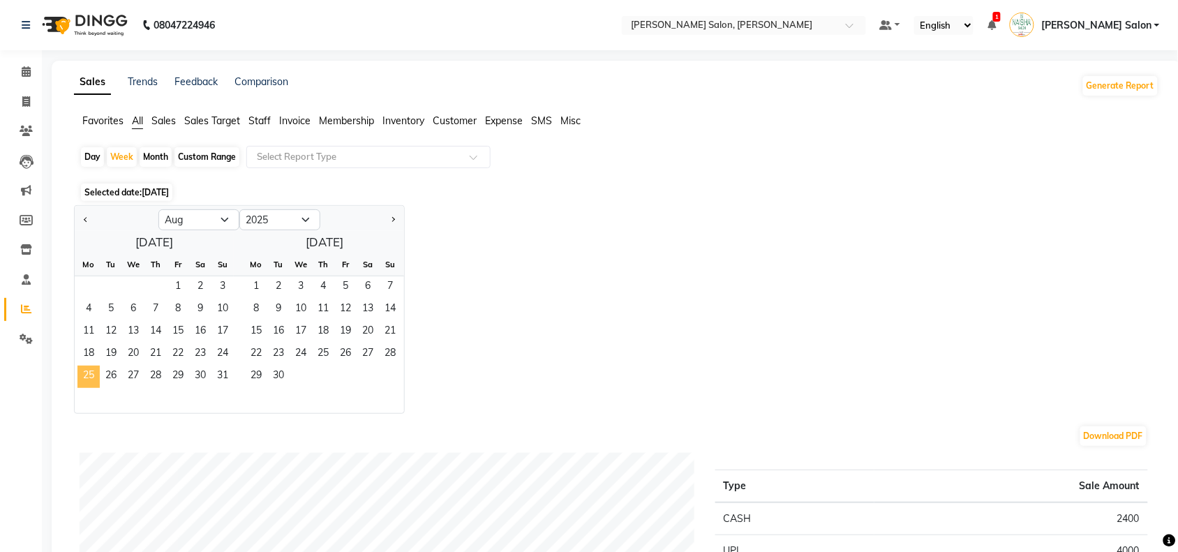
click at [91, 375] on span "25" at bounding box center [88, 377] width 22 height 22
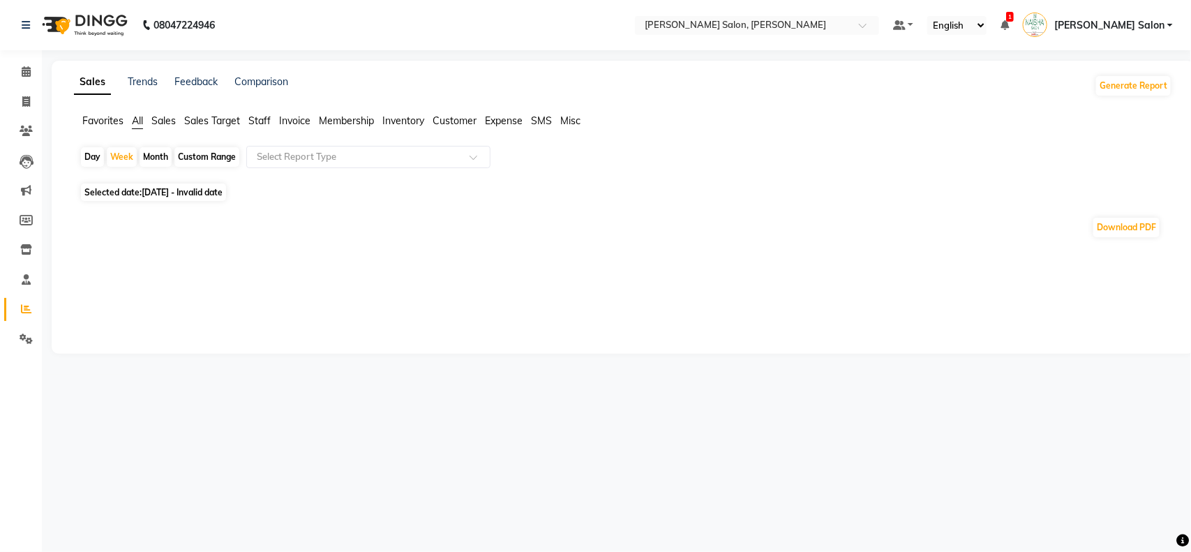
click at [197, 154] on div "Custom Range" at bounding box center [206, 157] width 65 height 20
select select "8"
select select "2025"
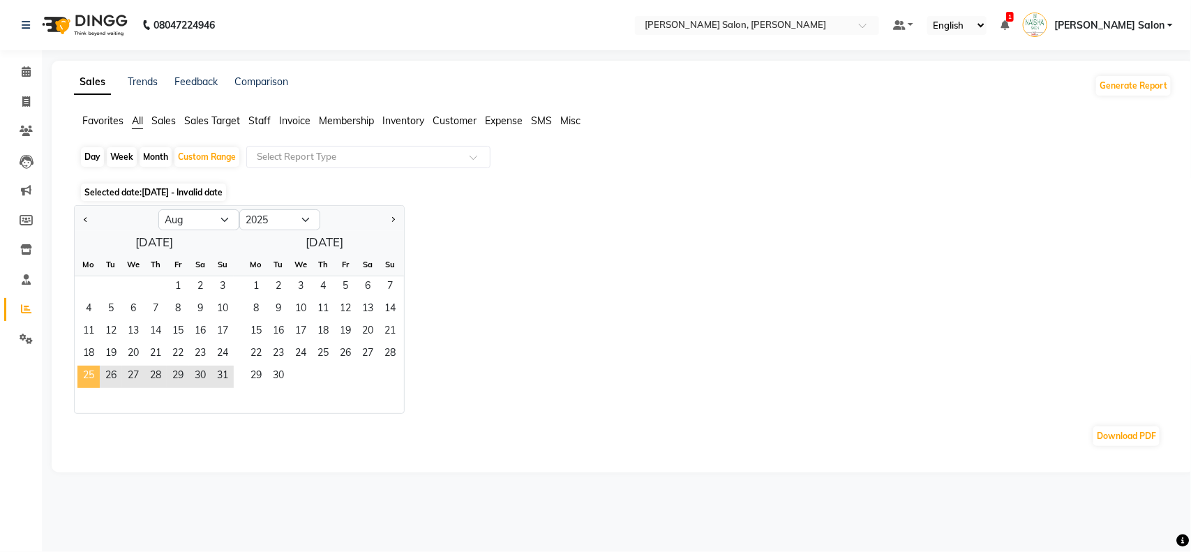
click at [81, 372] on span "25" at bounding box center [88, 377] width 22 height 22
click at [127, 156] on div "Week" at bounding box center [122, 157] width 30 height 20
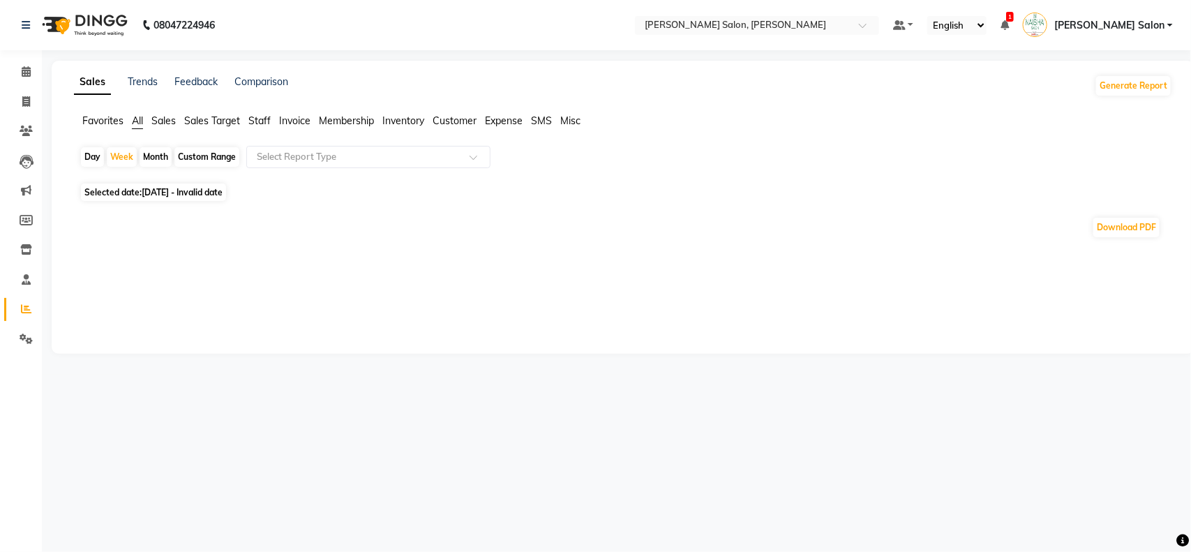
click at [223, 194] on span "[DATE] - Invalid date" at bounding box center [182, 192] width 81 height 10
select select "8"
select select "2025"
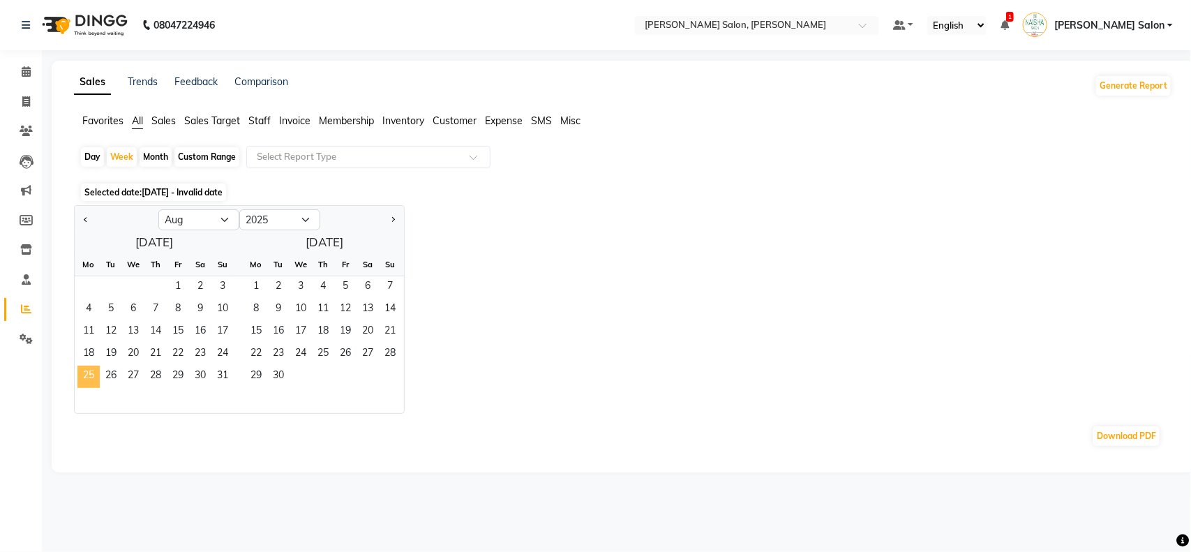
click at [91, 377] on span "25" at bounding box center [88, 377] width 22 height 22
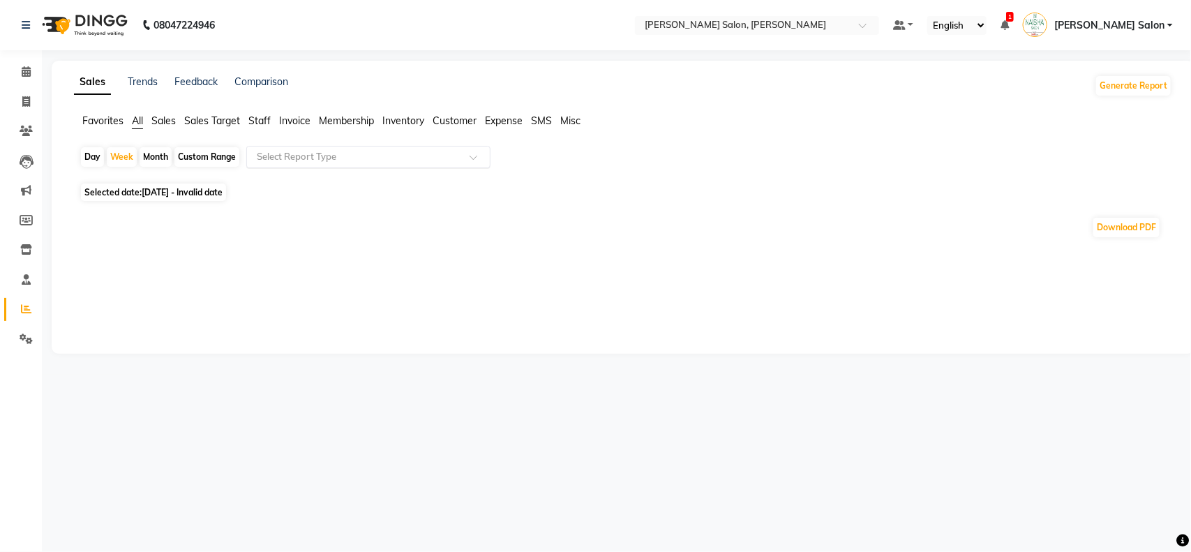
click at [474, 156] on span at bounding box center [478, 161] width 17 height 14
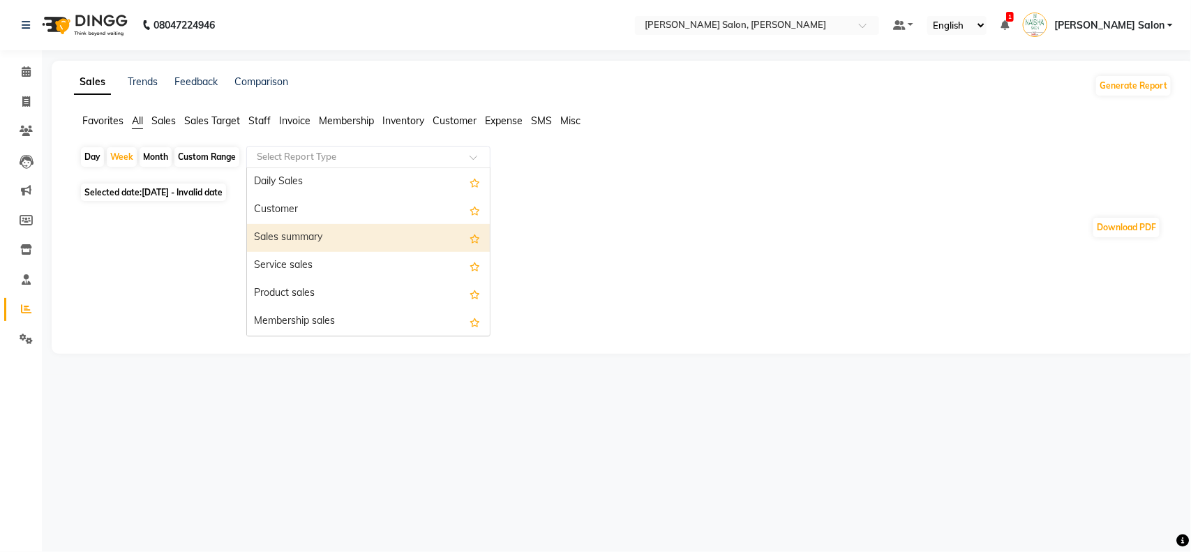
click at [309, 234] on div "Sales summary" at bounding box center [368, 238] width 243 height 28
click at [479, 152] on div at bounding box center [368, 157] width 243 height 14
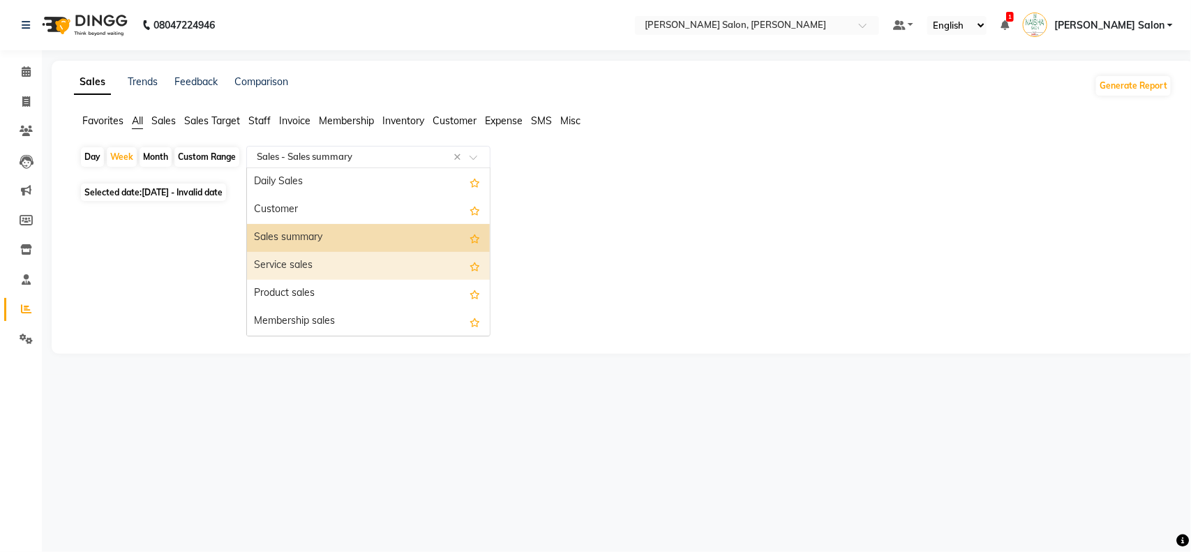
click at [364, 260] on div "Service sales" at bounding box center [368, 266] width 243 height 28
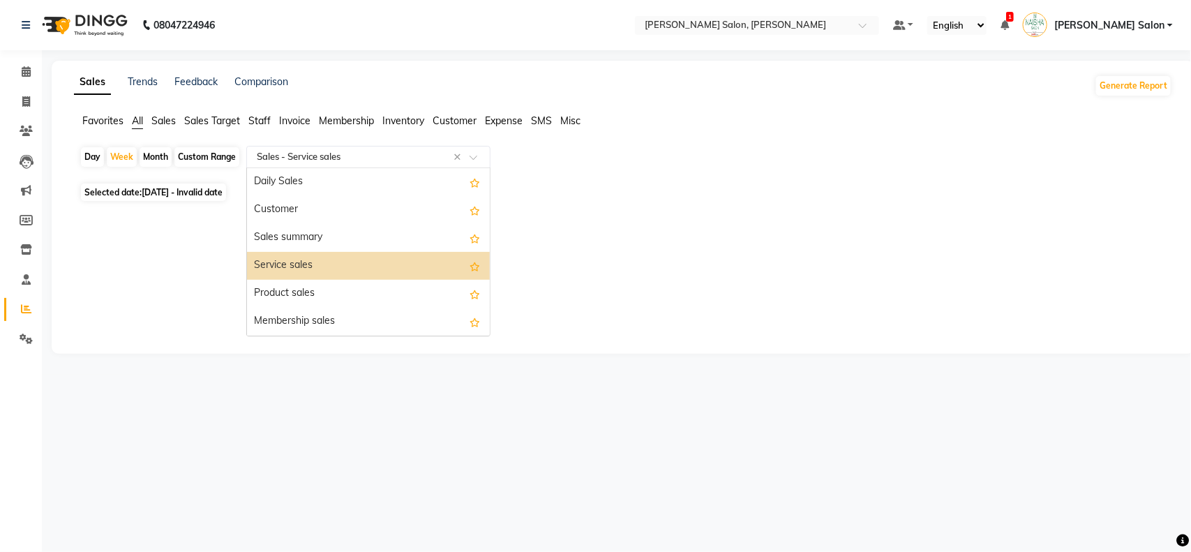
click at [472, 164] on span at bounding box center [478, 161] width 17 height 14
click at [326, 321] on div "Membership sales" at bounding box center [368, 322] width 243 height 28
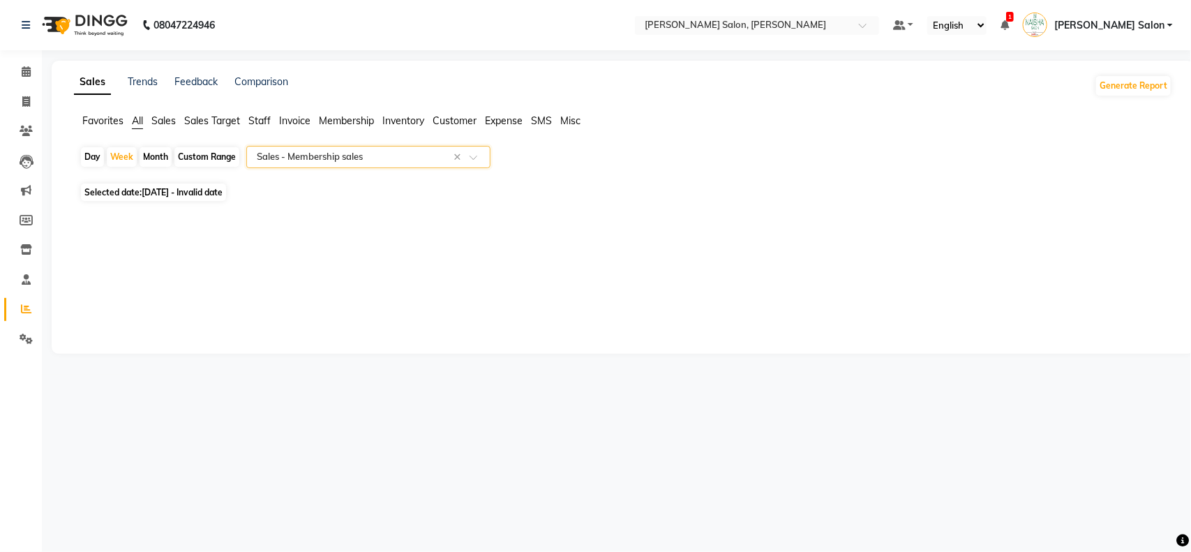
click at [475, 151] on div at bounding box center [368, 157] width 243 height 14
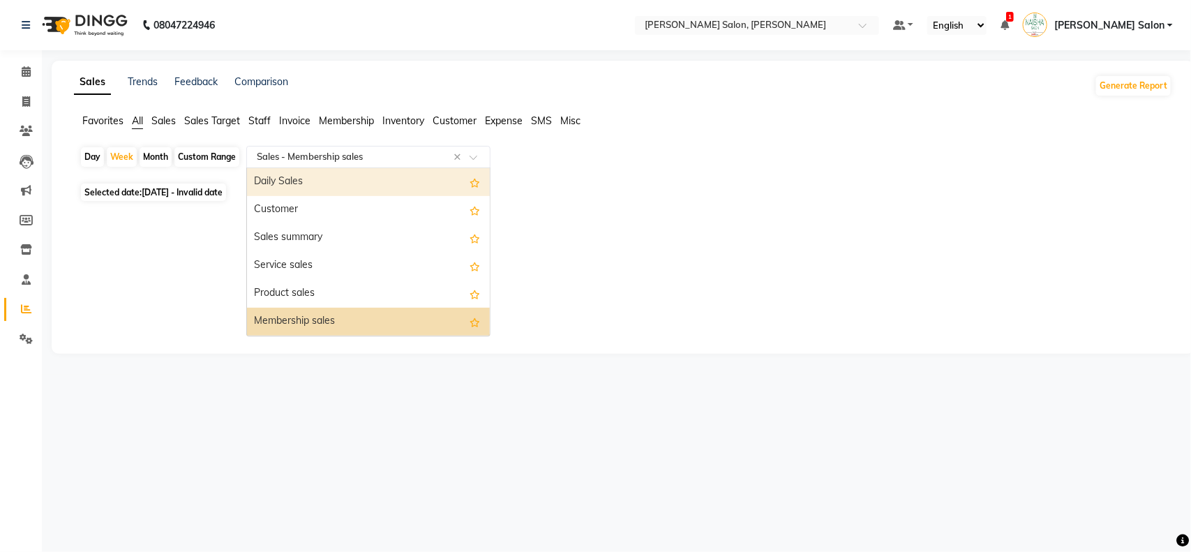
click at [308, 186] on div "Daily Sales" at bounding box center [368, 182] width 243 height 28
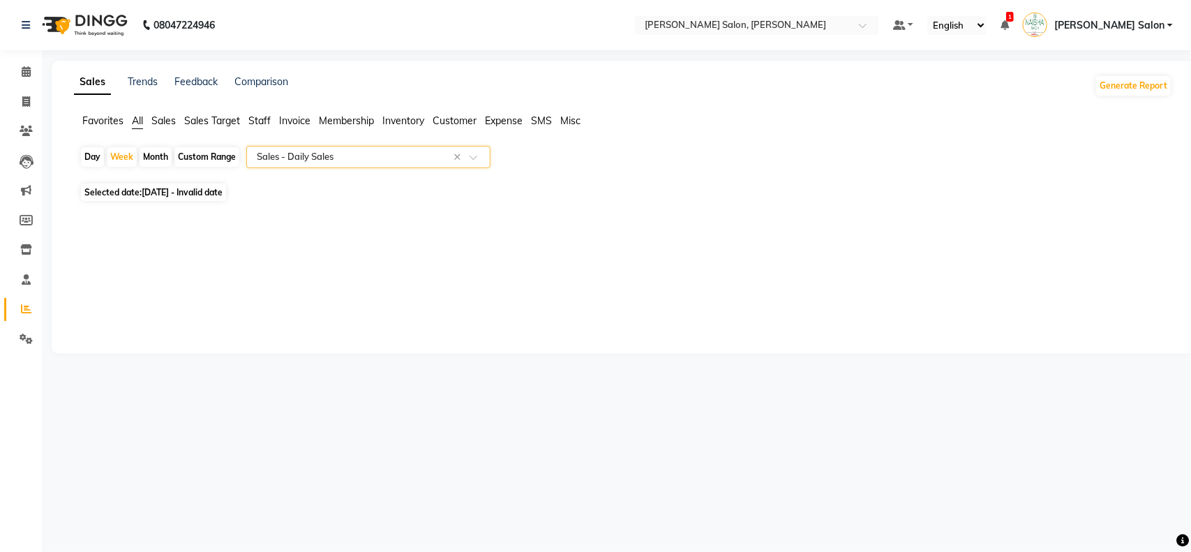
click at [151, 154] on div "Month" at bounding box center [156, 157] width 32 height 20
select select "8"
select select "2025"
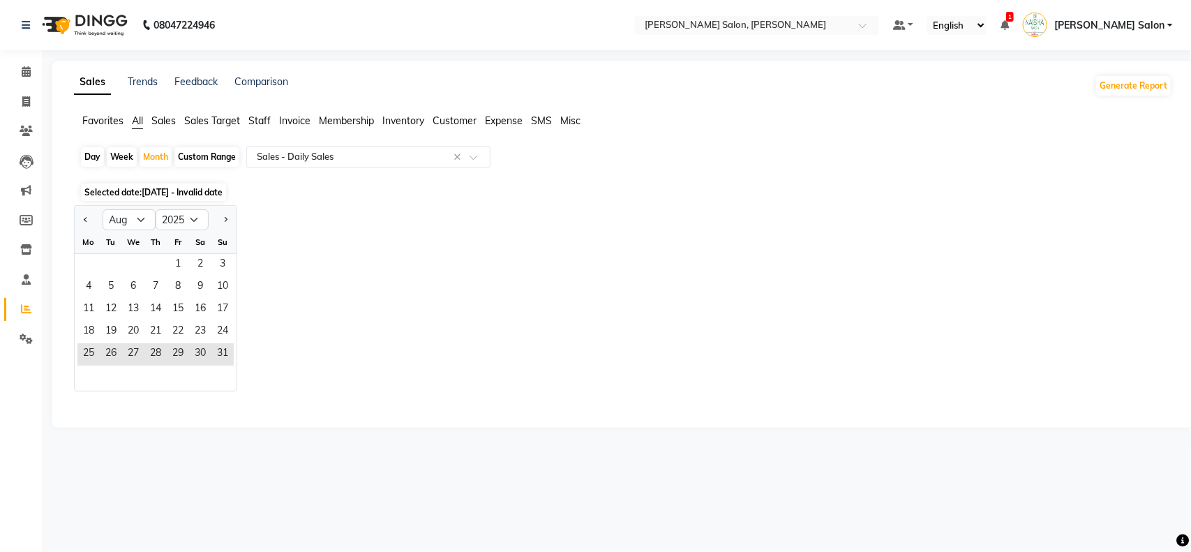
click at [122, 156] on div "Week" at bounding box center [122, 157] width 30 height 20
select select "8"
select select "2025"
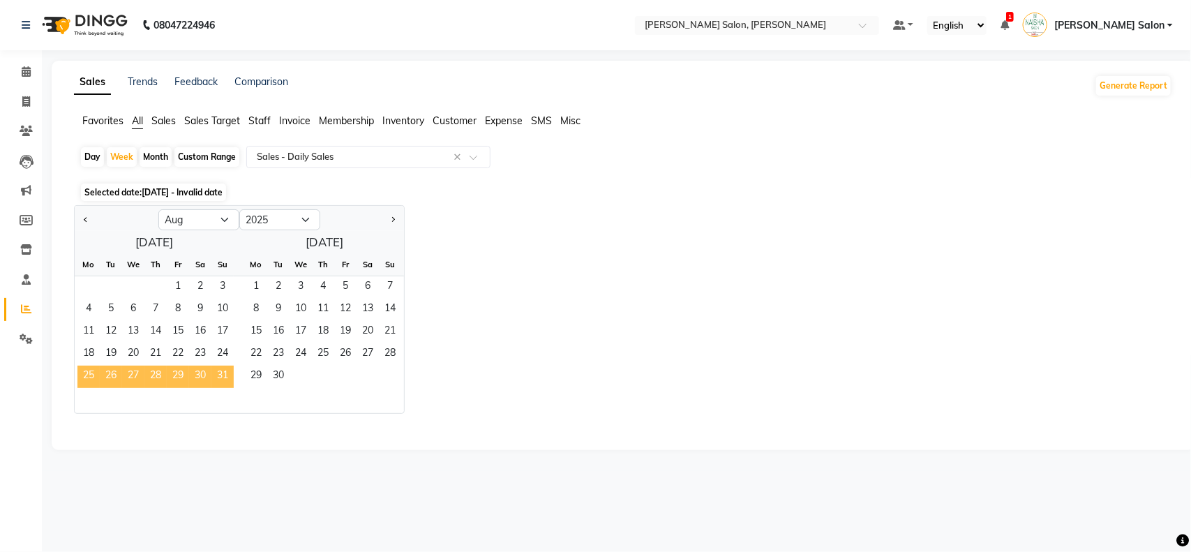
click at [92, 374] on span "25" at bounding box center [88, 377] width 22 height 22
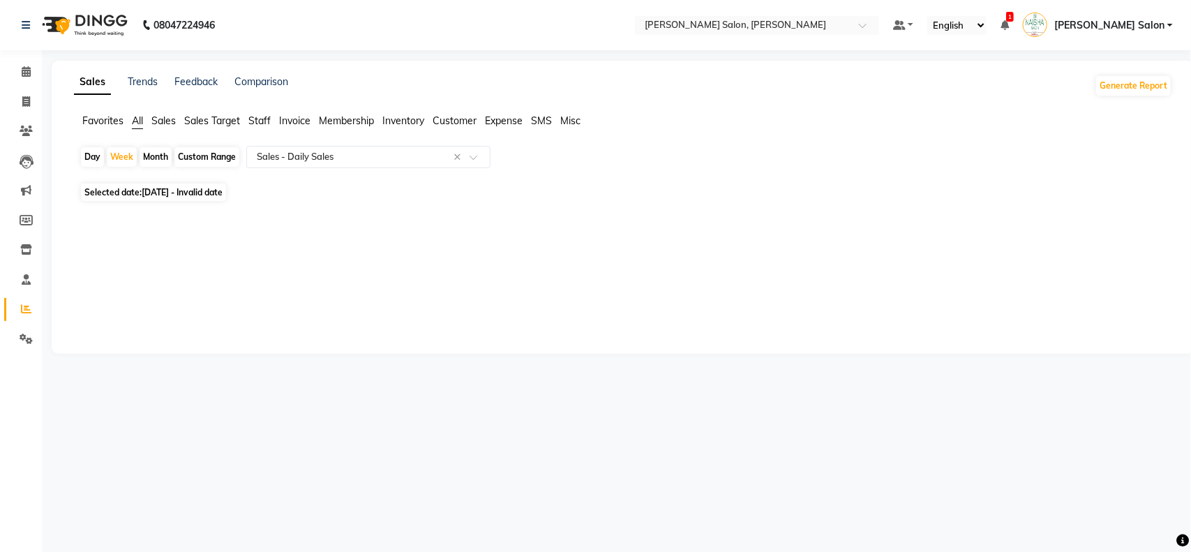
click at [259, 117] on span "Staff" at bounding box center [259, 120] width 22 height 13
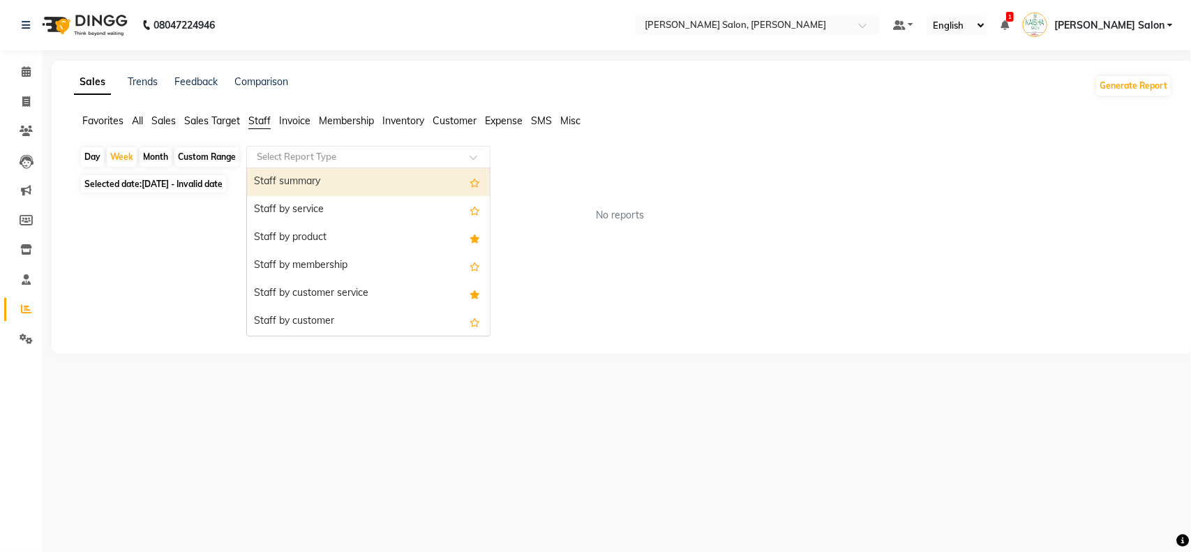
click at [471, 155] on span at bounding box center [478, 161] width 17 height 14
click at [147, 158] on div "Month" at bounding box center [156, 157] width 32 height 20
select select "8"
select select "2025"
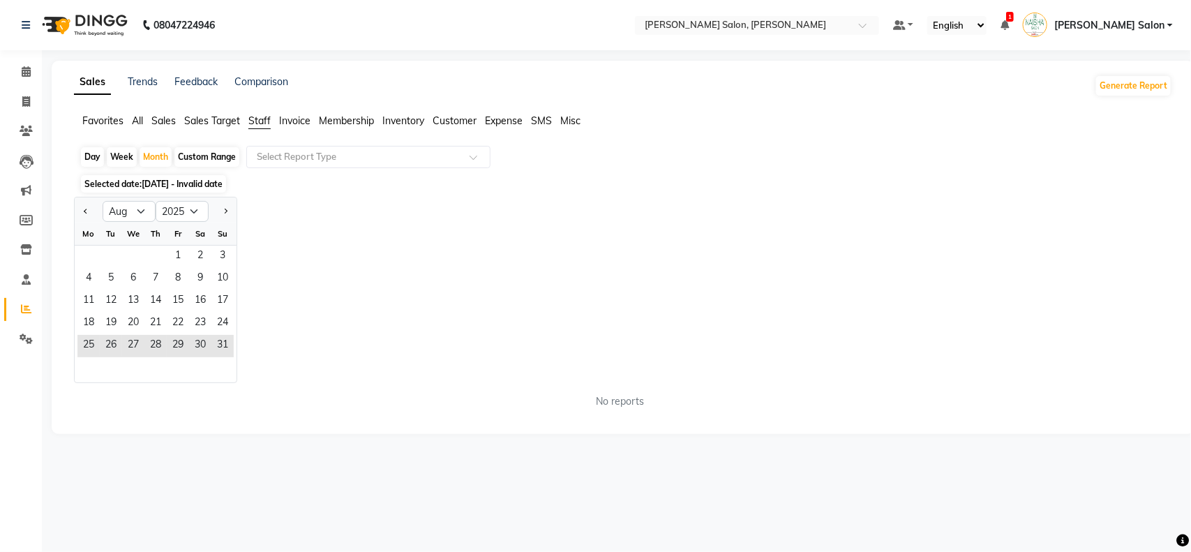
click at [119, 151] on div "Week" at bounding box center [122, 157] width 30 height 20
select select "8"
select select "2025"
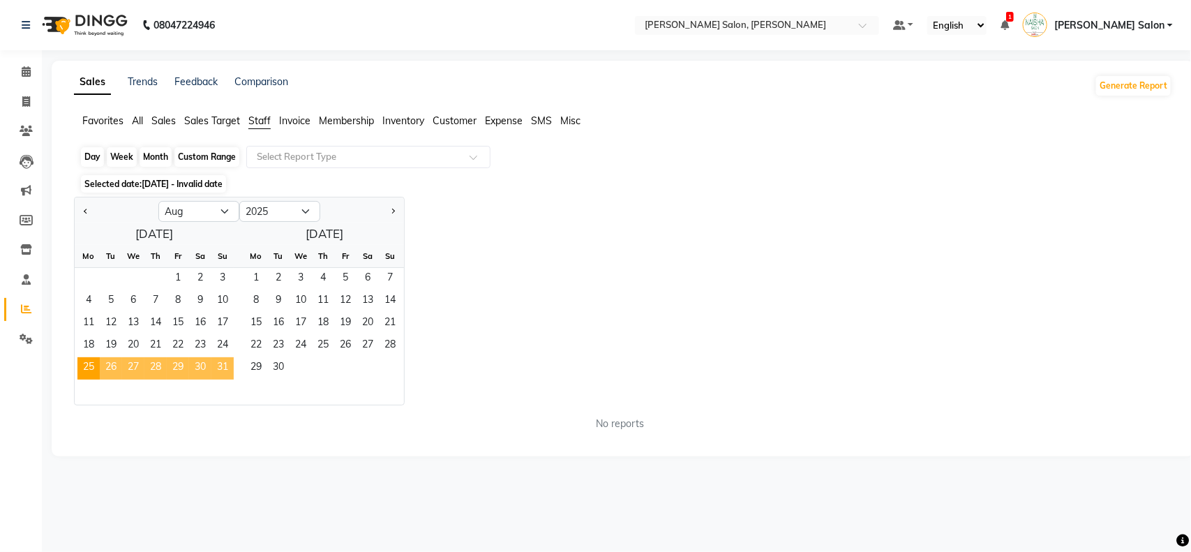
click at [119, 162] on div "Week" at bounding box center [122, 157] width 30 height 20
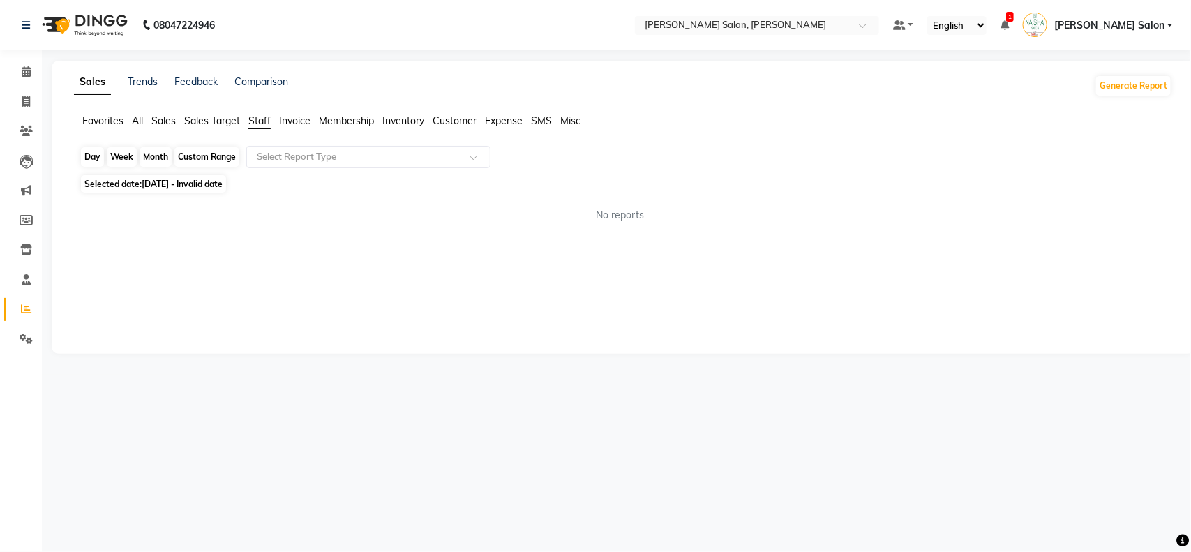
click at [119, 162] on div "Week" at bounding box center [122, 157] width 30 height 20
select select "8"
select select "2025"
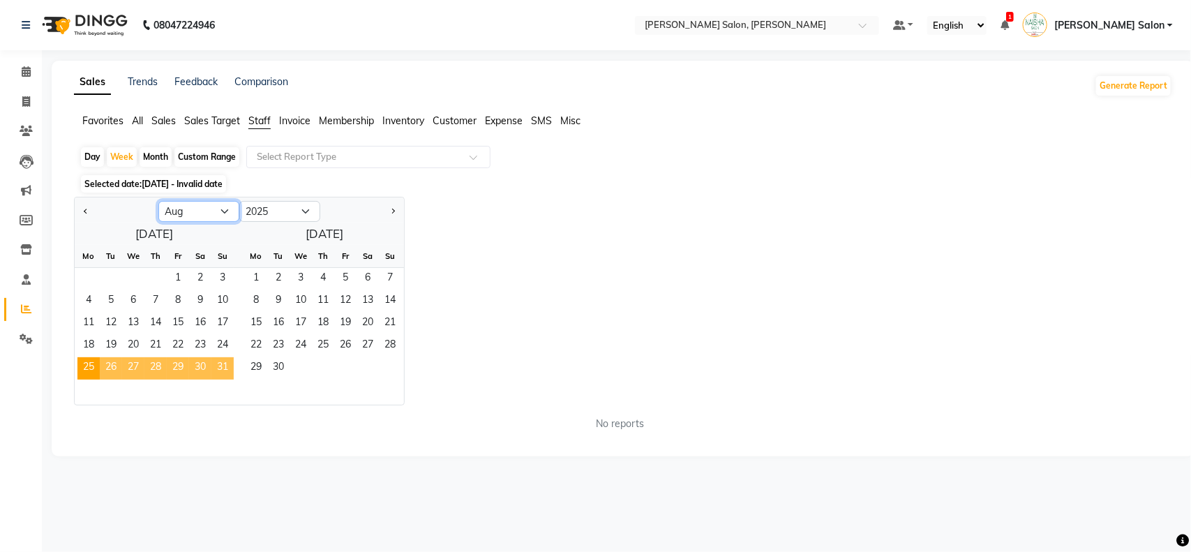
click at [221, 211] on select "Jan Feb Mar Apr May Jun [DATE] Aug Sep Oct Nov Dec" at bounding box center [198, 211] width 81 height 21
click at [158, 202] on select "Jan Feb Mar Apr May Jun [DATE] Aug Sep Oct Nov Dec" at bounding box center [198, 211] width 81 height 21
click at [215, 207] on select "Jan Feb Mar Apr May Jun [DATE] Aug Sep Oct Nov Dec" at bounding box center [198, 211] width 81 height 21
click at [158, 202] on select "Jan Feb Mar Apr May Jun [DATE] Aug Sep Oct Nov Dec" at bounding box center [198, 211] width 81 height 21
click at [117, 149] on div "Week" at bounding box center [122, 157] width 30 height 20
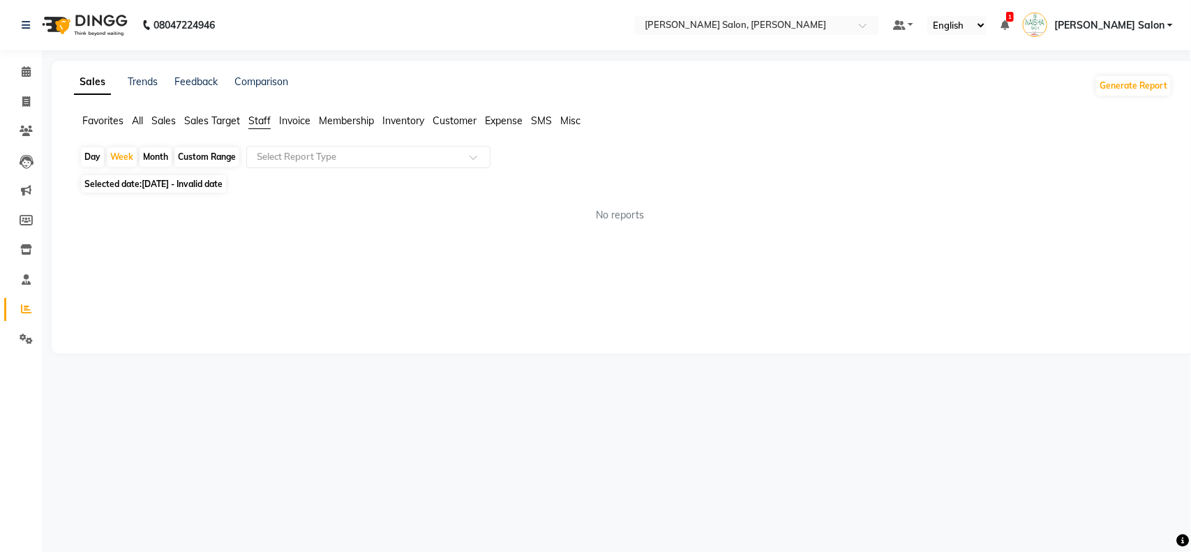
click at [207, 176] on span "Selected date: [DATE] - Invalid date" at bounding box center [153, 183] width 145 height 17
select select "8"
select select "2025"
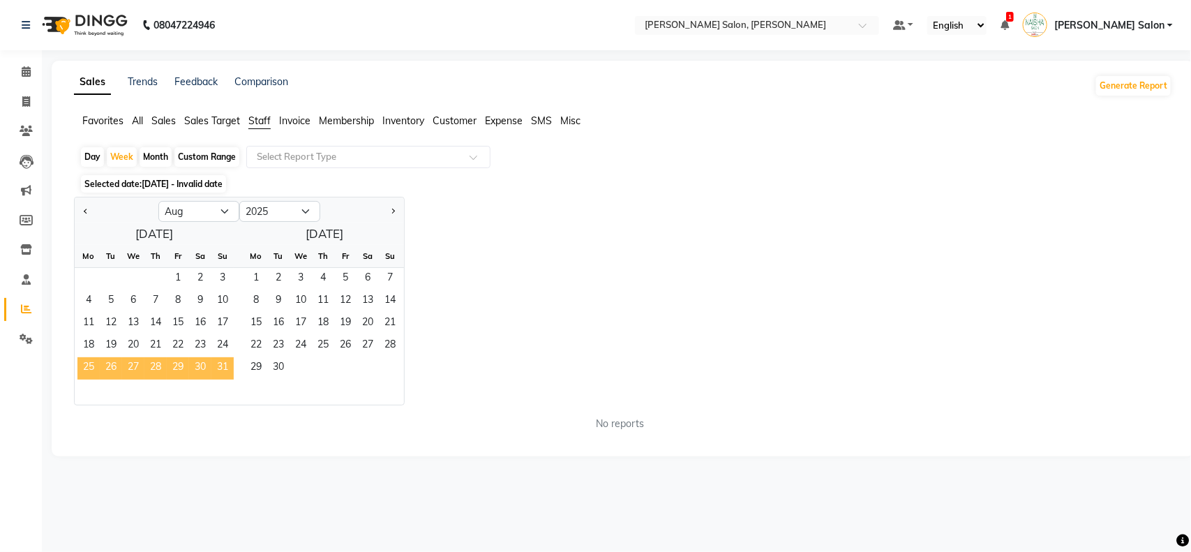
click at [87, 370] on span "25" at bounding box center [88, 368] width 22 height 22
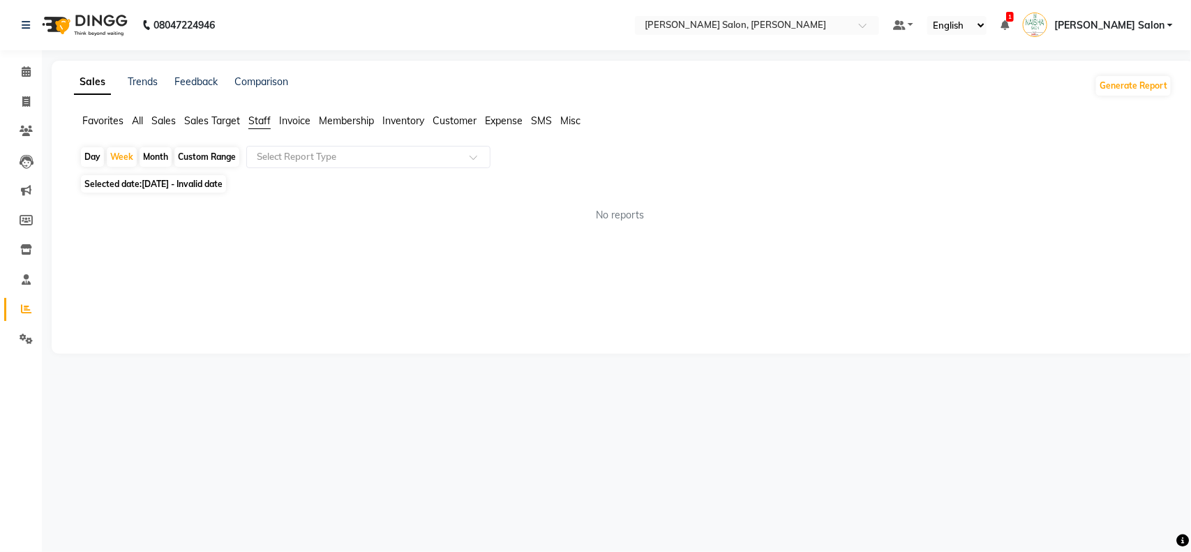
click at [142, 185] on span "Selected date: [DATE] - Invalid date" at bounding box center [153, 183] width 145 height 17
select select "8"
select select "2025"
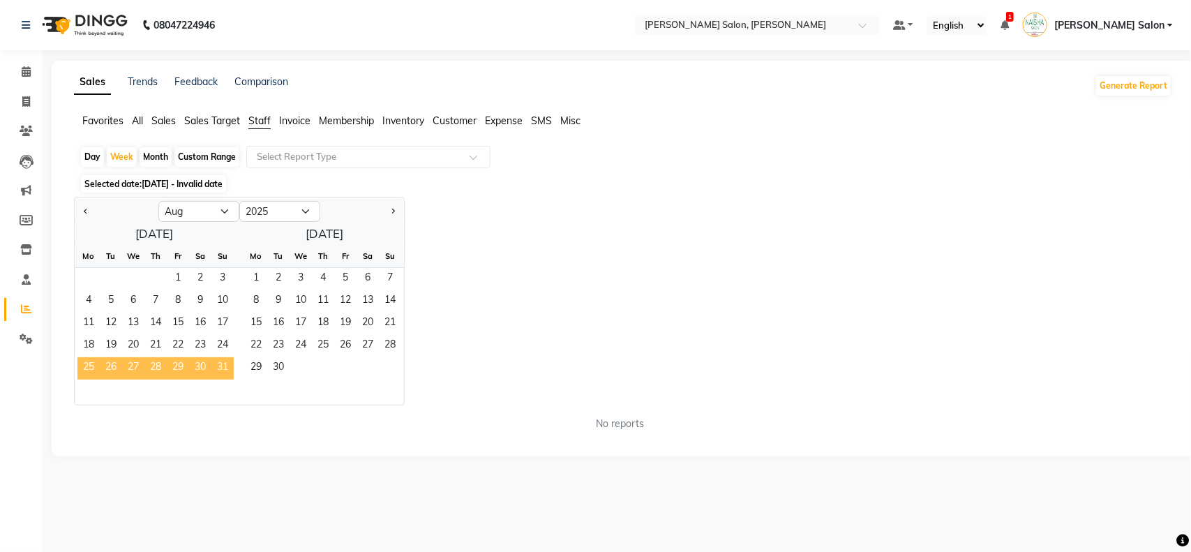
click at [84, 367] on span "25" at bounding box center [88, 368] width 22 height 22
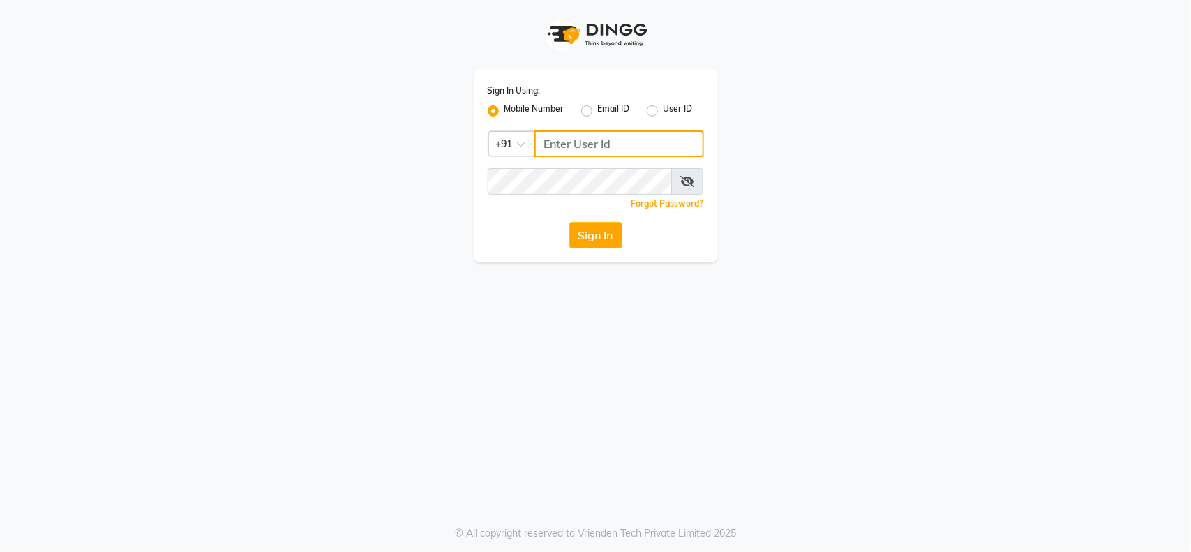
type input "9112073777"
click at [689, 177] on icon at bounding box center [687, 181] width 14 height 11
click at [611, 241] on button "Sign In" at bounding box center [595, 235] width 53 height 27
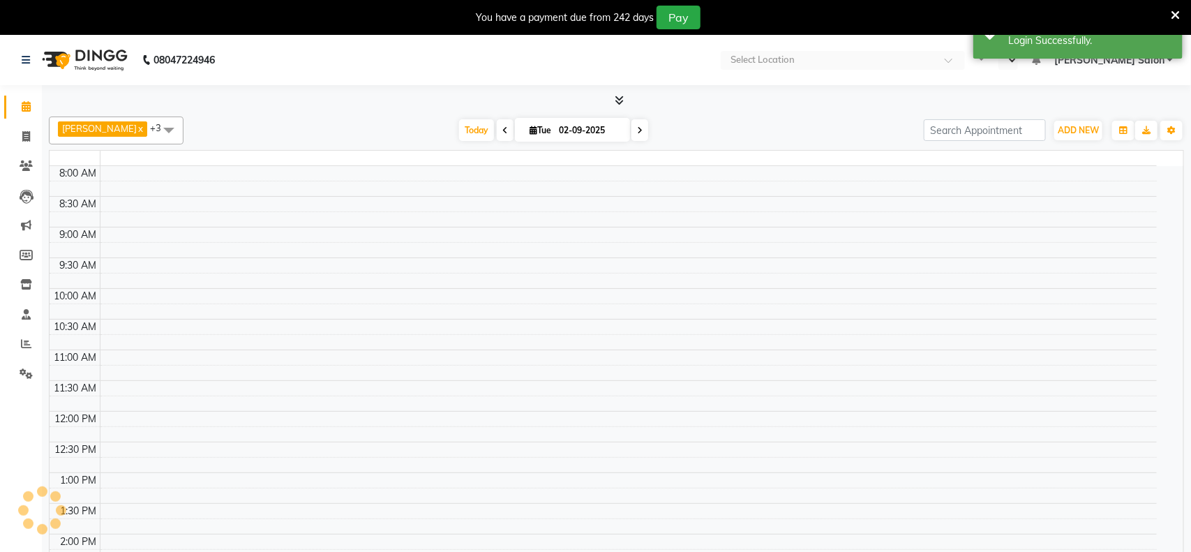
select select "en"
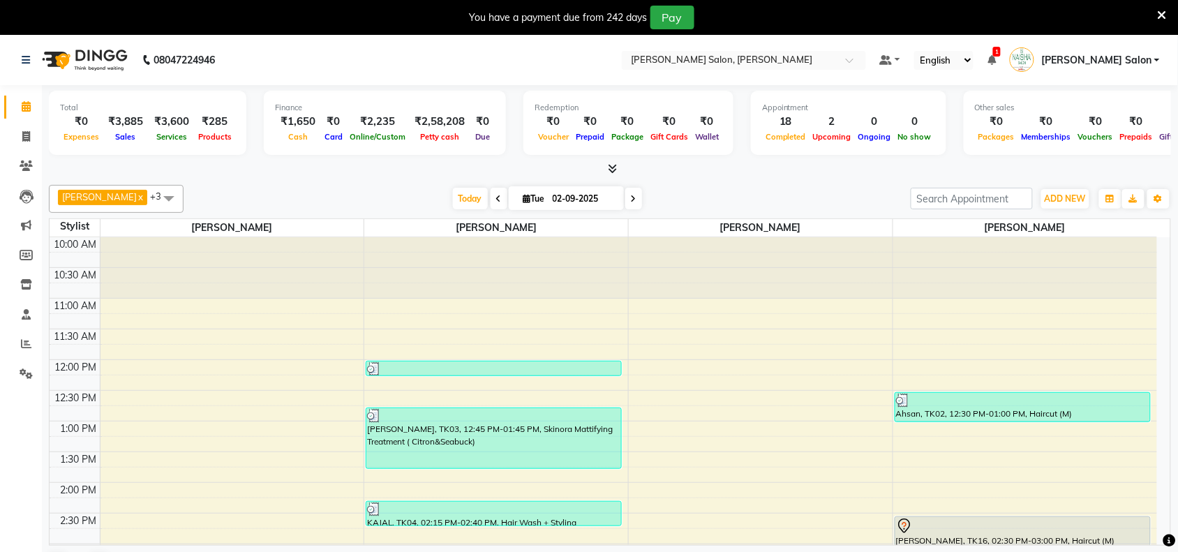
click at [1167, 9] on icon at bounding box center [1162, 15] width 9 height 13
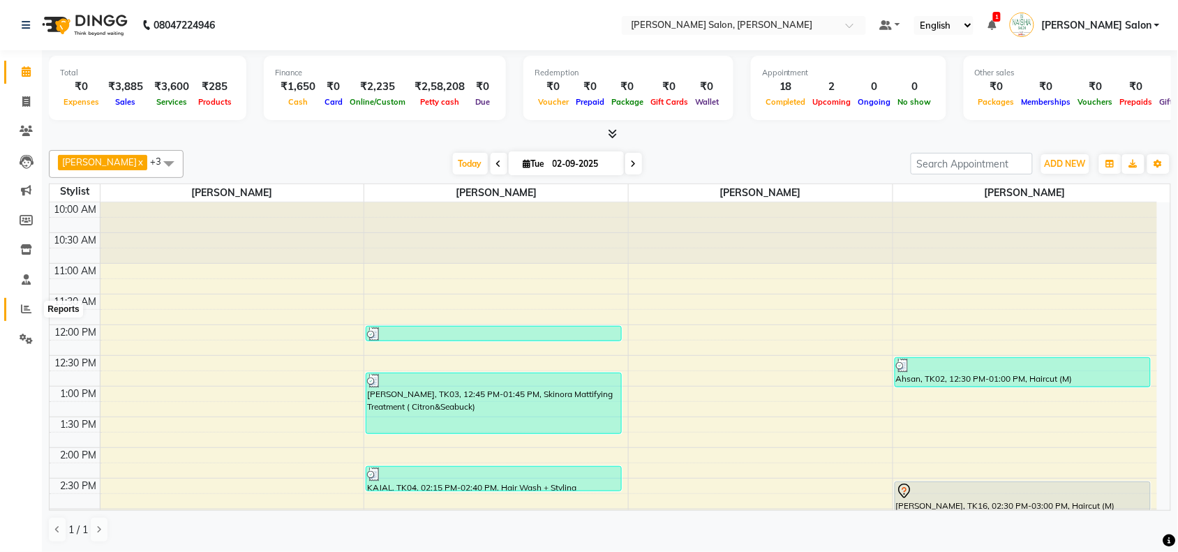
click at [22, 312] on icon at bounding box center [26, 309] width 10 height 10
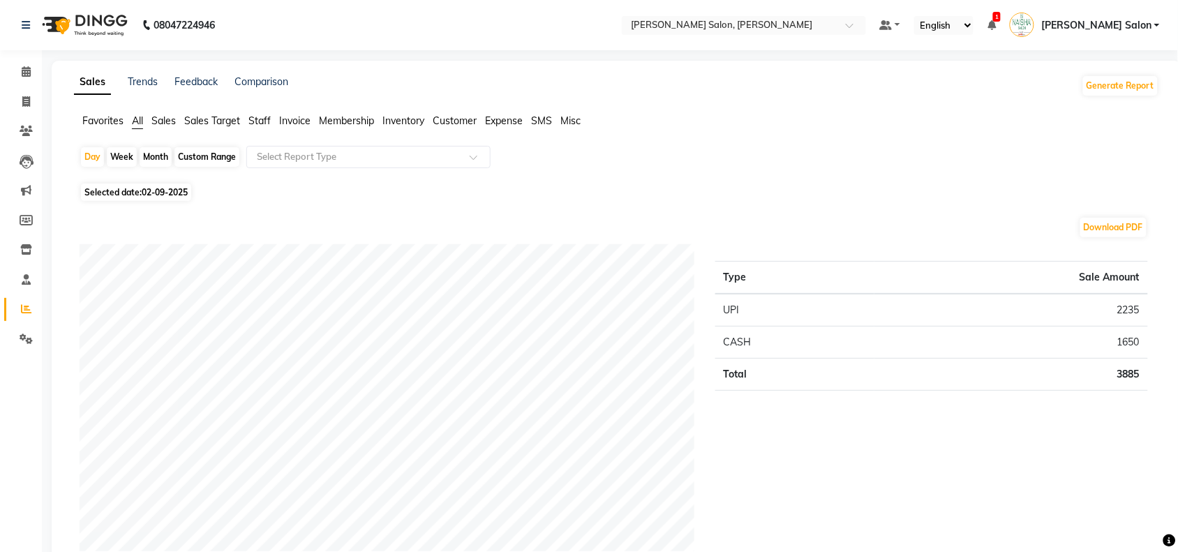
click at [115, 154] on div "Week" at bounding box center [122, 157] width 30 height 20
select select "9"
select select "2025"
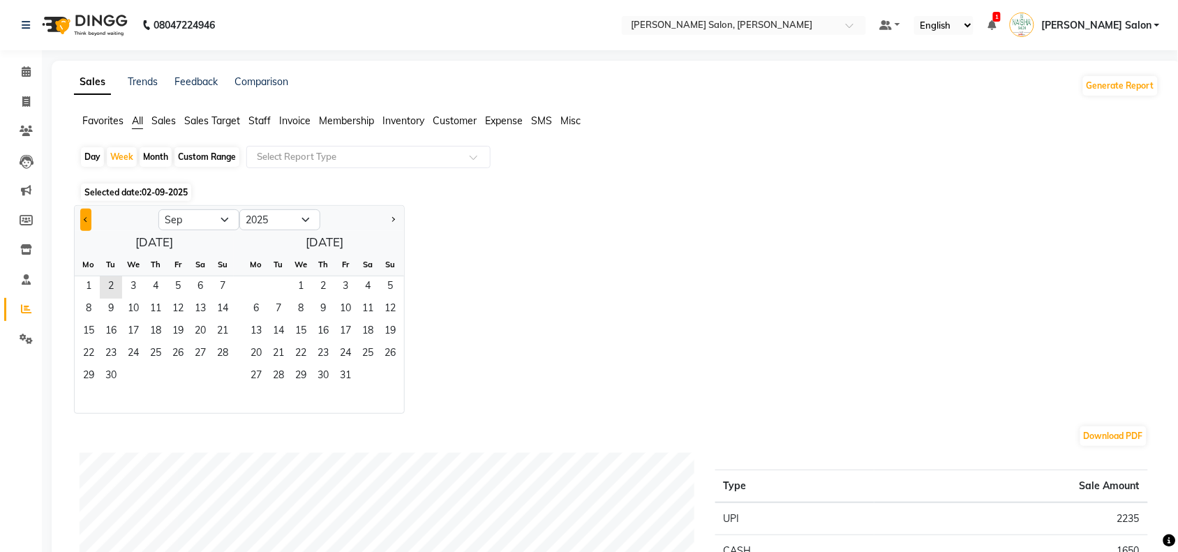
click at [84, 218] on span "Previous month" at bounding box center [86, 218] width 5 height 5
select select "8"
click at [84, 377] on span "25" at bounding box center [88, 377] width 22 height 22
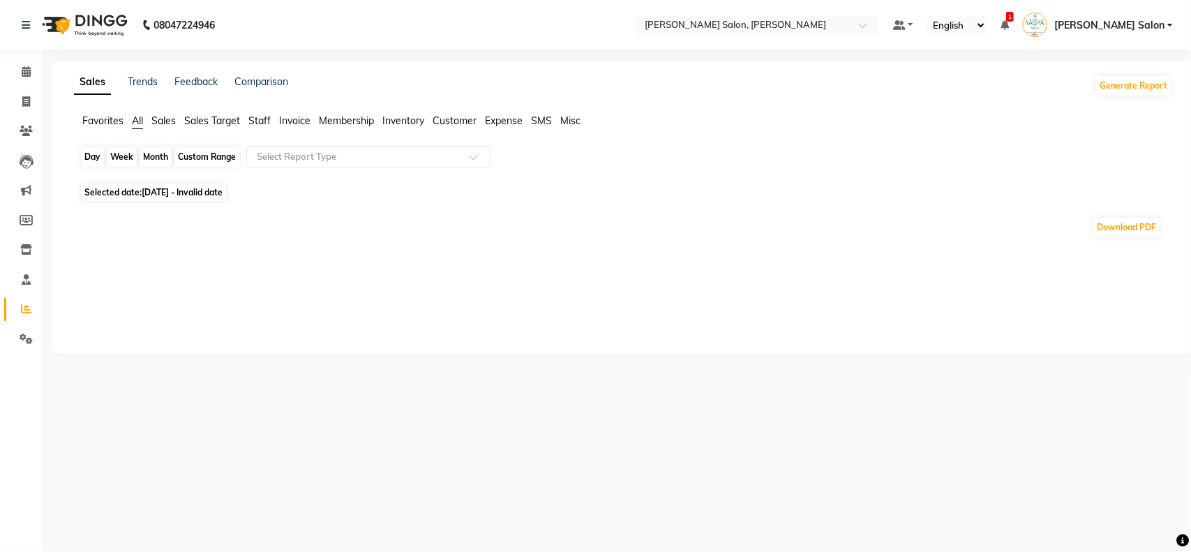
click at [119, 156] on div "Week" at bounding box center [122, 157] width 30 height 20
select select "8"
select select "2025"
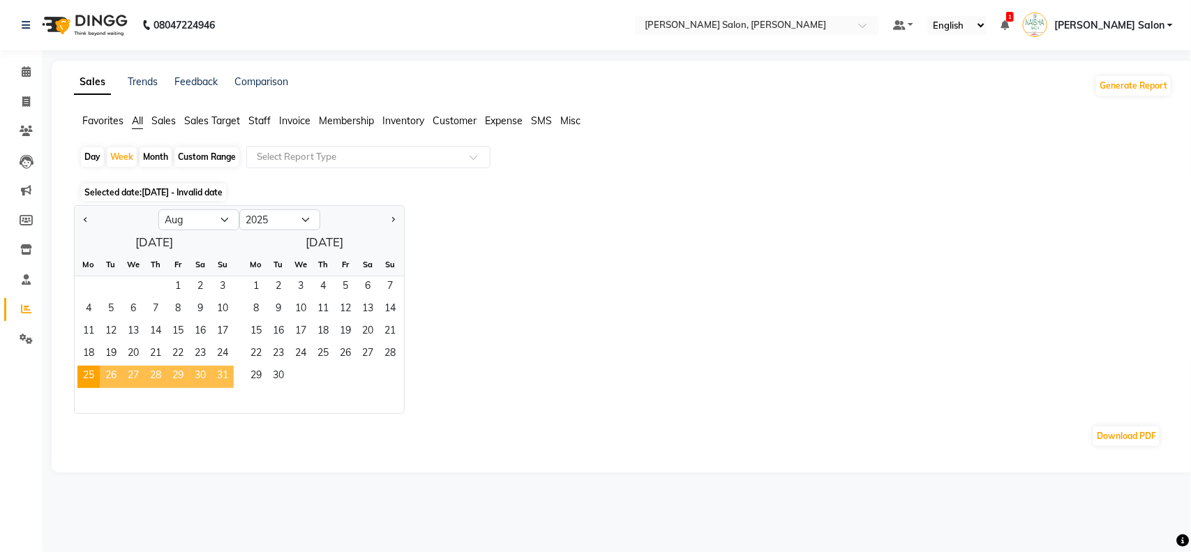
click at [835, 305] on div "Jan Feb Mar Apr May Jun Jul Aug Sep Oct Nov Dec 2015 2016 2017 2018 2019 2020 2…" at bounding box center [623, 309] width 1098 height 209
click at [468, 201] on div "Day Week Month Custom Range Select Report Type Selected date: 25-08-2025 - Inva…" at bounding box center [623, 302] width 1098 height 313
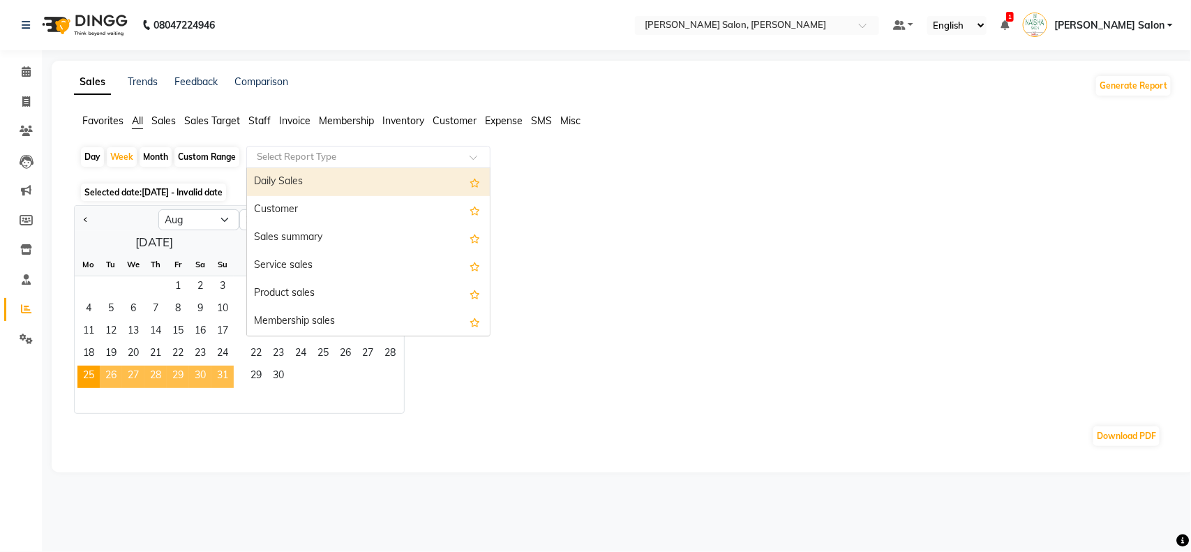
click at [431, 154] on input "text" at bounding box center [354, 157] width 201 height 14
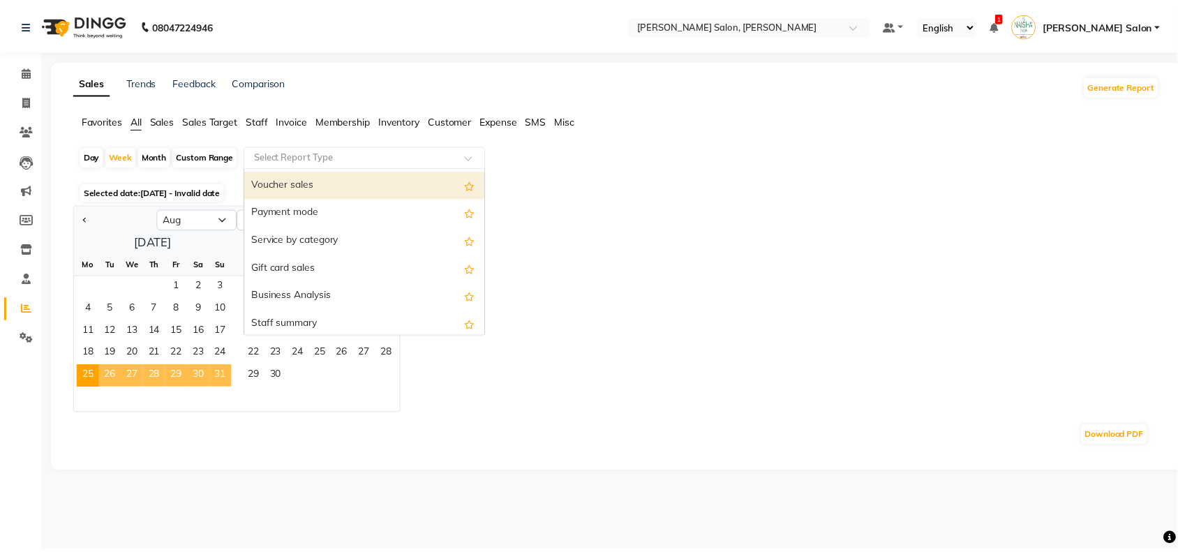
scroll to position [262, 0]
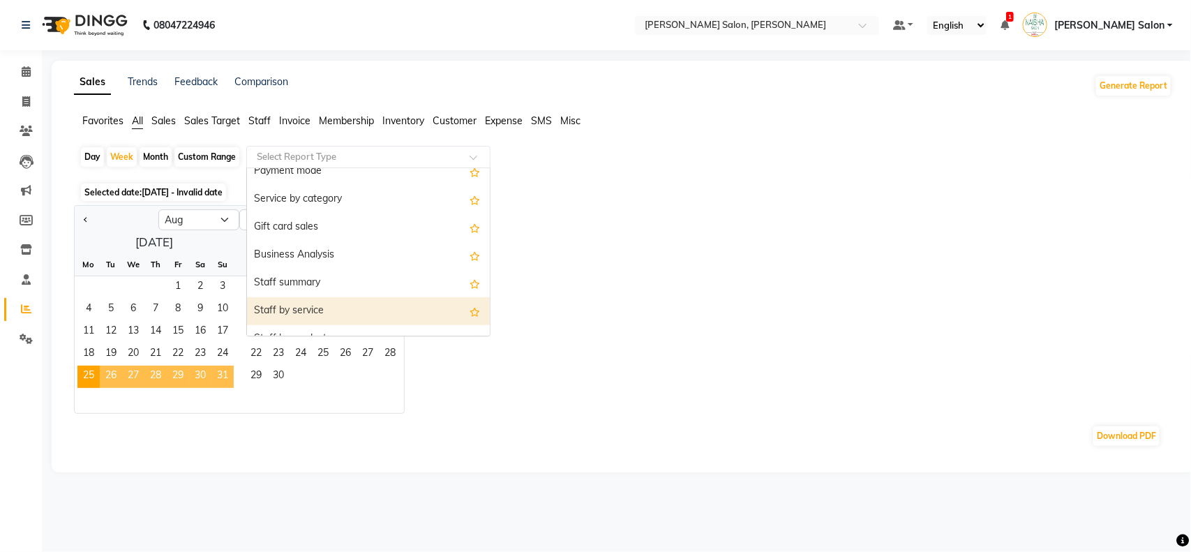
click at [297, 313] on div "Staff by service" at bounding box center [368, 311] width 243 height 28
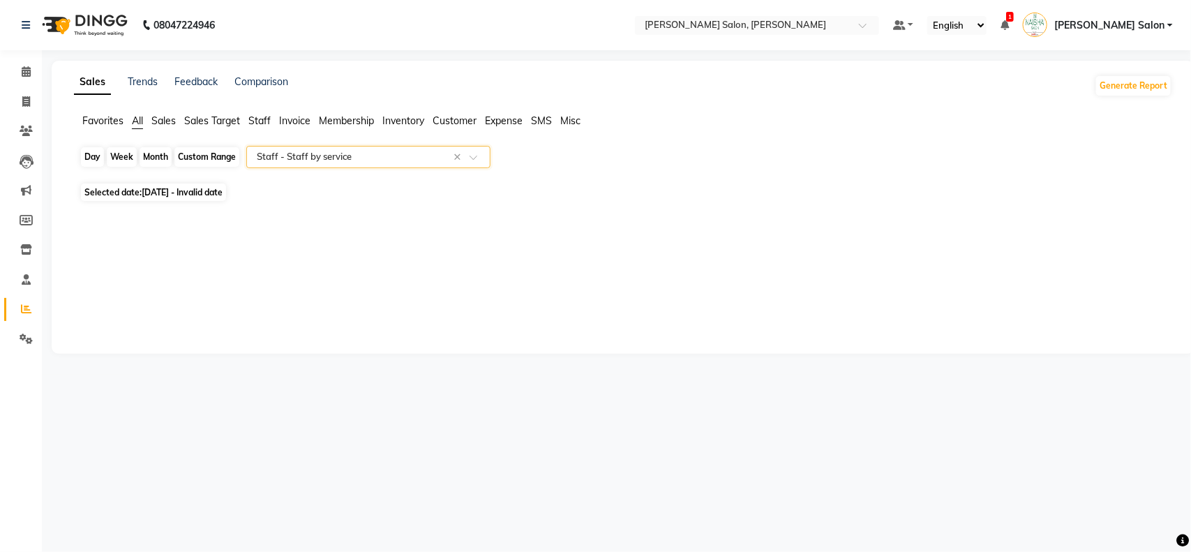
click at [121, 158] on div "Week" at bounding box center [122, 157] width 30 height 20
select select "8"
select select "2025"
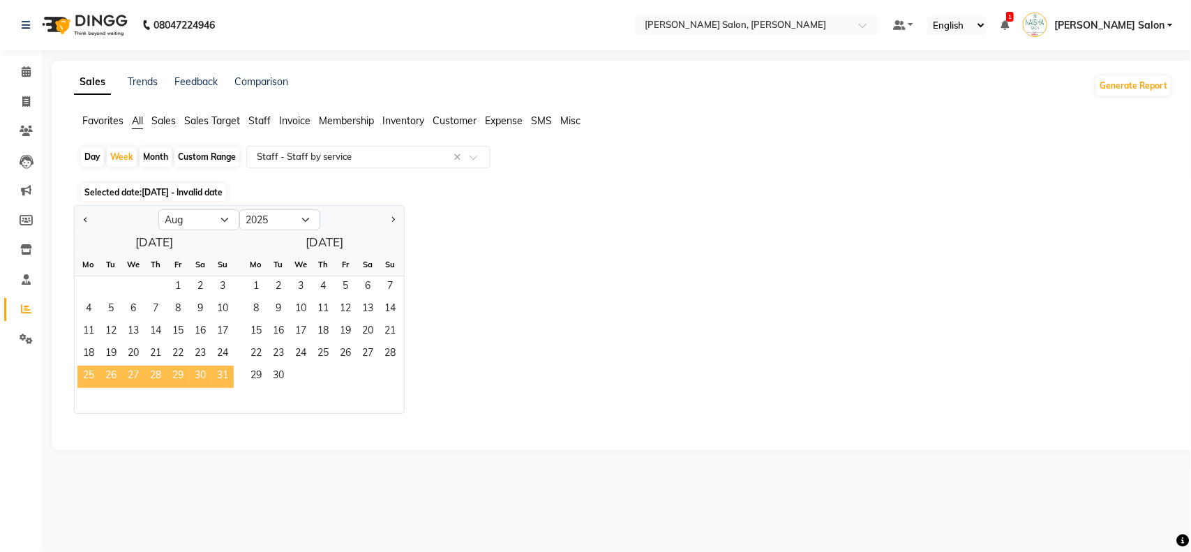
click at [87, 377] on span "25" at bounding box center [88, 377] width 22 height 22
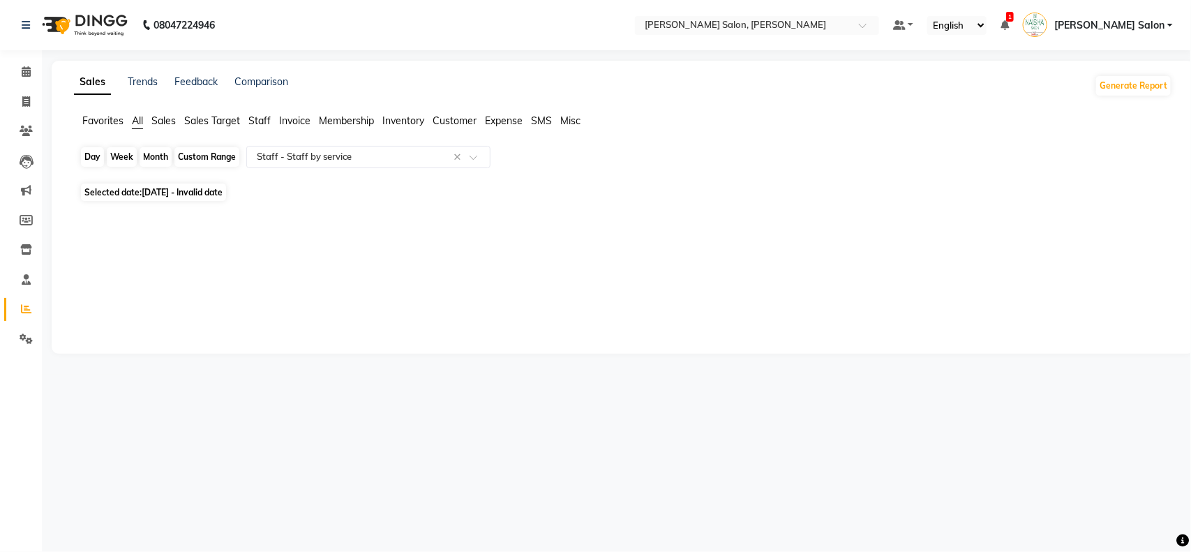
click at [116, 154] on div "Week" at bounding box center [122, 157] width 30 height 20
select select "8"
select select "2025"
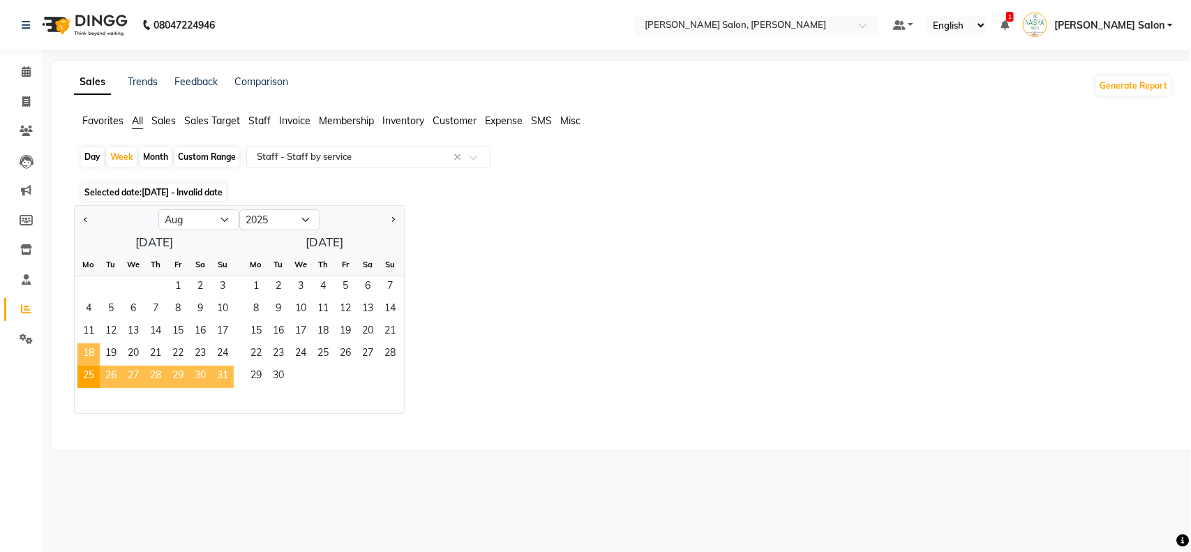
click at [91, 356] on span "18" at bounding box center [88, 354] width 22 height 22
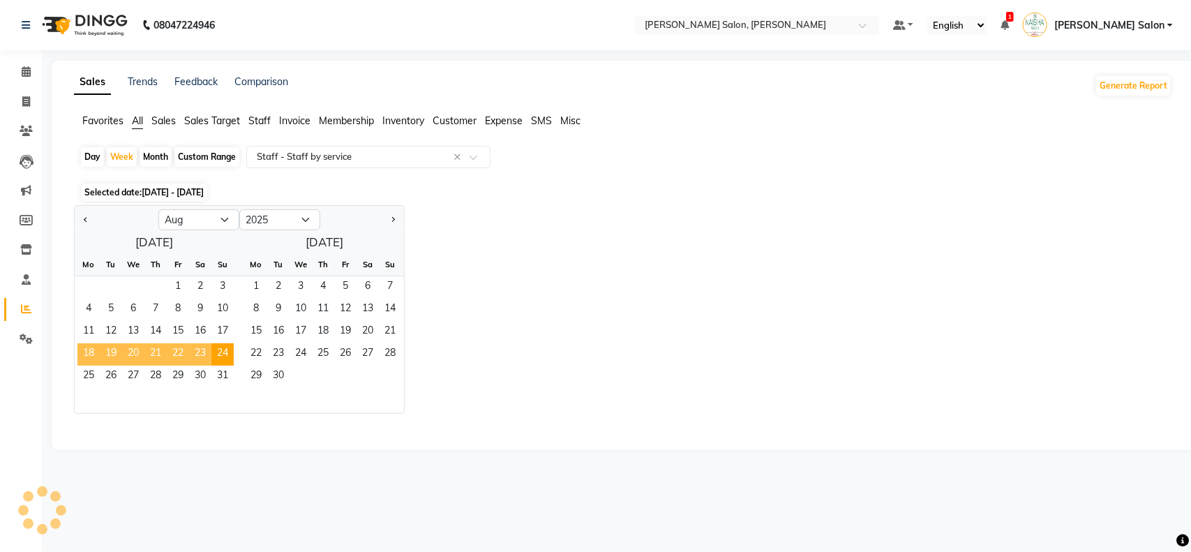
select select "full_report"
select select "csv"
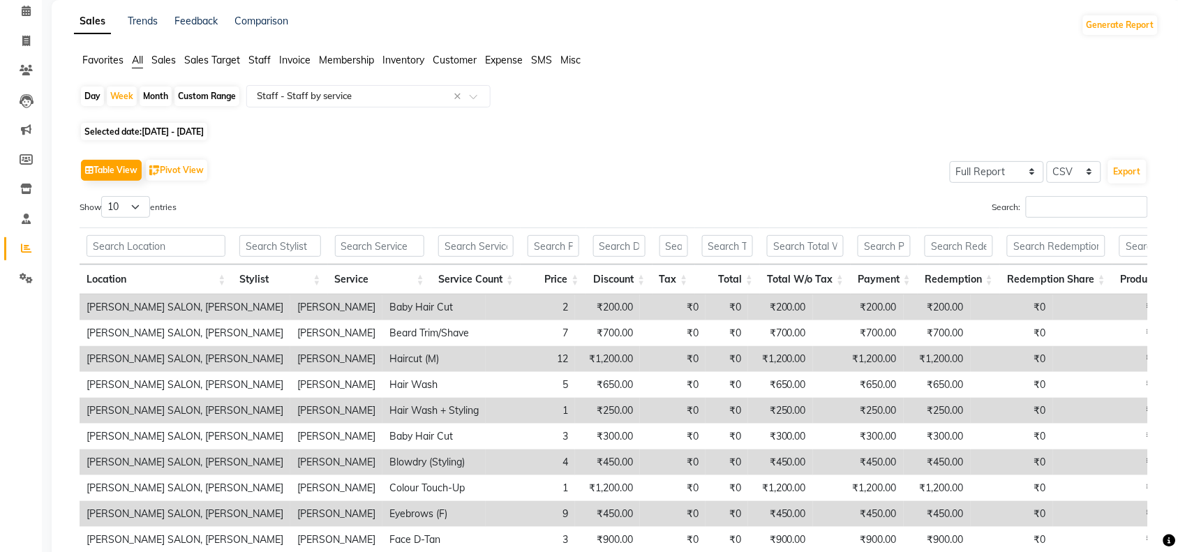
scroll to position [0, 0]
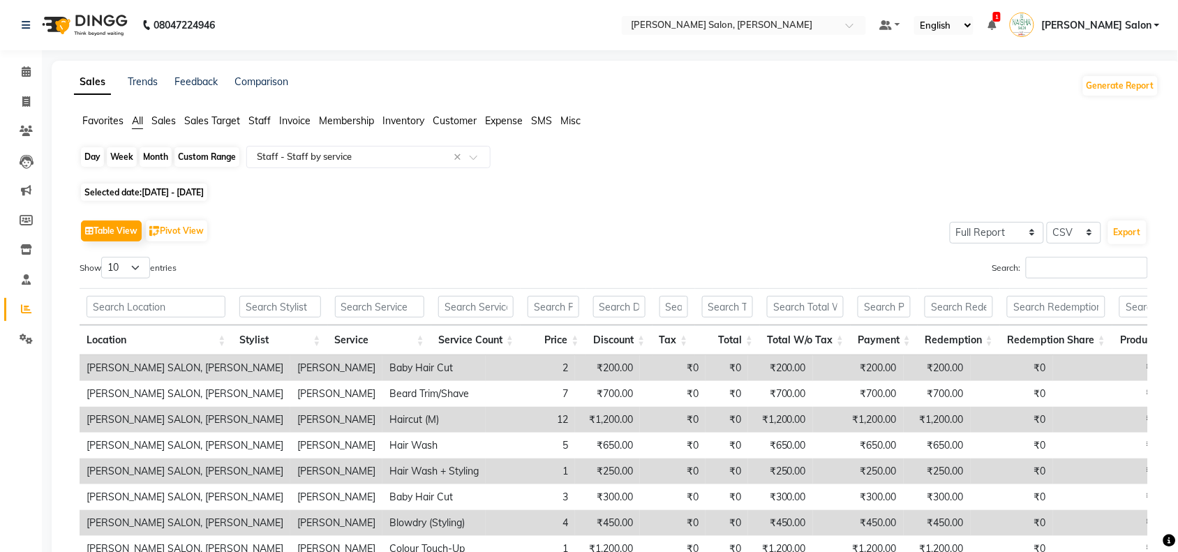
click at [127, 157] on div "Week" at bounding box center [122, 157] width 30 height 20
select select "8"
select select "2025"
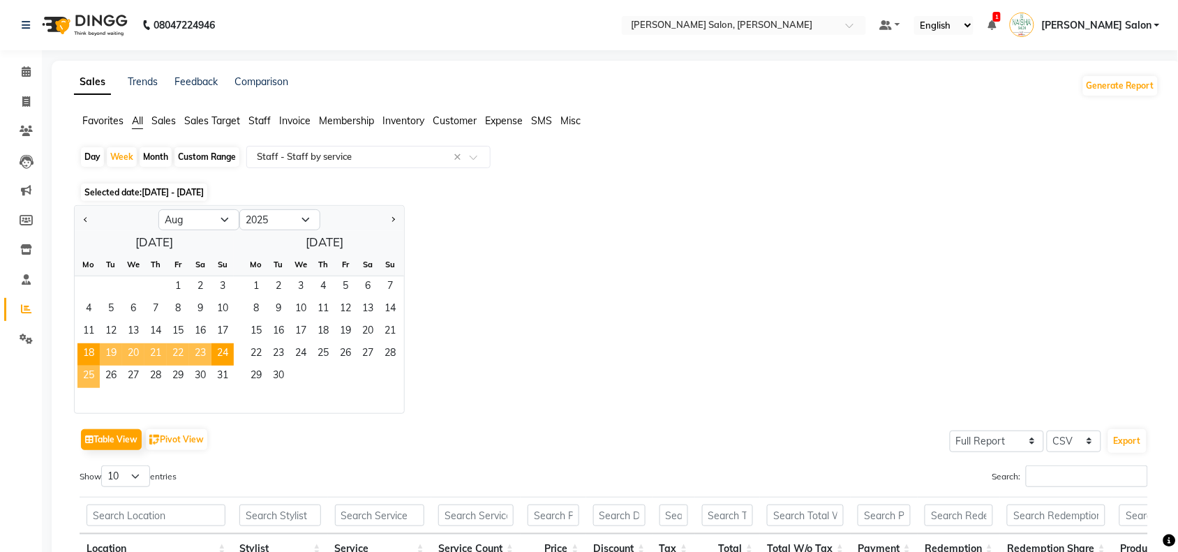
click at [82, 375] on span "25" at bounding box center [88, 377] width 22 height 22
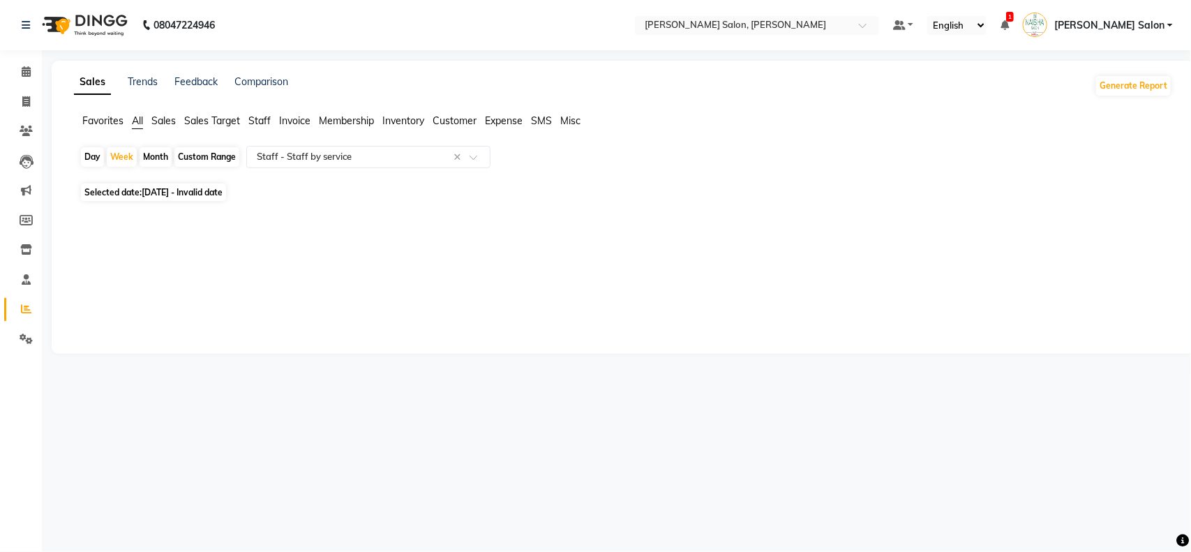
click at [166, 119] on span "Sales" at bounding box center [163, 120] width 24 height 13
click at [156, 154] on div "Month" at bounding box center [156, 157] width 32 height 20
select select "8"
select select "2025"
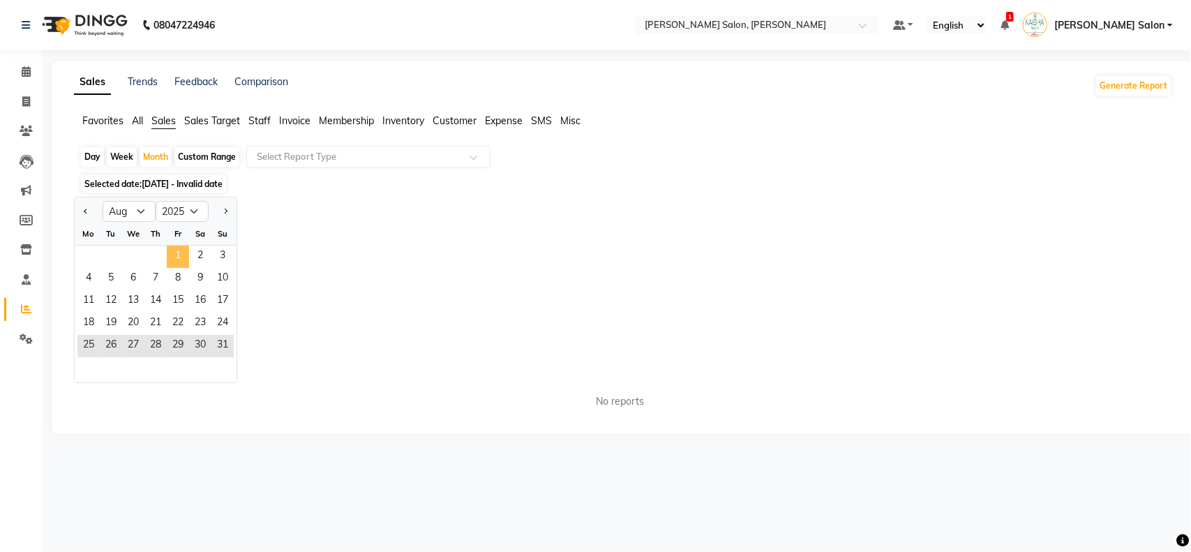
click at [184, 257] on span "1" at bounding box center [178, 257] width 22 height 22
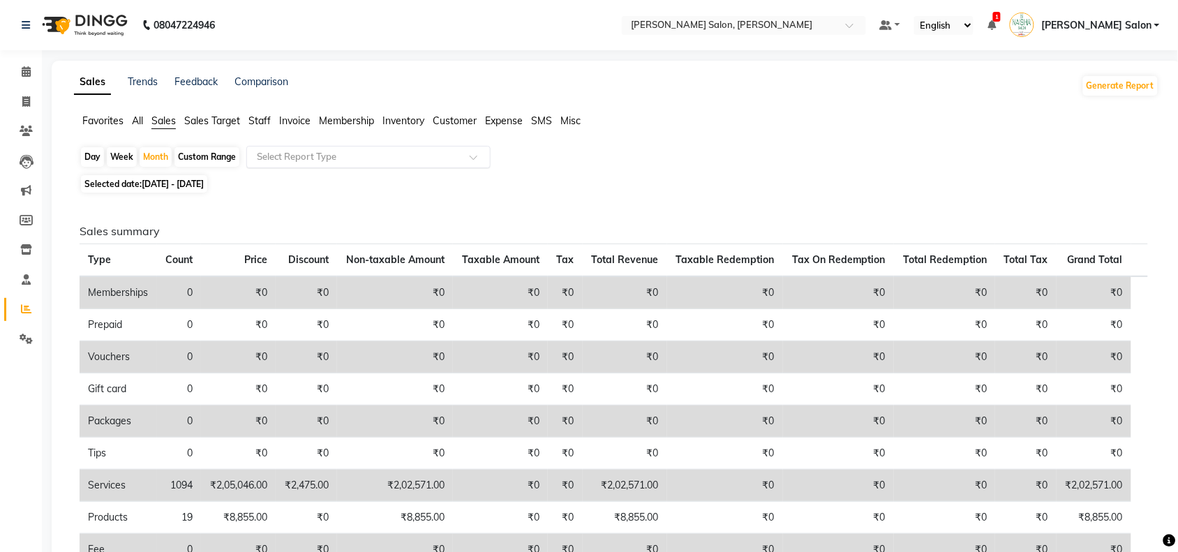
click at [477, 154] on div at bounding box center [368, 157] width 243 height 14
click at [253, 122] on span "Staff" at bounding box center [259, 120] width 22 height 13
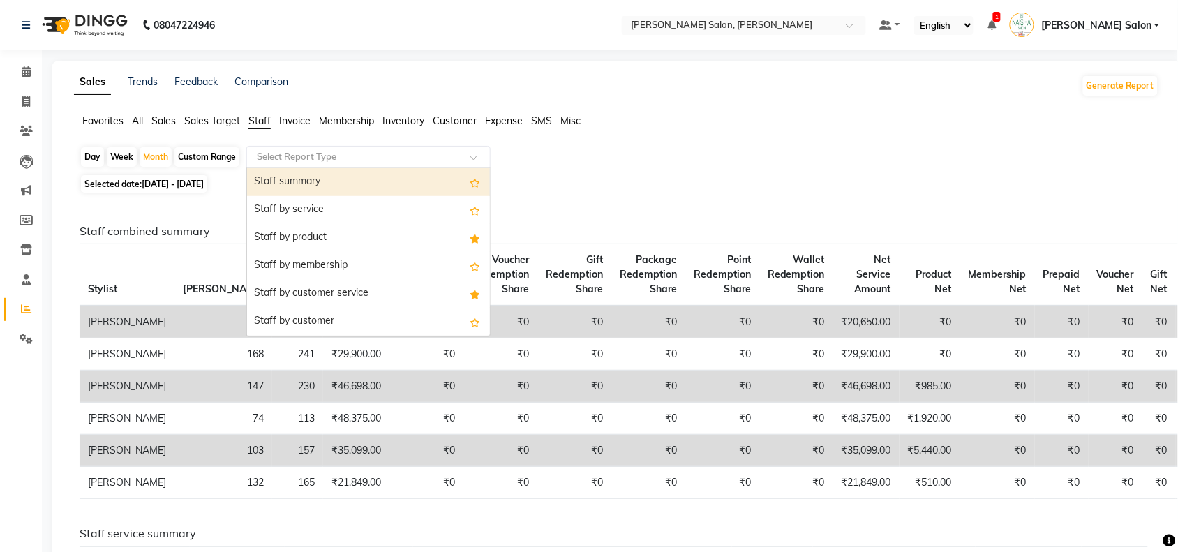
click at [339, 161] on input "text" at bounding box center [354, 157] width 201 height 14
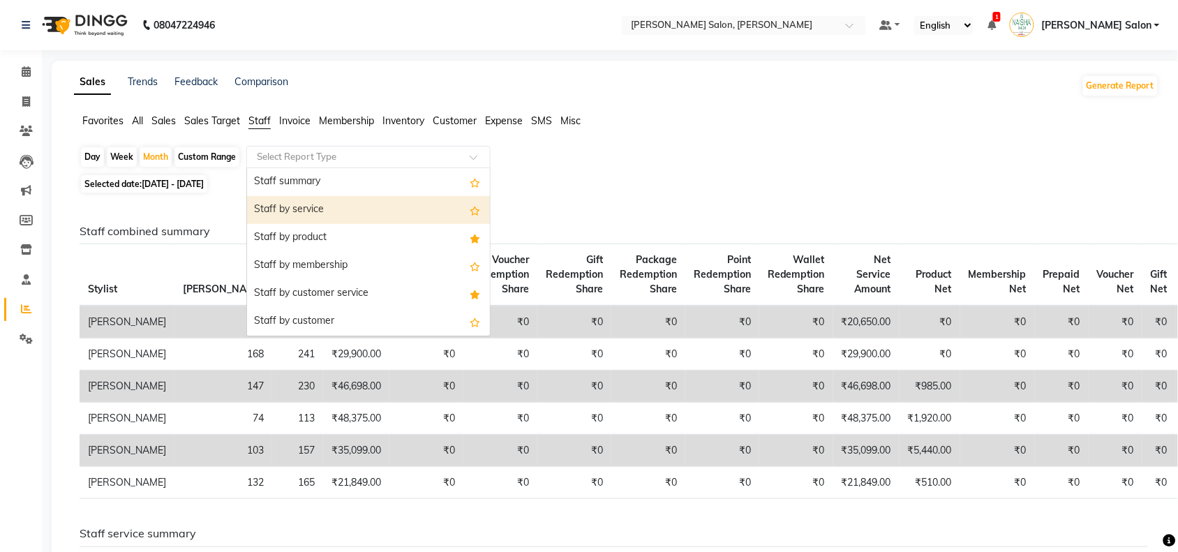
click at [308, 211] on div "Staff by service" at bounding box center [368, 210] width 243 height 28
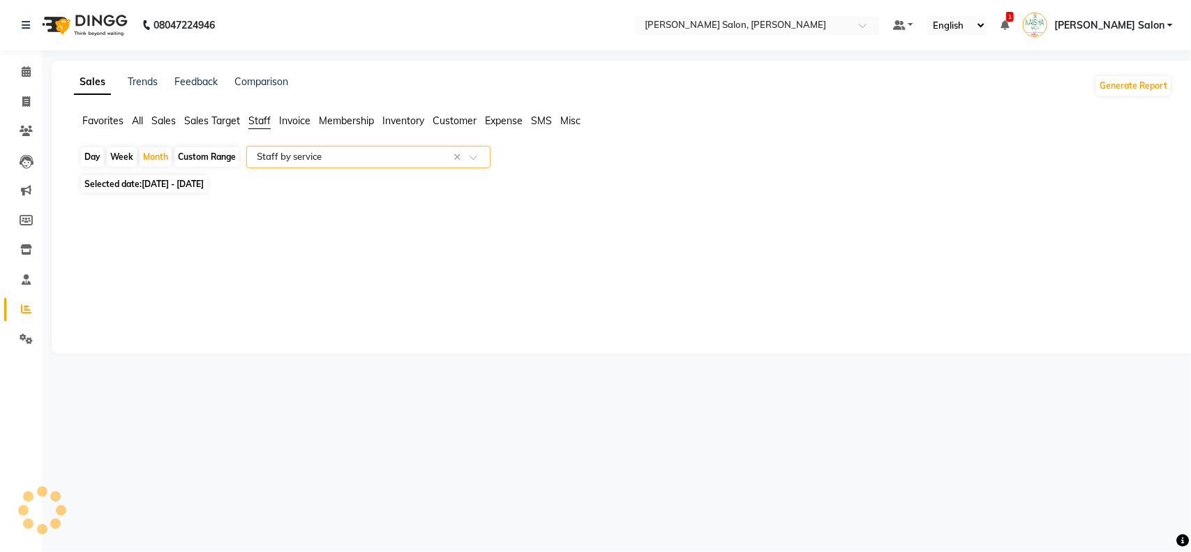
select select "full_report"
select select "csv"
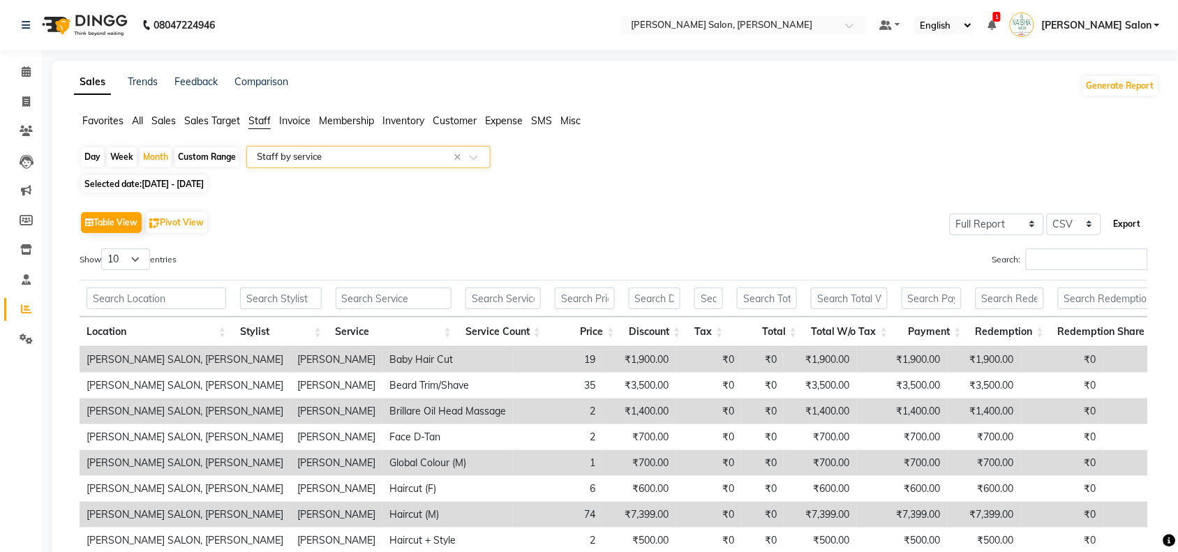
click at [1135, 224] on button "Export" at bounding box center [1127, 224] width 38 height 24
click at [293, 119] on span "Invoice" at bounding box center [294, 120] width 31 height 13
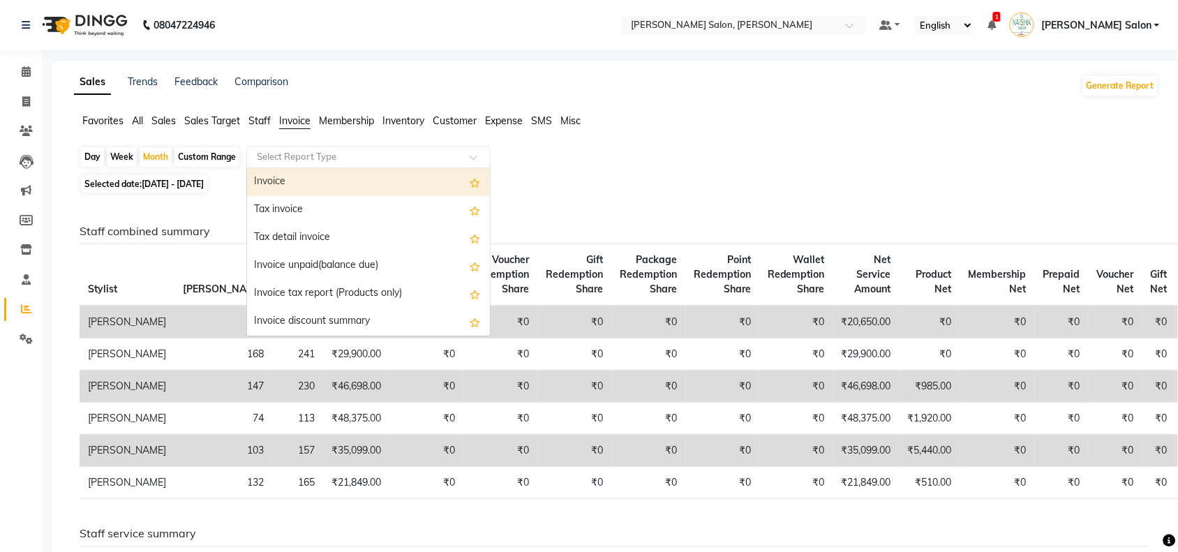
click at [407, 159] on input "text" at bounding box center [354, 157] width 201 height 14
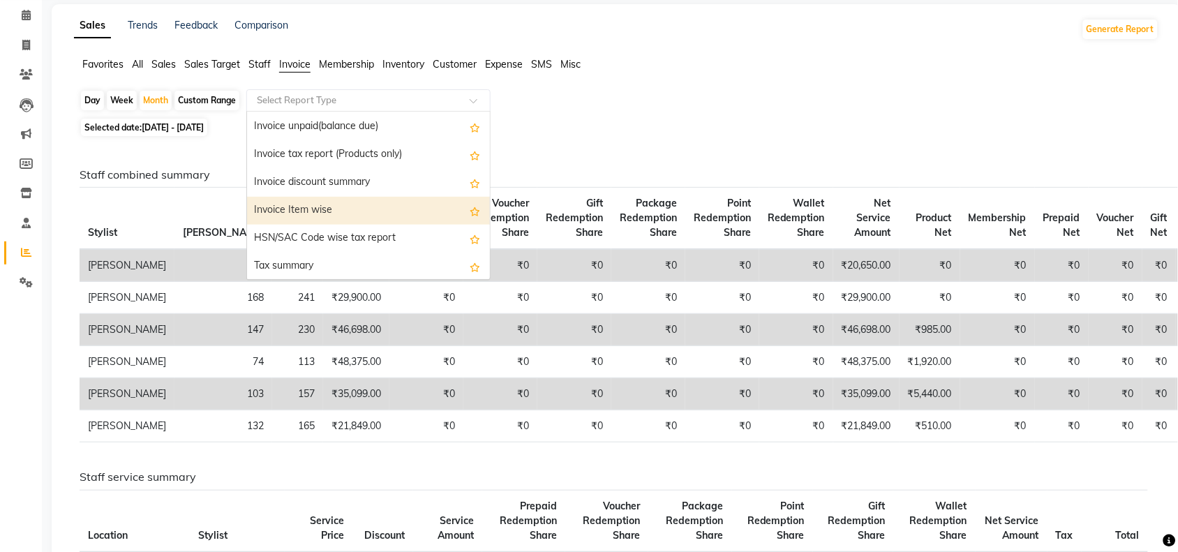
scroll to position [87, 0]
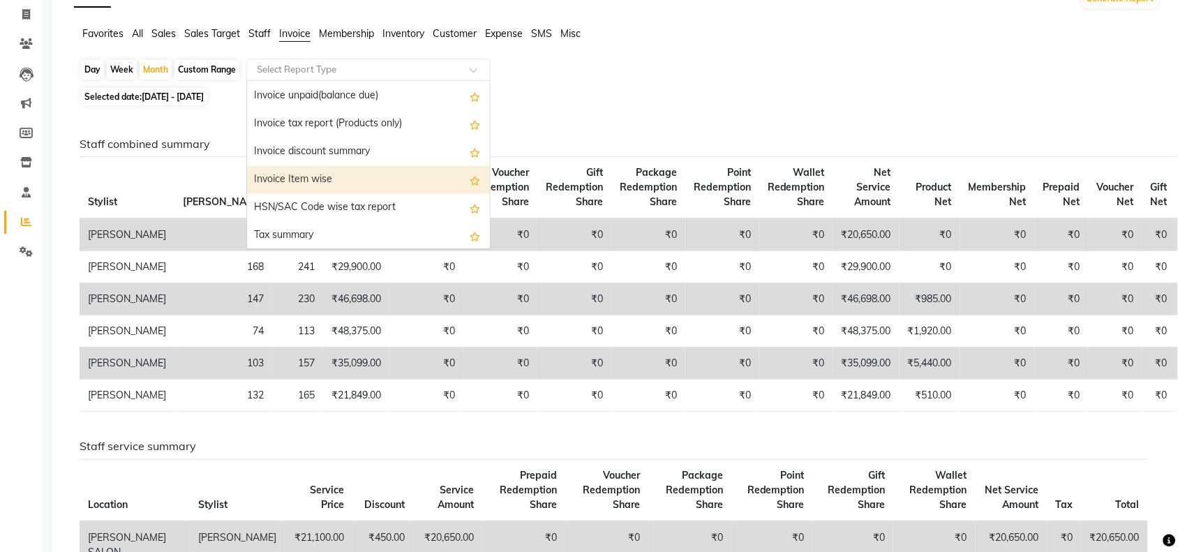
click at [292, 176] on div "Invoice Item wise" at bounding box center [368, 180] width 243 height 28
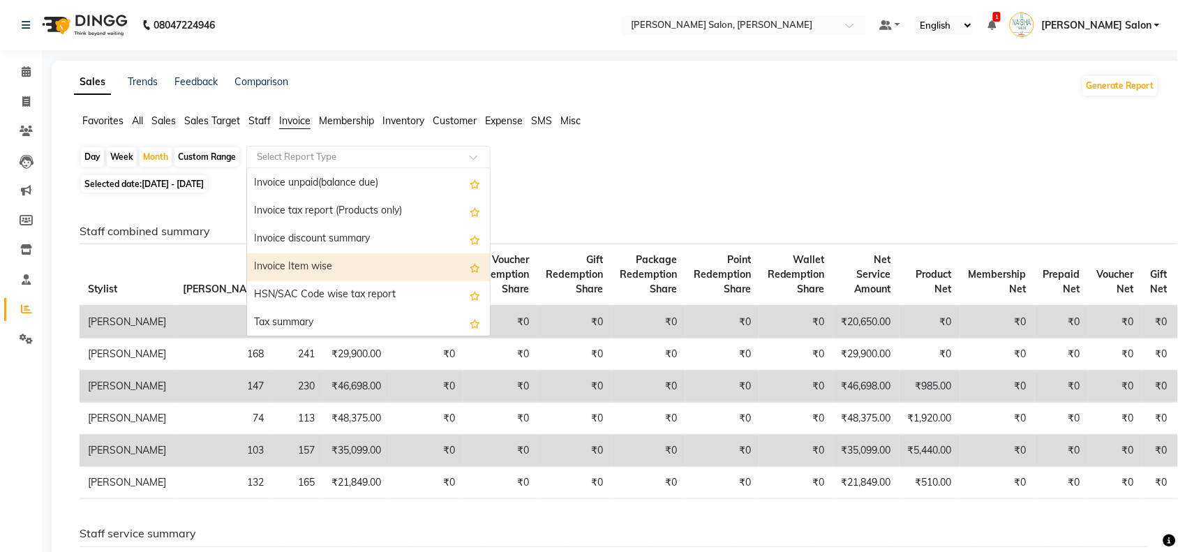
select select "full_report"
select select "csv"
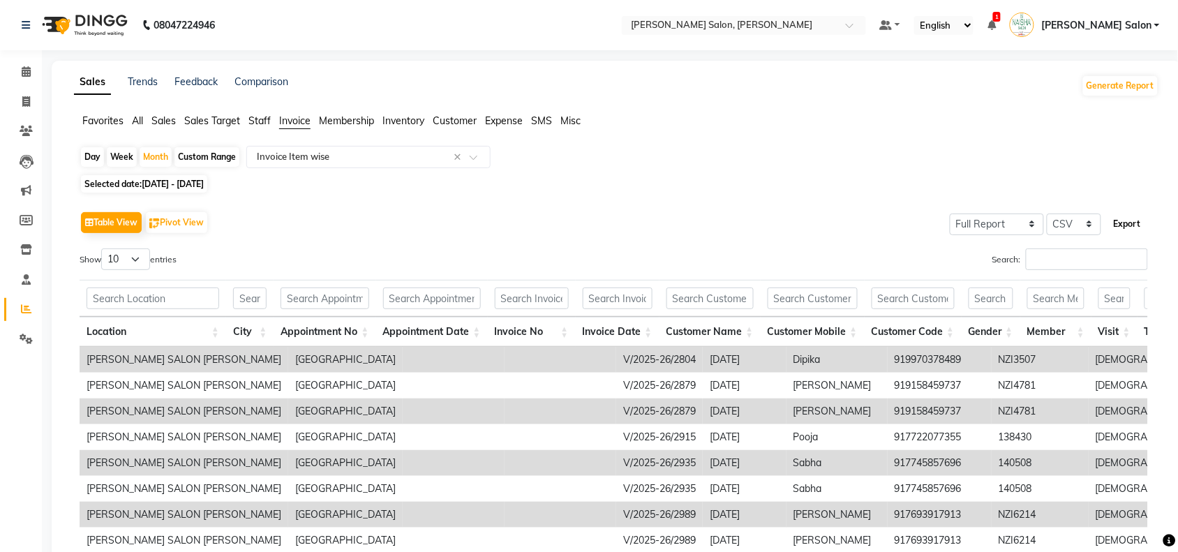
click at [1126, 220] on button "Export" at bounding box center [1127, 224] width 38 height 24
click at [27, 75] on icon at bounding box center [26, 71] width 9 height 10
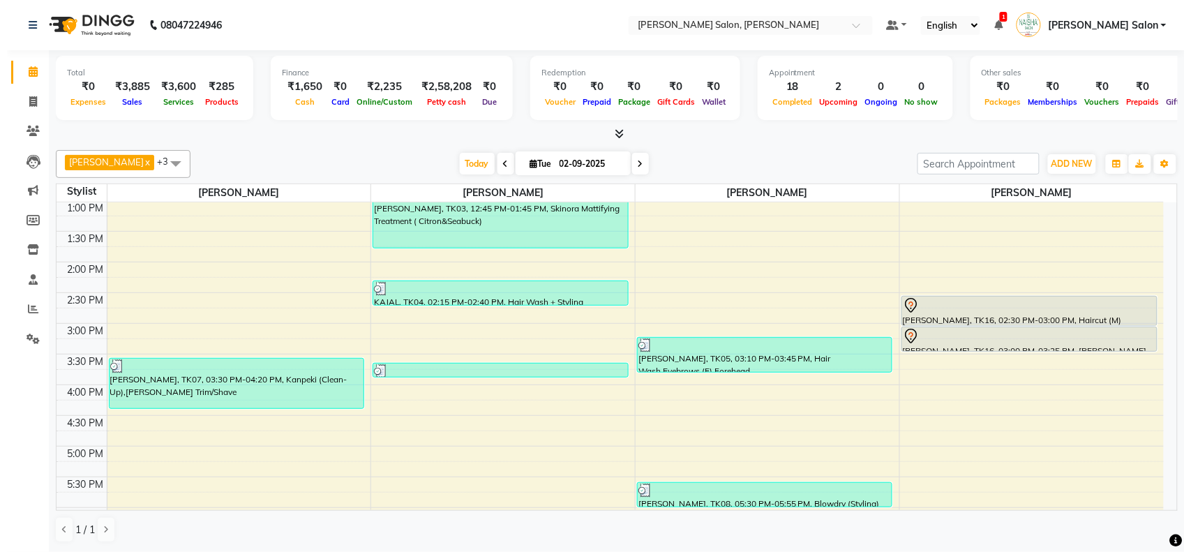
scroll to position [176, 0]
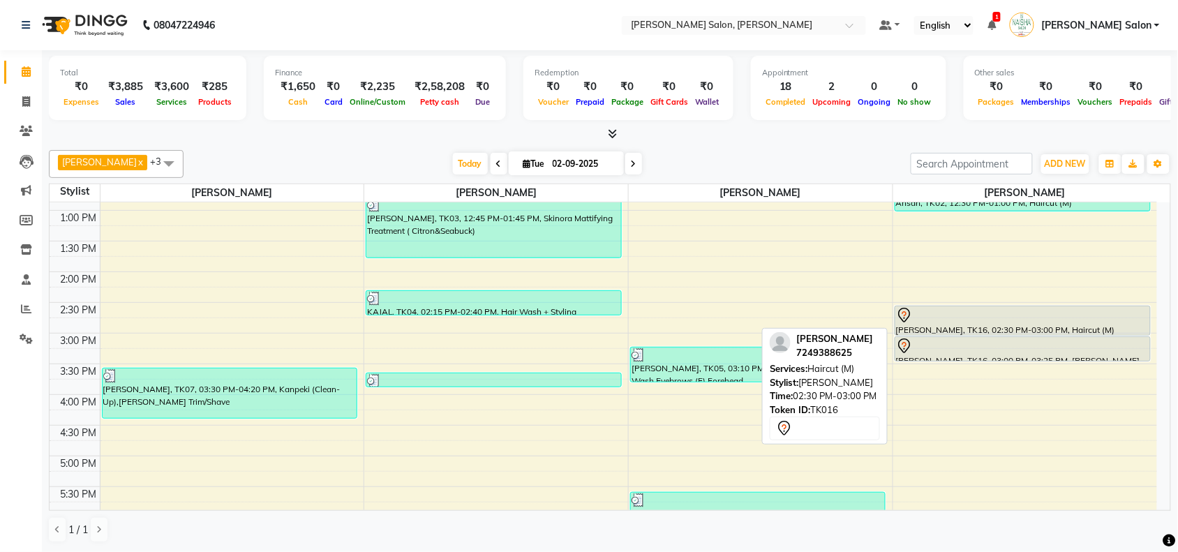
click at [1022, 321] on div at bounding box center [1022, 315] width 253 height 17
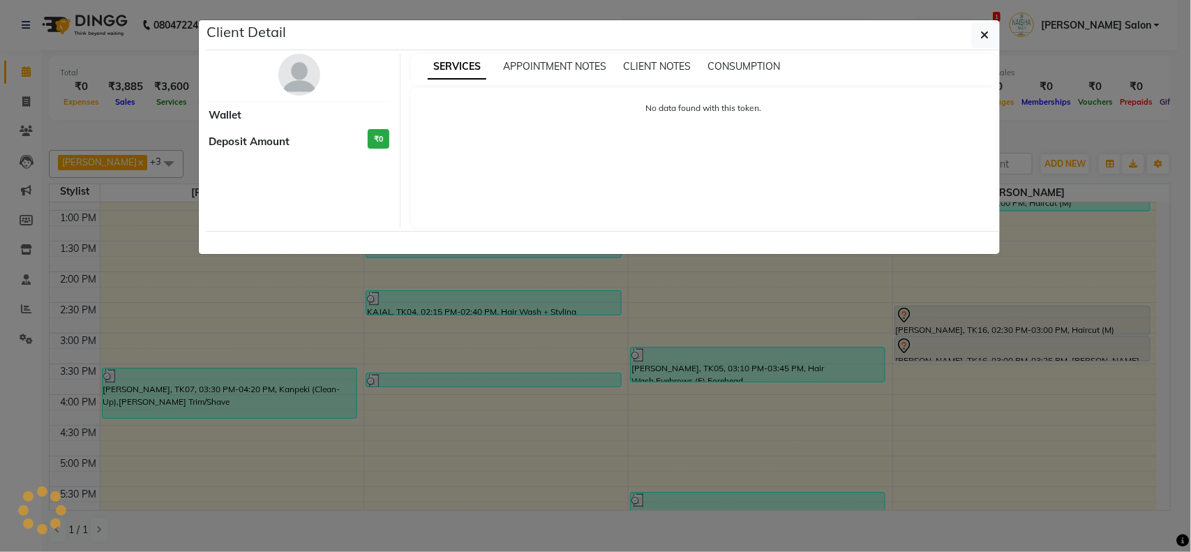
select select "7"
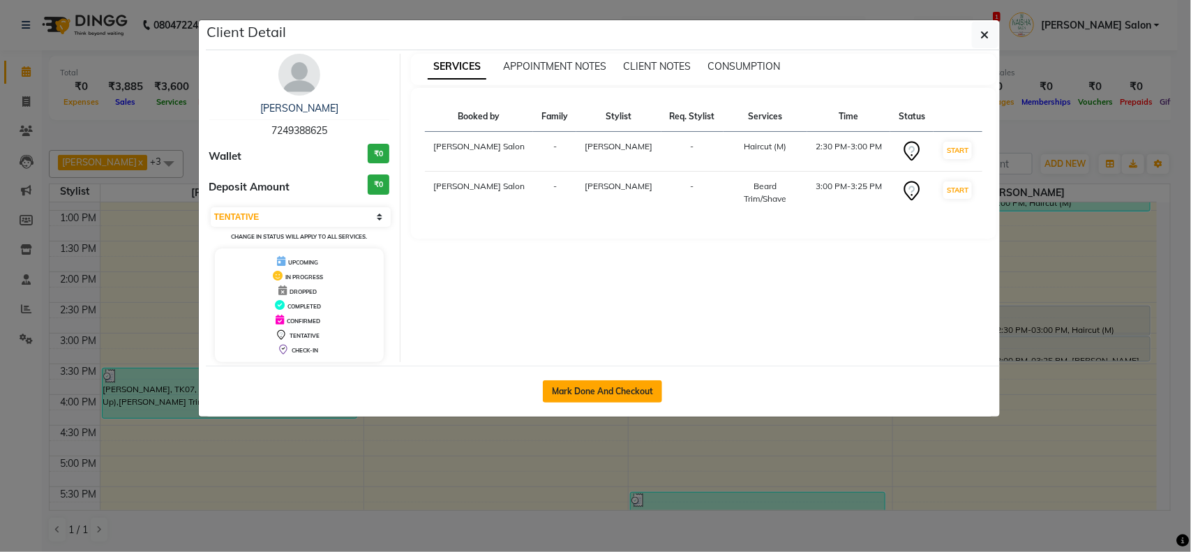
click at [595, 389] on button "Mark Done And Checkout" at bounding box center [602, 391] width 119 height 22
select select "service"
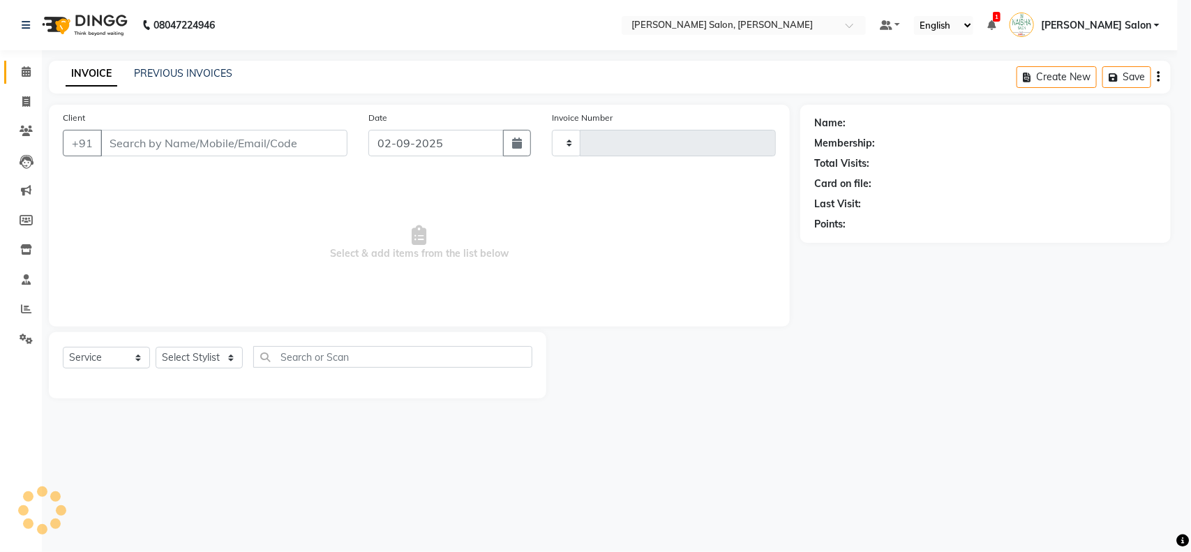
type input "3477"
select select "5497"
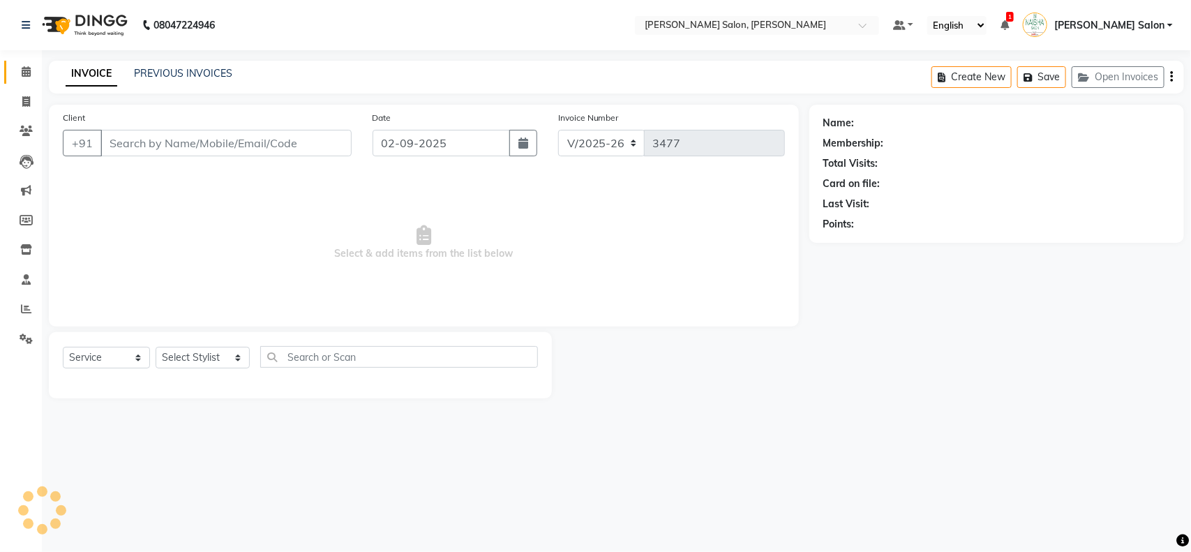
type input "7249388625"
select select "84067"
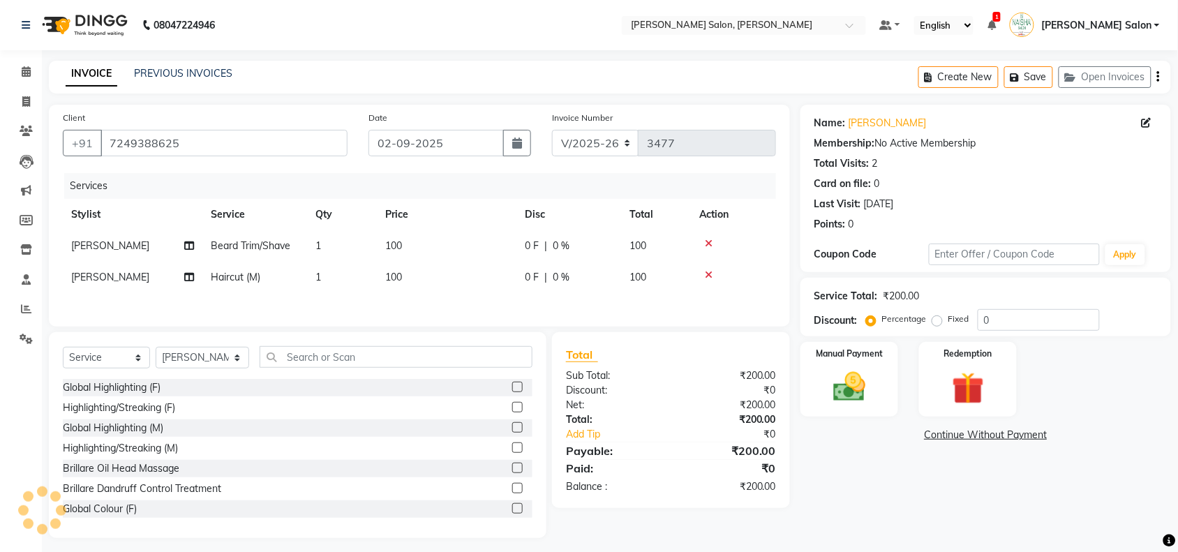
click at [707, 270] on icon at bounding box center [709, 275] width 8 height 10
click at [851, 393] on img at bounding box center [849, 387] width 54 height 38
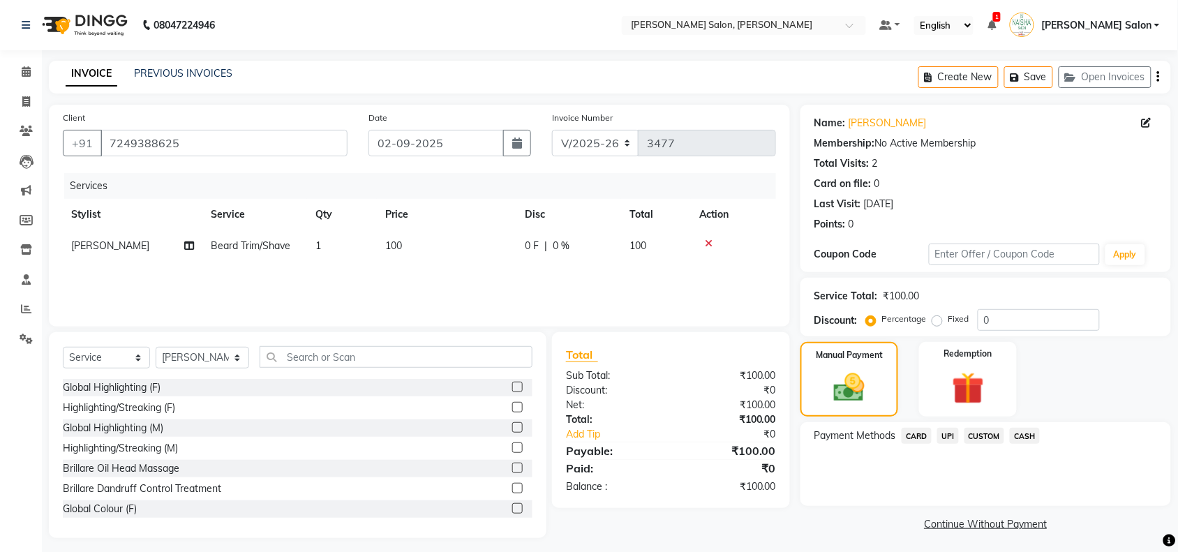
click at [948, 434] on span "UPI" at bounding box center [948, 436] width 22 height 16
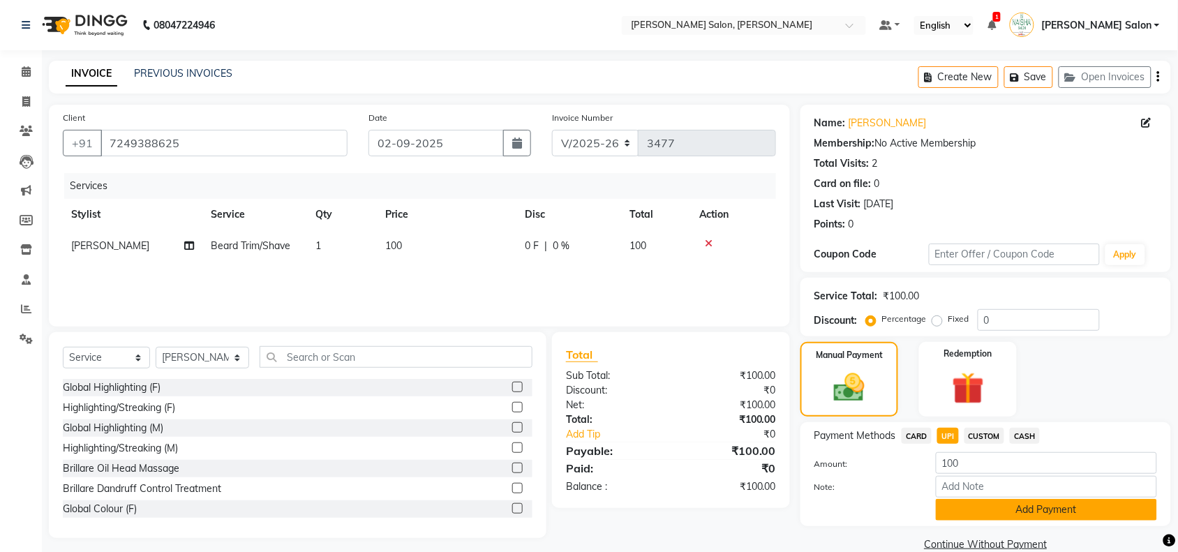
click at [1071, 511] on button "Add Payment" at bounding box center [1046, 510] width 221 height 22
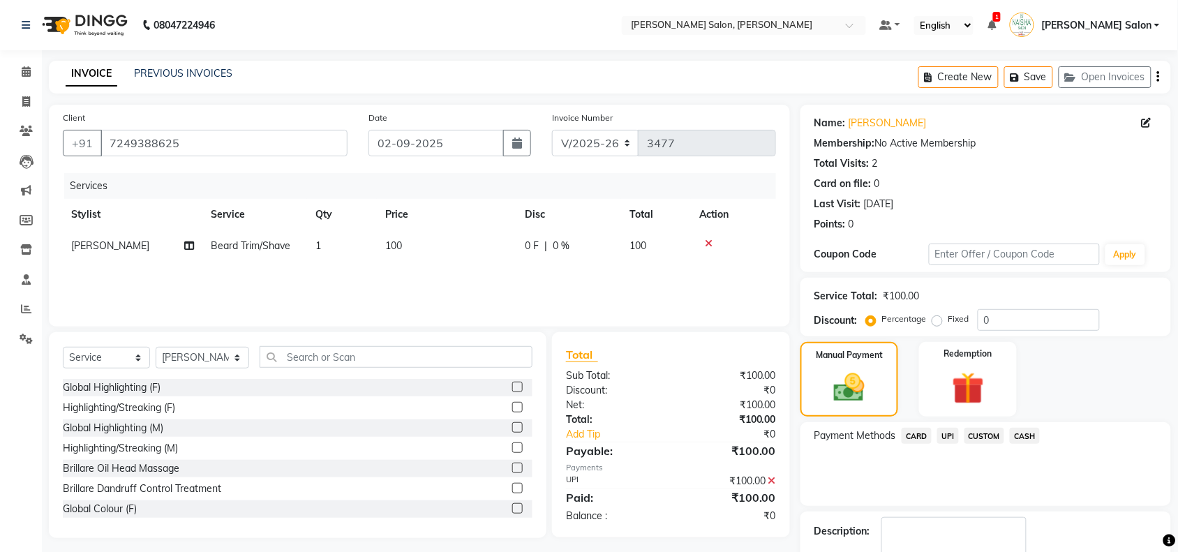
scroll to position [82, 0]
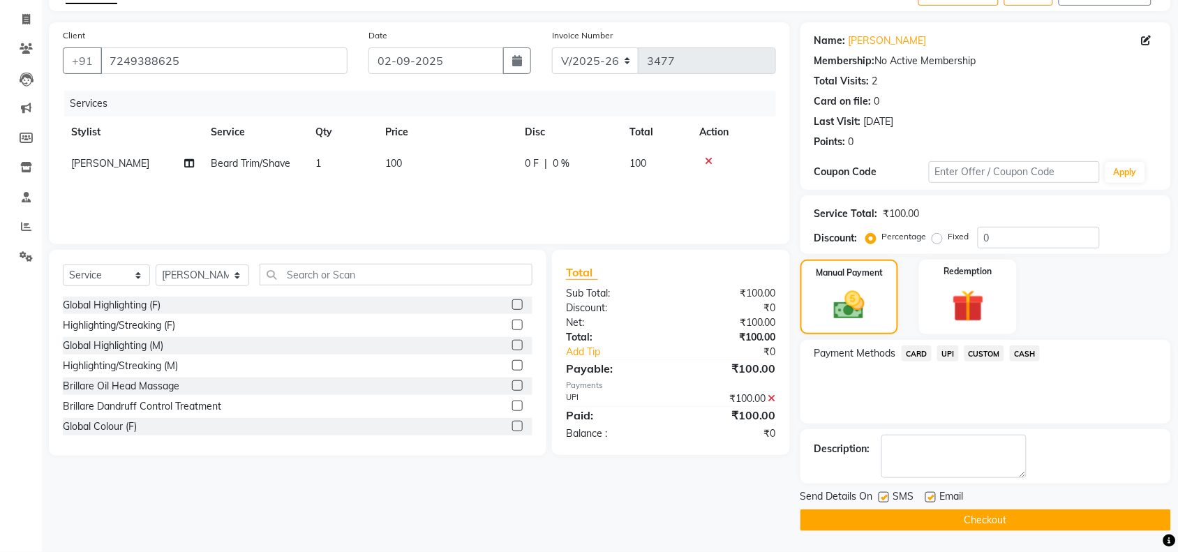
click at [992, 518] on button "Checkout" at bounding box center [985, 520] width 371 height 22
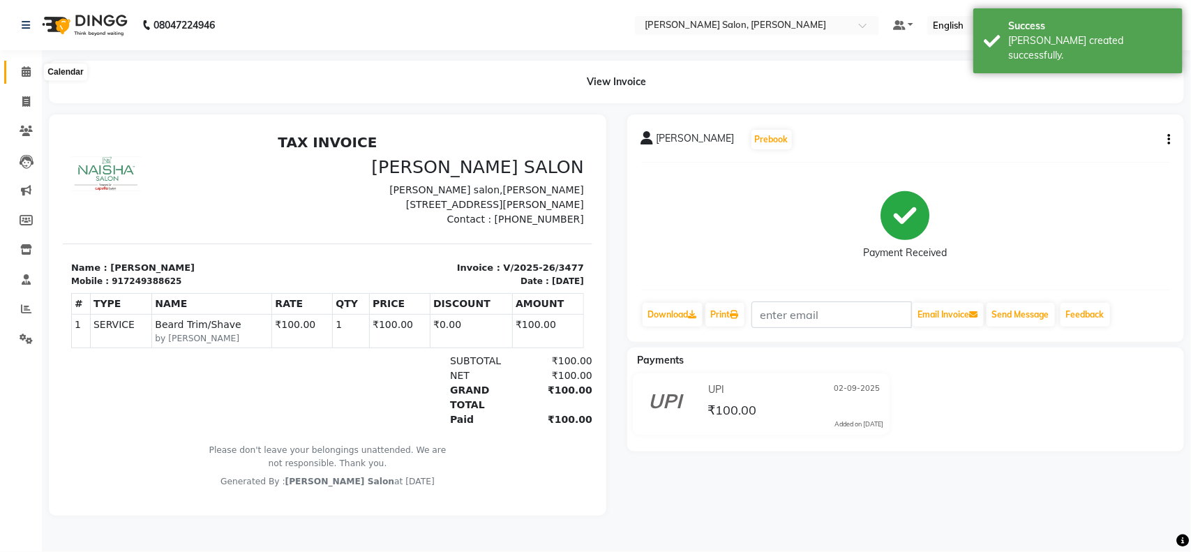
click at [26, 73] on icon at bounding box center [26, 71] width 9 height 10
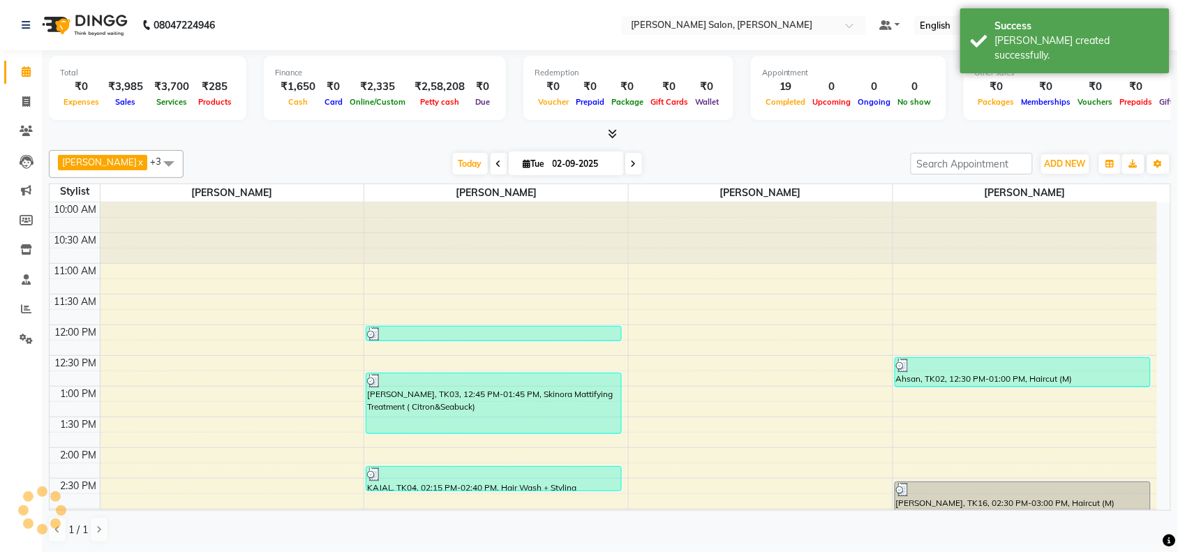
scroll to position [410, 0]
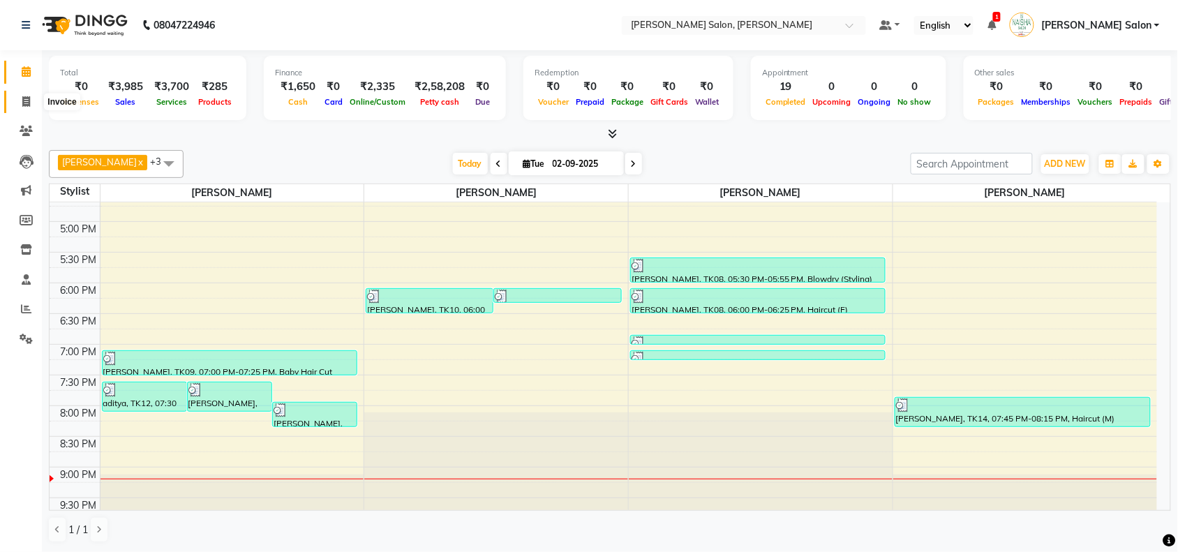
click at [24, 99] on icon at bounding box center [26, 101] width 8 height 10
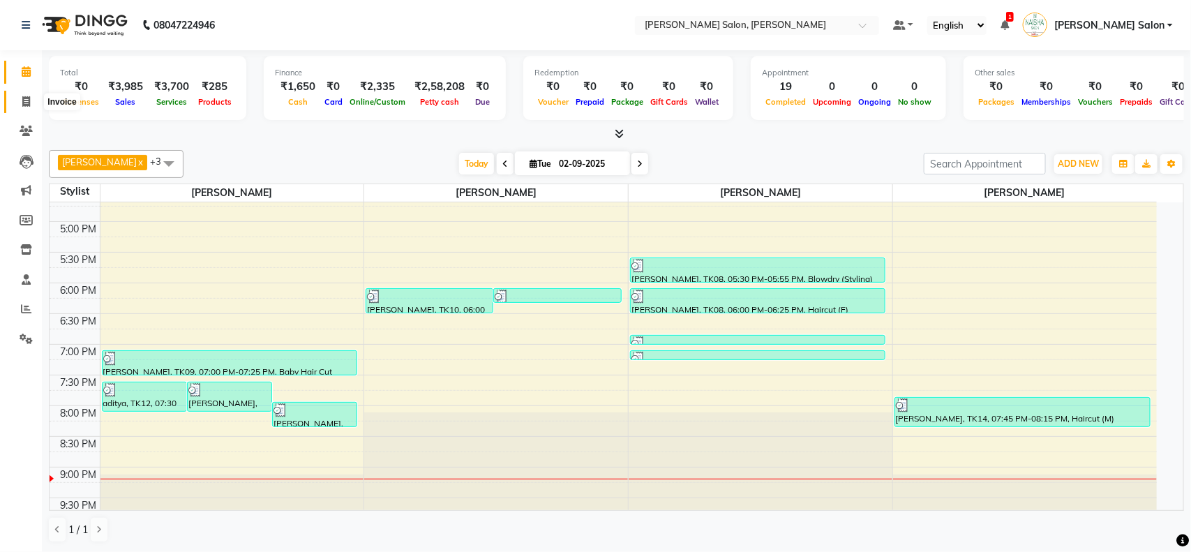
select select "service"
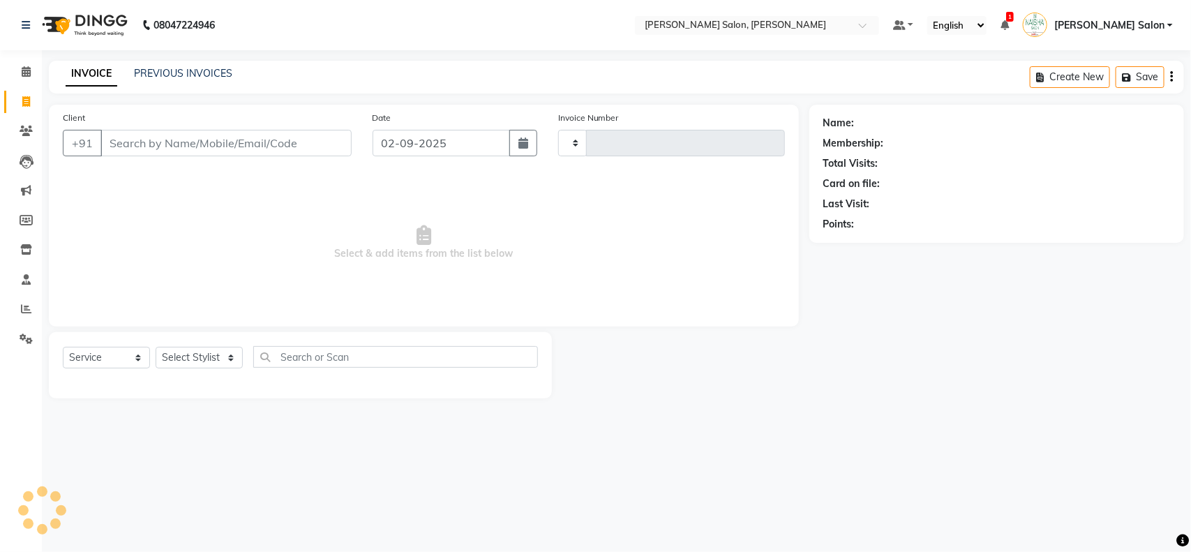
type input "3478"
select select "5497"
click at [160, 67] on link "PREVIOUS INVOICES" at bounding box center [183, 73] width 98 height 13
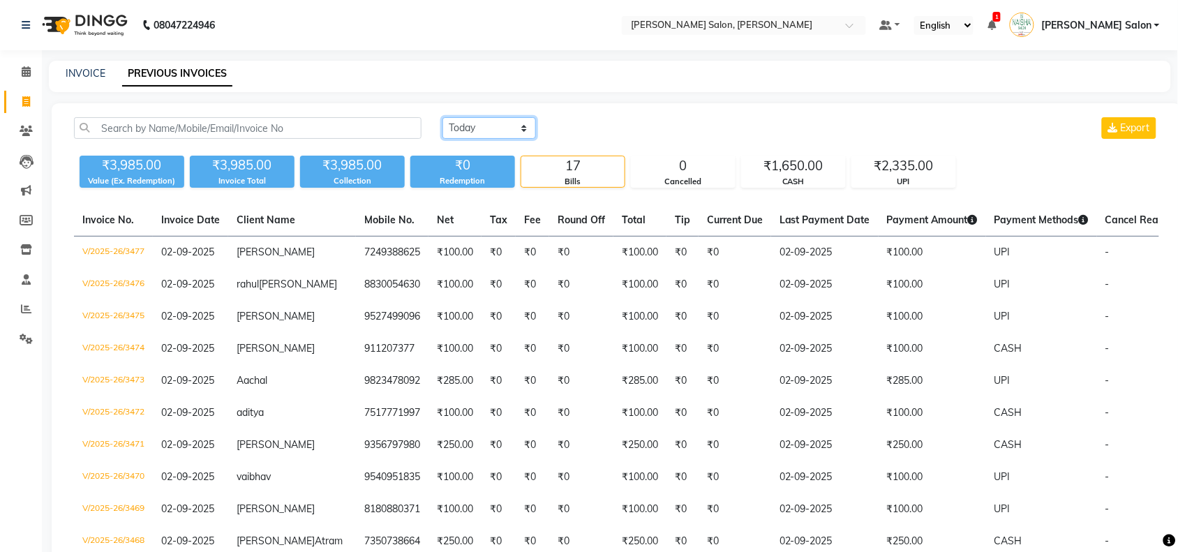
click at [524, 128] on select "Today Yesterday Custom Range" at bounding box center [489, 128] width 94 height 22
select select "range"
click at [442, 117] on select "Today Yesterday Custom Range" at bounding box center [489, 128] width 94 height 22
click at [592, 126] on input "02-09-2025" at bounding box center [603, 129] width 98 height 20
select select "9"
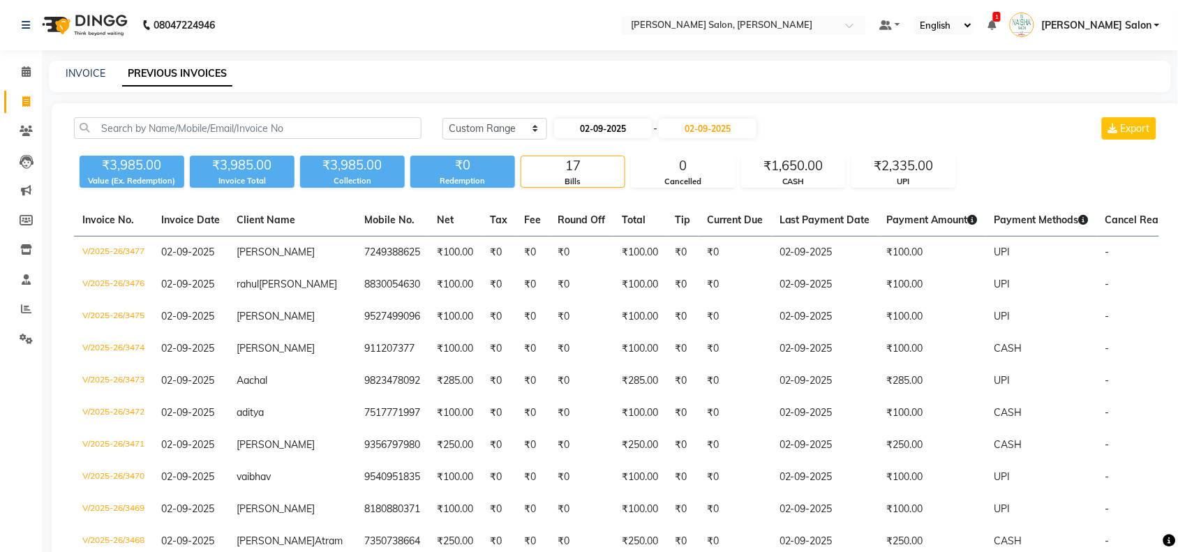
select select "2025"
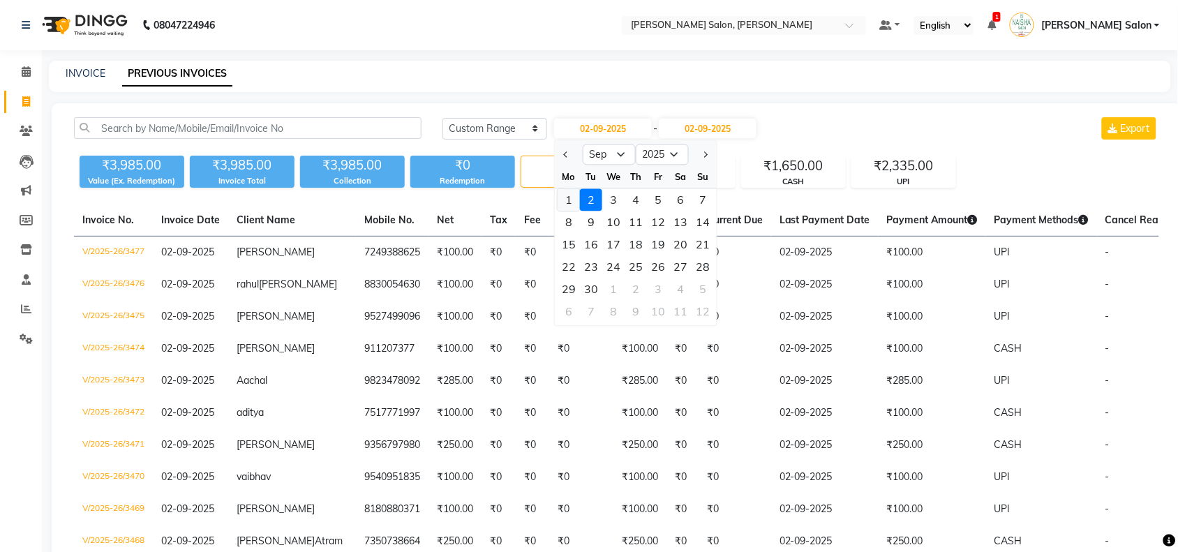
click at [573, 200] on div "1" at bounding box center [569, 200] width 22 height 22
type input "[DATE]"
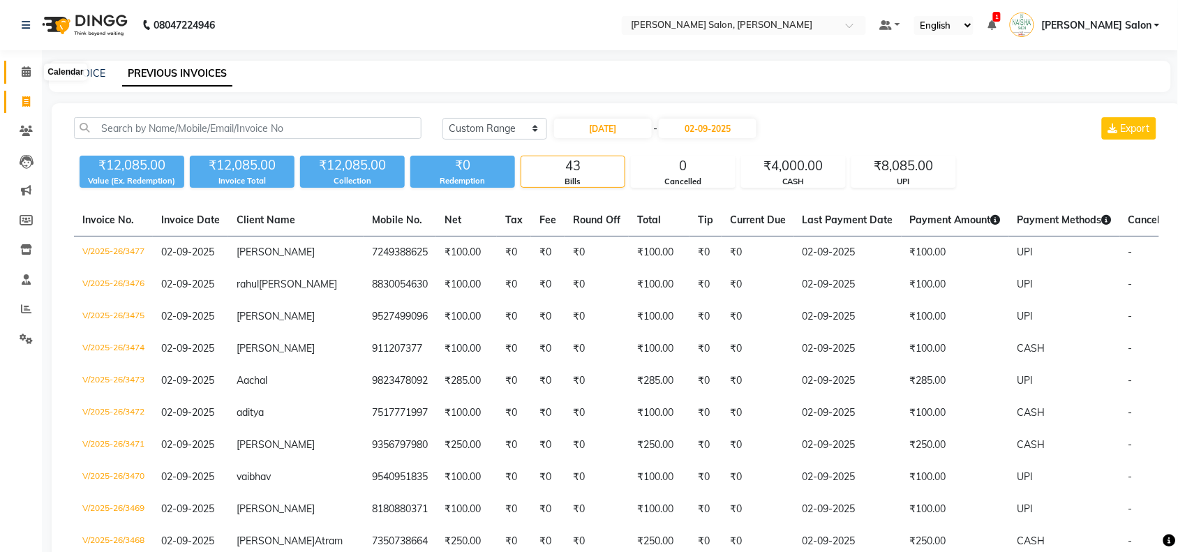
drag, startPoint x: 16, startPoint y: 70, endPoint x: 298, endPoint y: 32, distance: 284.4
click at [17, 70] on span at bounding box center [26, 72] width 24 height 16
